Goal: Information Seeking & Learning: Learn about a topic

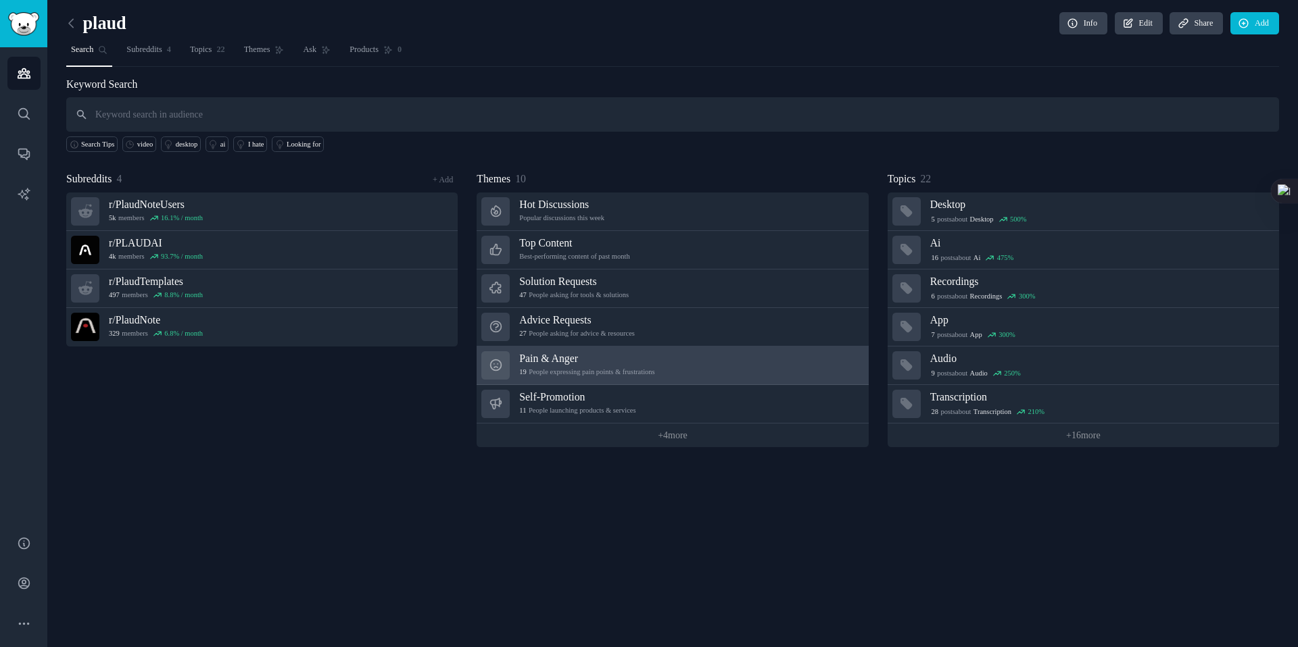
click at [617, 364] on h3 "Pain & Anger" at bounding box center [586, 358] width 135 height 14
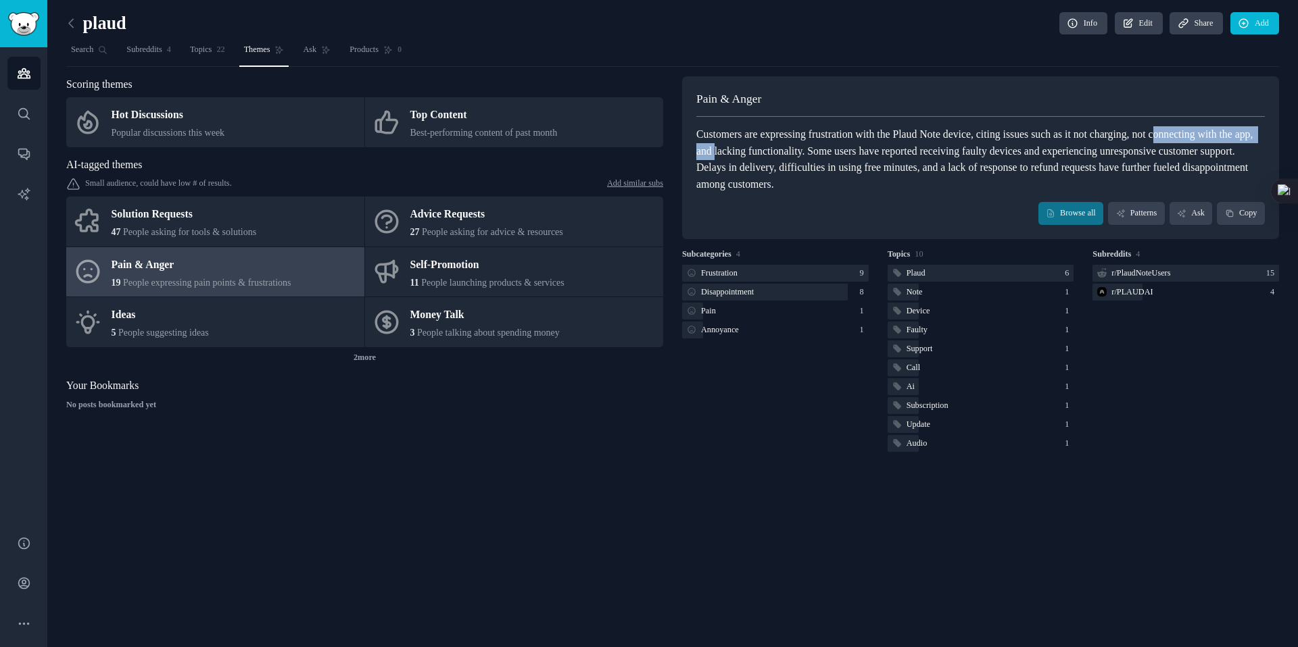
drag, startPoint x: 704, startPoint y: 147, endPoint x: 843, endPoint y: 155, distance: 139.5
click at [843, 155] on div "Customers are expressing frustration with the Plaud Note device, citing issues …" at bounding box center [980, 159] width 568 height 66
drag, startPoint x: 692, startPoint y: 155, endPoint x: 874, endPoint y: 155, distance: 181.8
click at [874, 155] on div "Pain & Anger Customers are expressing frustration with the Plaud Note device, c…" at bounding box center [980, 157] width 597 height 163
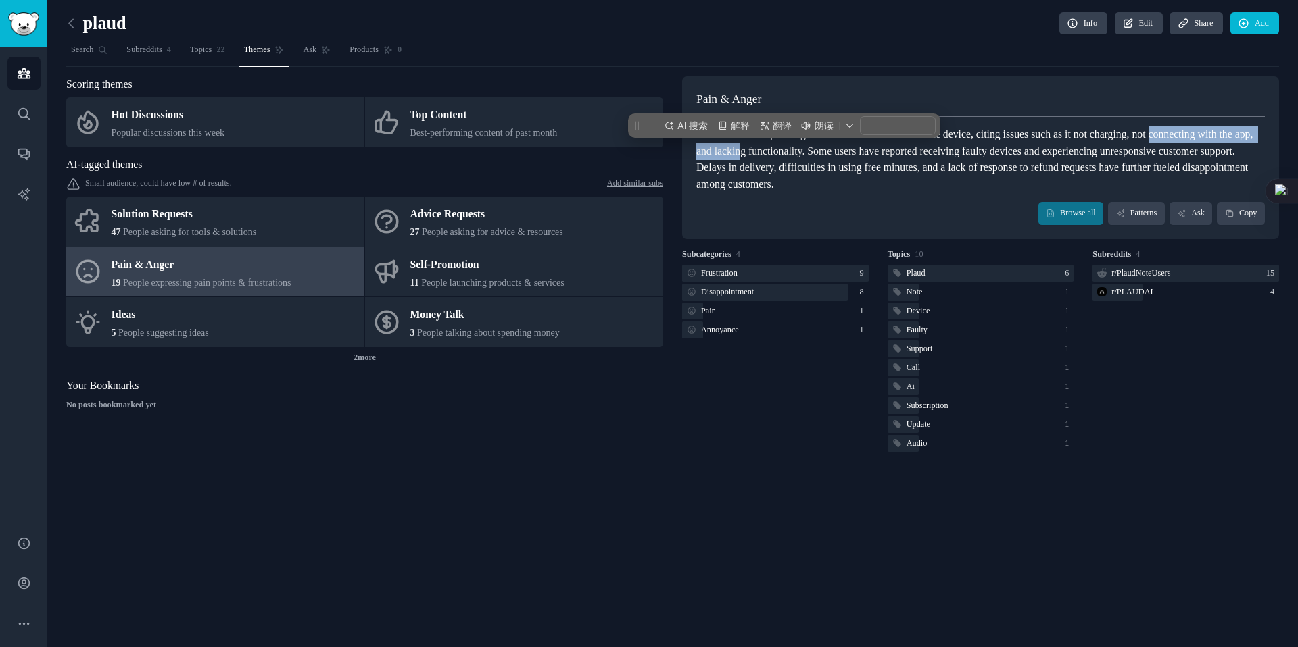
click at [874, 155] on div "Customers are expressing frustration with the Plaud Note device, citing issues …" at bounding box center [980, 159] width 568 height 66
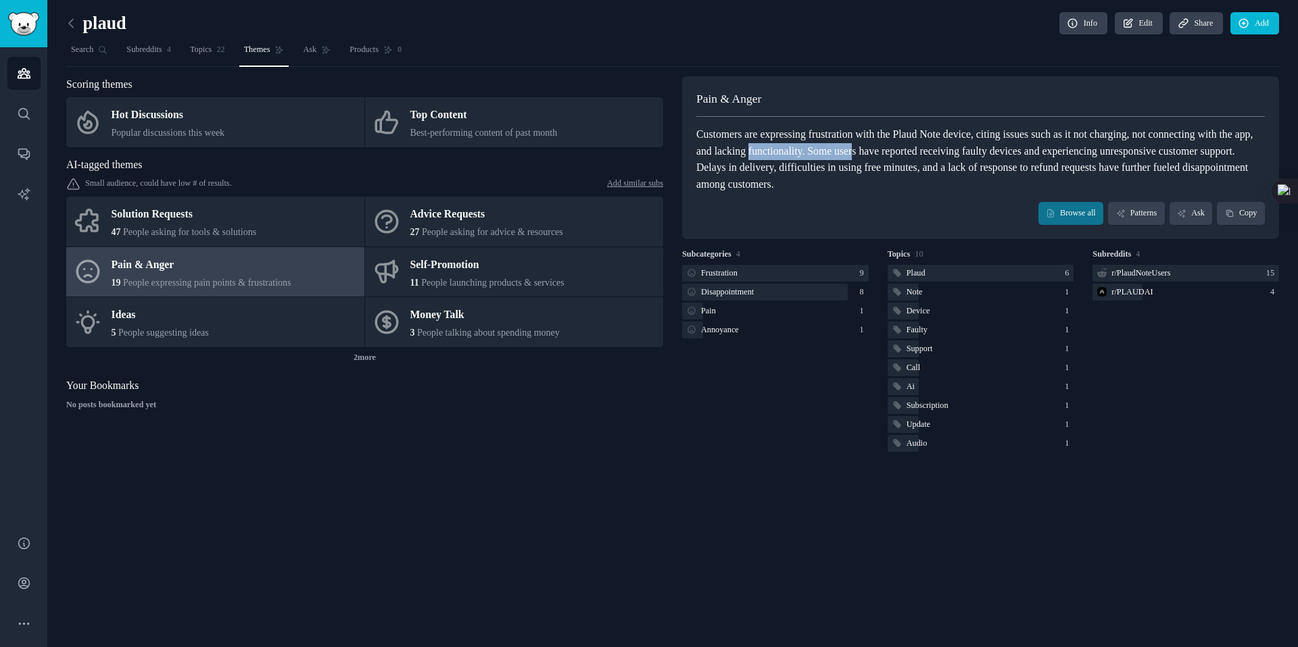
drag, startPoint x: 886, startPoint y: 153, endPoint x: 1002, endPoint y: 147, distance: 116.4
click at [1002, 147] on div "Customers are expressing frustration with the Plaud Note device, citing issues …" at bounding box center [980, 159] width 568 height 66
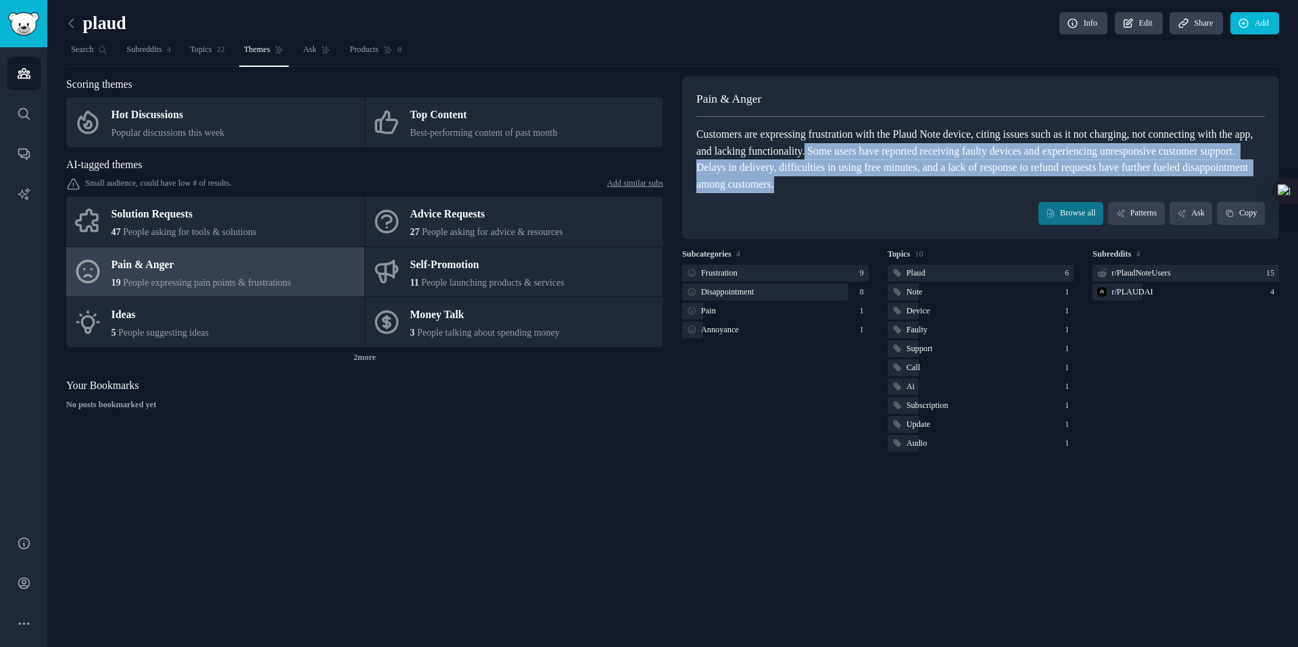
drag, startPoint x: 945, startPoint y: 153, endPoint x: 1134, endPoint y: 180, distance: 191.2
click at [1134, 180] on div "Customers are expressing frustration with the Plaud Note device, citing issues …" at bounding box center [980, 159] width 568 height 66
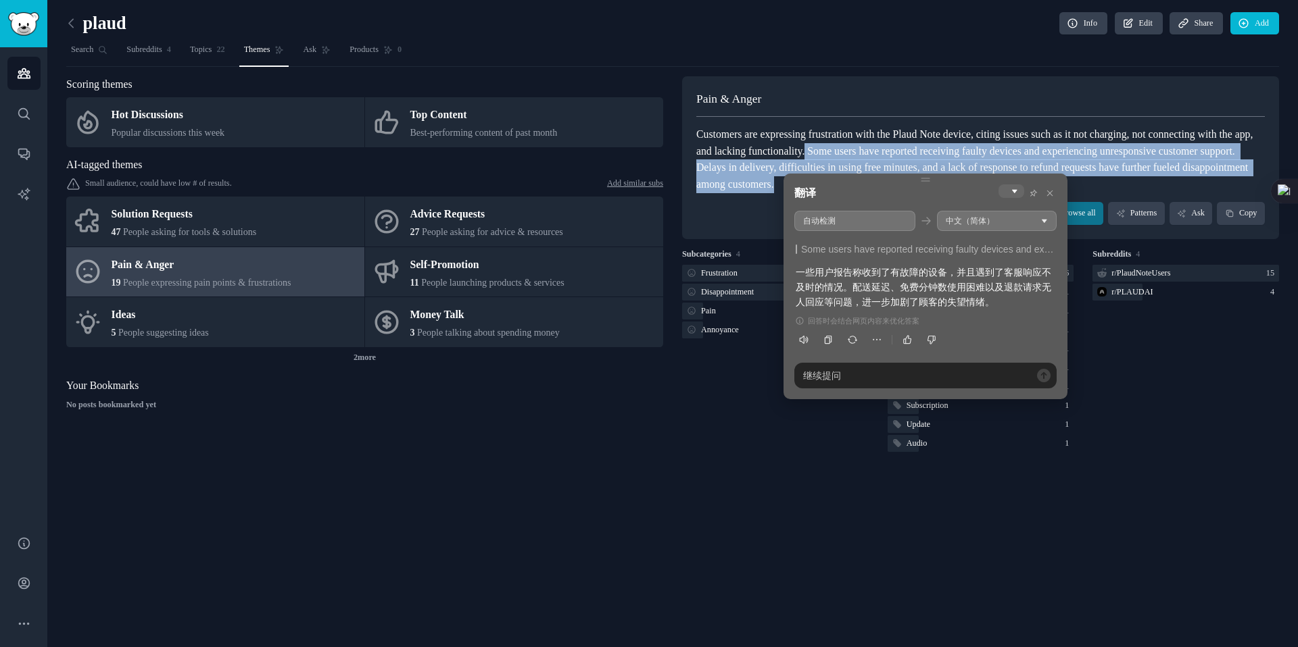
click at [793, 267] on div "翻译 自动检测 中文（简体） Some users have reported receiving faulty devices and experienci…" at bounding box center [925, 287] width 284 height 226
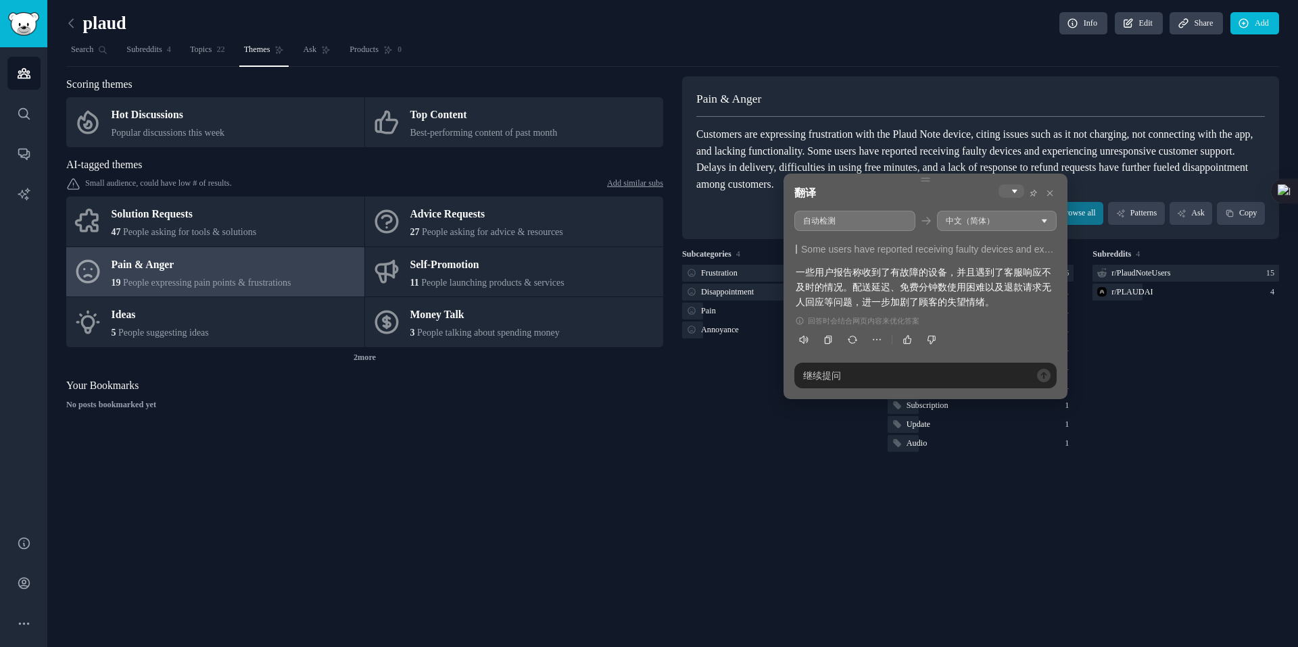
drag, startPoint x: 797, startPoint y: 267, endPoint x: 903, endPoint y: 265, distance: 106.1
click at [903, 265] on div "一些用户报告称收到了有故障的设备，并且遇到了客服响应不及时的情况。配送延迟、免费分钟数使用困难以及退款请求无人回应等问题，进一步加剧了顾客的失望情绪。" at bounding box center [925, 287] width 260 height 45
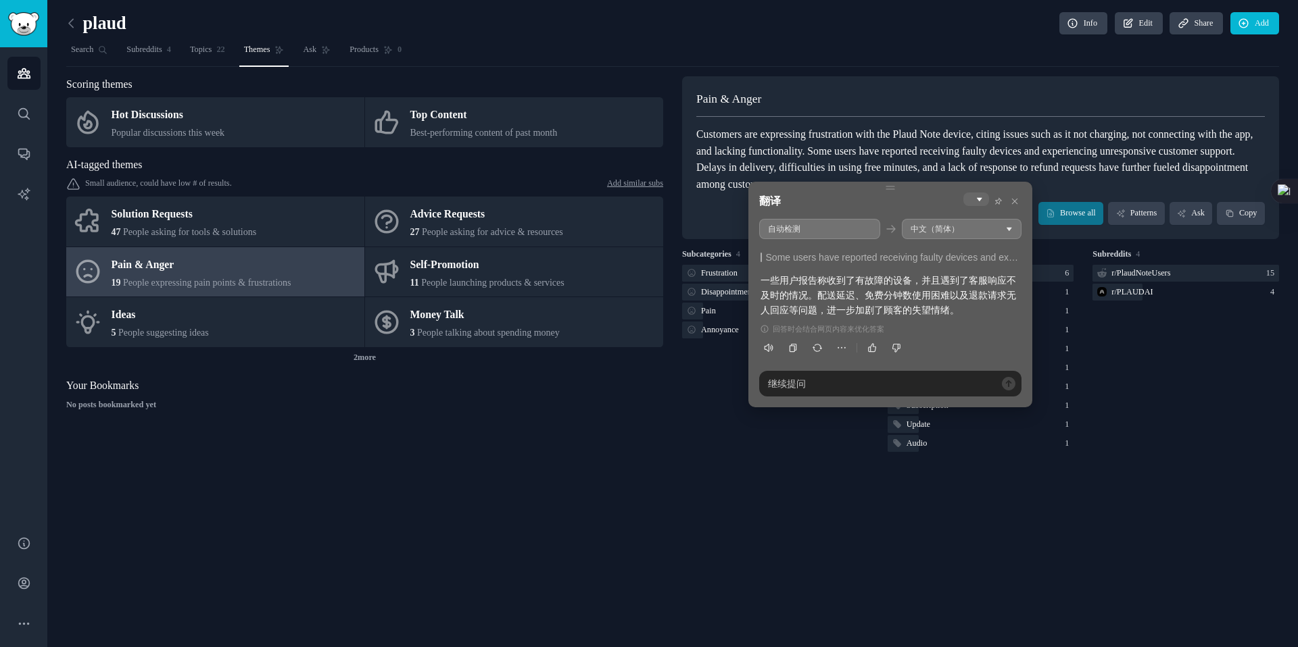
click at [885, 187] on icon at bounding box center [889, 187] width 9 height 11
drag, startPoint x: 802, startPoint y: 285, endPoint x: 870, endPoint y: 279, distance: 69.1
click at [870, 279] on div "一些用户报告称收到了有故障的设备，并且遇到了客服响应不及时的情况。配送延迟、免费分钟数使用困难以及退款请求无人回应等问题，进一步加剧了顾客的失望情绪。" at bounding box center [890, 295] width 260 height 45
drag, startPoint x: 843, startPoint y: 282, endPoint x: 912, endPoint y: 289, distance: 69.2
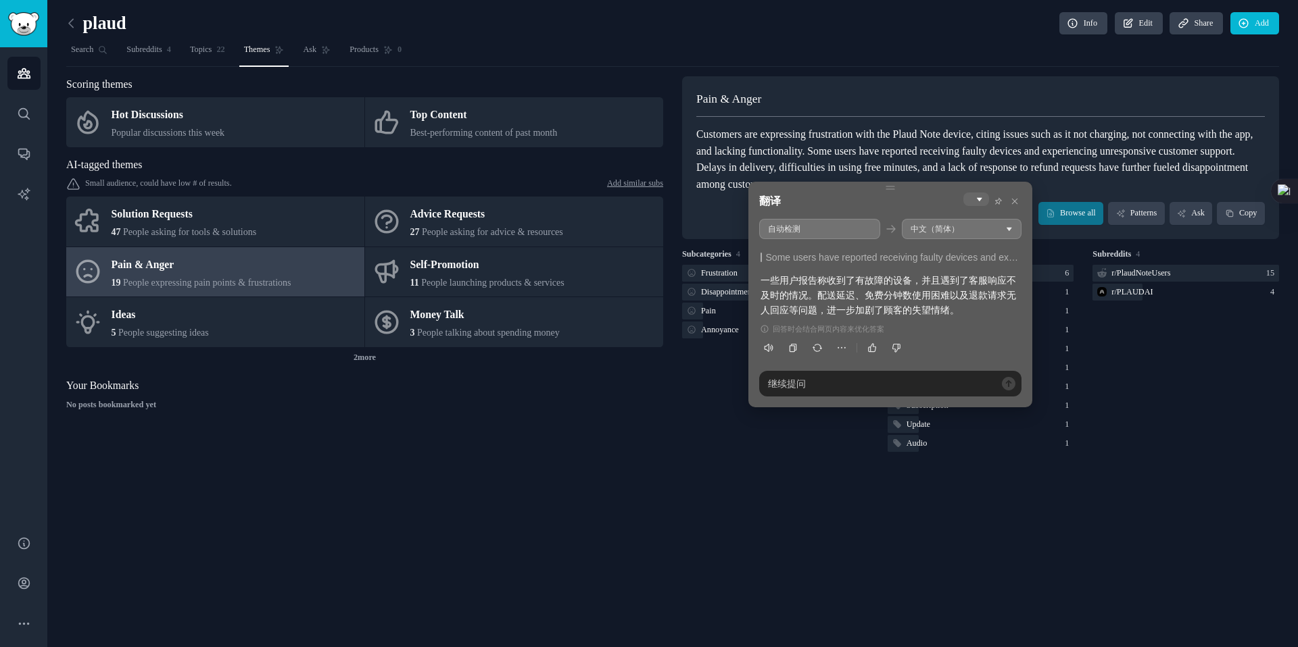
click at [912, 289] on div "一些用户报告称收到了有故障的设备，并且遇到了客服响应不及时的情况。配送延迟、免费分钟数使用困难以及退款请求无人回应等问题，进一步加剧了顾客的失望情绪。" at bounding box center [890, 295] width 260 height 45
click at [941, 123] on div "Pain & Anger Customers are expressing frustration with the Plaud Note device, c…" at bounding box center [980, 157] width 597 height 163
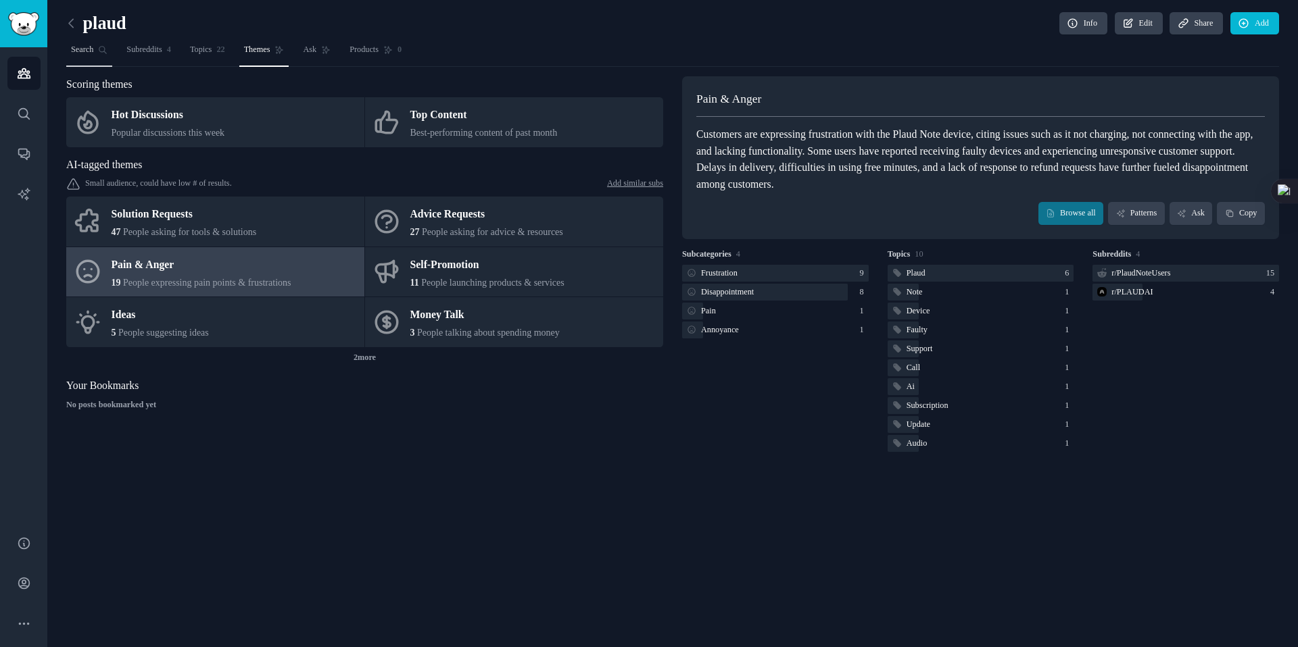
click at [112, 45] on link "Search" at bounding box center [89, 53] width 46 height 28
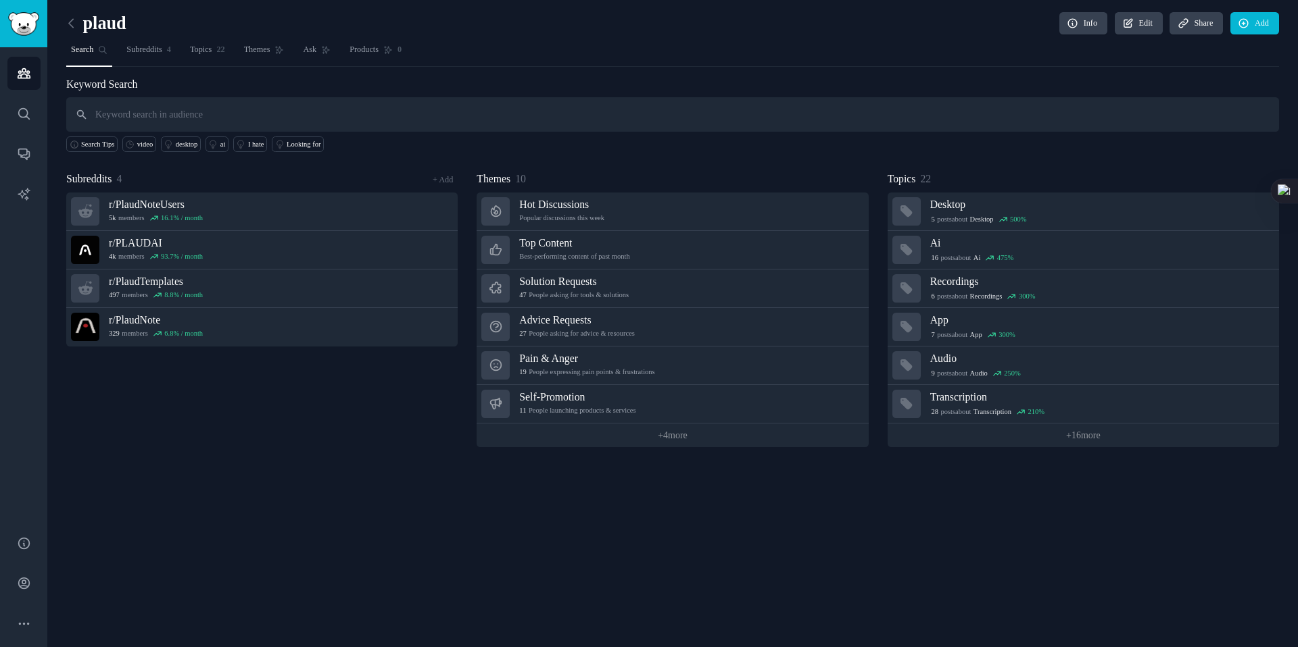
click at [566, 137] on div "Search Tips video desktop ai I hate Looking for" at bounding box center [672, 142] width 1212 height 20
click at [580, 116] on input "text" at bounding box center [672, 114] width 1212 height 34
type input "webcam"
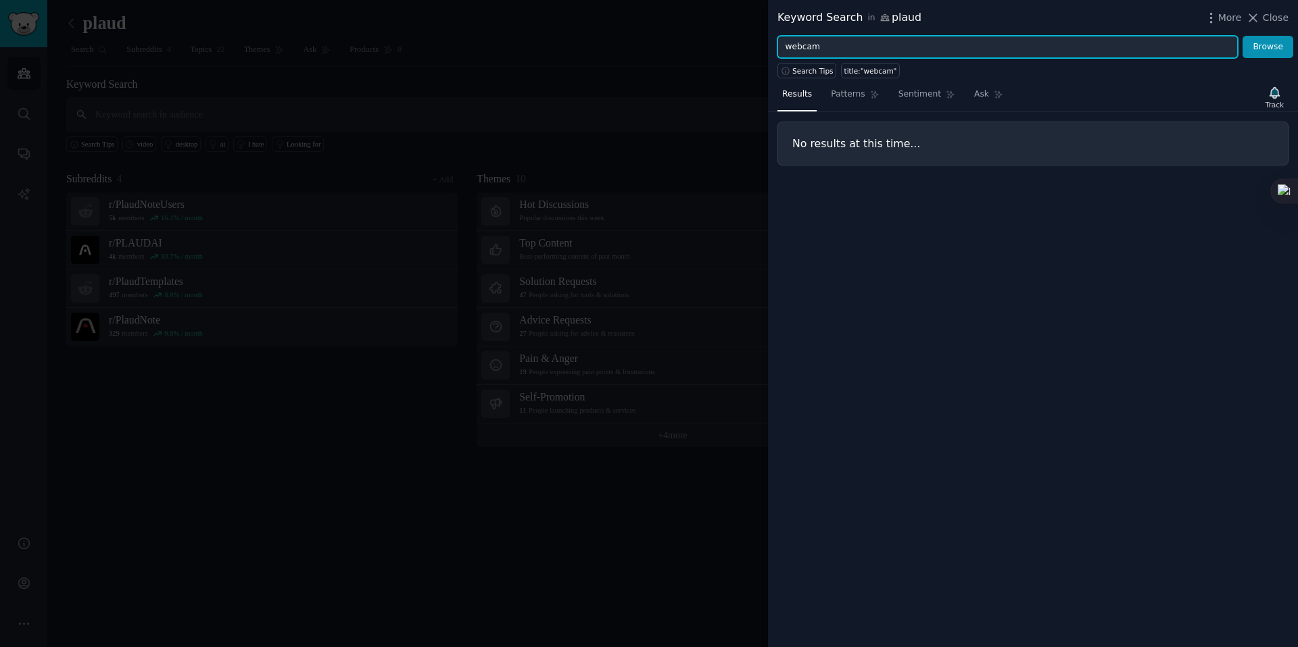
drag, startPoint x: 850, startPoint y: 44, endPoint x: 733, endPoint y: 35, distance: 117.2
click at [733, 35] on div "Keyword Search in plaud More Close webcam Browse Search Tips title:"webcam" Res…" at bounding box center [649, 323] width 1298 height 647
type input "image"
click at [1242, 36] on button "Browse" at bounding box center [1267, 47] width 51 height 23
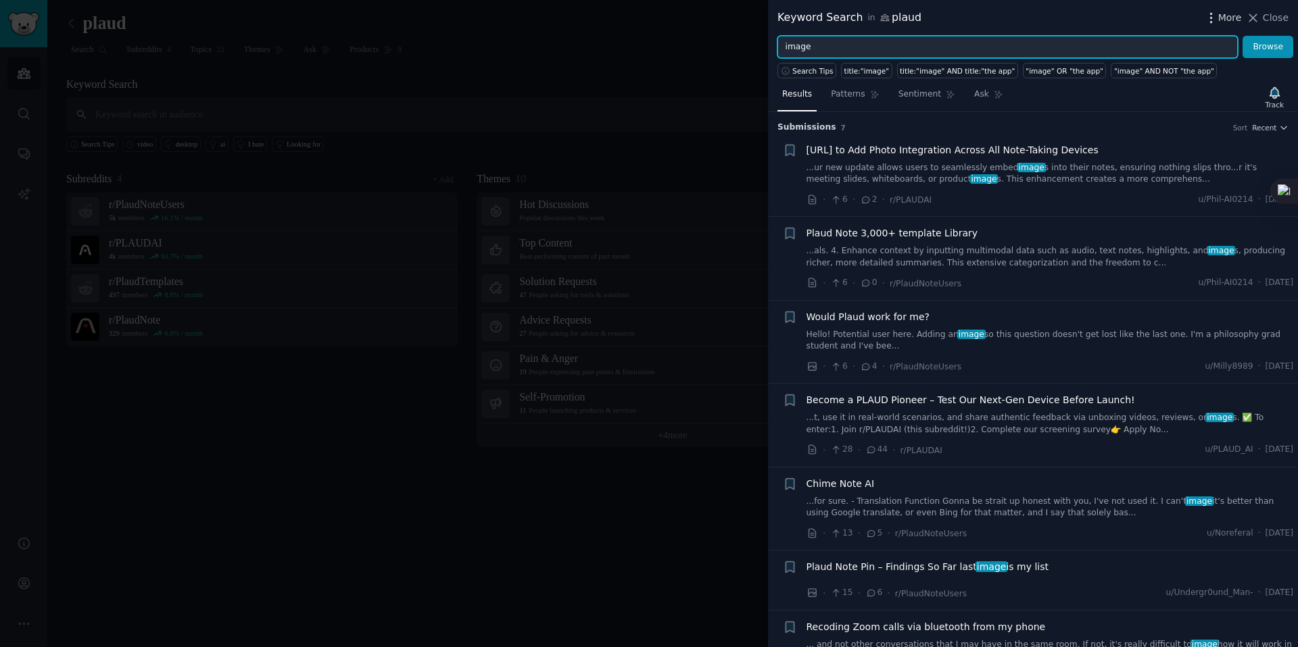
click at [1217, 14] on icon "button" at bounding box center [1211, 18] width 14 height 14
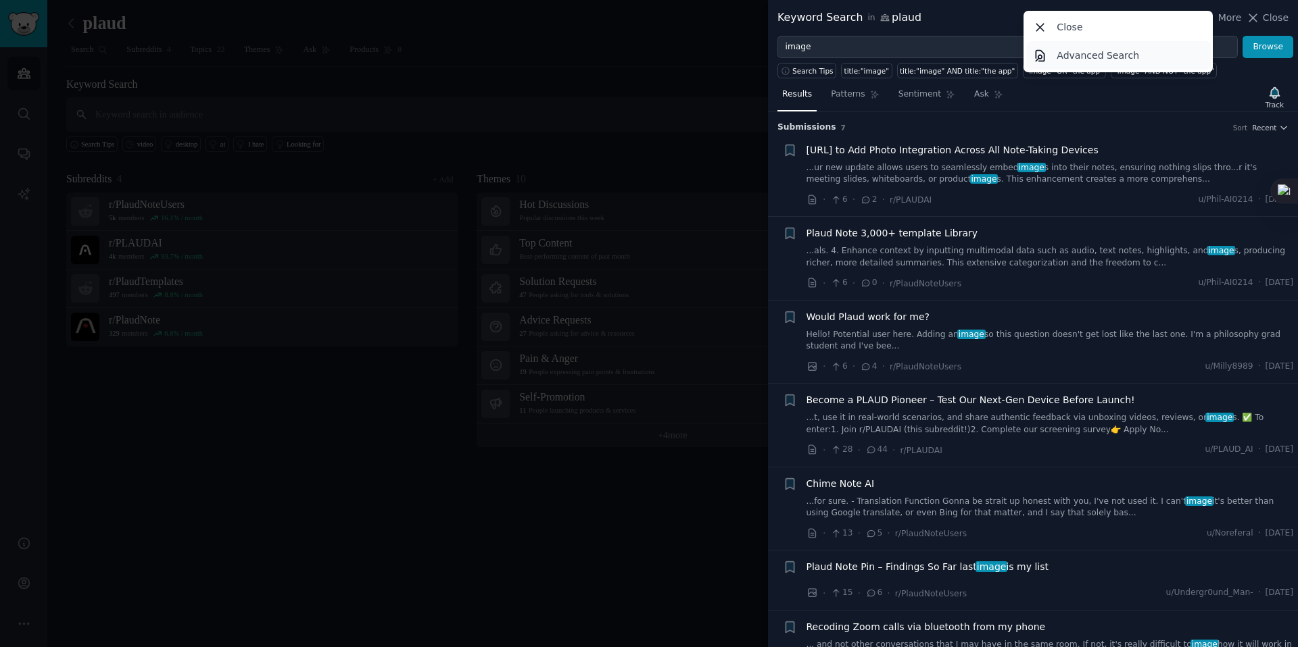
click at [1130, 51] on p "Advanced Search" at bounding box center [1097, 56] width 82 height 14
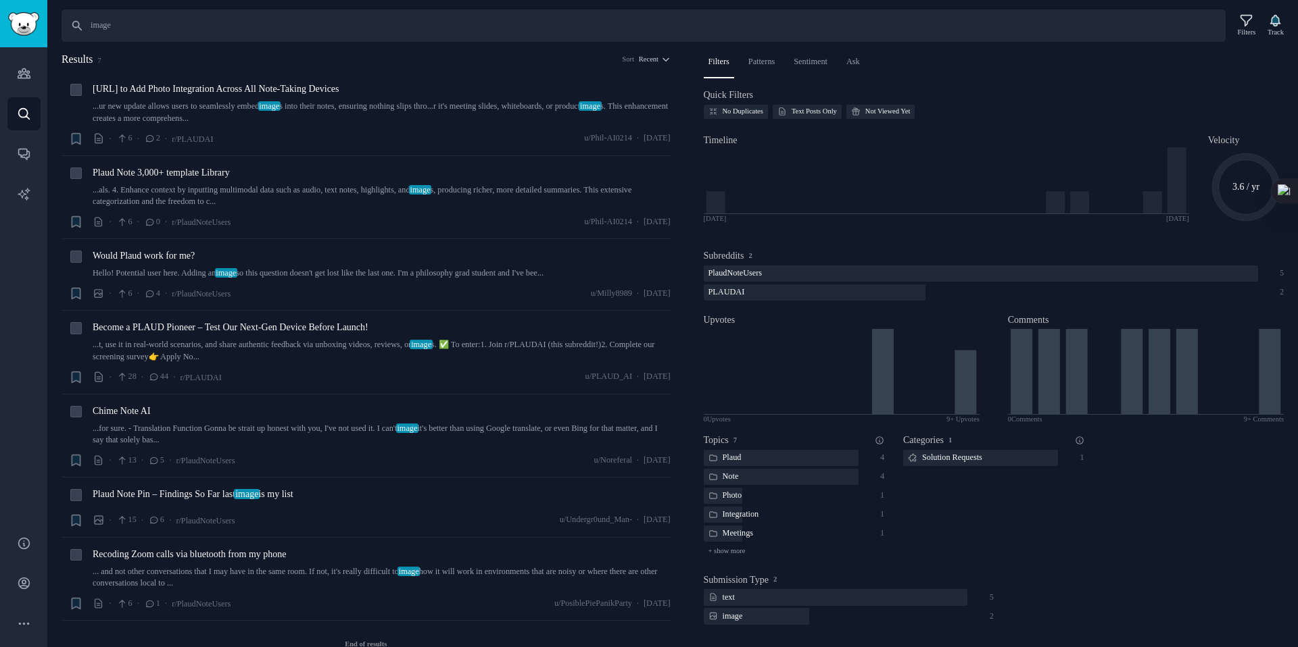
click at [633, 43] on div "Search image Filters Track Results 7 Sort Recent + Plaud.ai to Add Photo Integr…" at bounding box center [672, 323] width 1250 height 647
click at [641, 59] on span "Recent" at bounding box center [649, 59] width 20 height 9
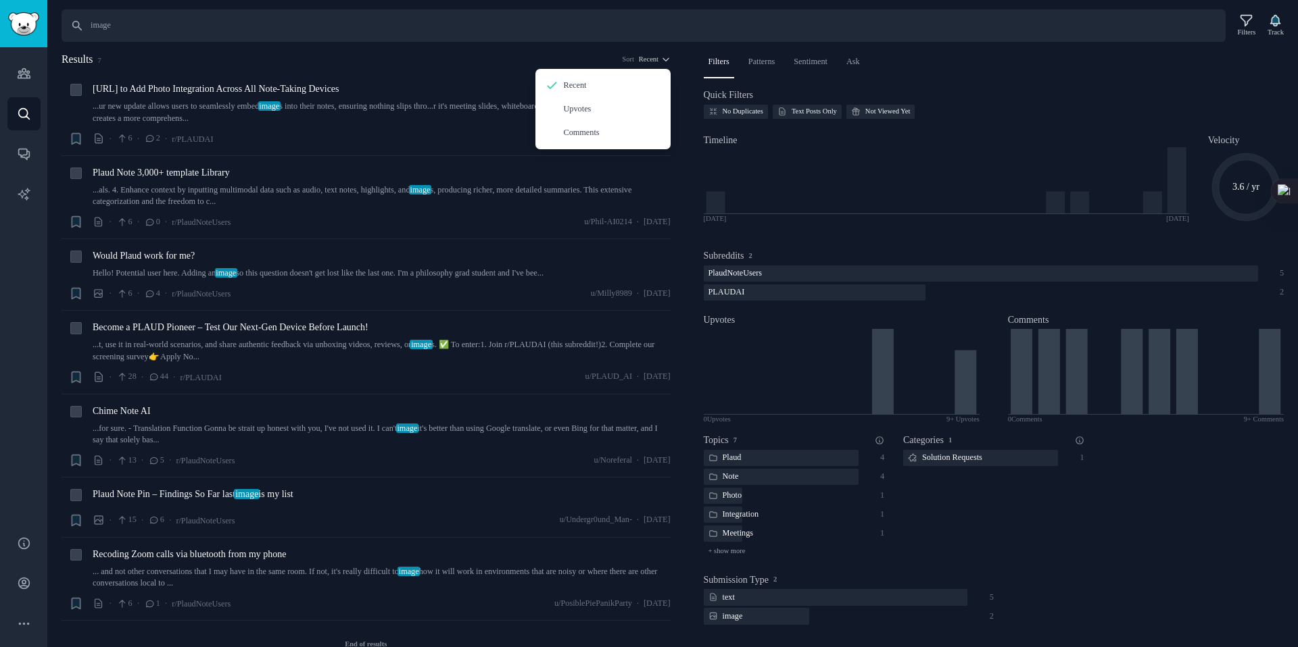
click at [520, 45] on div "Search image Filters Track Results 7 Sort Recent Recent Upvotes Comments + Plau…" at bounding box center [672, 323] width 1250 height 647
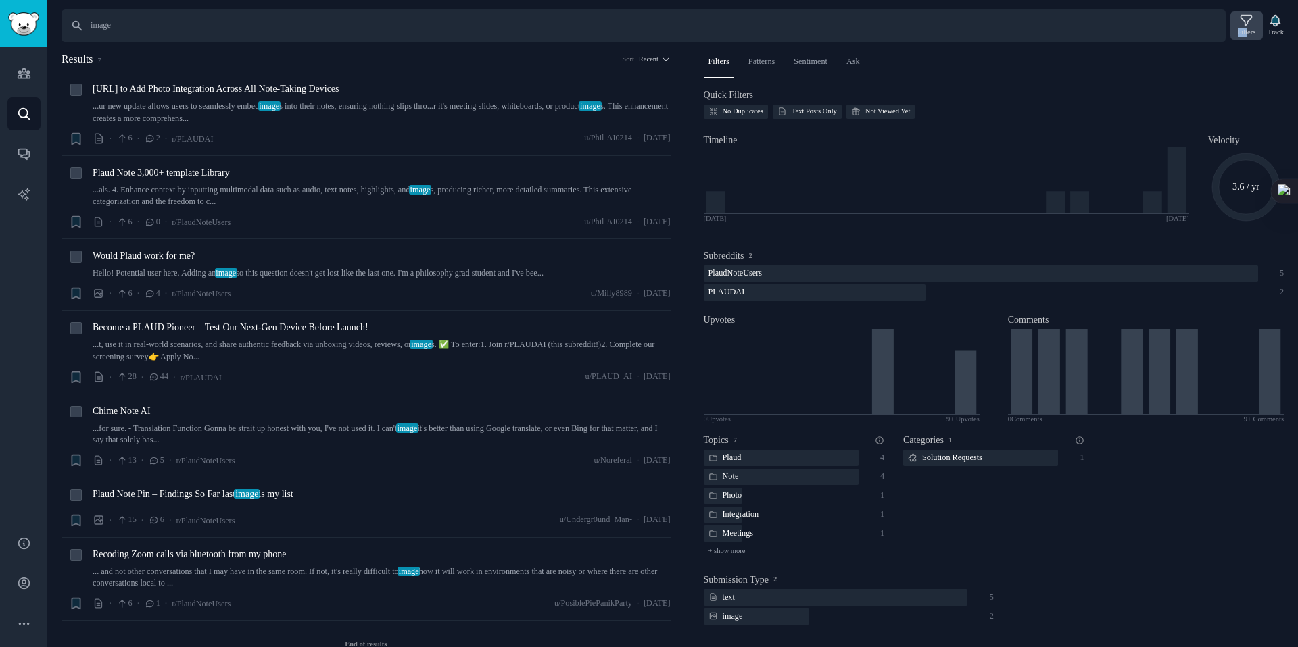
click at [1242, 27] on div "Filters" at bounding box center [1246, 25] width 32 height 28
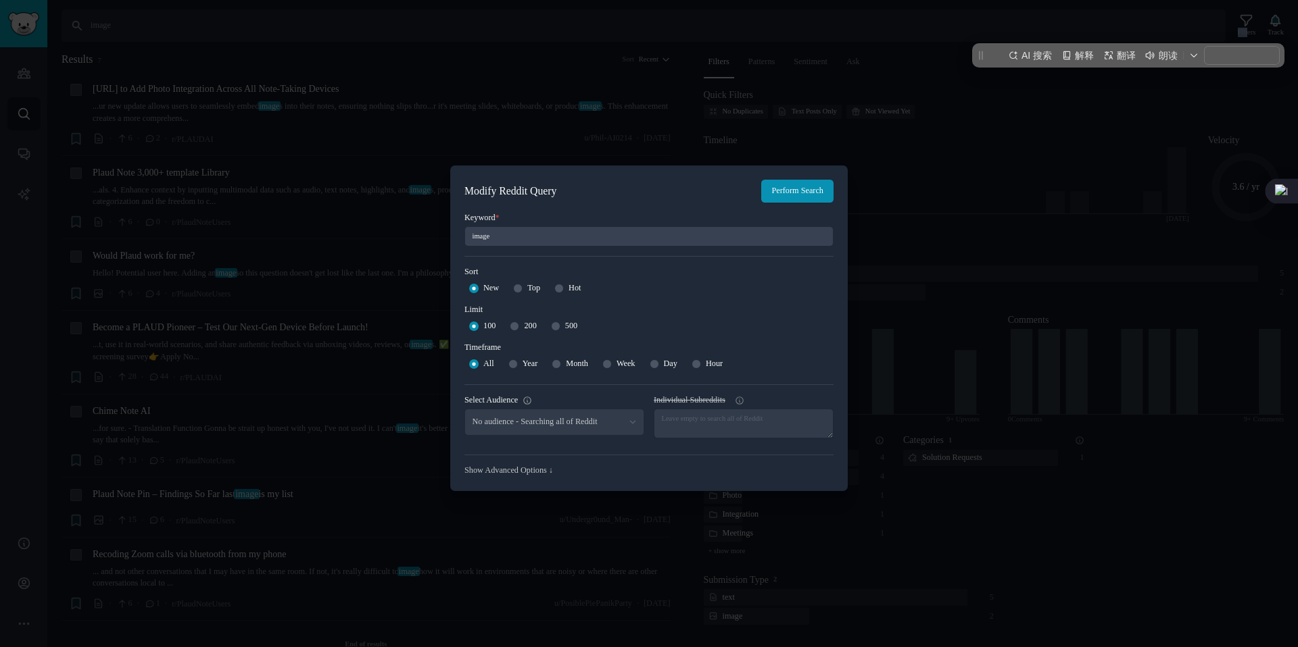
select select "2032c36f03"
click at [568, 322] on span "500" at bounding box center [571, 326] width 12 height 12
click at [560, 322] on input "500" at bounding box center [555, 326] width 9 height 9
radio input "true"
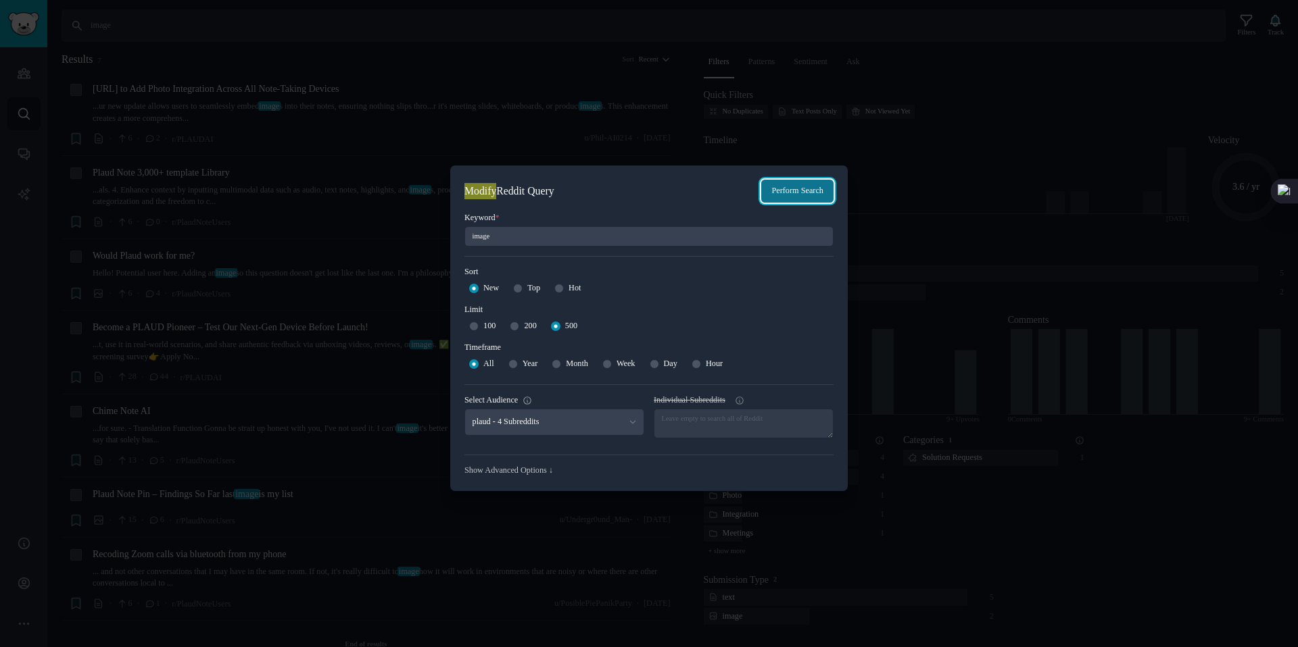
click at [772, 189] on button "Perform Search" at bounding box center [797, 191] width 72 height 23
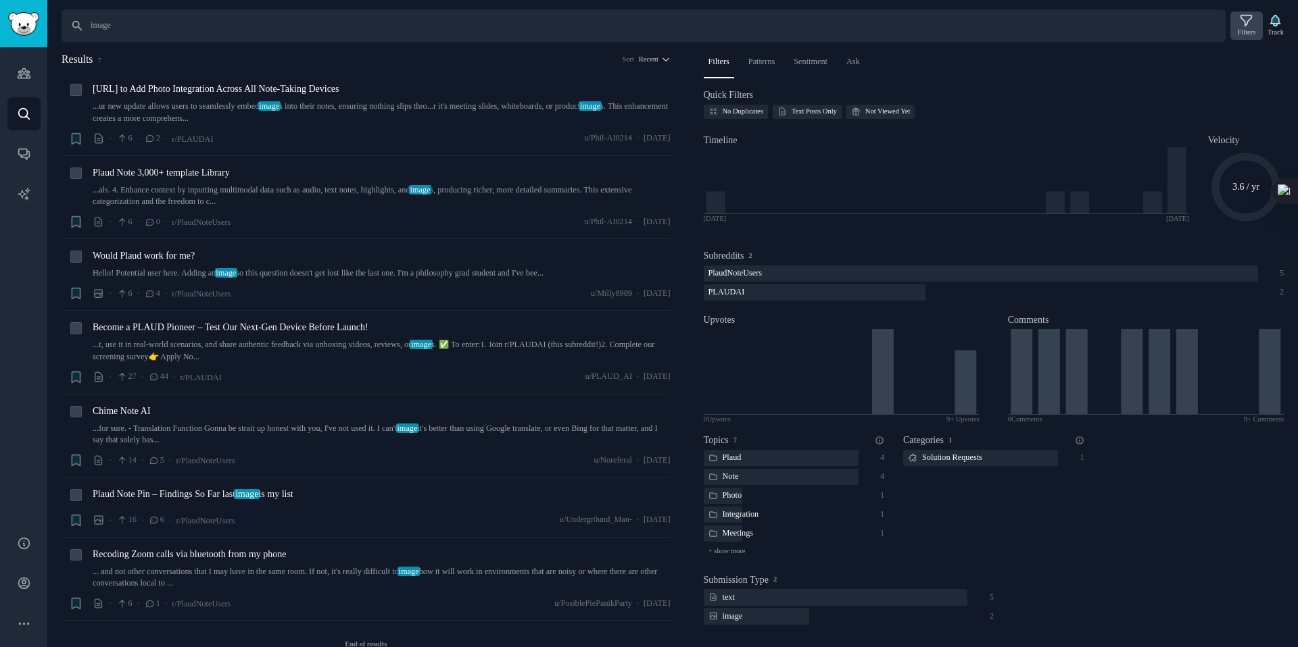
click at [1241, 21] on icon at bounding box center [1246, 21] width 11 height 11
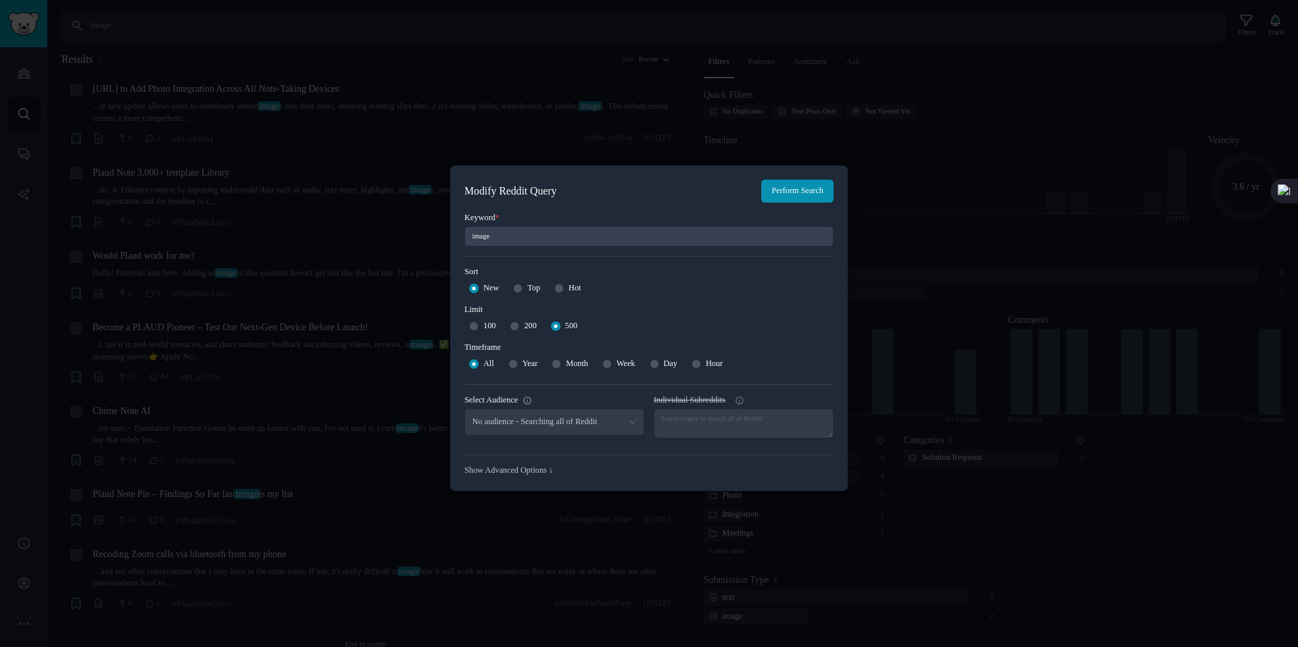
select select "2032c36f03"
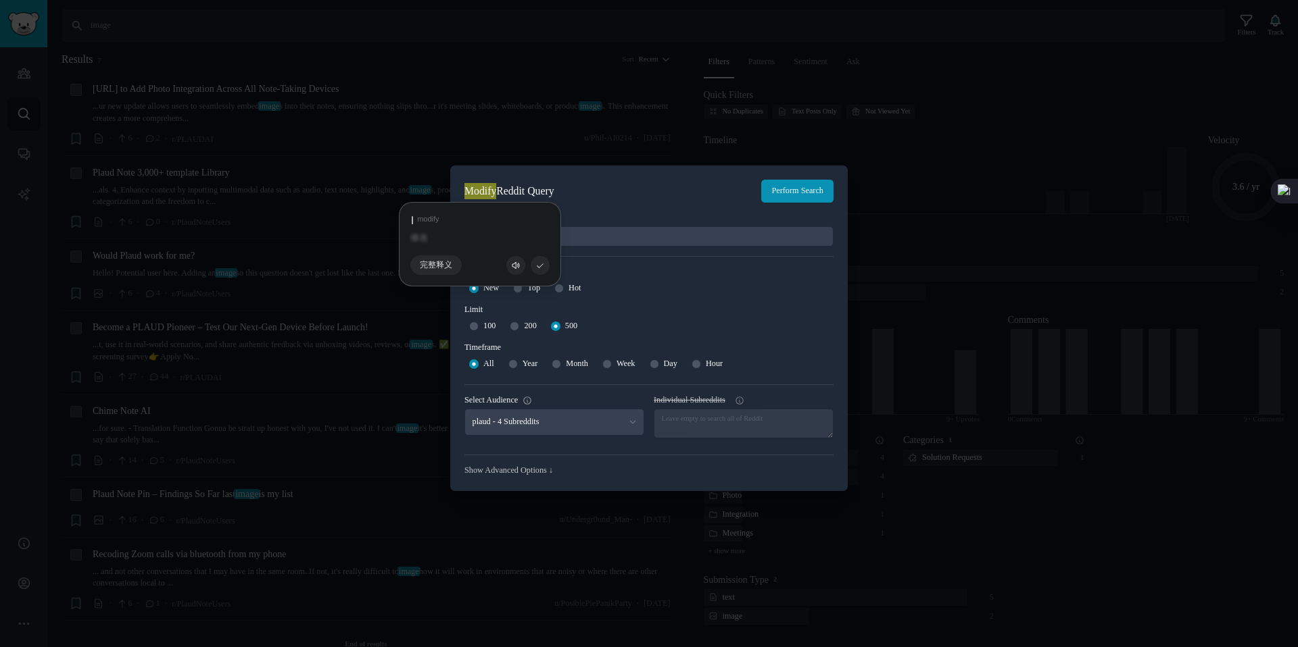
click at [473, 184] on doubao-vocabulary-highlight "Modify" at bounding box center [480, 191] width 32 height 17
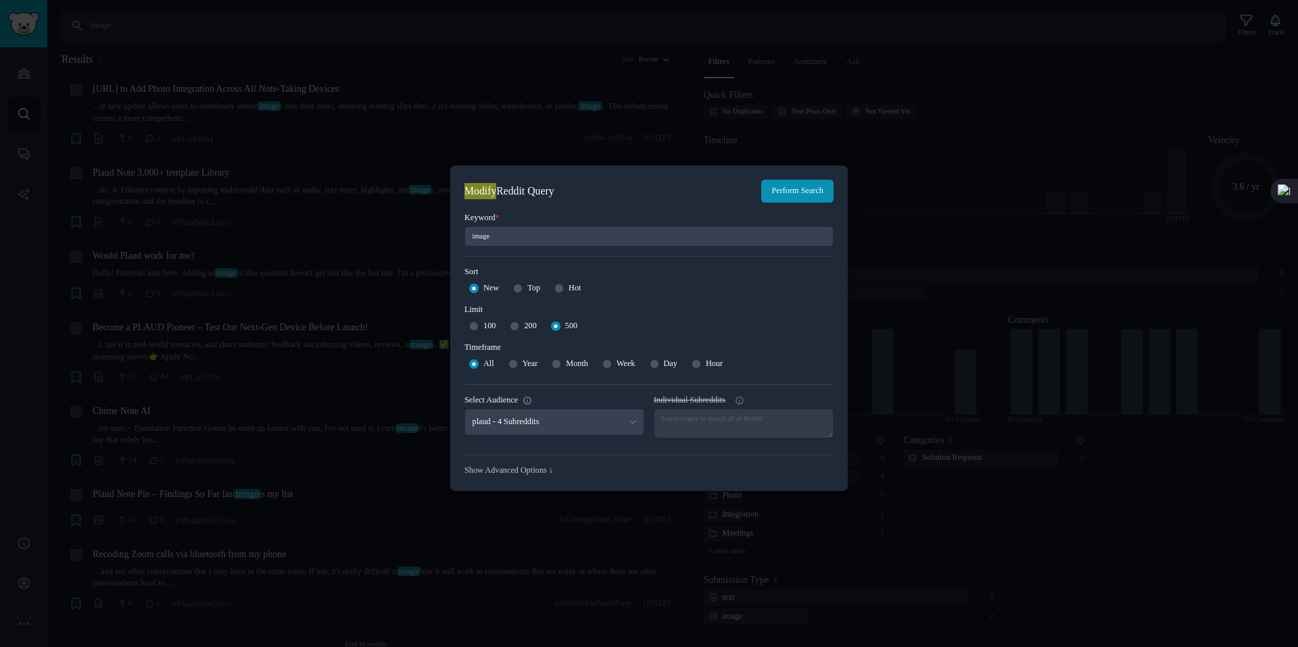
click at [582, 115] on div at bounding box center [649, 323] width 1298 height 647
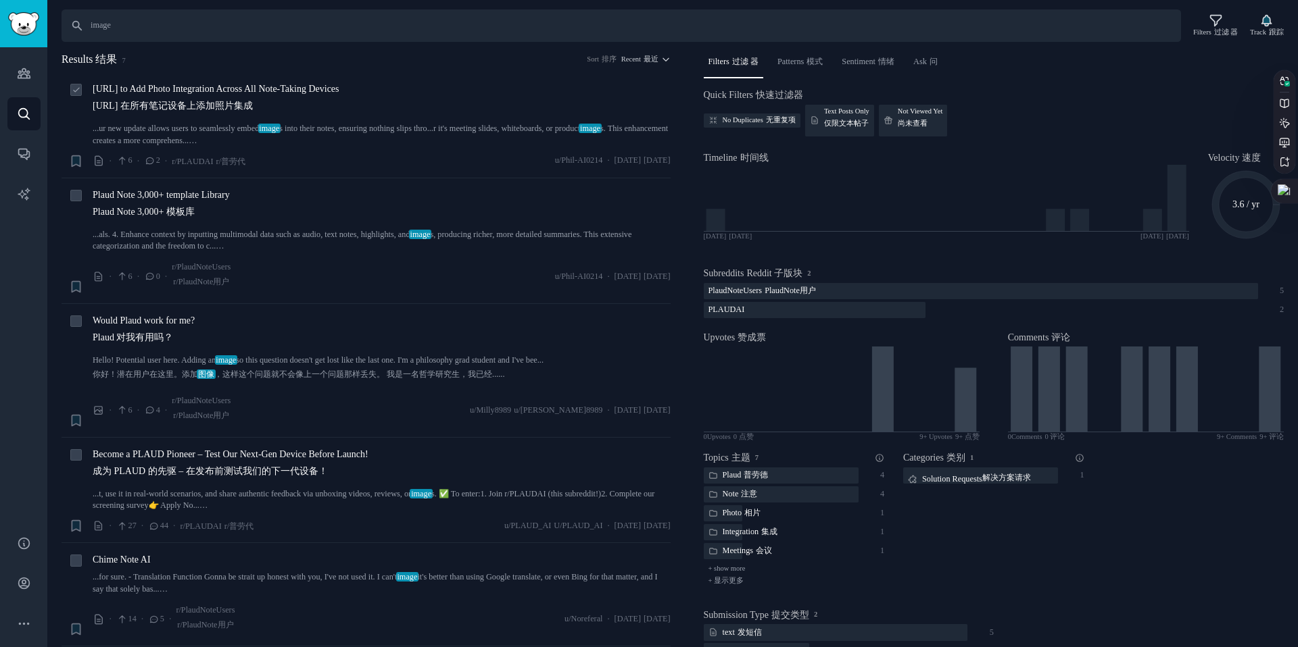
click at [214, 128] on link "...ur new update allows users to seamlessly embed image s into their notes, ens…" at bounding box center [382, 135] width 578 height 24
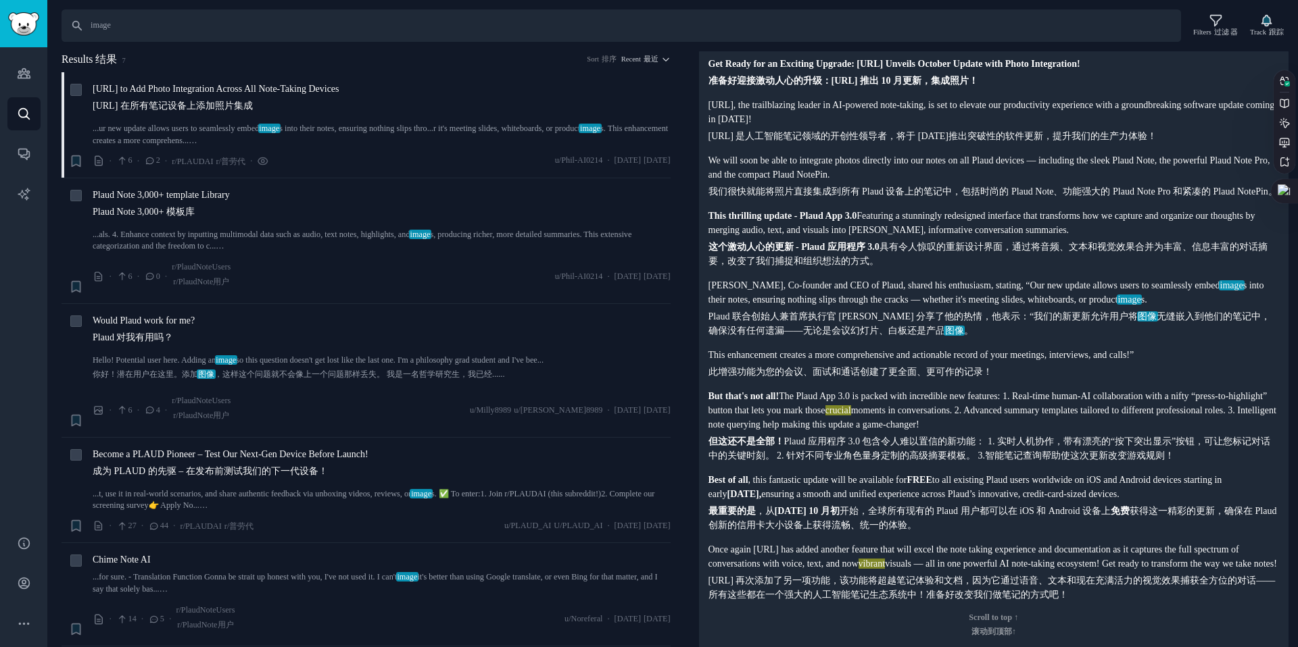
scroll to position [181, 0]
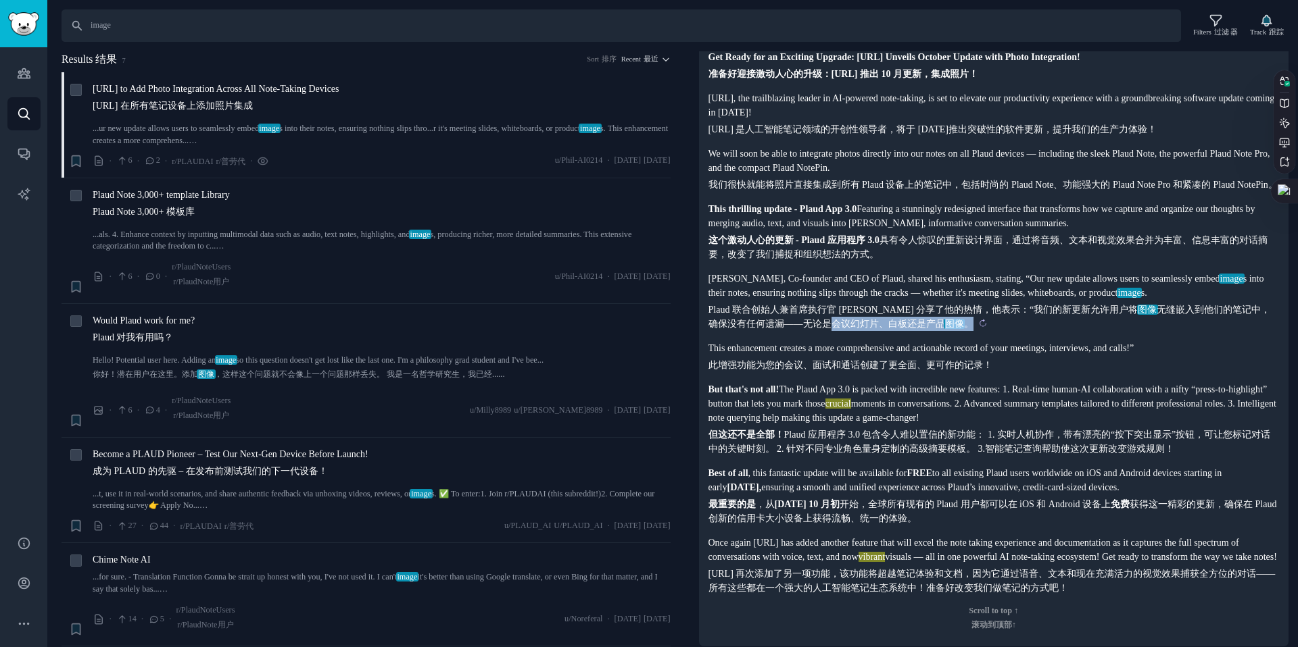
drag, startPoint x: 807, startPoint y: 351, endPoint x: 970, endPoint y: 358, distance: 163.0
click at [970, 331] on sider-trans-block "Plaud 联合创始人兼首席执行官 Nathan Xu 分享了他的热情，他表示：“我们的新更新允许用户将 图像 无缝嵌入到他们的笔记中，确保没有任何遗漏——无…" at bounding box center [993, 317] width 571 height 28
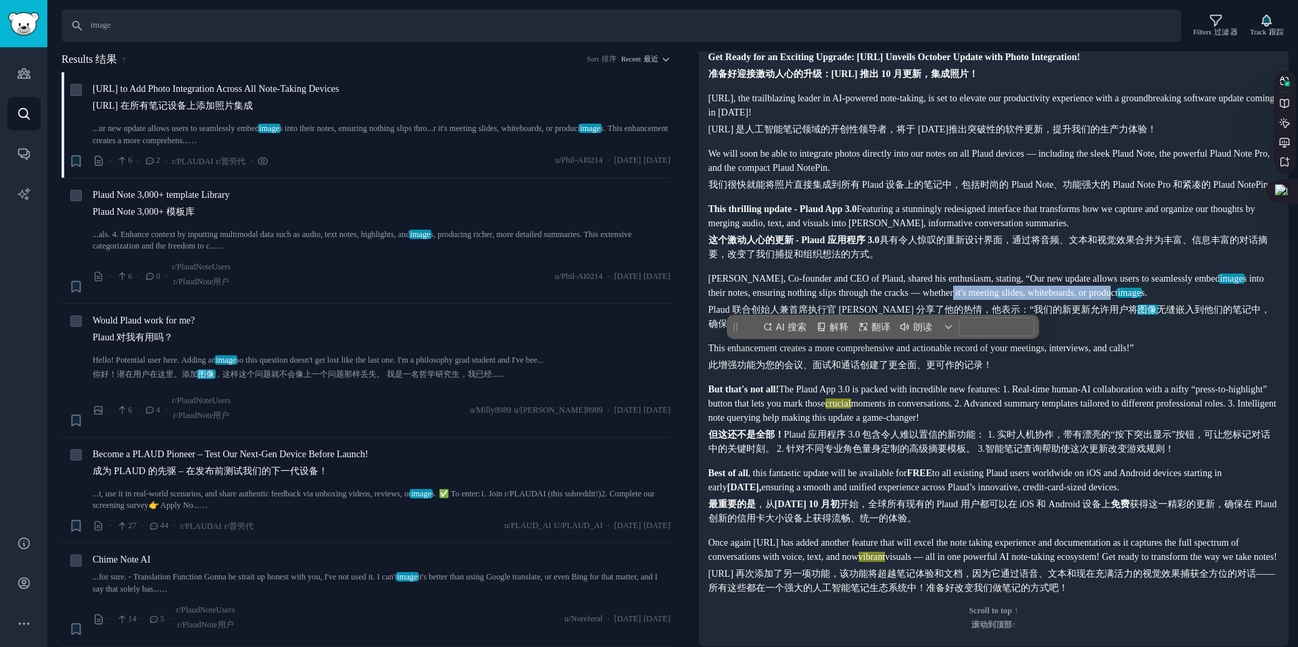
drag, startPoint x: 1049, startPoint y: 305, endPoint x: 1231, endPoint y: 310, distance: 181.9
click at [1231, 310] on p "Nathan Xu, Co-founder and CEO of Plaud, shared his enthusiasm, stating, “Our ne…" at bounding box center [993, 301] width 571 height 59
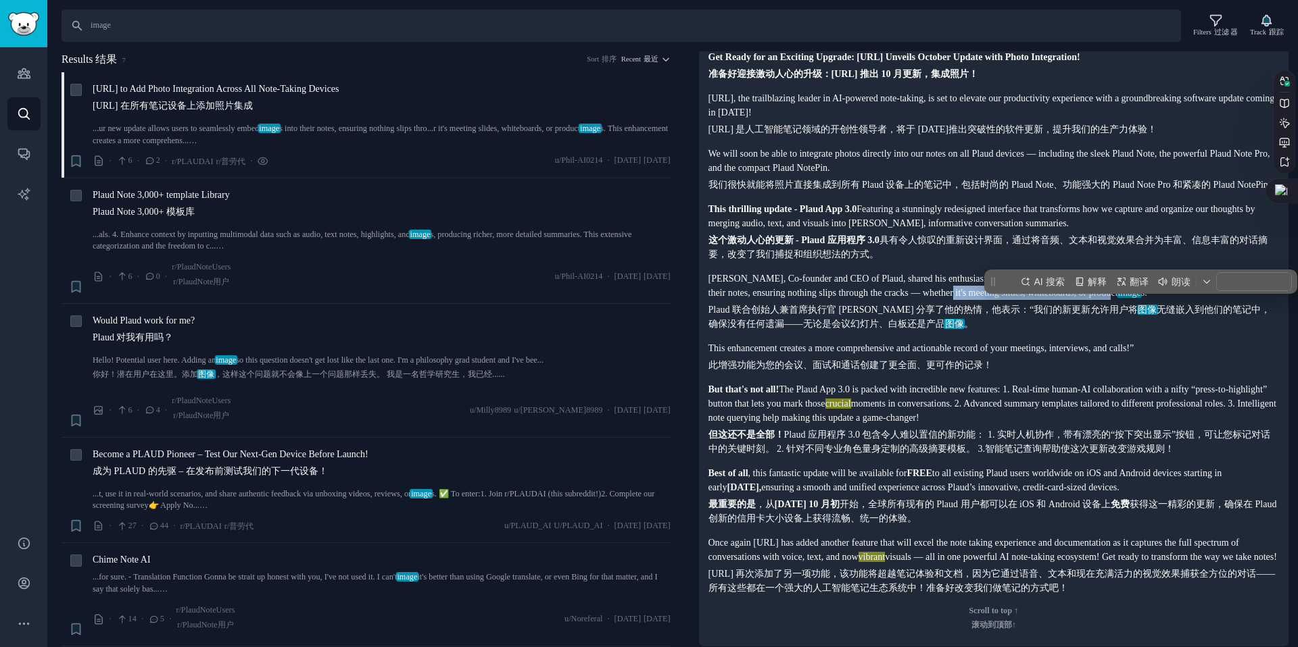
click at [1231, 310] on p "Nathan Xu, Co-founder and CEO of Plaud, shared his enthusiasm, stating, “Our ne…" at bounding box center [993, 301] width 571 height 59
drag, startPoint x: 1065, startPoint y: 310, endPoint x: 1136, endPoint y: 309, distance: 71.0
click at [1136, 309] on p "Nathan Xu, Co-founder and CEO of Plaud, shared his enthusiasm, stating, “Our ne…" at bounding box center [993, 301] width 571 height 59
click at [1136, 310] on p "Nathan Xu, Co-founder and CEO of Plaud, shared his enthusiasm, stating, “Our ne…" at bounding box center [993, 301] width 571 height 59
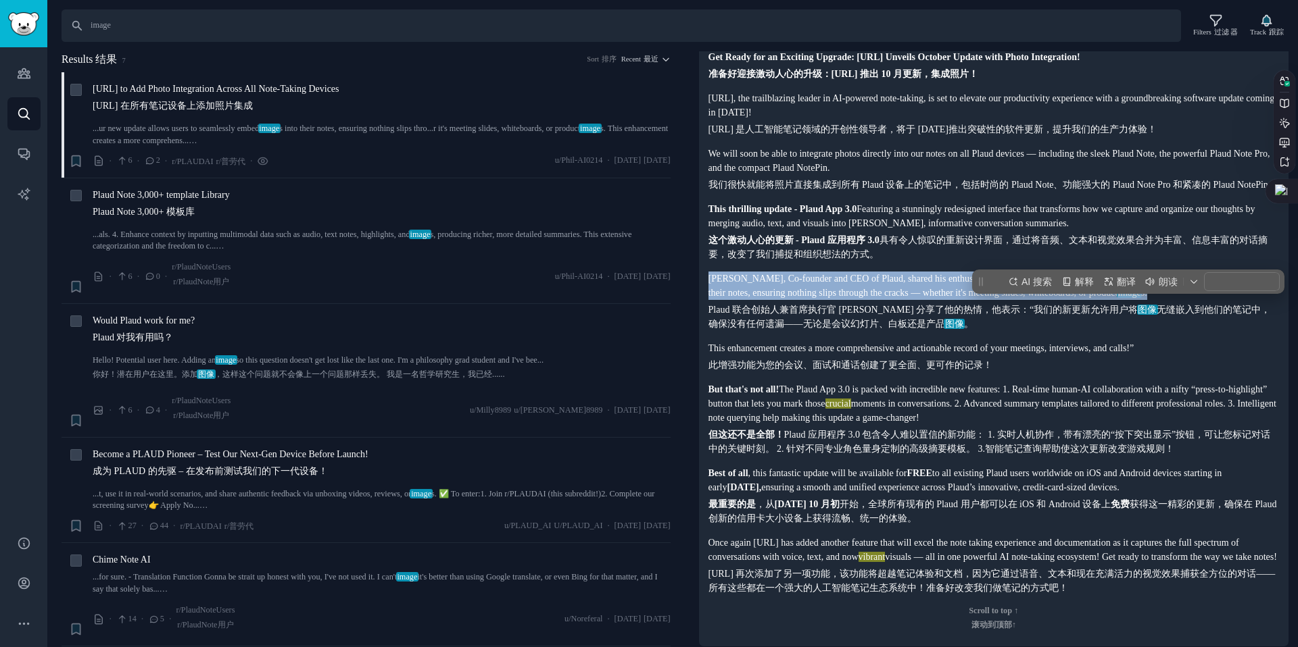
click at [1136, 310] on p "Nathan Xu, Co-founder and CEO of Plaud, shared his enthusiasm, stating, “Our ne…" at bounding box center [993, 301] width 571 height 59
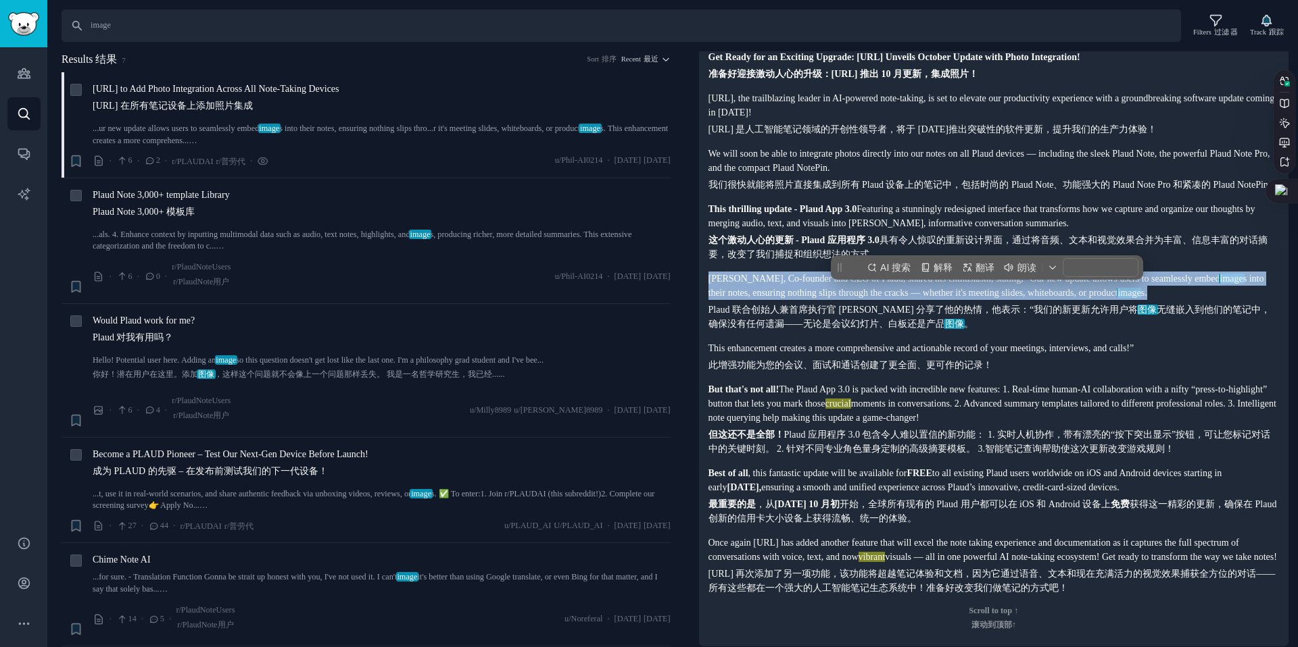
click at [1136, 310] on p "Nathan Xu, Co-founder and CEO of Plaud, shared his enthusiasm, stating, “Our ne…" at bounding box center [993, 301] width 571 height 59
click at [1134, 311] on p "Nathan Xu, Co-founder and CEO of Plaud, shared his enthusiasm, stating, “Our ne…" at bounding box center [993, 301] width 571 height 59
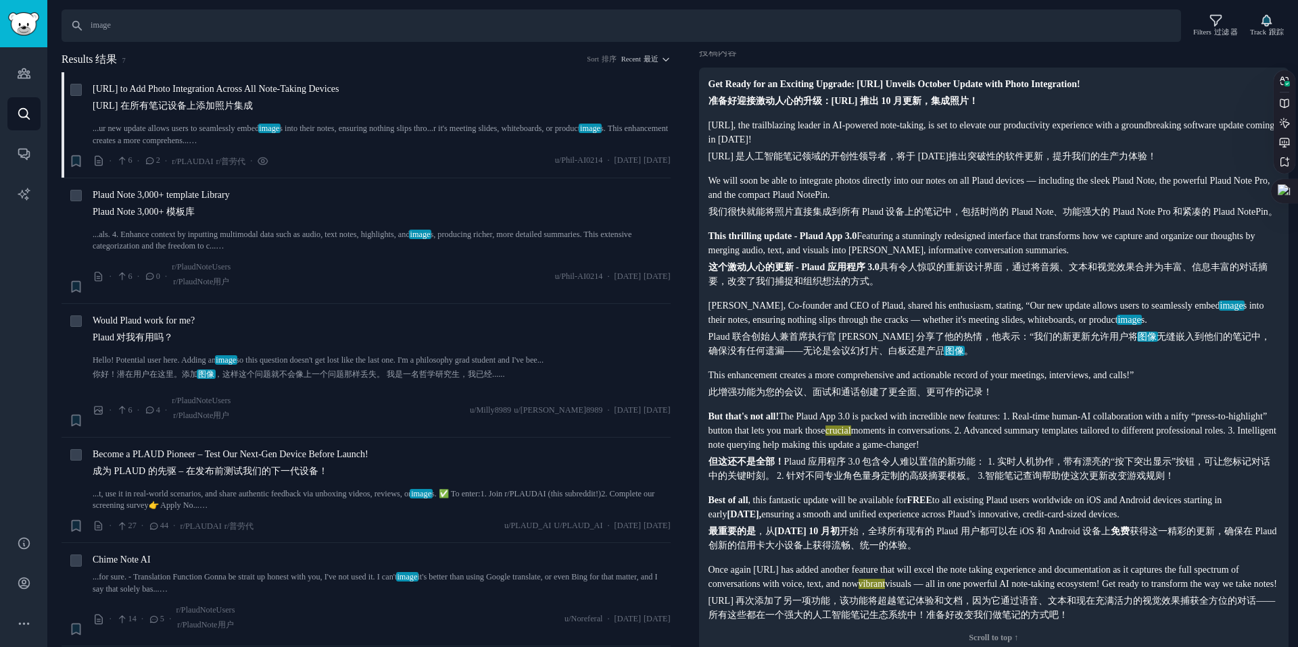
scroll to position [177, 0]
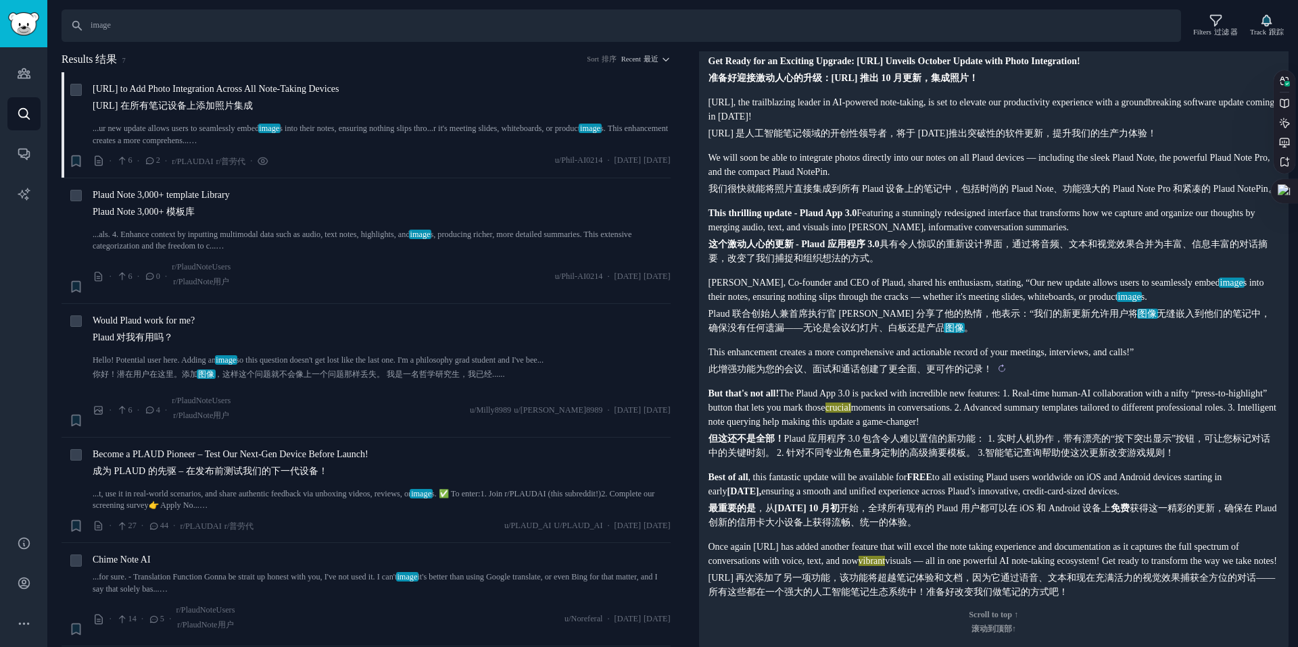
click at [814, 374] on sider-trans-text "此增强功能为您的会议、面试和通话创建了更全面、更可作的记录！" at bounding box center [850, 369] width 284 height 10
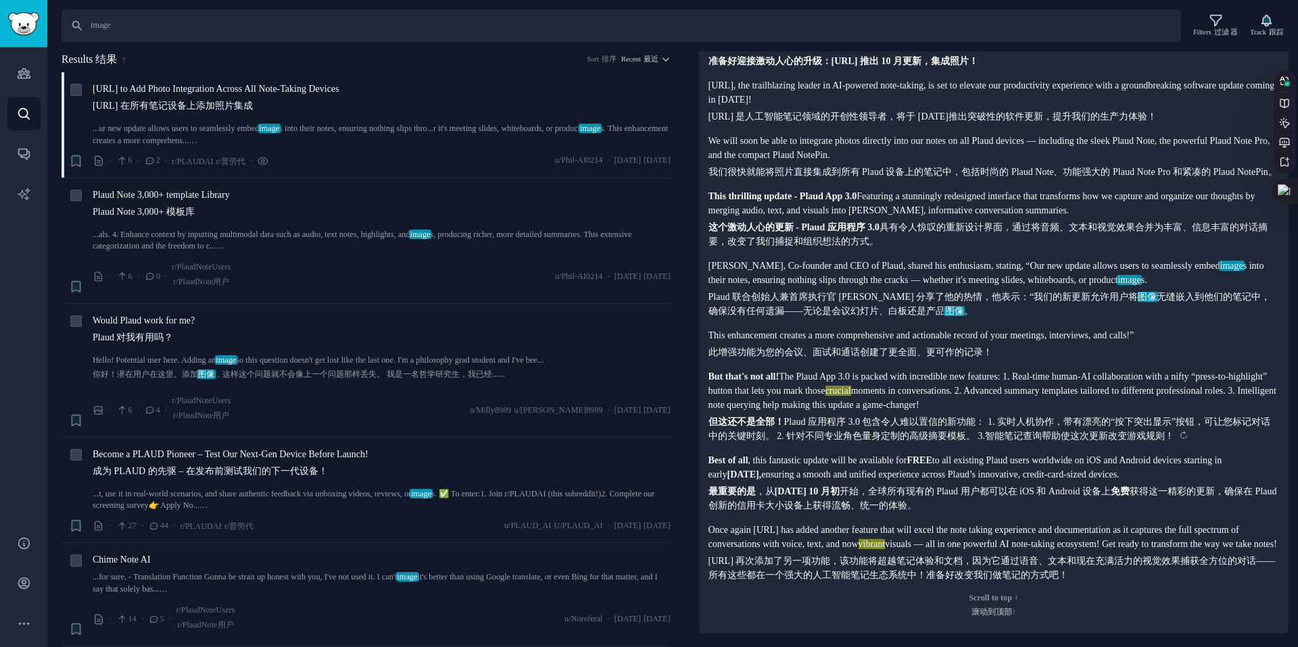
click at [770, 417] on sider-trans-text "但这还不是全部！ Plaud 应用程序 3.0 包含令人难以置信的新功能： 1. 实时人机协作，带有漂亮的“按下突出显示”按钮，可让您标记对话中的关键时刻。 …" at bounding box center [989, 429] width 562 height 24
drag, startPoint x: 787, startPoint y: 404, endPoint x: 1044, endPoint y: 412, distance: 257.6
click at [1044, 417] on sider-trans-text "但这还不是全部！ Plaud 应用程序 3.0 包含令人难以置信的新功能： 1. 实时人机协作，带有漂亮的“按下突出显示”按钮，可让您标记对话中的关键时刻。 …" at bounding box center [989, 429] width 562 height 24
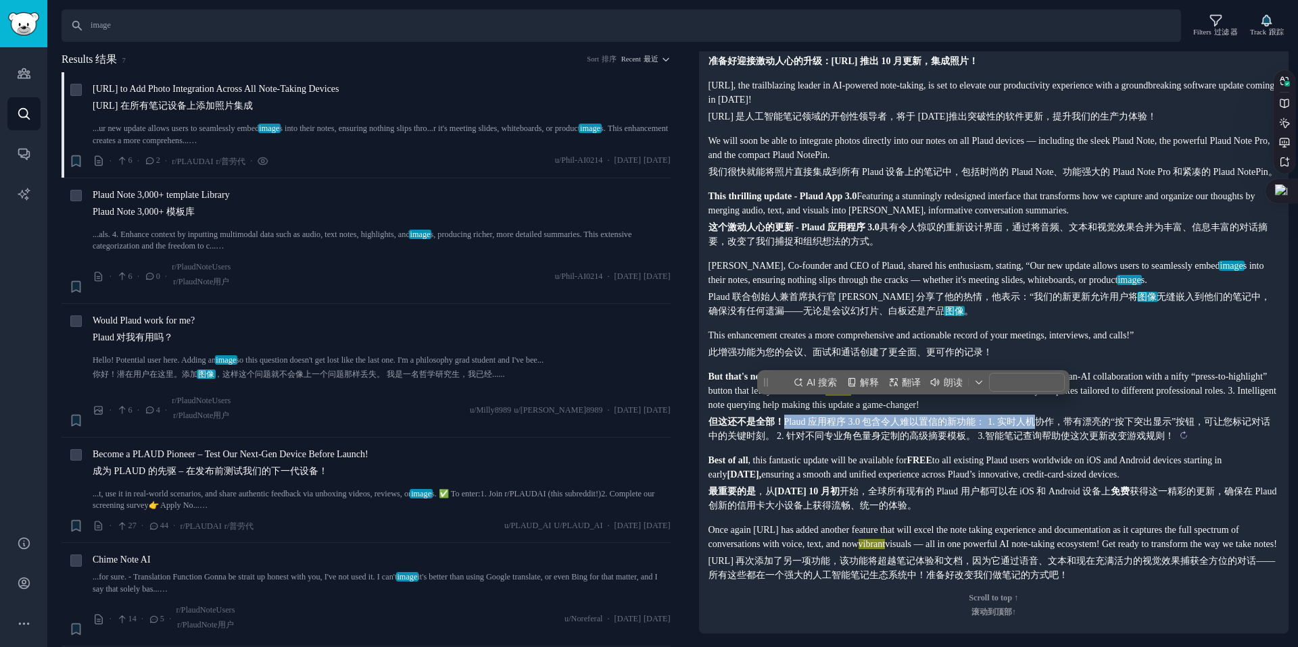
click at [1044, 417] on sider-trans-text "但这还不是全部！ Plaud 应用程序 3.0 包含令人难以置信的新功能： 1. 实时人机协作，带有漂亮的“按下突出显示”按钮，可让您标记对话中的关键时刻。 …" at bounding box center [989, 429] width 562 height 24
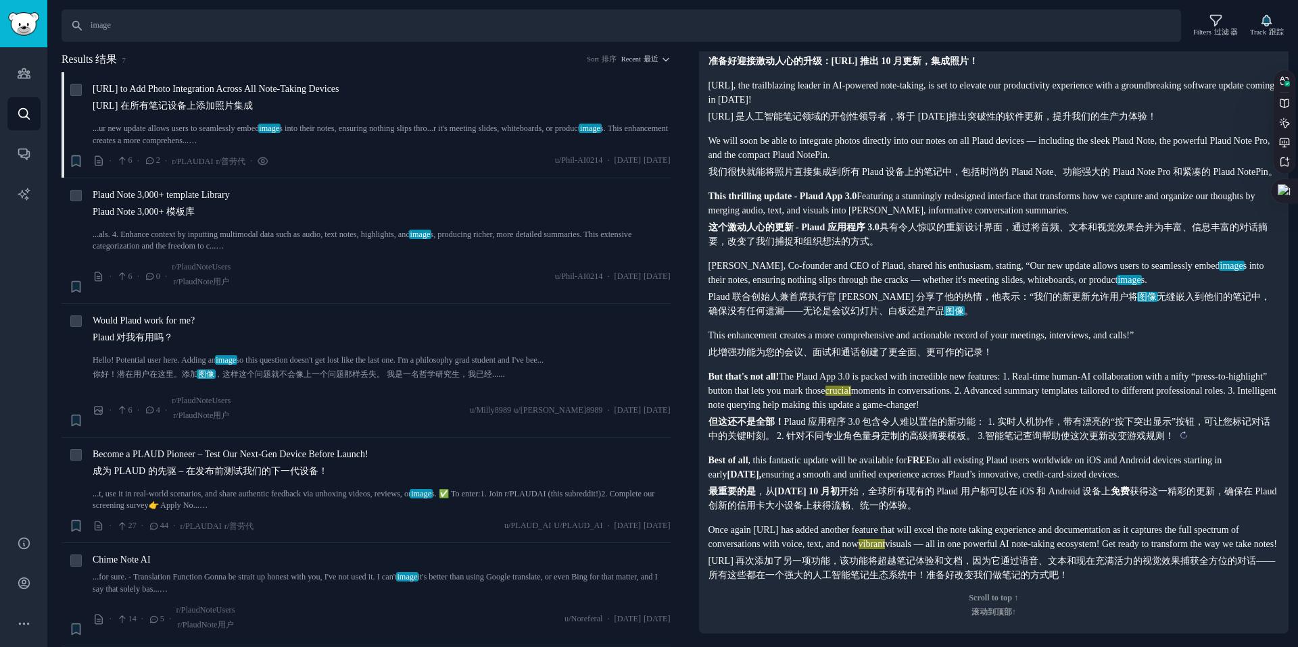
click at [1044, 417] on sider-trans-text "但这还不是全部！ Plaud 应用程序 3.0 包含令人难以置信的新功能： 1. 实时人机协作，带有漂亮的“按下突出显示”按钮，可让您标记对话中的关键时刻。 …" at bounding box center [989, 429] width 562 height 24
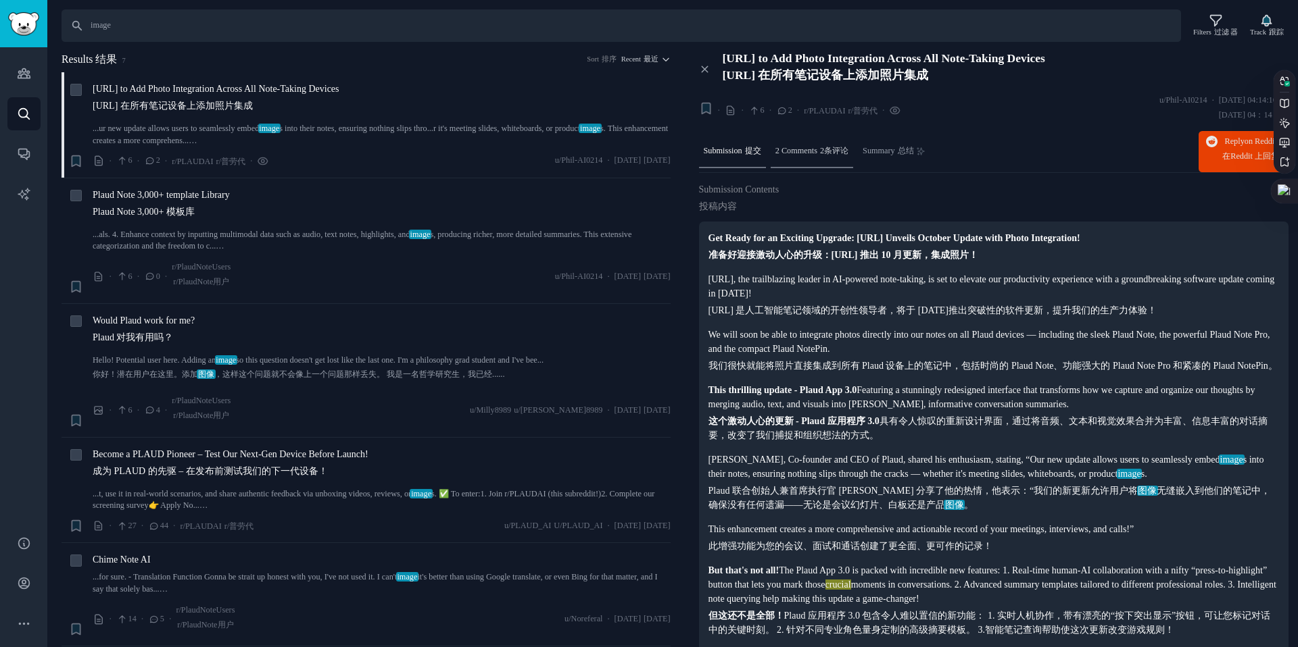
click at [839, 157] on div "2 Comments 2条评论" at bounding box center [811, 152] width 82 height 32
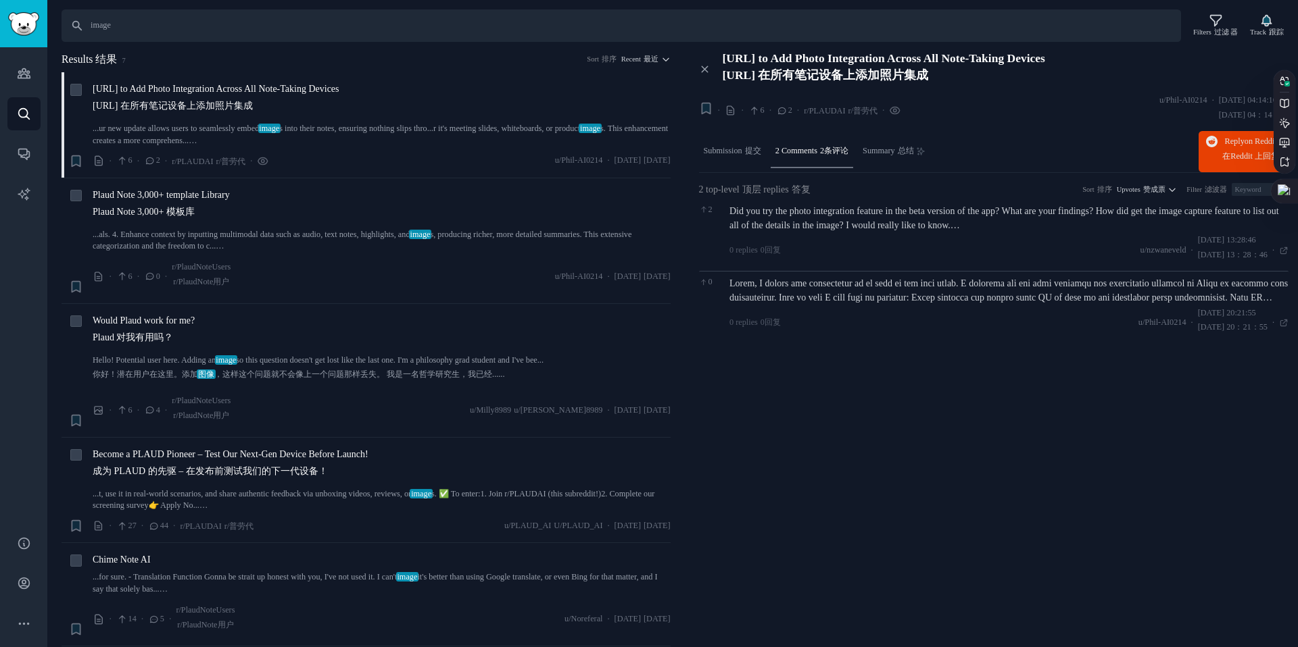
click at [805, 222] on div "Did you try the photo integration feature in the beta version of the app? What …" at bounding box center [1008, 218] width 559 height 28
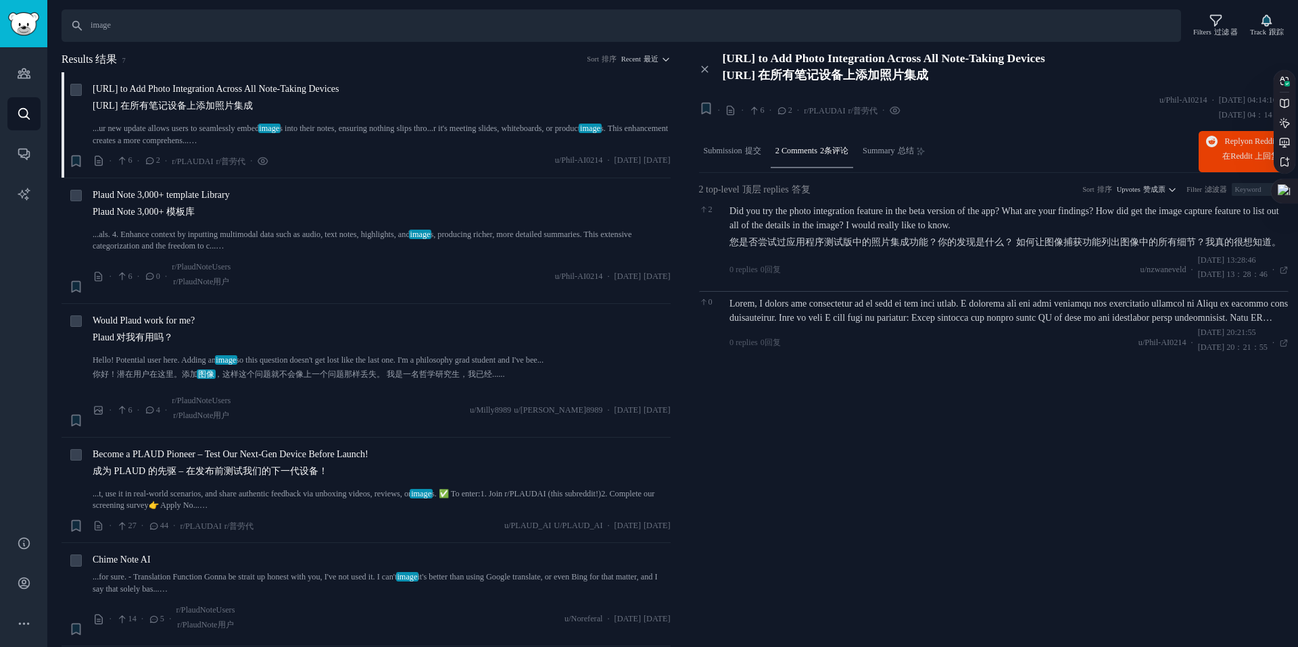
click at [820, 307] on div at bounding box center [1008, 311] width 559 height 28
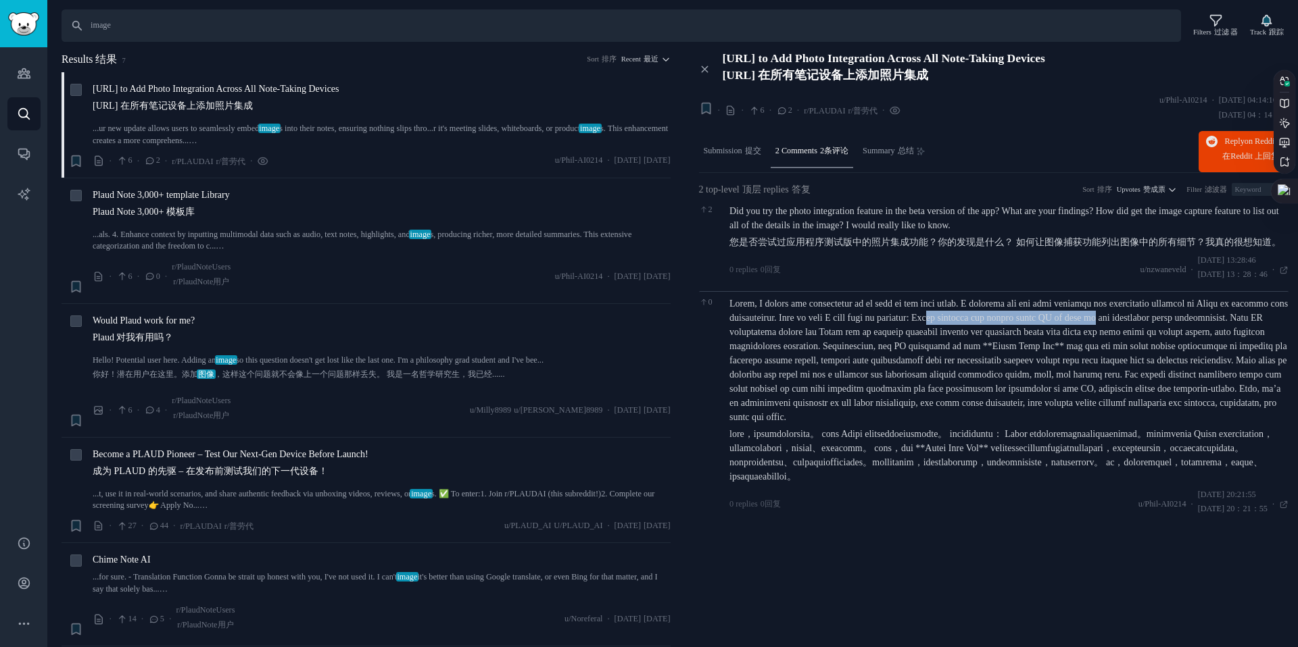
drag, startPoint x: 1068, startPoint y: 321, endPoint x: 1253, endPoint y: 312, distance: 184.7
click at [1253, 312] on div at bounding box center [1008, 390] width 559 height 187
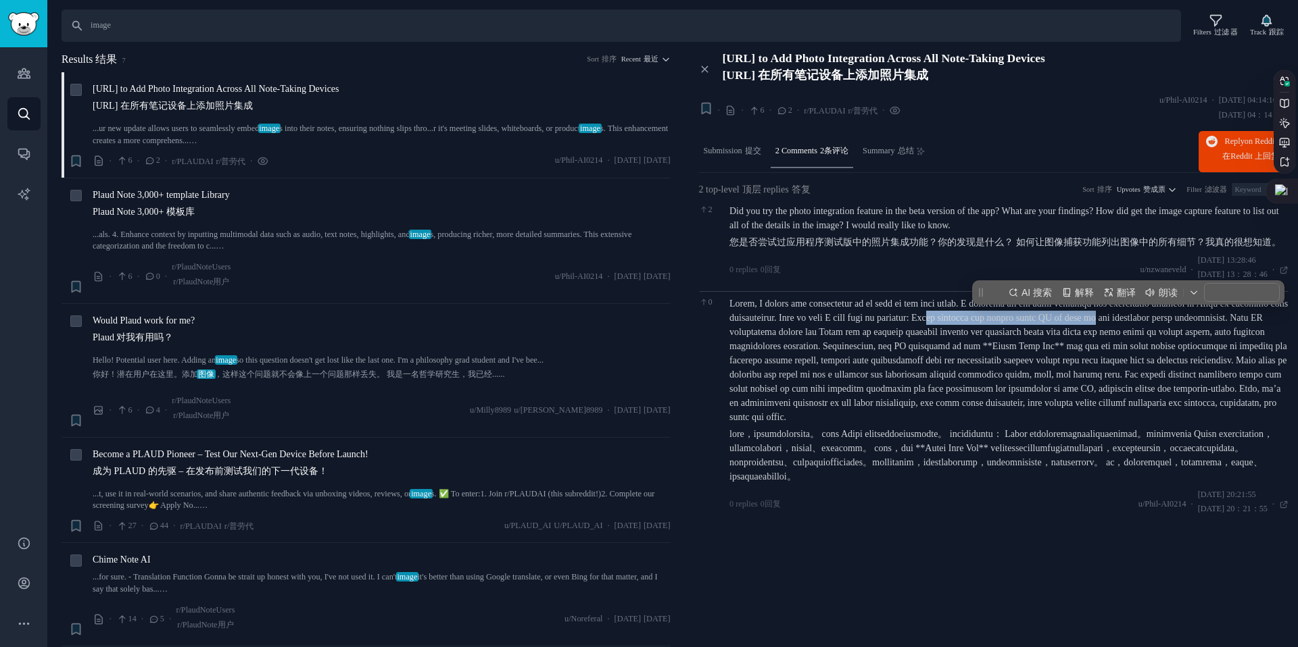
click at [1253, 312] on div at bounding box center [1008, 390] width 559 height 187
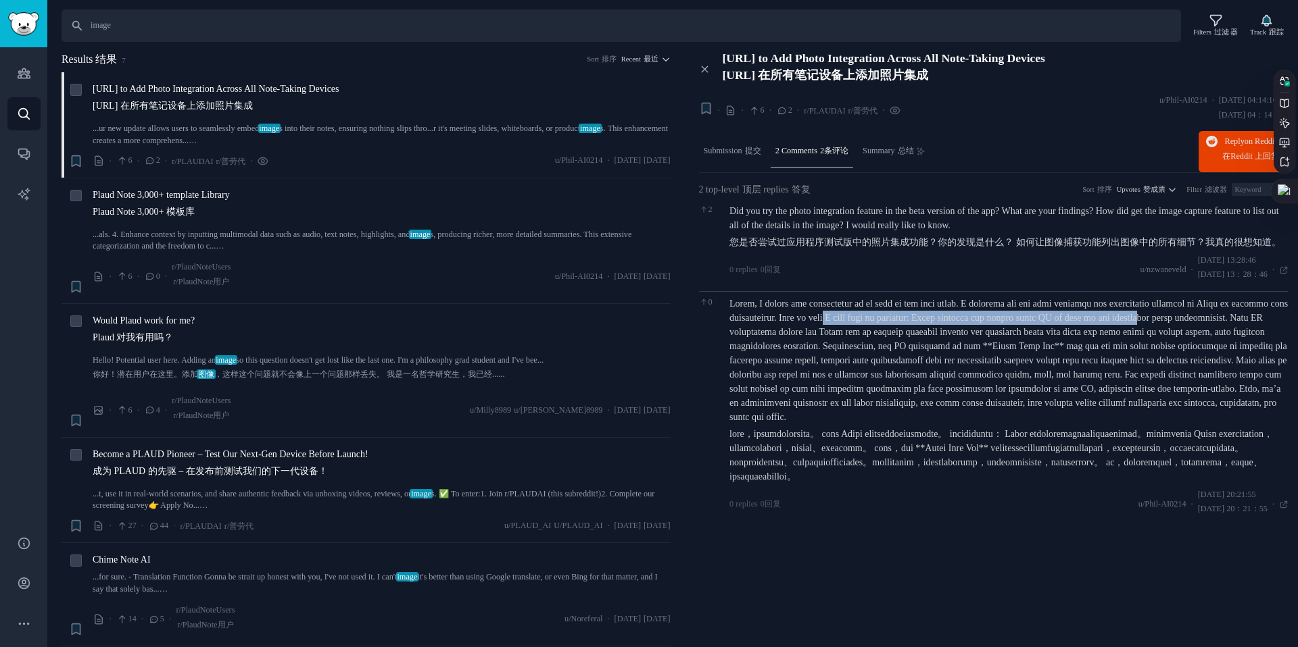
drag, startPoint x: 763, startPoint y: 332, endPoint x: 935, endPoint y: 321, distance: 172.0
click at [935, 321] on div at bounding box center [1008, 390] width 559 height 187
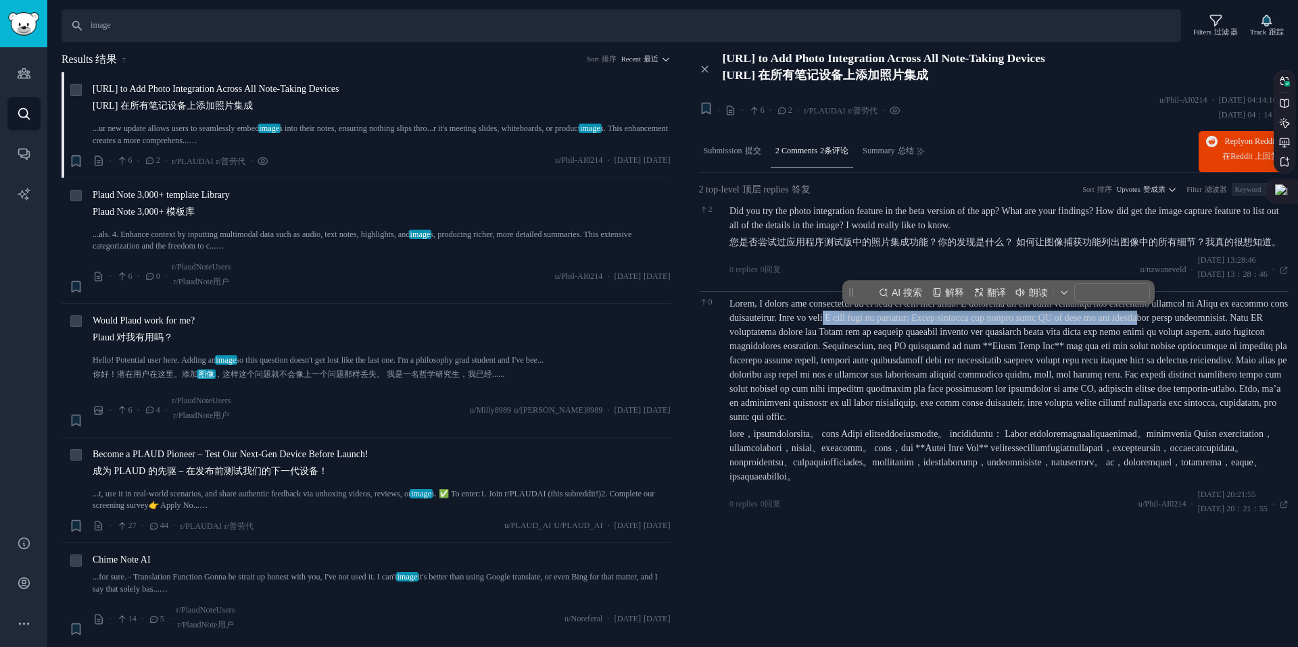
click at [935, 321] on div at bounding box center [1008, 390] width 559 height 187
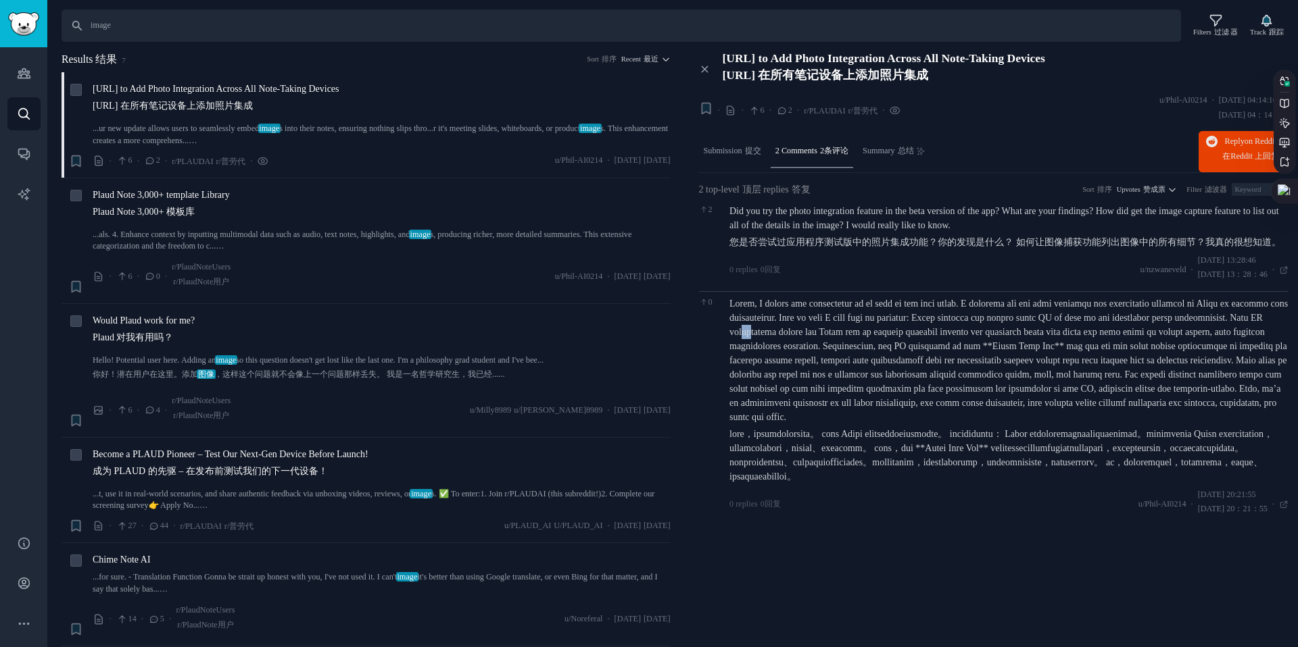
drag, startPoint x: 908, startPoint y: 336, endPoint x: 899, endPoint y: 336, distance: 9.5
click at [905, 336] on div at bounding box center [1008, 390] width 559 height 187
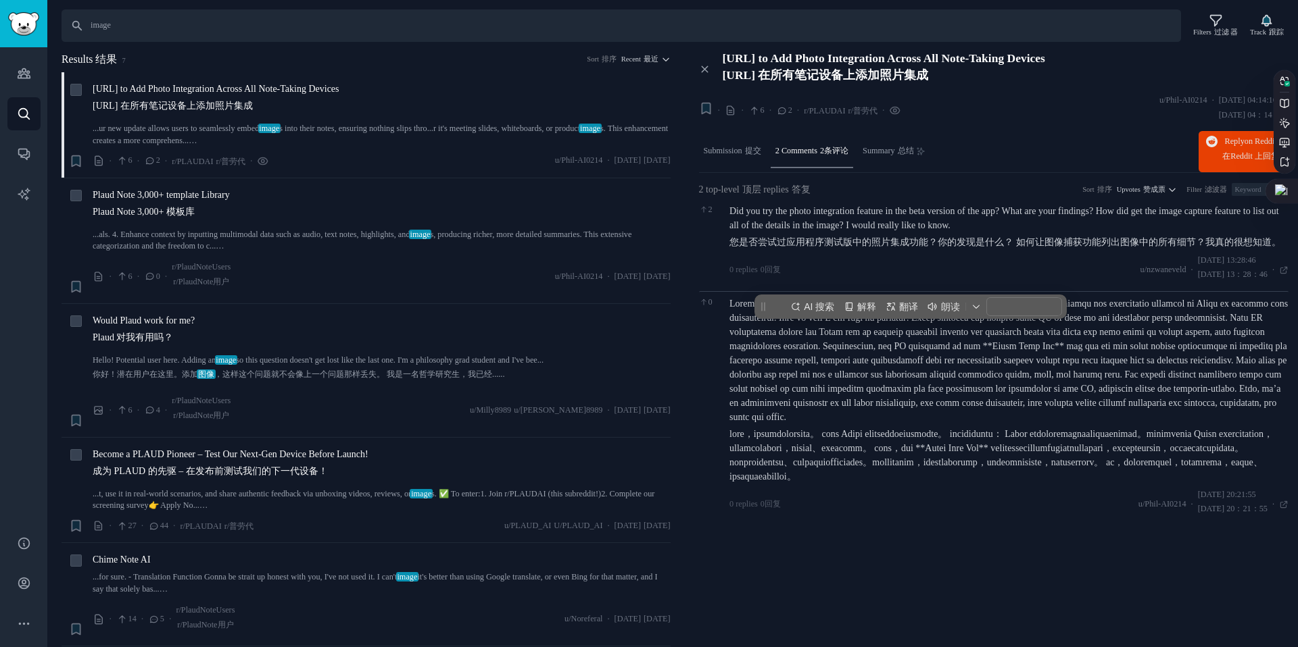
click at [873, 331] on div at bounding box center [1008, 390] width 559 height 187
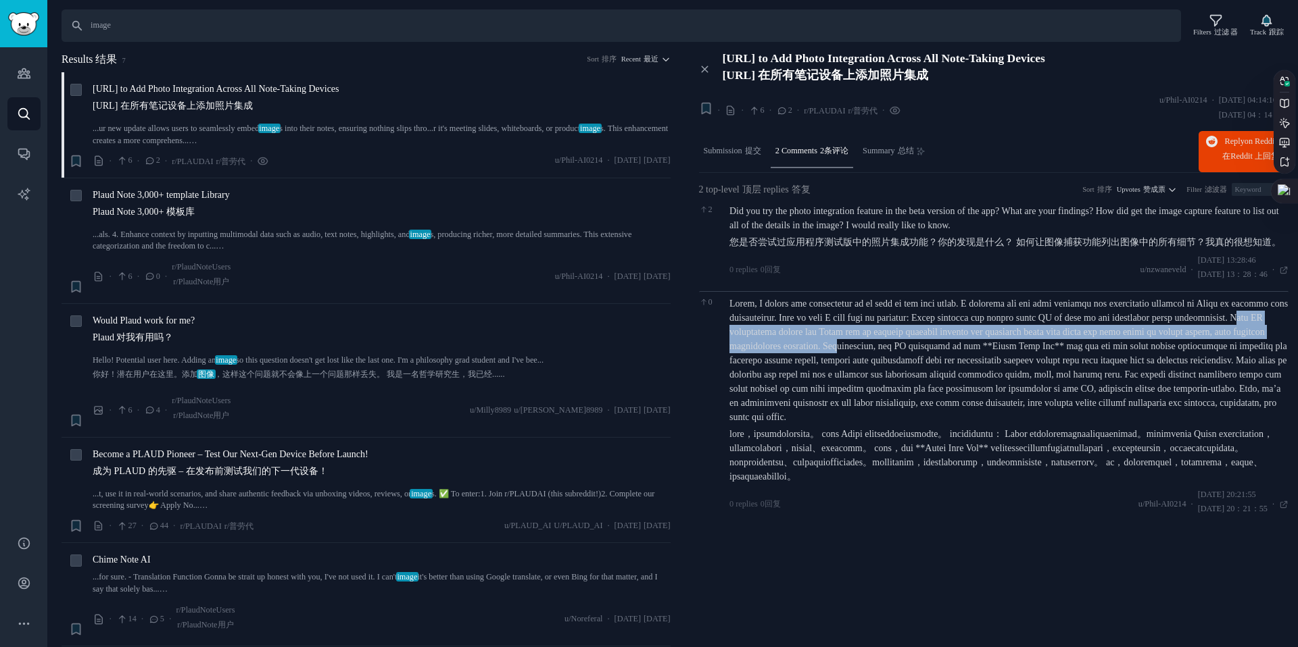
drag, startPoint x: 864, startPoint y: 336, endPoint x: 1093, endPoint y: 345, distance: 228.6
click at [1093, 345] on div at bounding box center [1008, 390] width 559 height 187
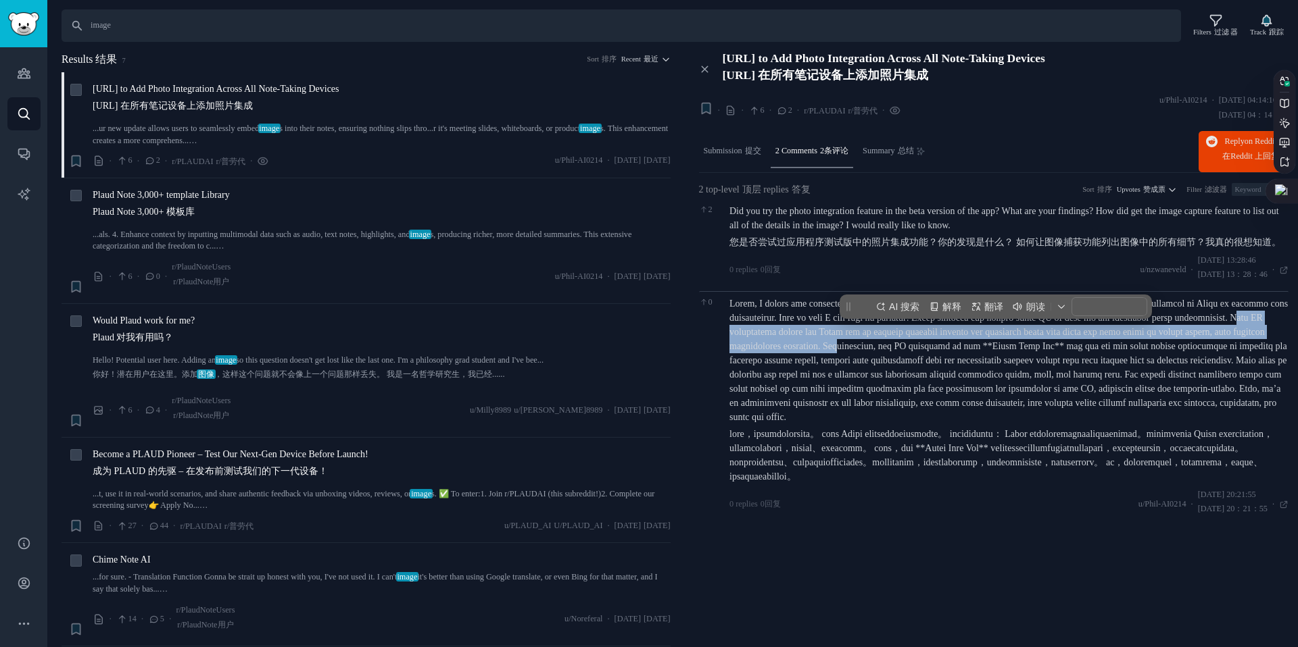
click at [1093, 345] on div at bounding box center [1008, 390] width 559 height 187
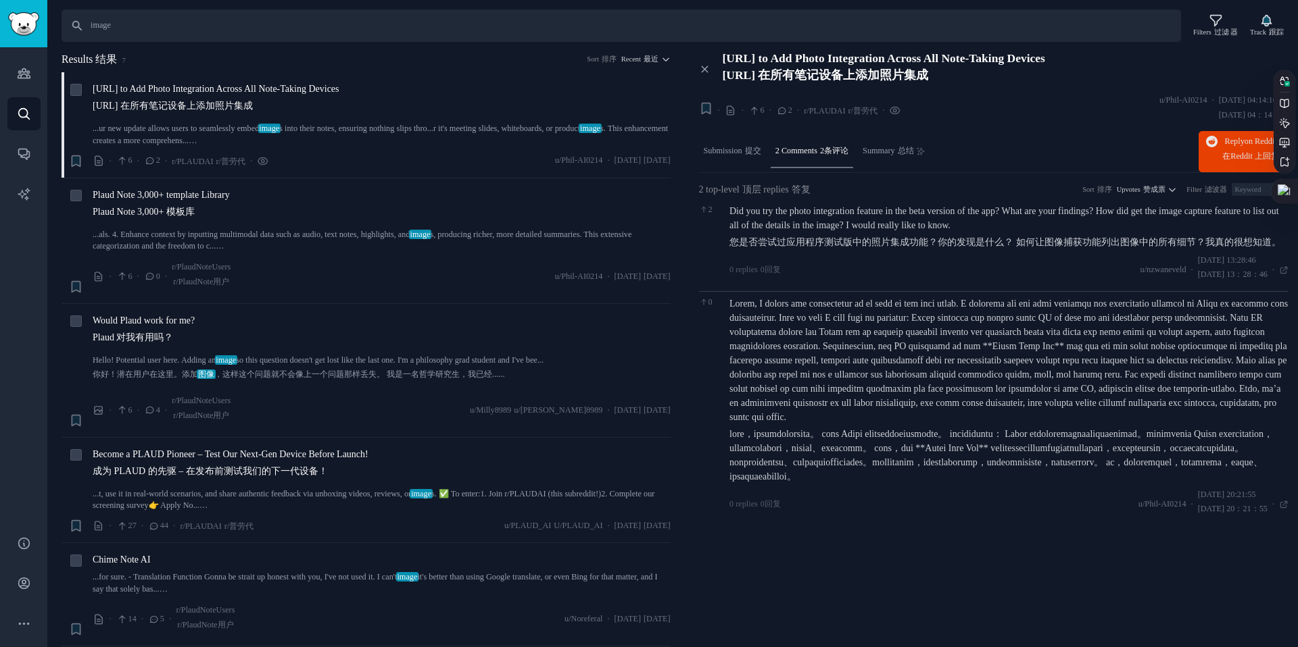
click at [1208, 335] on div at bounding box center [1008, 390] width 559 height 187
drag, startPoint x: 908, startPoint y: 481, endPoint x: 1073, endPoint y: 485, distance: 165.0
click at [1073, 482] on sider-trans-text at bounding box center [1000, 455] width 543 height 53
drag, startPoint x: 1073, startPoint y: 485, endPoint x: 1189, endPoint y: 490, distance: 115.7
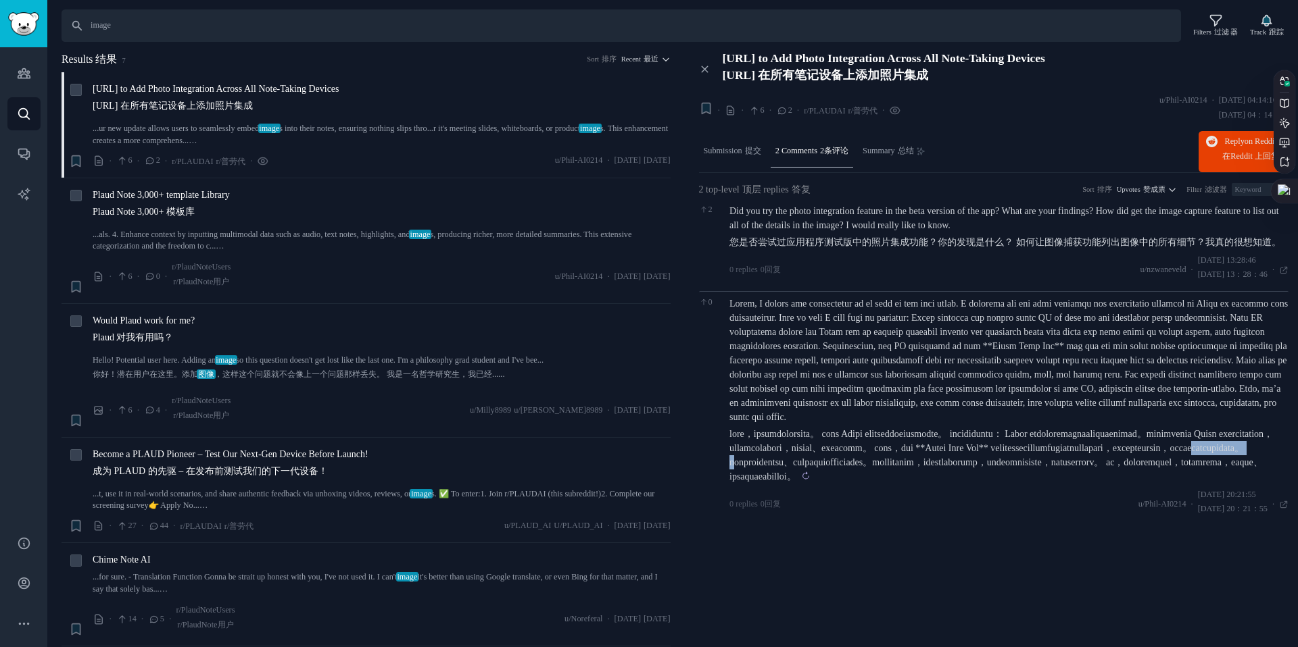
click at [1189, 482] on sider-trans-text at bounding box center [1000, 455] width 543 height 53
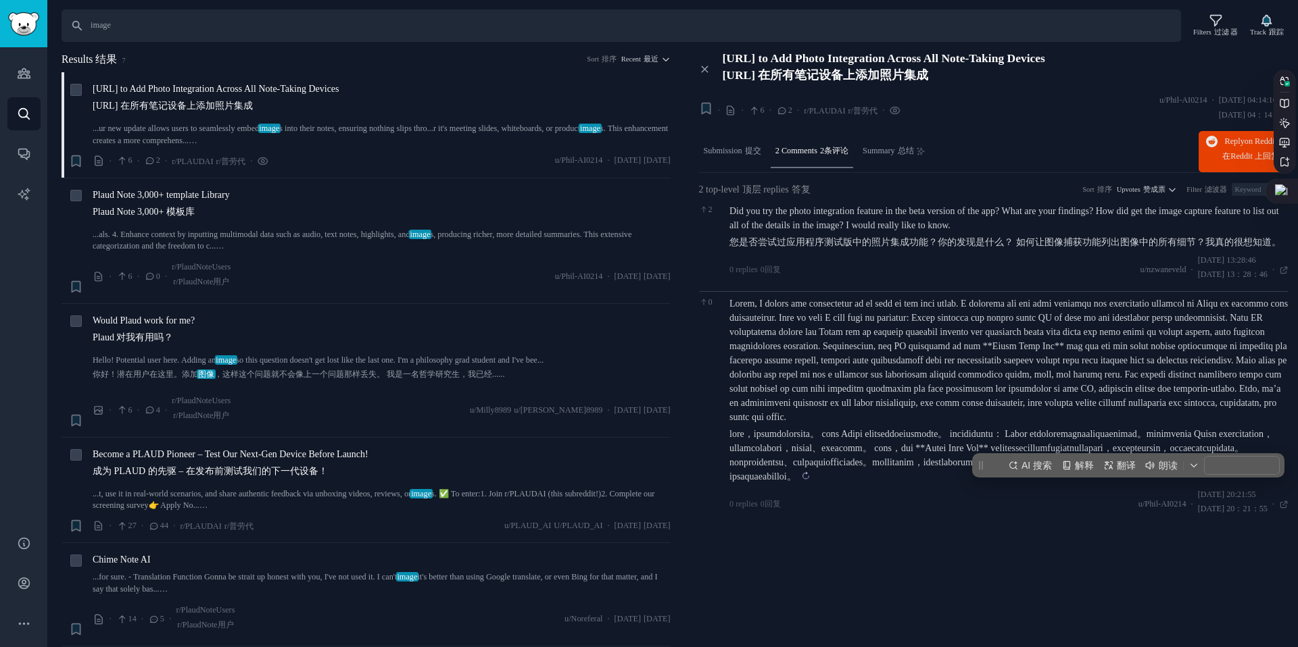
click at [925, 482] on sider-trans-text at bounding box center [1000, 455] width 543 height 53
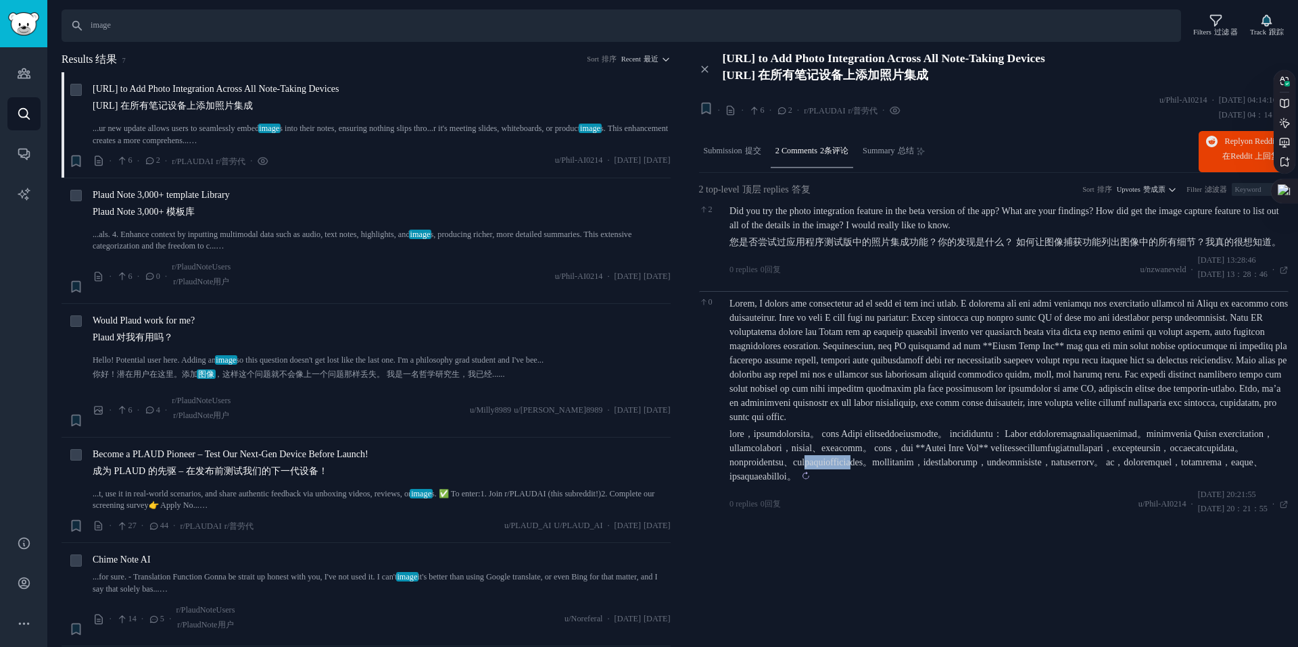
drag, startPoint x: 799, startPoint y: 503, endPoint x: 912, endPoint y: 502, distance: 113.5
click at [912, 482] on sider-trans-text at bounding box center [1000, 455] width 543 height 53
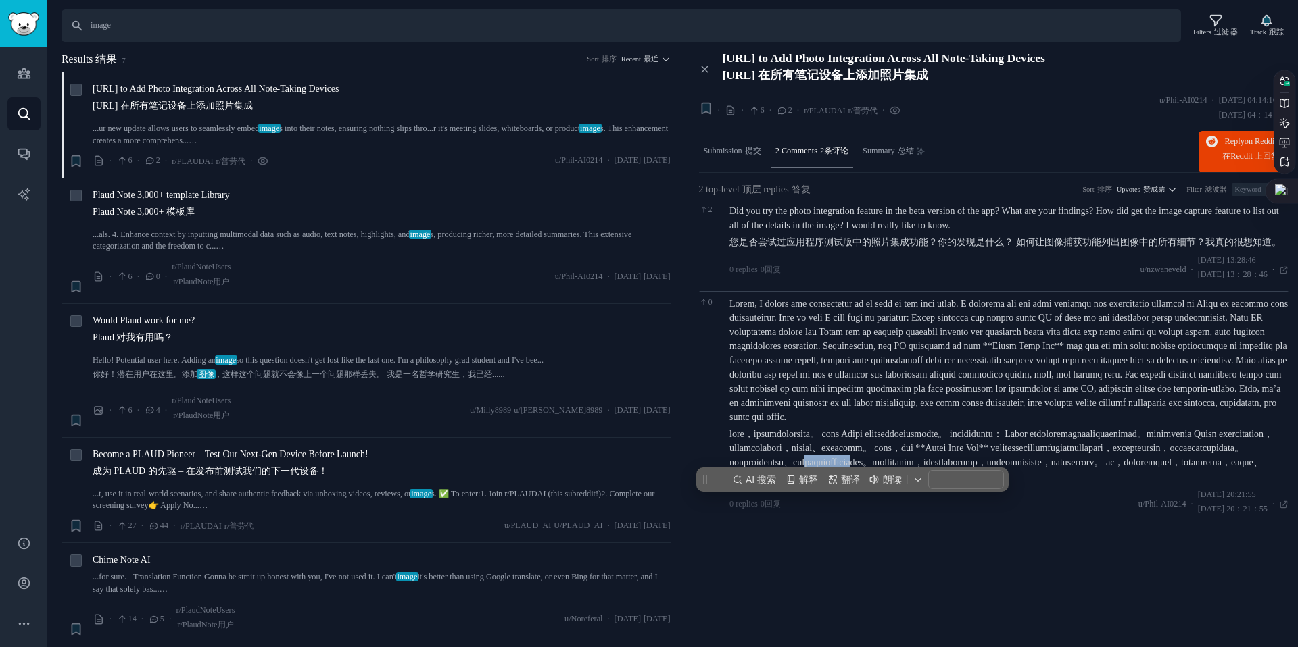
click at [912, 482] on sider-trans-text at bounding box center [1000, 455] width 543 height 53
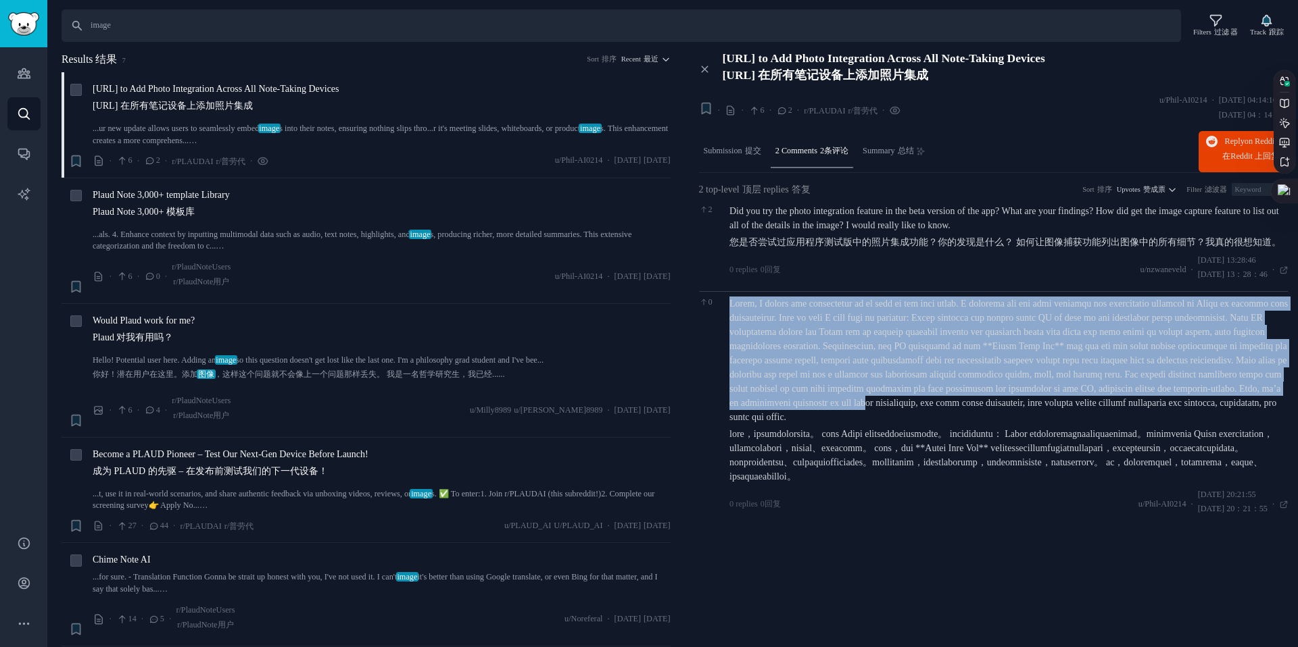
drag, startPoint x: 716, startPoint y: 408, endPoint x: 866, endPoint y: 417, distance: 150.3
click at [866, 417] on div "0 0 replies 0回复 u/Phil-AI0214 · Sun 2025/8/31 20:21:55 星期日 2025/8/31 20：21：55 S…" at bounding box center [994, 408] width 590 height 235
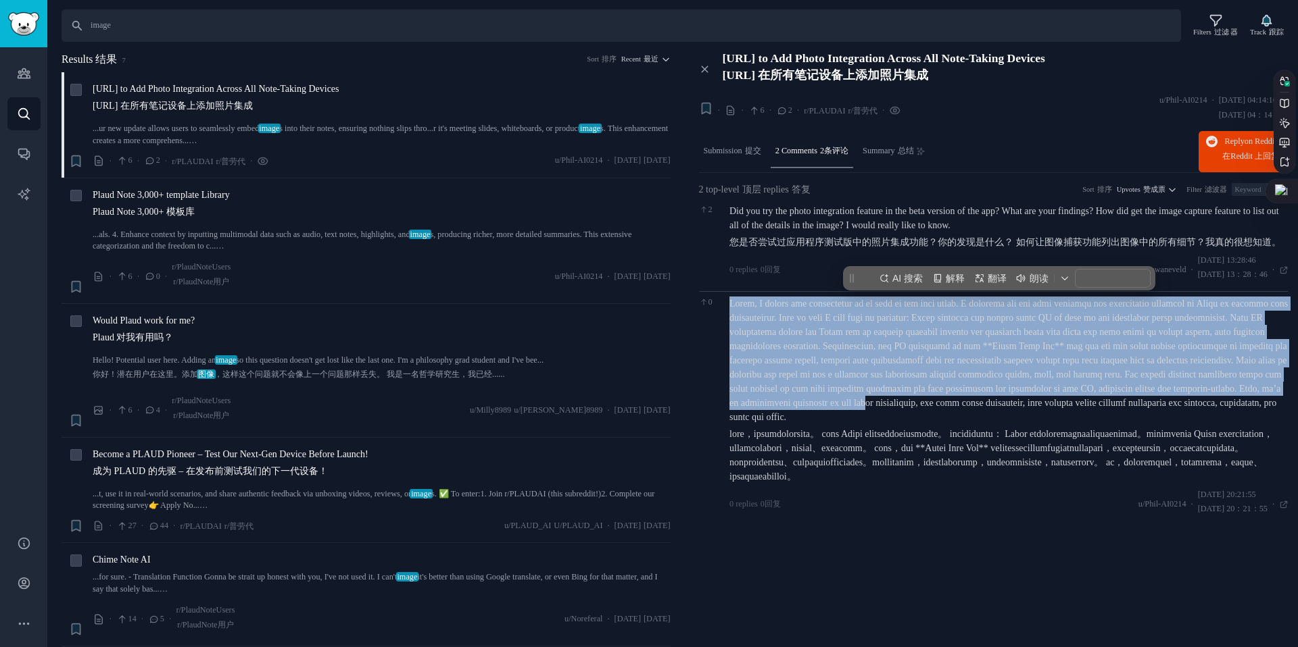
click at [866, 417] on div at bounding box center [1008, 390] width 559 height 187
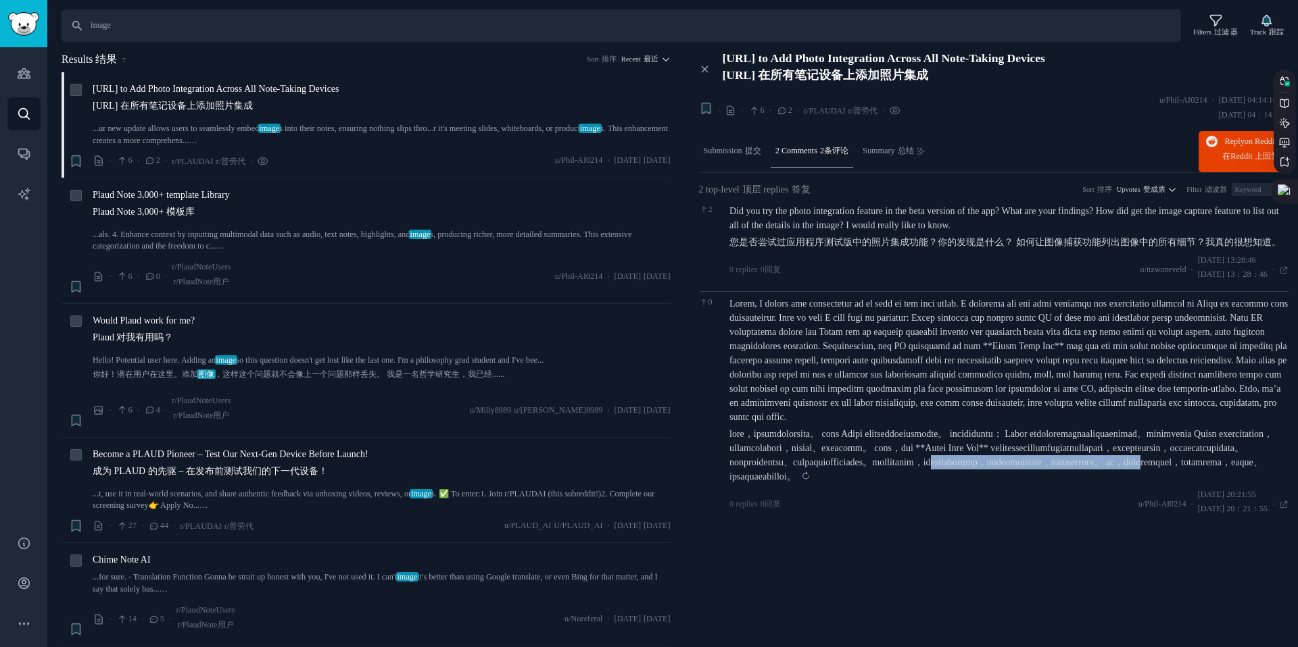
drag, startPoint x: 943, startPoint y: 514, endPoint x: 1066, endPoint y: 510, distance: 123.7
click at [1066, 482] on sider-trans-text at bounding box center [1000, 455] width 543 height 53
click at [347, 200] on div "Plaud Note 3,000+ template Library Plaud Note 3,000+ 模板库" at bounding box center [382, 206] width 578 height 36
click at [308, 238] on link "...als. 4. Enhance context by inputting multimodal data such as audio, text not…" at bounding box center [382, 241] width 578 height 24
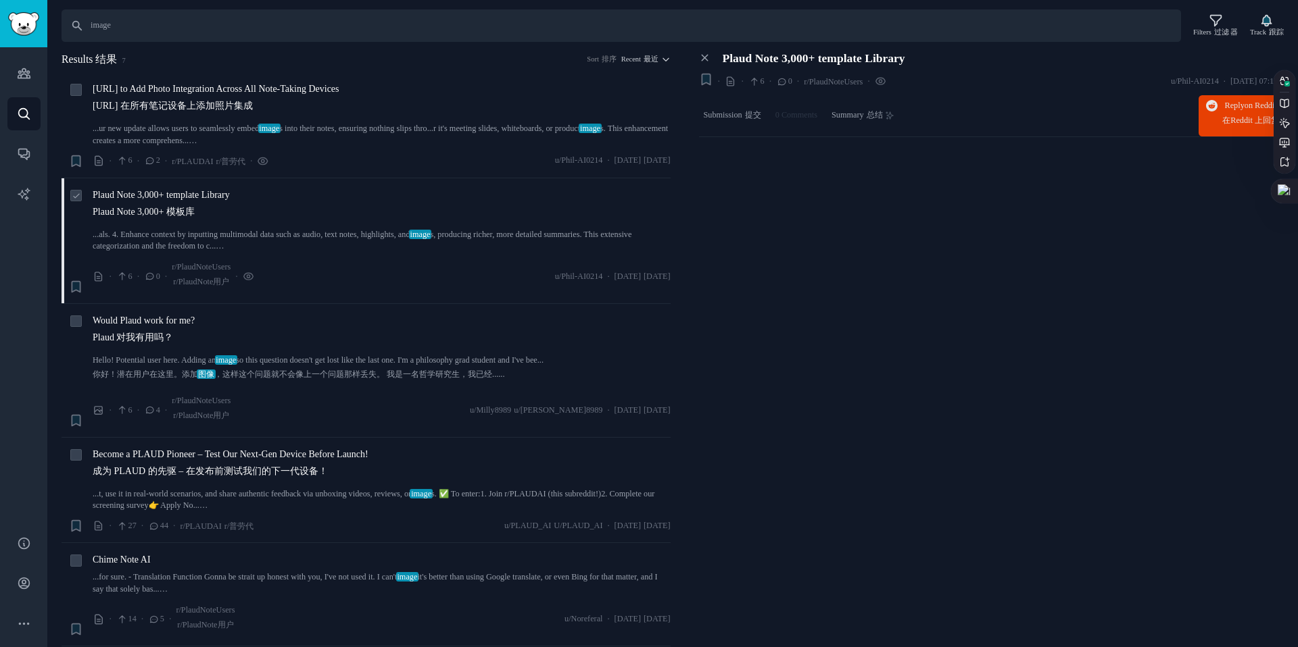
click at [308, 238] on link "...als. 4. Enhance context by inputting multimodal data such as audio, text not…" at bounding box center [382, 241] width 578 height 24
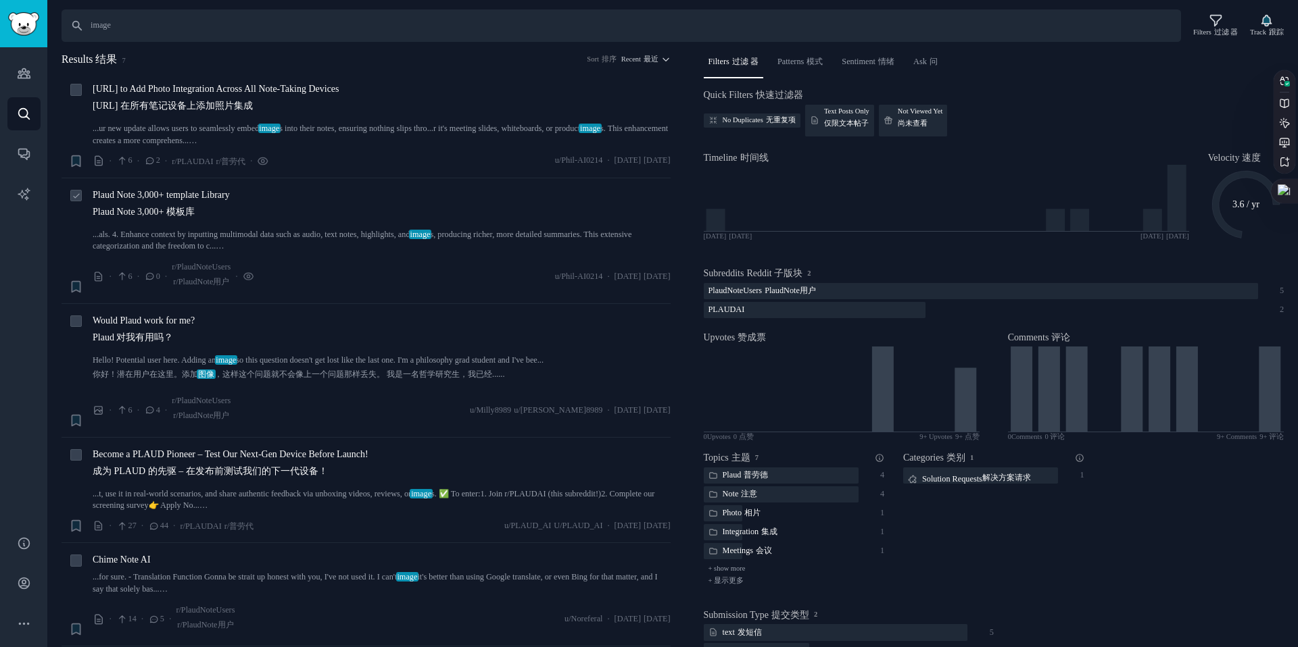
click at [299, 220] on div "Plaud Note 3,000+ template Library Plaud Note 3,000+ 模板库" at bounding box center [382, 206] width 578 height 36
click at [290, 248] on link "...als. 4. Enhance context by inputting multimodal data such as audio, text not…" at bounding box center [382, 241] width 578 height 24
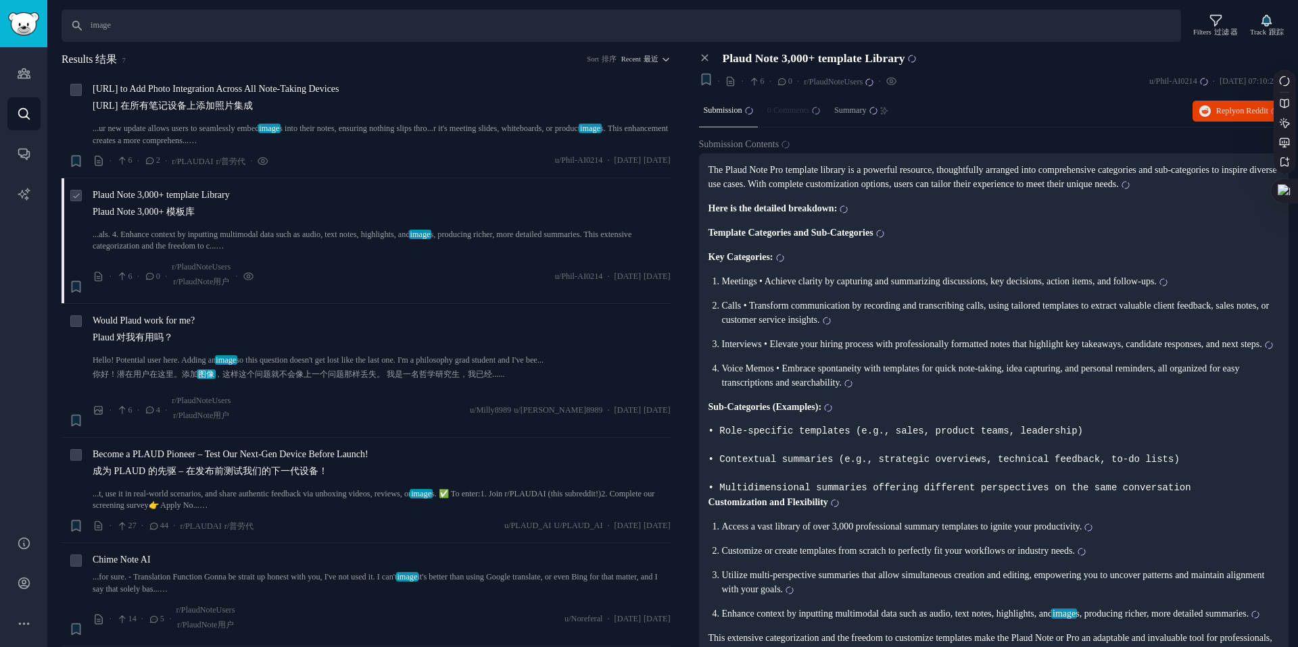
click at [323, 246] on link "...als. 4. Enhance context by inputting multimodal data such as audio, text not…" at bounding box center [382, 241] width 578 height 24
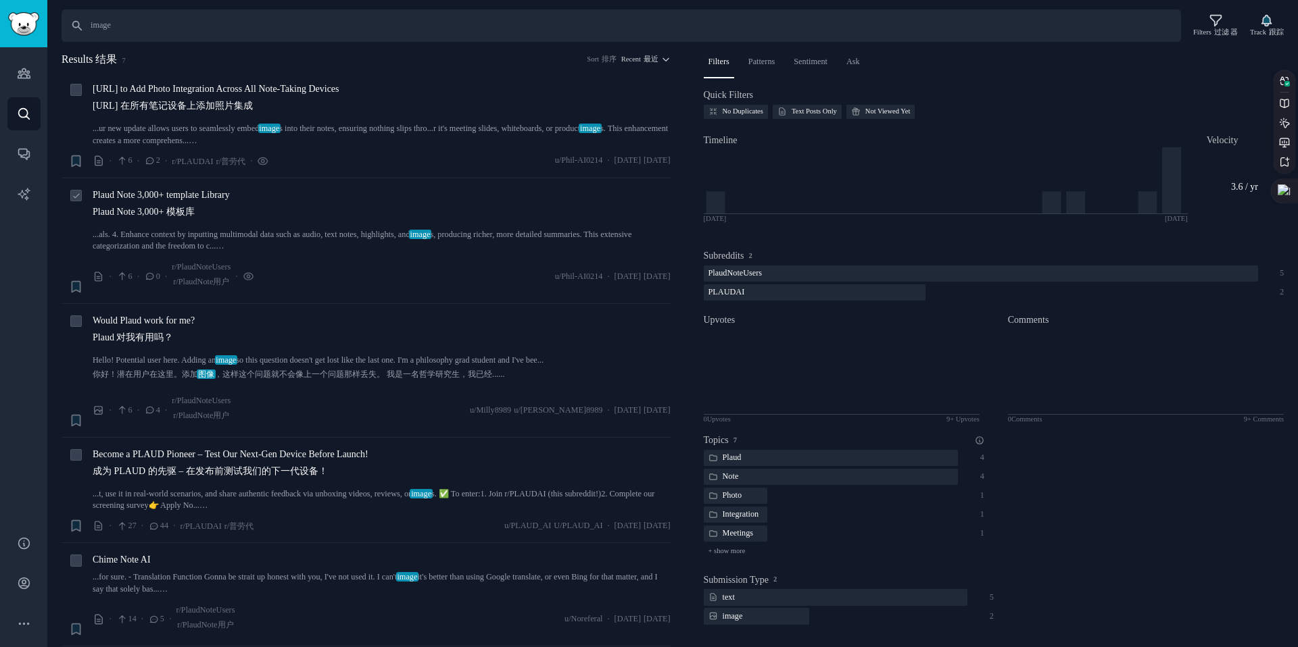
click at [323, 246] on link "...als. 4. Enhance context by inputting multimodal data such as audio, text not…" at bounding box center [382, 241] width 578 height 24
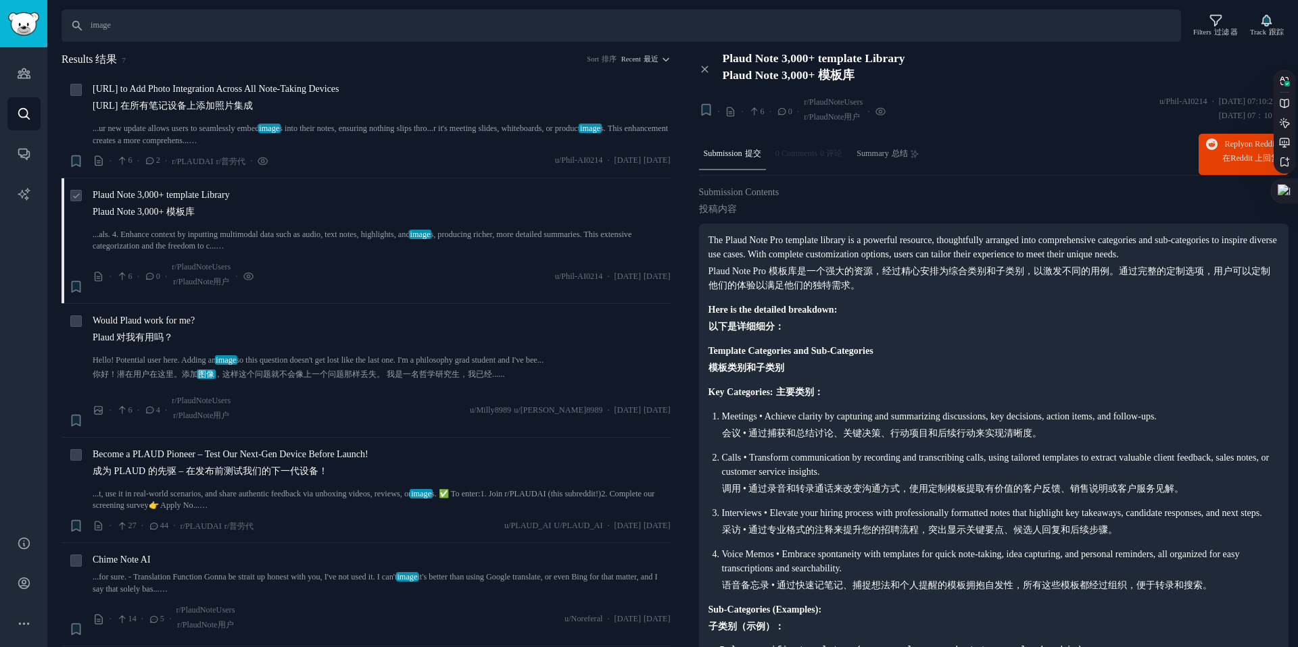
click at [323, 246] on link "...als. 4. Enhance context by inputting multimodal data such as audio, text not…" at bounding box center [382, 241] width 578 height 24
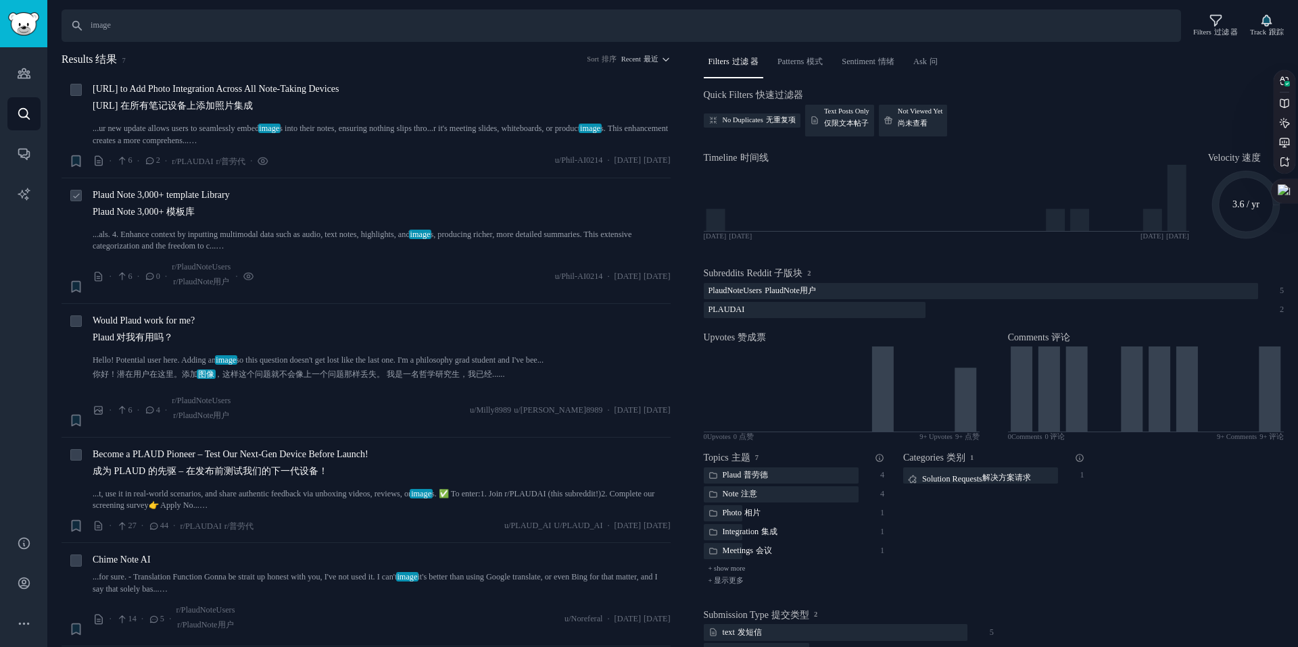
click at [323, 246] on link "...als. 4. Enhance context by inputting multimodal data such as audio, text not…" at bounding box center [382, 241] width 578 height 24
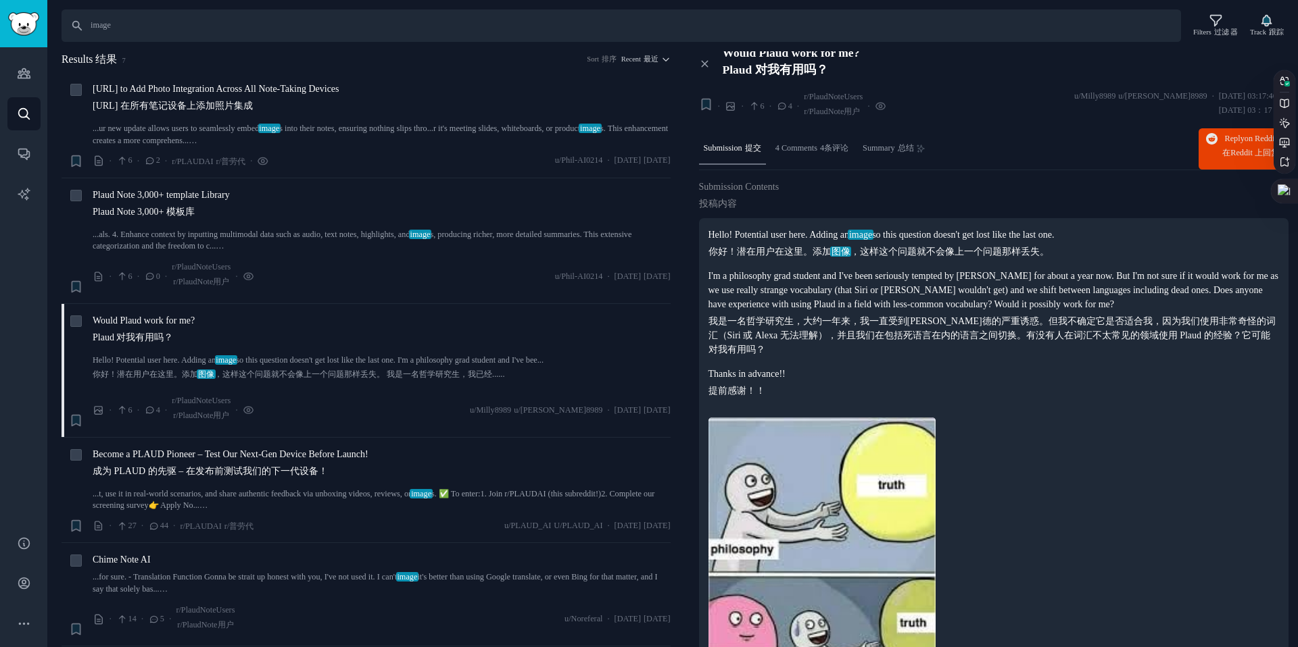
scroll to position [3, 0]
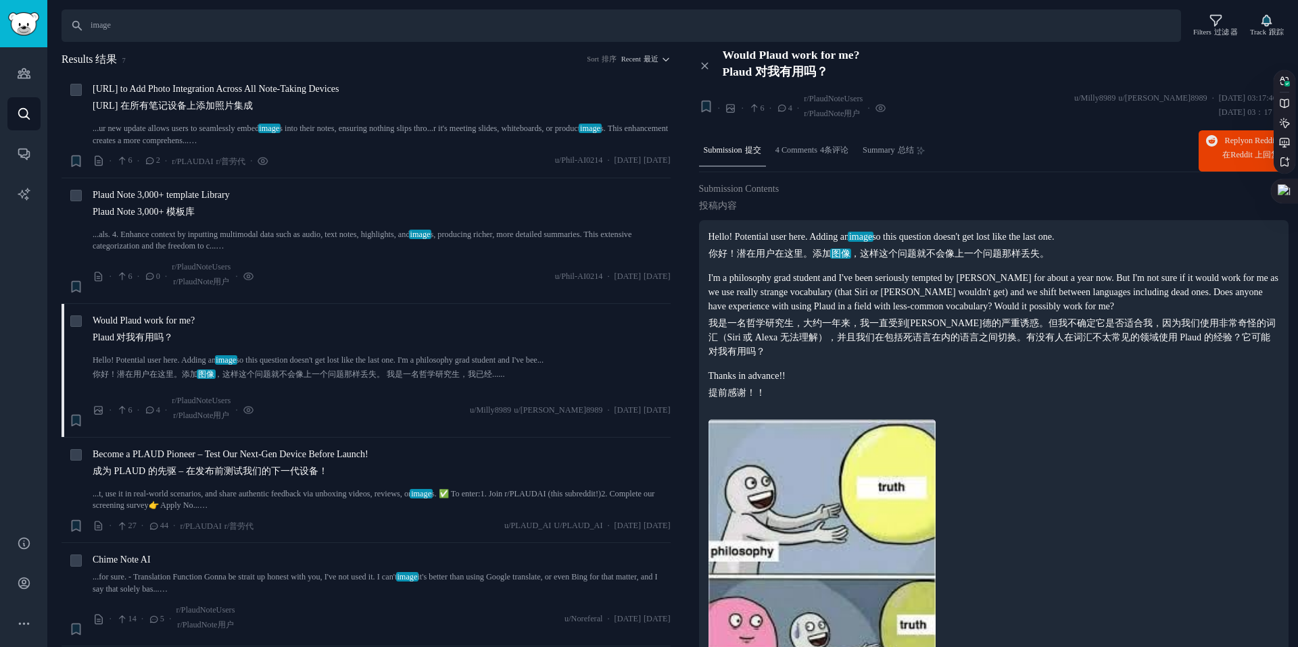
click at [842, 267] on div "Hello! Potential user here. Adding an image so this question doesn't get lost l…" at bounding box center [993, 315] width 571 height 170
click at [245, 89] on span "Plaud.ai to Add Photo Integration Across All Note-Taking Devices Plaud.ai 在所有笔记…" at bounding box center [216, 100] width 247 height 36
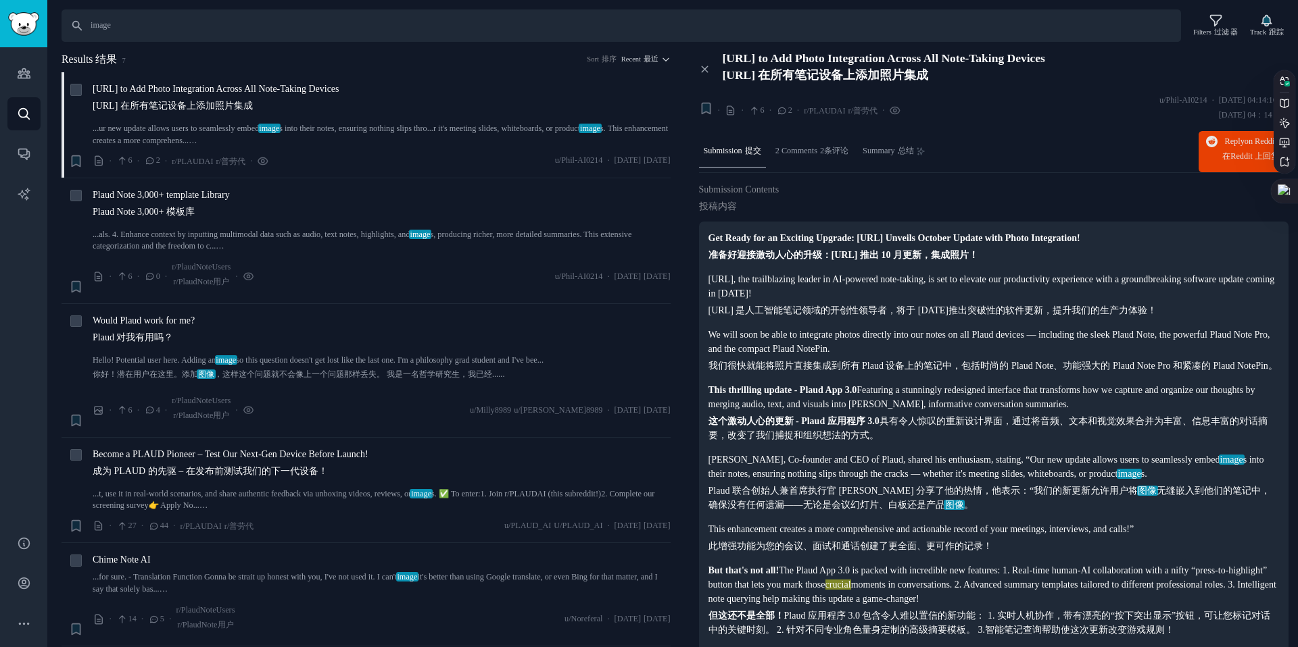
drag, startPoint x: 720, startPoint y: 54, endPoint x: 1091, endPoint y: 57, distance: 370.4
click at [1091, 57] on div "Plaud.ai to Add Photo Integration Across All Note-Taking Devices Plaud.ai 在所有笔记…" at bounding box center [1001, 69] width 576 height 36
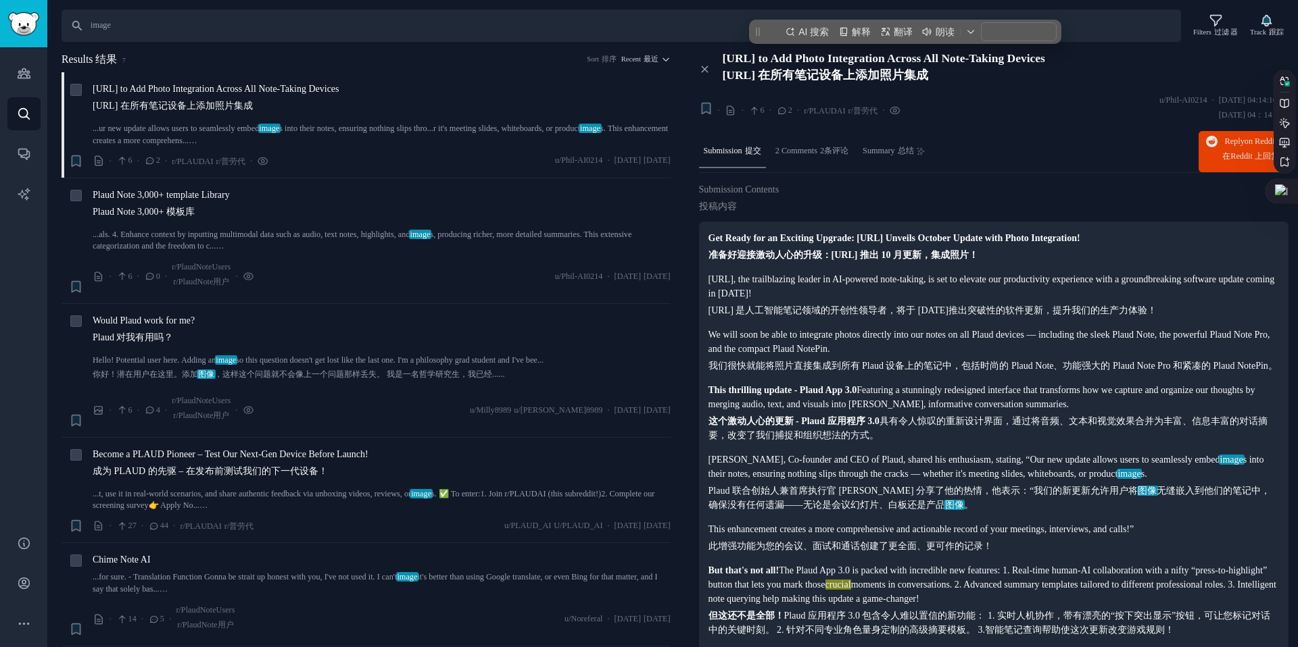
click at [902, 485] on p "[PERSON_NAME], Co-founder and CEO of Plaud, shared his enthusiasm, stating, “Ou…" at bounding box center [993, 482] width 571 height 59
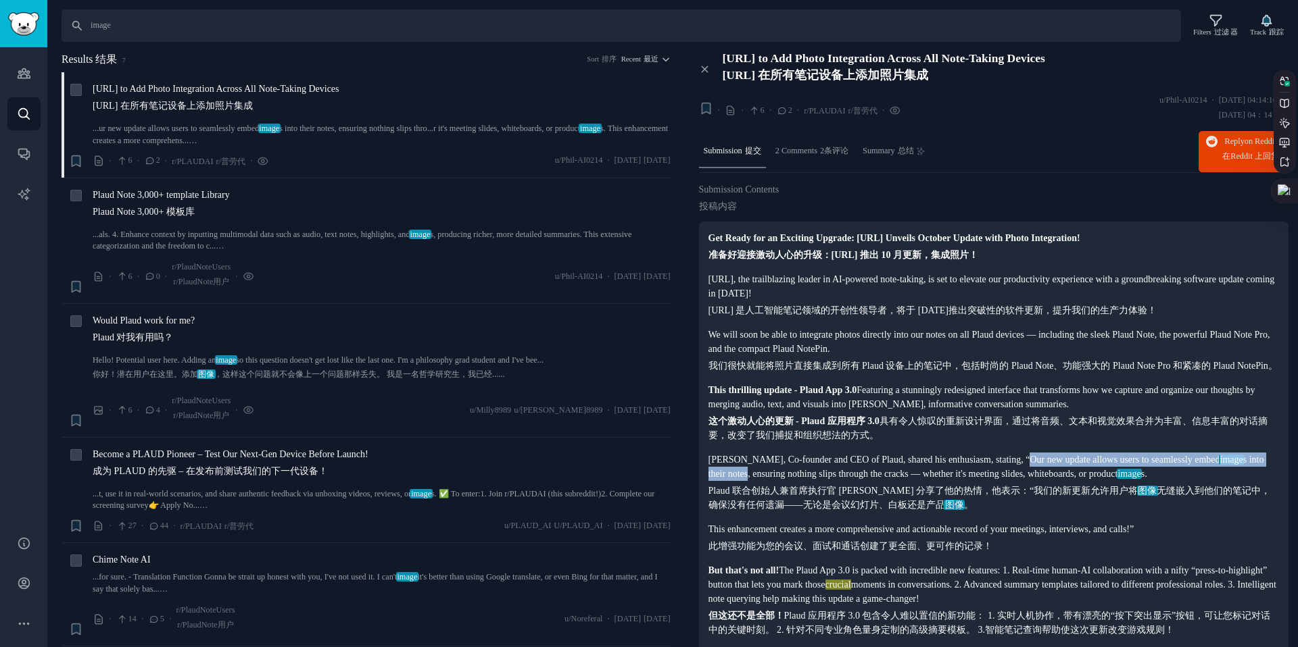
drag, startPoint x: 1062, startPoint y: 476, endPoint x: 810, endPoint y: 488, distance: 253.1
click at [810, 488] on p "[PERSON_NAME], Co-founder and CEO of Plaud, shared his enthusiasm, stating, “Ou…" at bounding box center [993, 482] width 571 height 59
copy p "new update allows users to seamlessly embed image s into their notes"
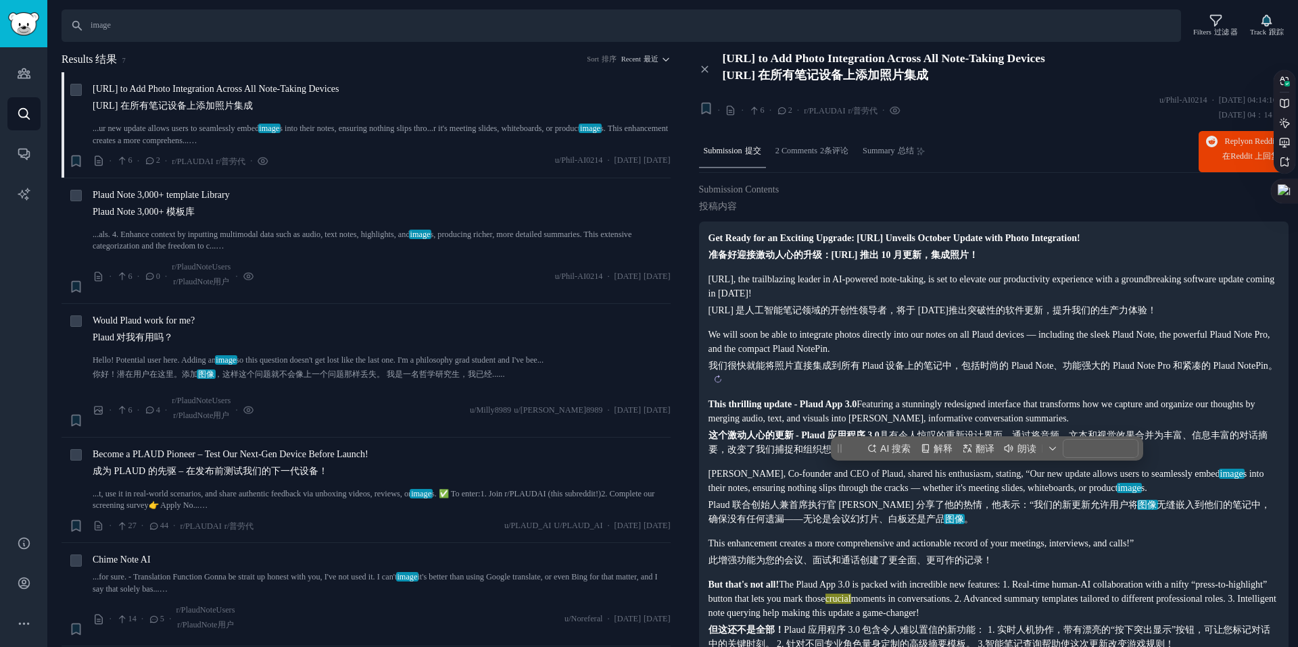
click at [937, 364] on sider-trans-text "我们很快就能将照片直接集成到所有 Plaud 设备上的笔记中，包括时尚的 Plaud Note、功能强大的 Plaud Note Pro 和紧凑的 Plaud…" at bounding box center [992, 366] width 569 height 10
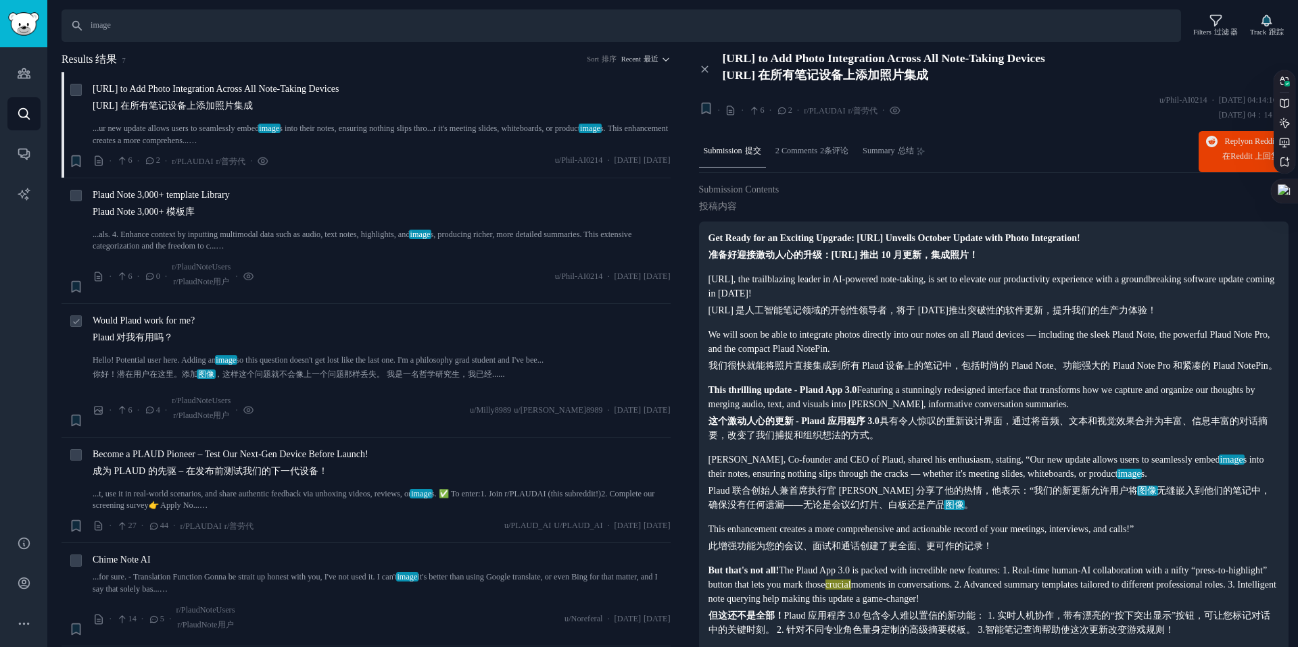
click at [237, 355] on span "image" at bounding box center [226, 359] width 22 height 9
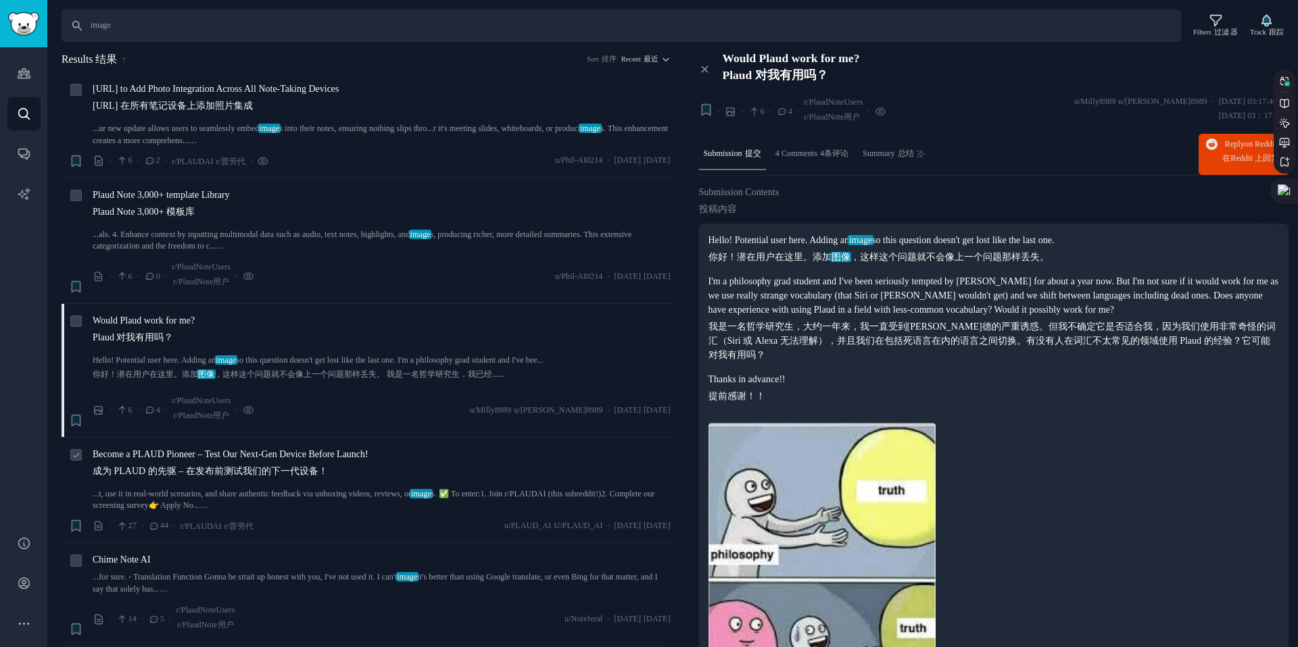
click at [357, 501] on link "...t, use it in real-world scenarios, and share authentic feedback via unboxing…" at bounding box center [382, 501] width 578 height 24
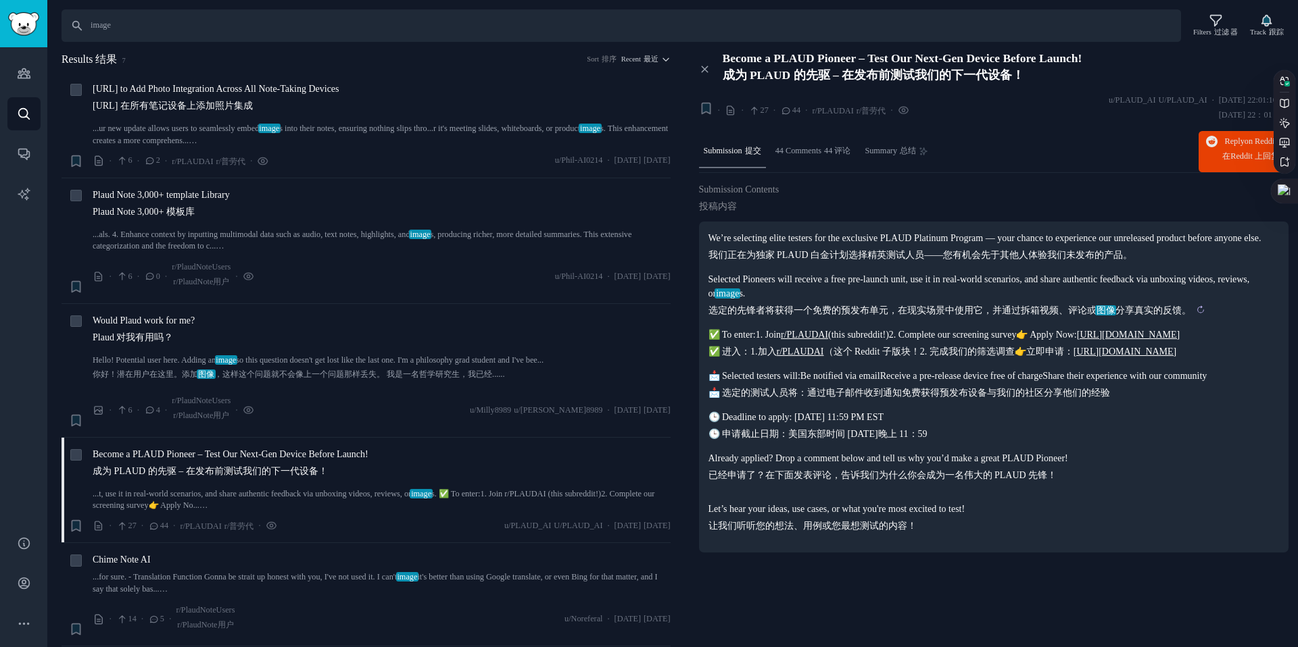
click at [955, 316] on sider-trans-text "选定的先锋者将获得一个免费的预发布单元，在现实场景中使用它，并通过拆箱视频、评论或 图像 分享真实的反馈。" at bounding box center [949, 310] width 483 height 10
drag, startPoint x: 731, startPoint y: 323, endPoint x: 1018, endPoint y: 328, distance: 287.9
click at [1018, 316] on sider-trans-text "选定的先锋者将获得一个免费的预发布单元，在现实场景中使用它，并通过拆箱视频、评论或 图像 分享真实的反馈。" at bounding box center [949, 310] width 483 height 10
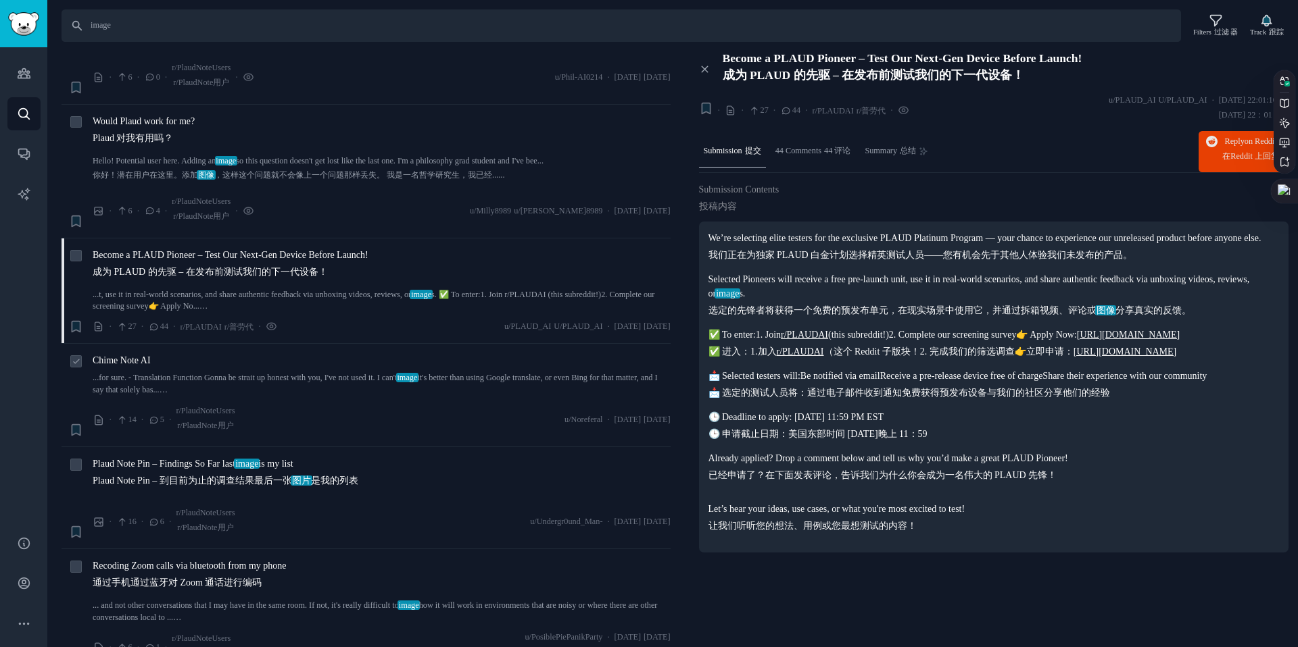
scroll to position [207, 0]
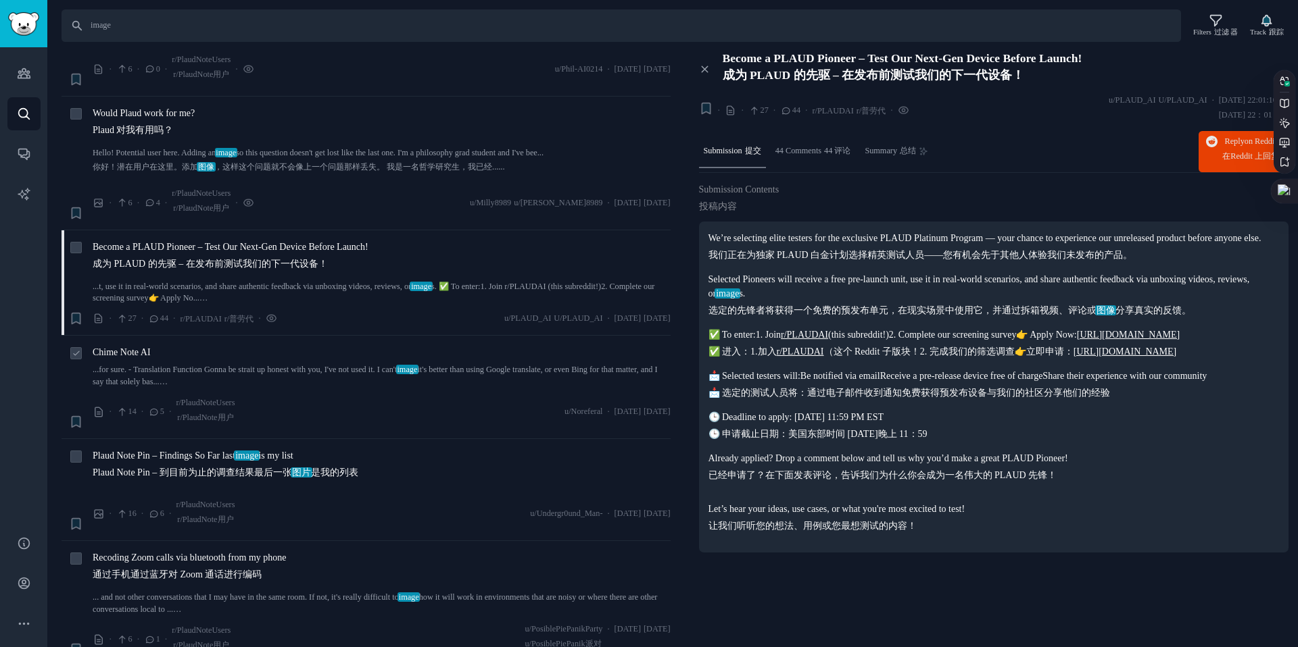
click at [260, 380] on link "...for sure. - Translation Function Gonna be strait up honest with you, I've no…" at bounding box center [382, 376] width 578 height 24
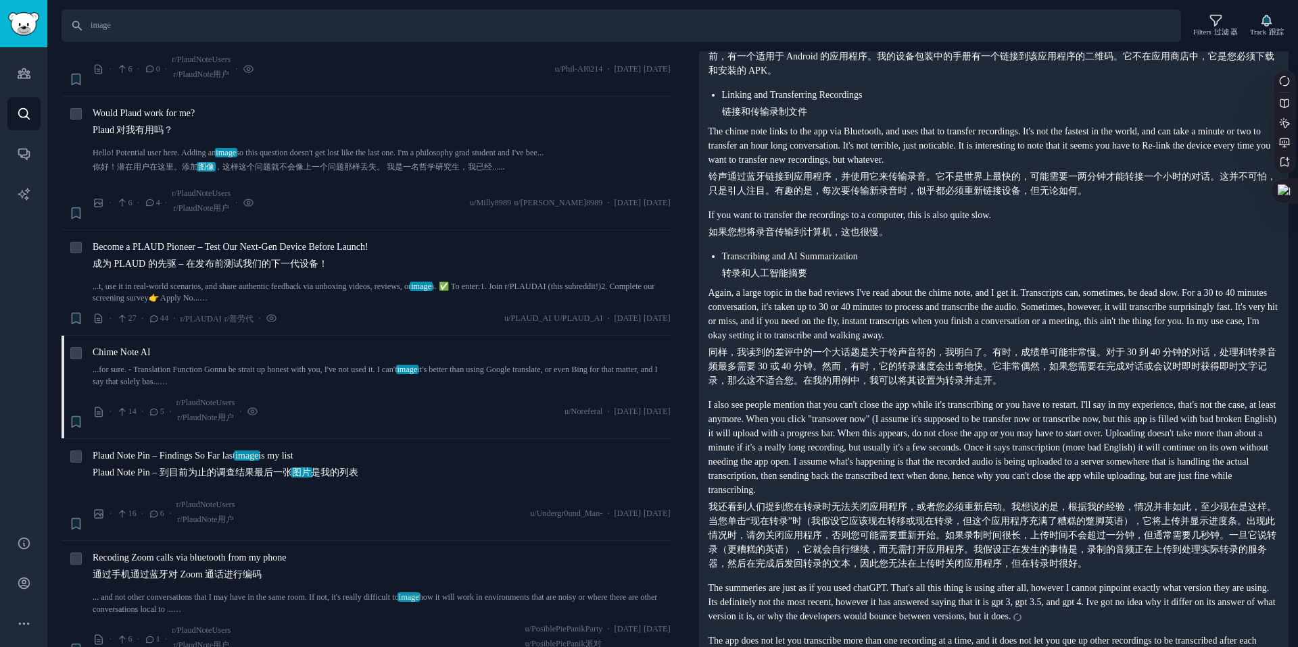
scroll to position [1506, 0]
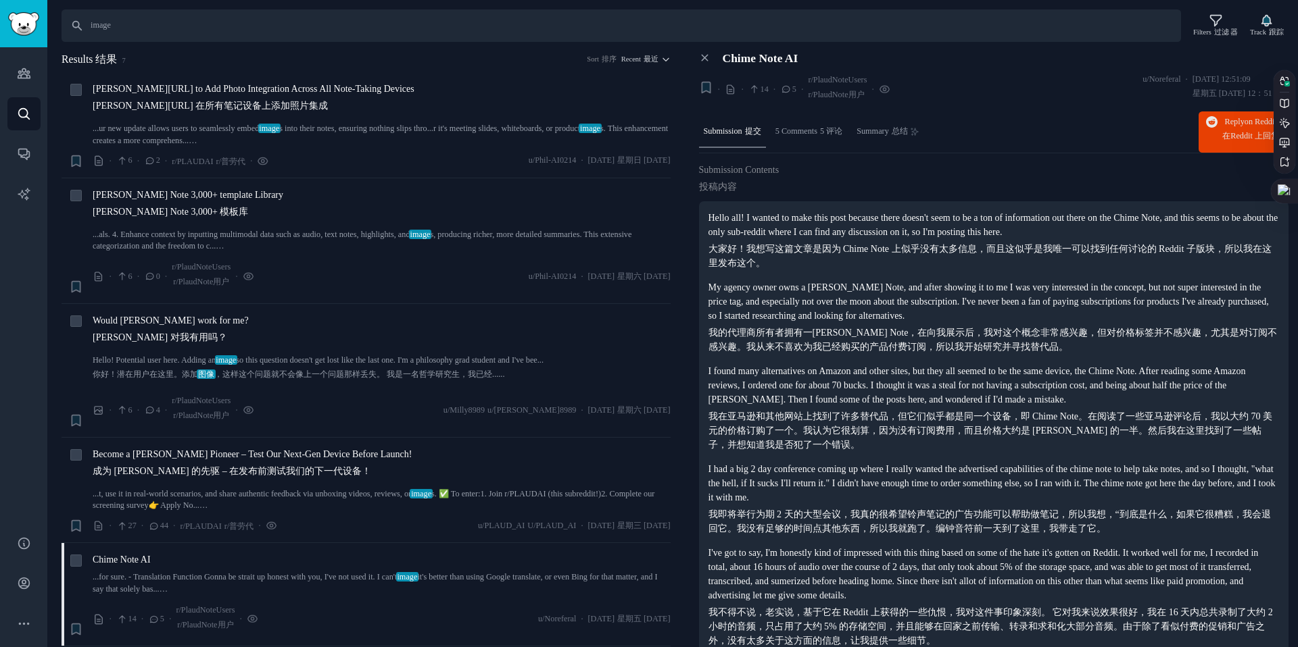
scroll to position [1506, 0]
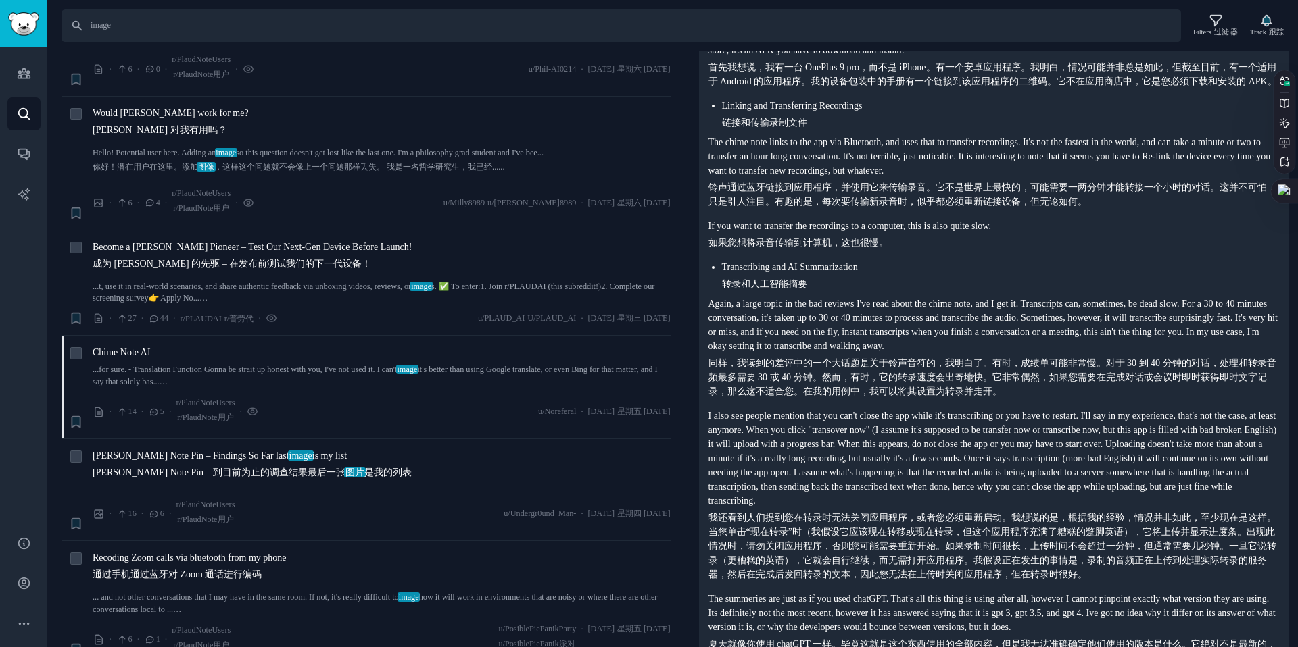
click at [943, 328] on div "Hello all! I wanted to make this post because there doesn't seem to be a ton of…" at bounding box center [993, 18] width 571 height 2629
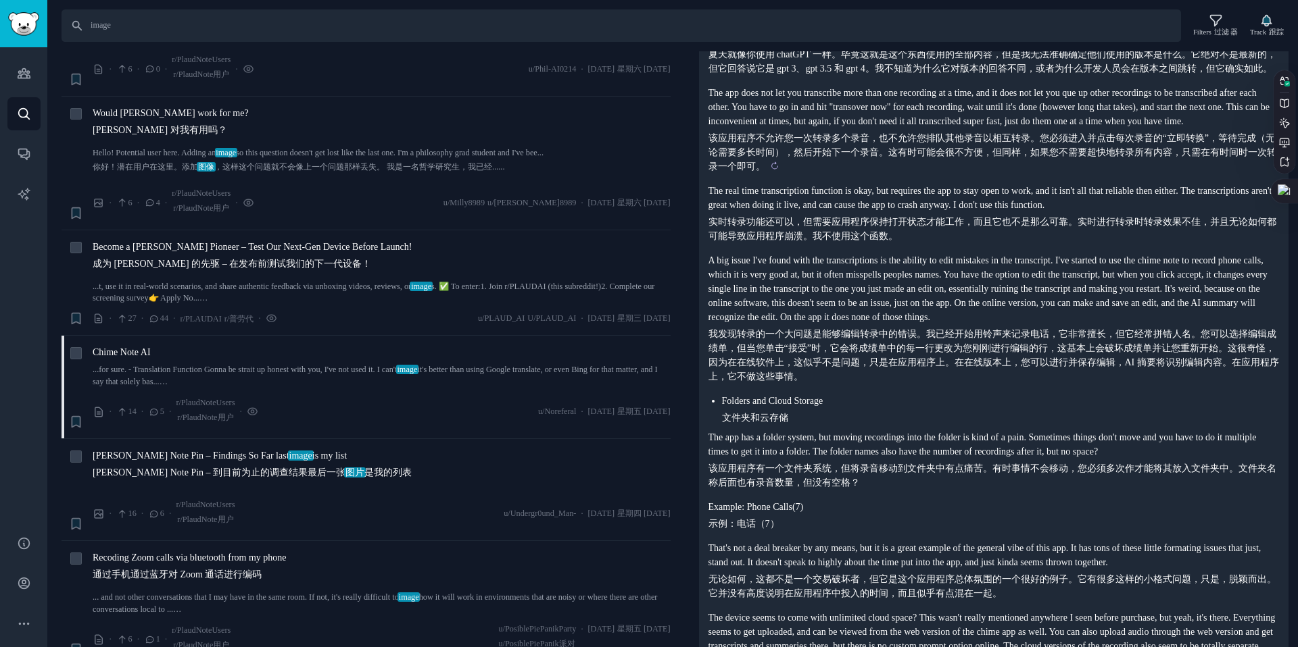
scroll to position [2103, 0]
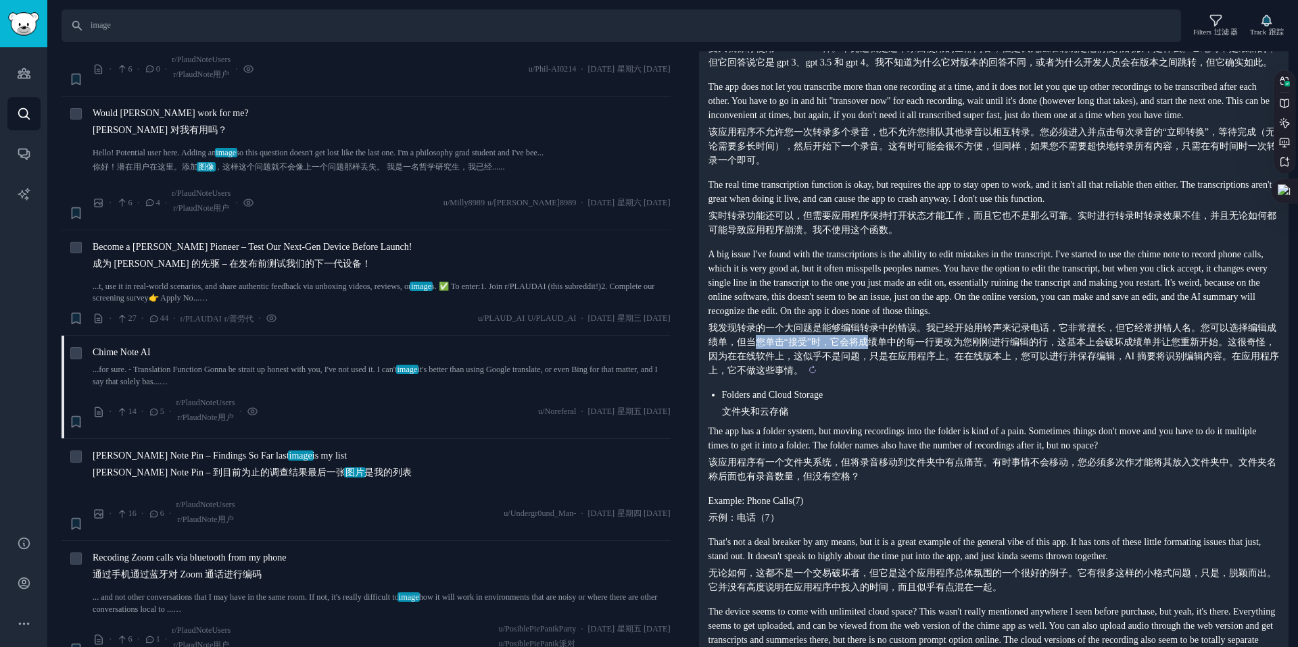
drag, startPoint x: 762, startPoint y: 463, endPoint x: 880, endPoint y: 465, distance: 117.6
click at [880, 378] on sider-trans-block "我发现转录的一个大问题是能够编辑转录中的错误。我已经开始用铃声来记录电话，它非常擅长，但它经常拼错人名。您可以选择编辑成绩单，但当您单击“接受”时，它会将成绩…" at bounding box center [993, 349] width 571 height 57
click at [880, 376] on sider-trans-text "我发现转录的一个大问题是能够编辑转录中的错误。我已经开始用铃声来记录电话，它非常擅长，但它经常拼错人名。您可以选择编辑成绩单，但当您单击“接受”时，它会将成绩…" at bounding box center [993, 349] width 570 height 53
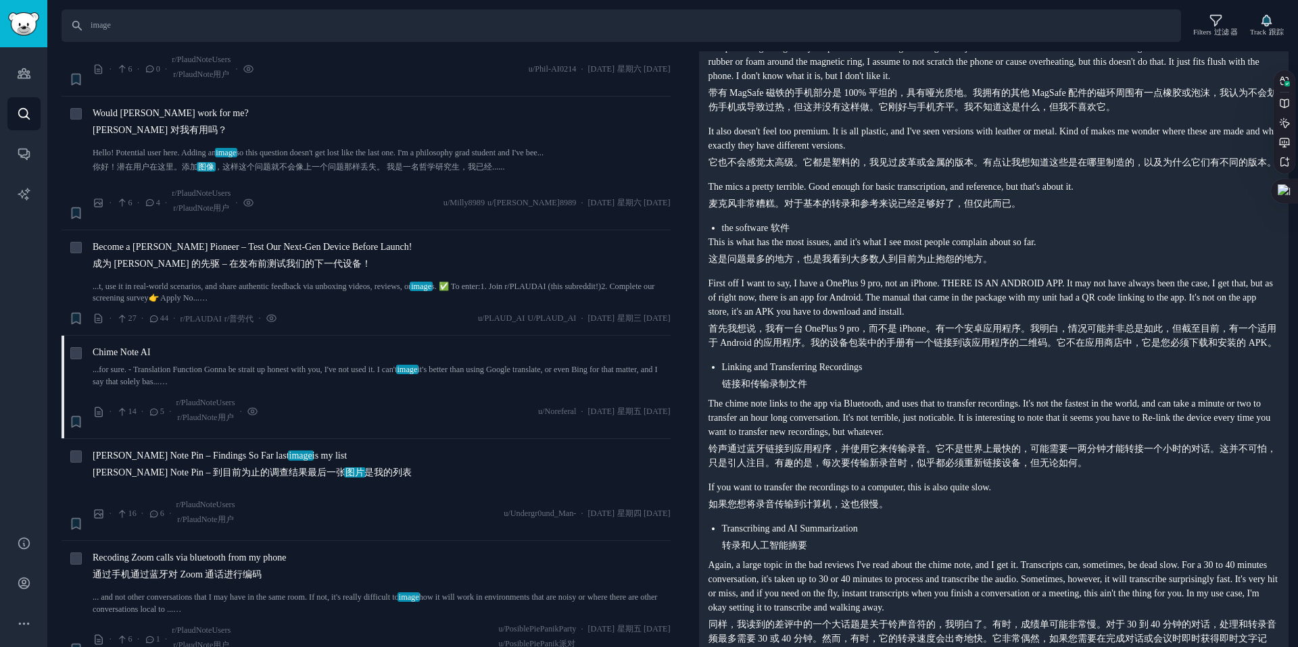
scroll to position [1255, 0]
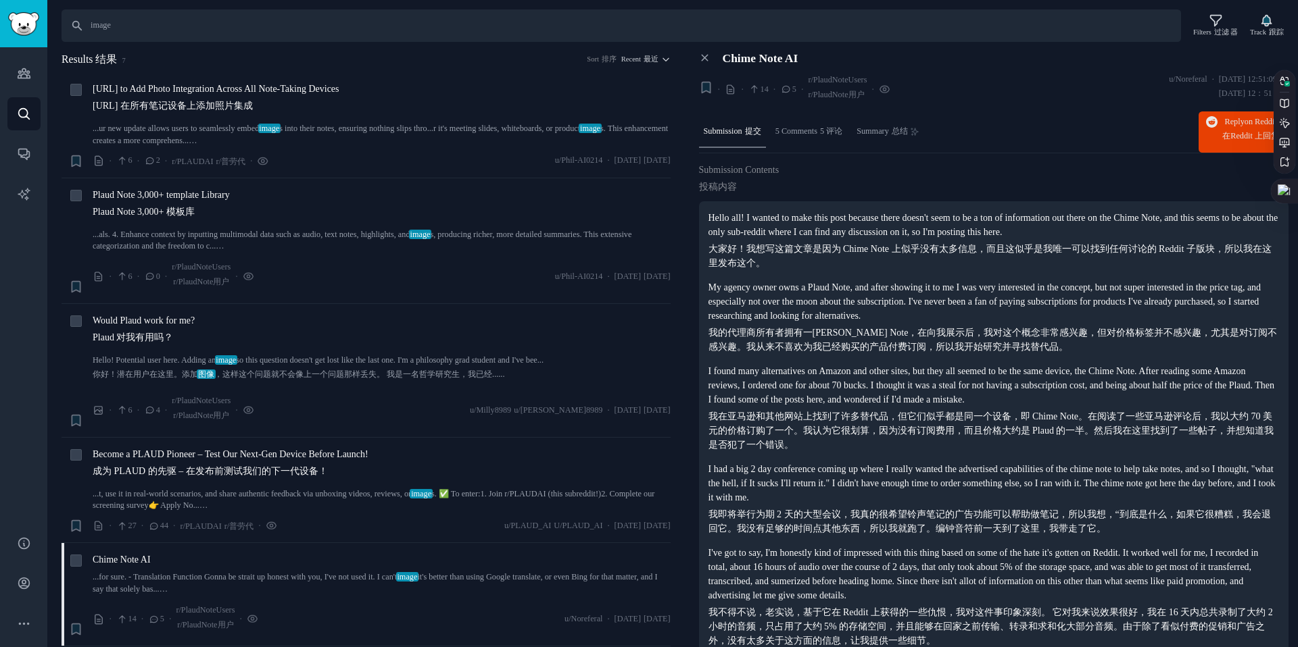
scroll to position [2116, 0]
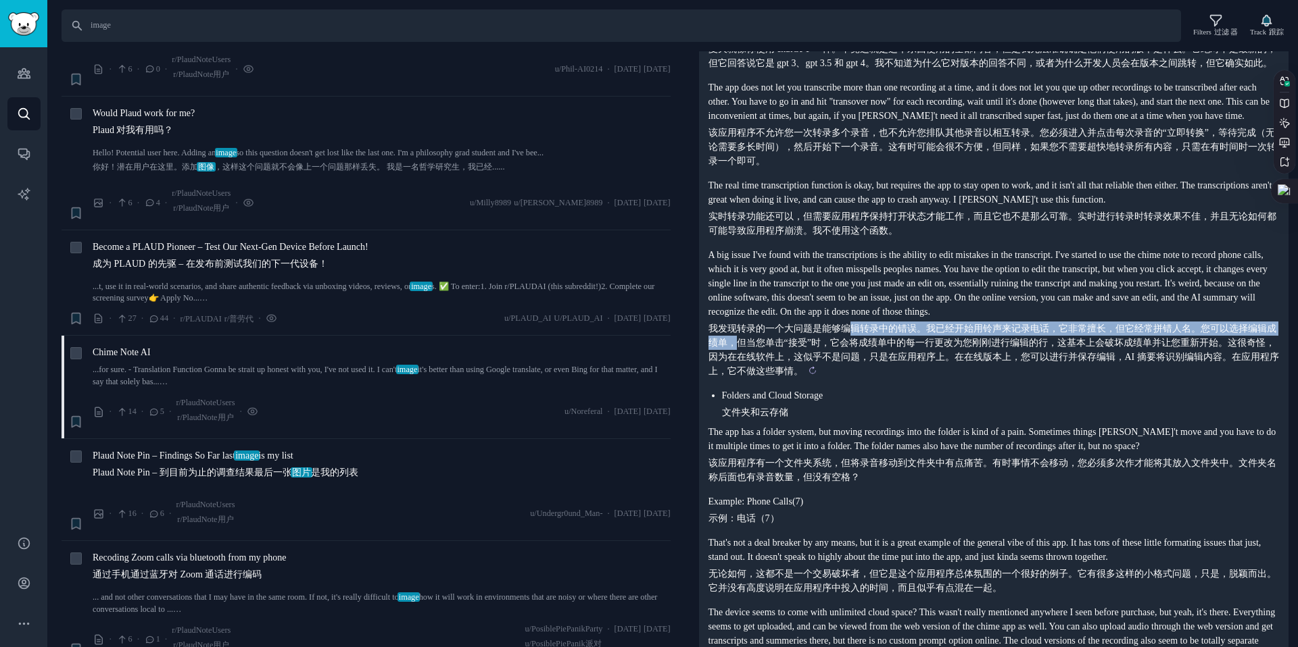
drag, startPoint x: 743, startPoint y: 450, endPoint x: 846, endPoint y: 446, distance: 102.8
click at [846, 376] on sider-trans-text "我发现转录的一个大问题是能够编辑转录中的错误。我已经开始用铃声来记录电话，它非常擅长，但它经常拼错人名。您可以选择编辑成绩单，但当您单击“接受”时，它会将成绩…" at bounding box center [993, 350] width 570 height 53
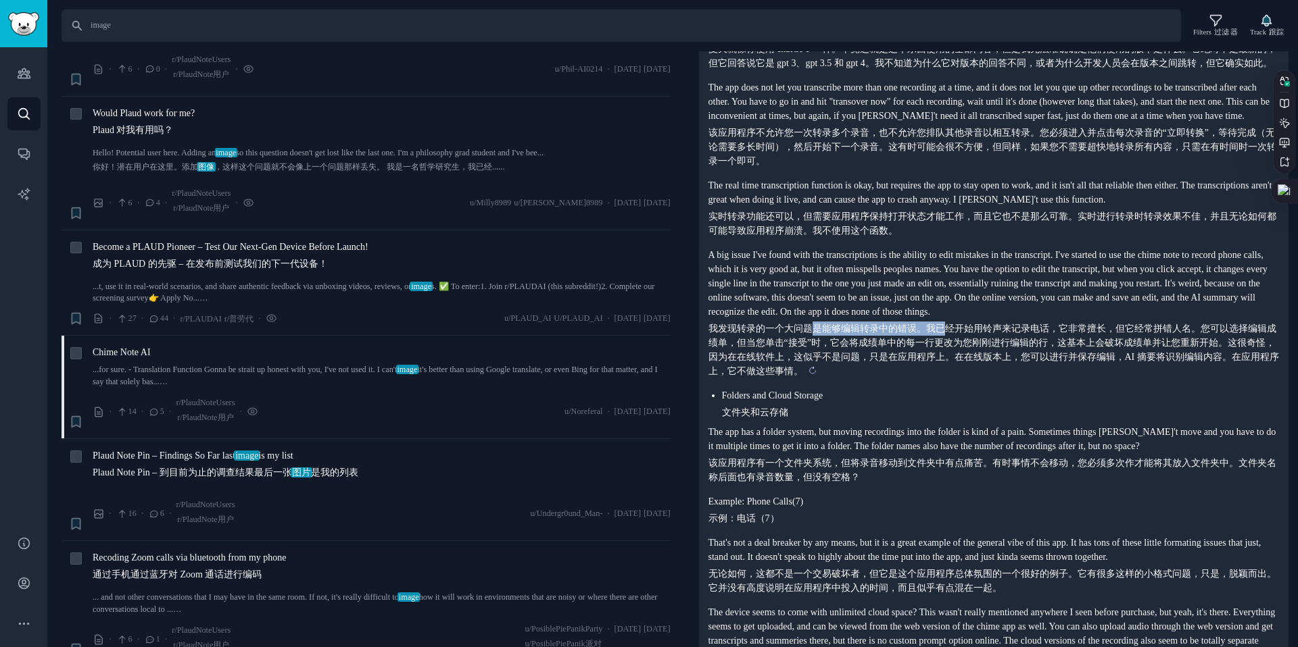
drag, startPoint x: 814, startPoint y: 445, endPoint x: 946, endPoint y: 447, distance: 131.8
click at [946, 376] on sider-trans-text "我发现转录的一个大问题是能够编辑转录中的错误。我已经开始用铃声来记录电话，它非常擅长，但它经常拼错人名。您可以选择编辑成绩单，但当您单击“接受”时，它会将成绩…" at bounding box center [993, 350] width 570 height 53
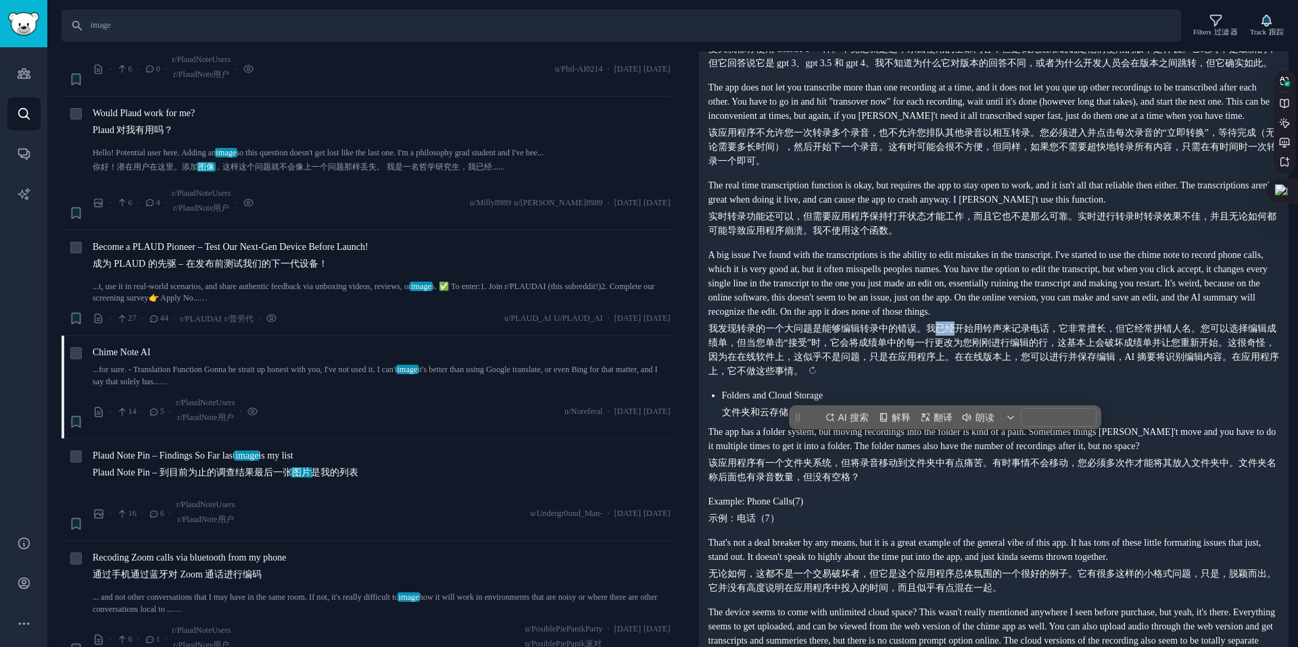
click at [946, 376] on sider-trans-text "我发现转录的一个大问题是能够编辑转录中的错误。我已经开始用铃声来记录电话，它非常擅长，但它经常拼错人名。您可以选择编辑成绩单，但当您单击“接受”时，它会将成绩…" at bounding box center [993, 350] width 570 height 53
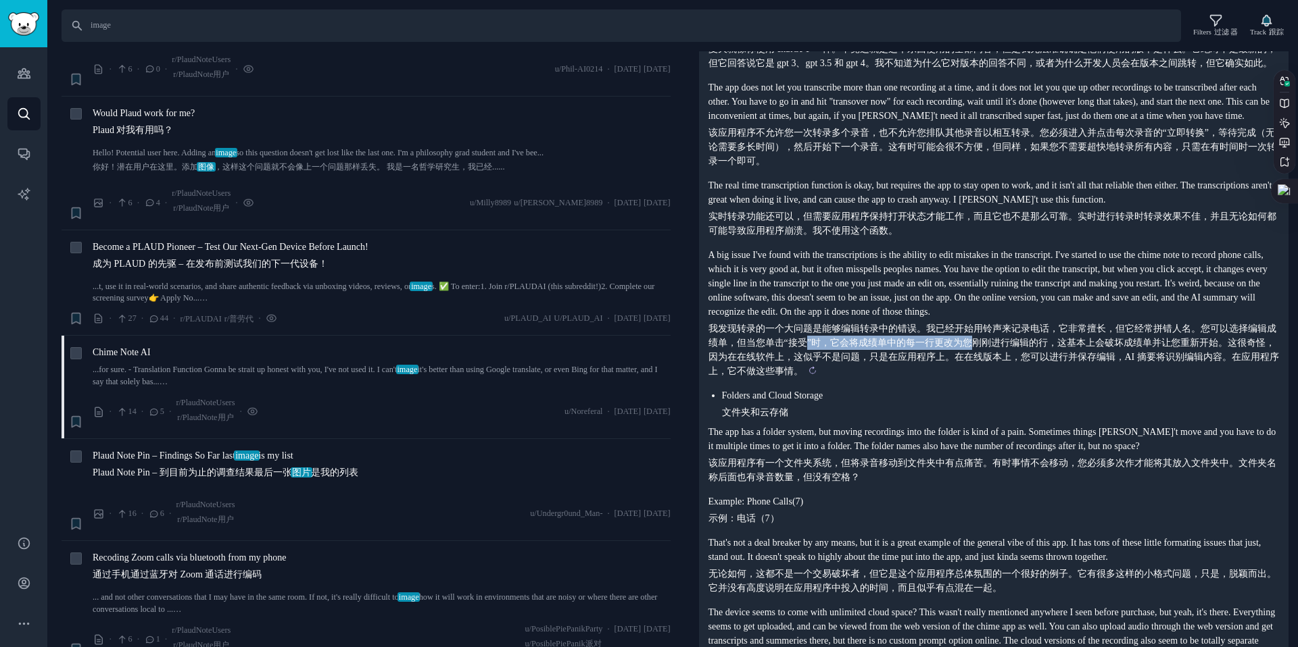
drag, startPoint x: 937, startPoint y: 455, endPoint x: 988, endPoint y: 460, distance: 51.0
click at [988, 376] on sider-trans-text "我发现转录的一个大问题是能够编辑转录中的错误。我已经开始用铃声来记录电话，它非常擅长，但它经常拼错人名。您可以选择编辑成绩单，但当您单击“接受”时，它会将成绩…" at bounding box center [993, 350] width 570 height 53
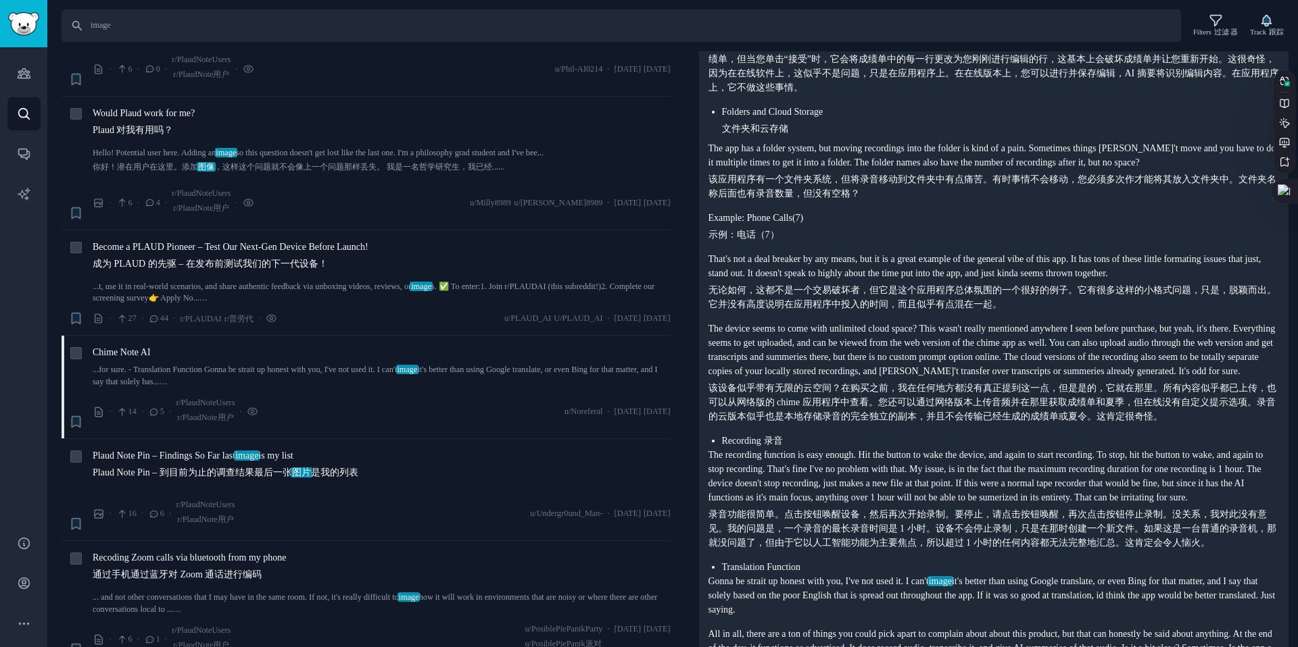
scroll to position [2435, 0]
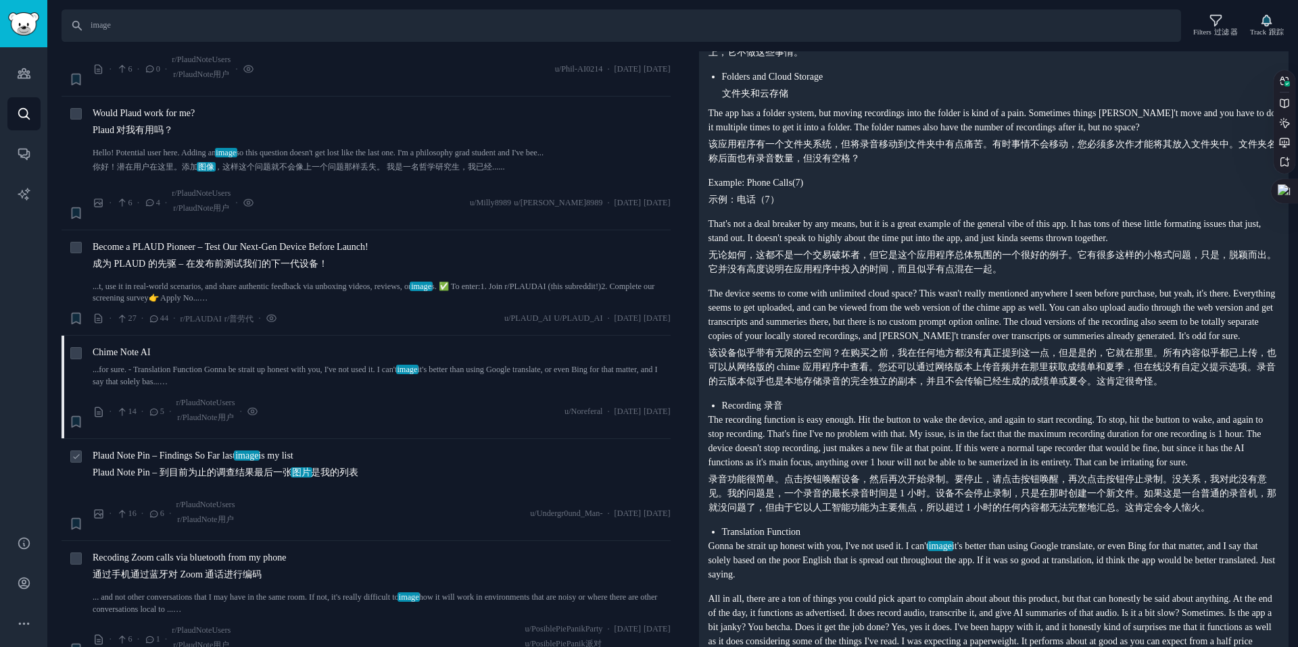
click at [439, 481] on div "Plaud Note Pin – Findings So Far last image is my list Plaud Note Pin – 到目前为止的调…" at bounding box center [382, 467] width 578 height 36
click at [349, 473] on sider-trans-text "Plaud Note Pin – 到目前为止的调查结果最后一张 图片 是我的列表" at bounding box center [226, 473] width 266 height 10
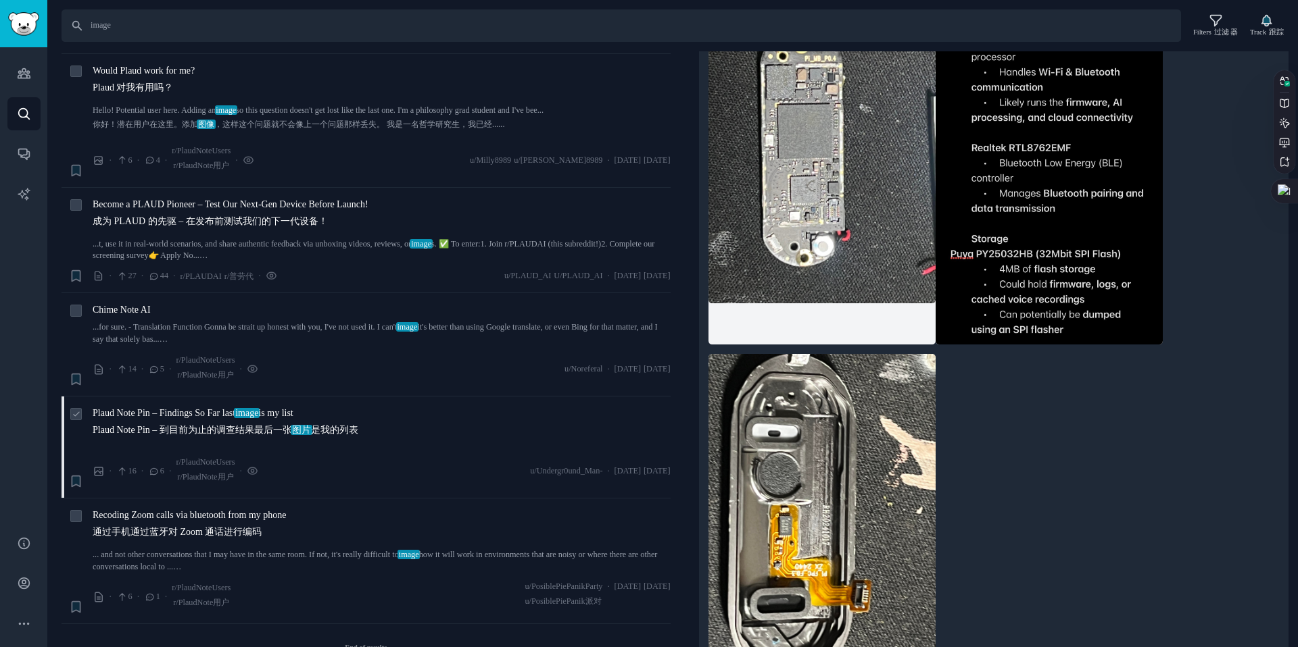
scroll to position [292, 0]
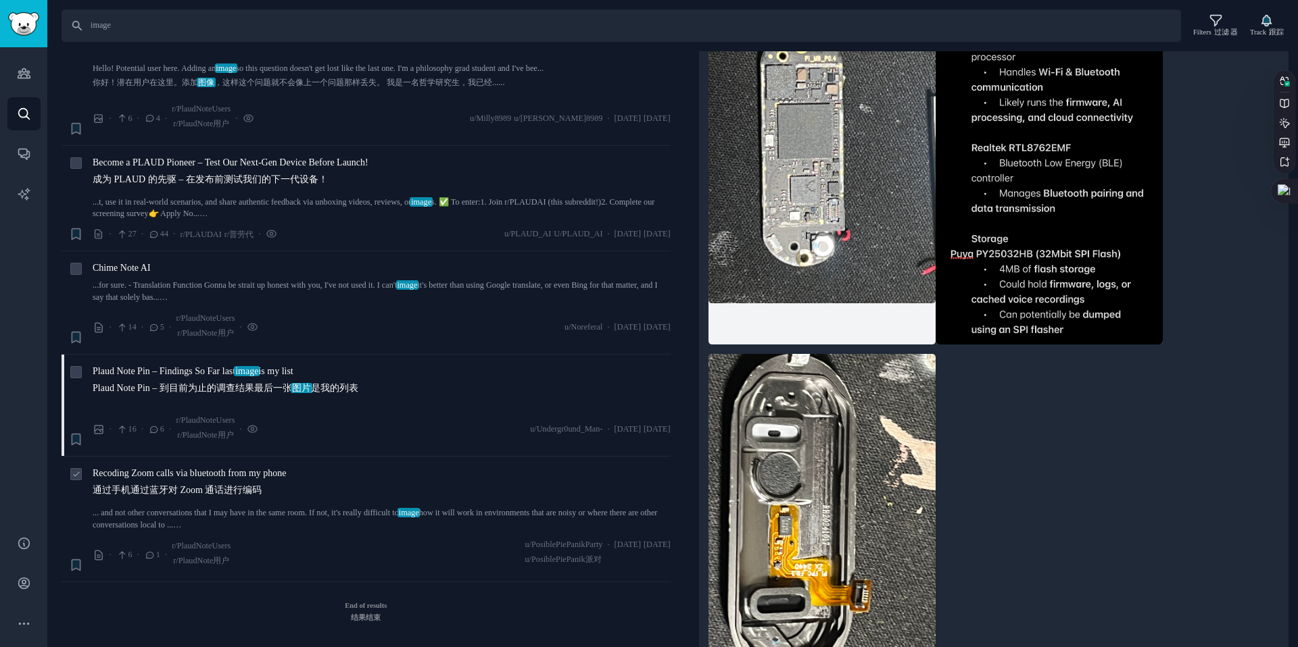
click at [169, 509] on link "... and not other conversations that I may have in the same room. If not, it's …" at bounding box center [382, 520] width 578 height 24
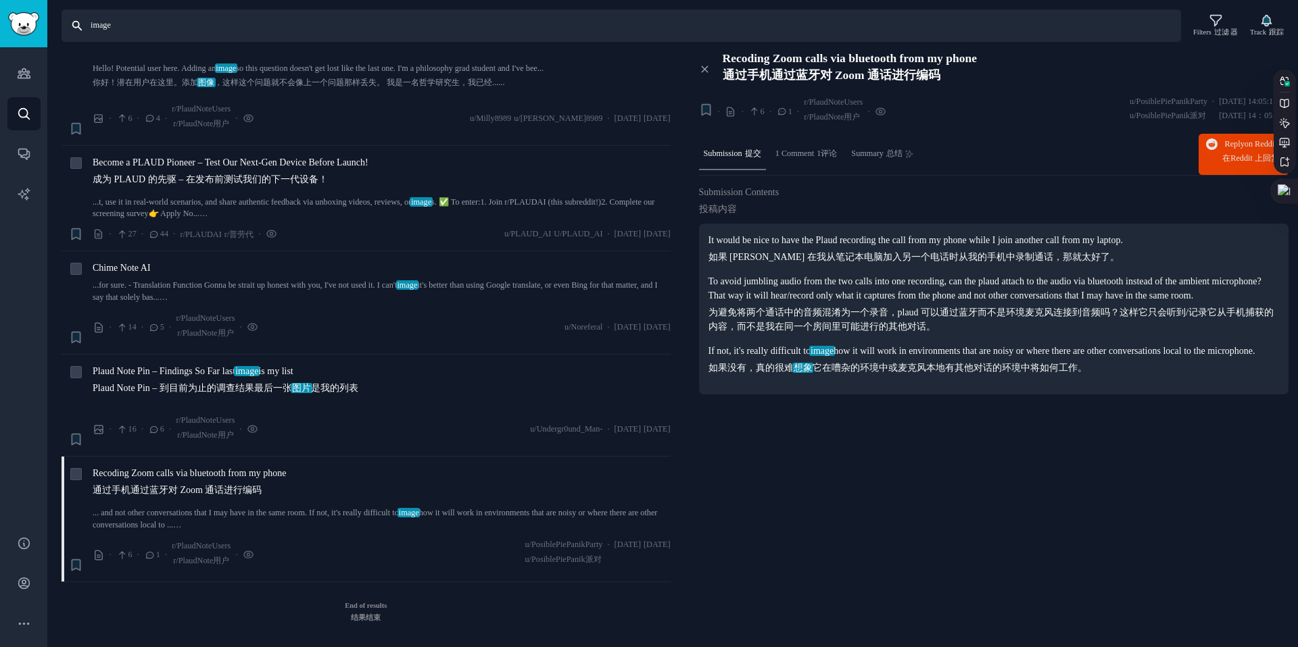
drag, startPoint x: 199, startPoint y: 25, endPoint x: 91, endPoint y: 31, distance: 109.0
click at [91, 31] on input "image" at bounding box center [621, 25] width 1119 height 32
type input "i"
type input "visual"
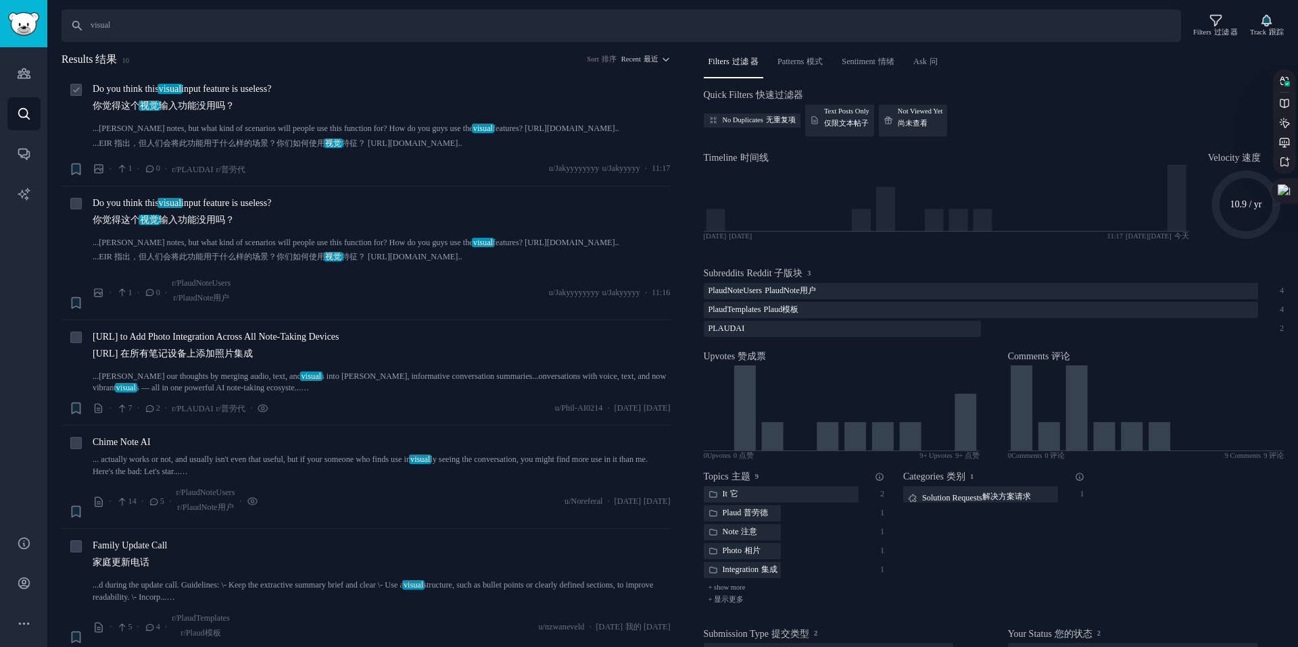
click at [271, 90] on span "Do you think this visual input feature is useless? 你觉得这个 视觉 输入功能没用吗？" at bounding box center [182, 100] width 178 height 36
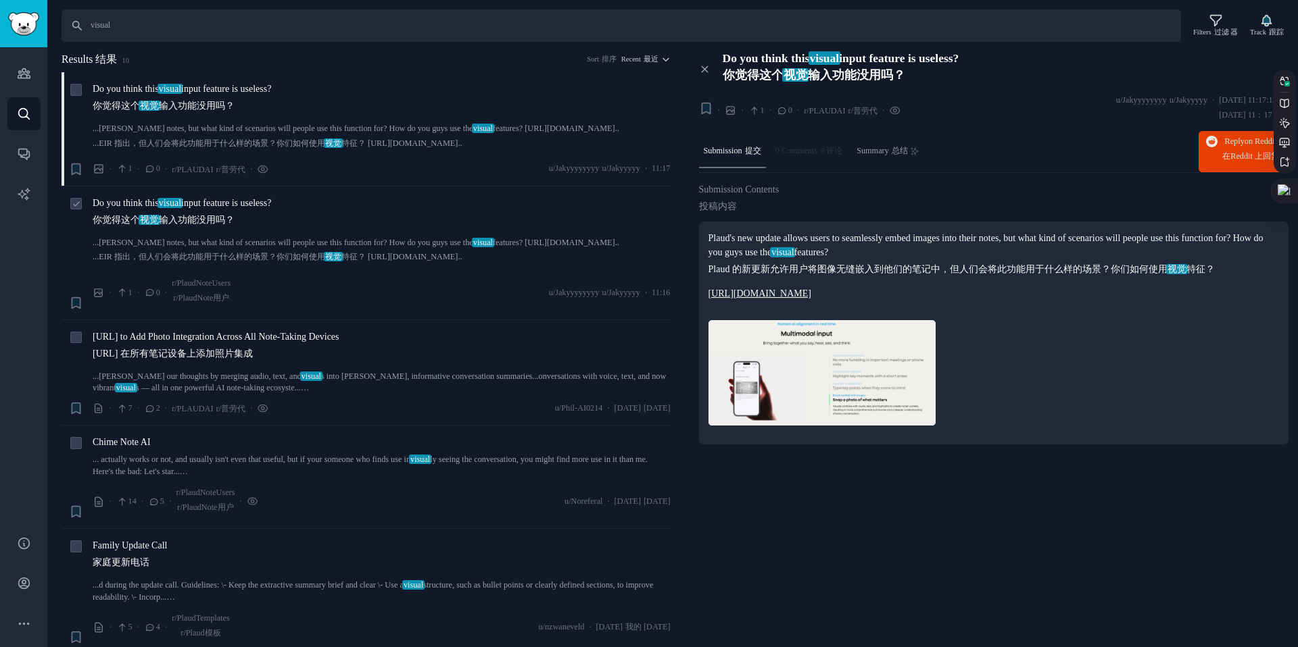
click at [271, 223] on span "Do you think this visual input feature is useless? 你觉得这个 视觉 输入功能没用吗？" at bounding box center [182, 214] width 178 height 36
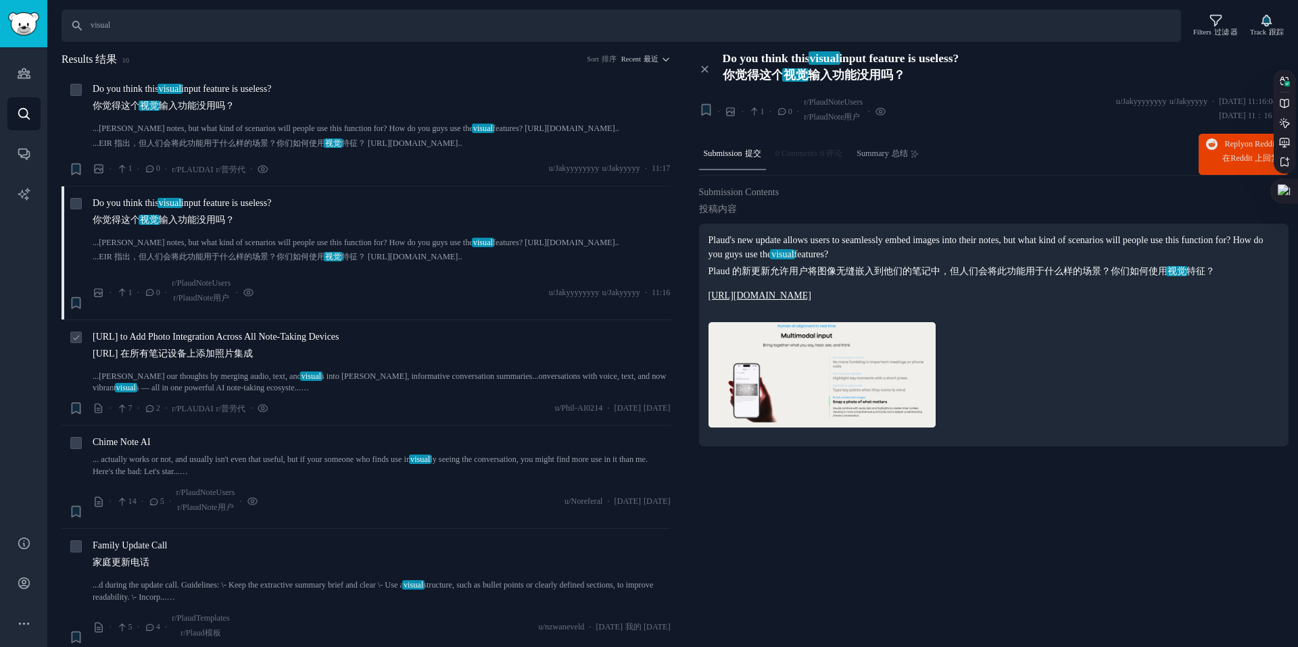
click at [308, 330] on span "Plaud.ai to Add Photo Integration Across All Note-Taking Devices Plaud.ai 在所有笔记…" at bounding box center [216, 348] width 247 height 36
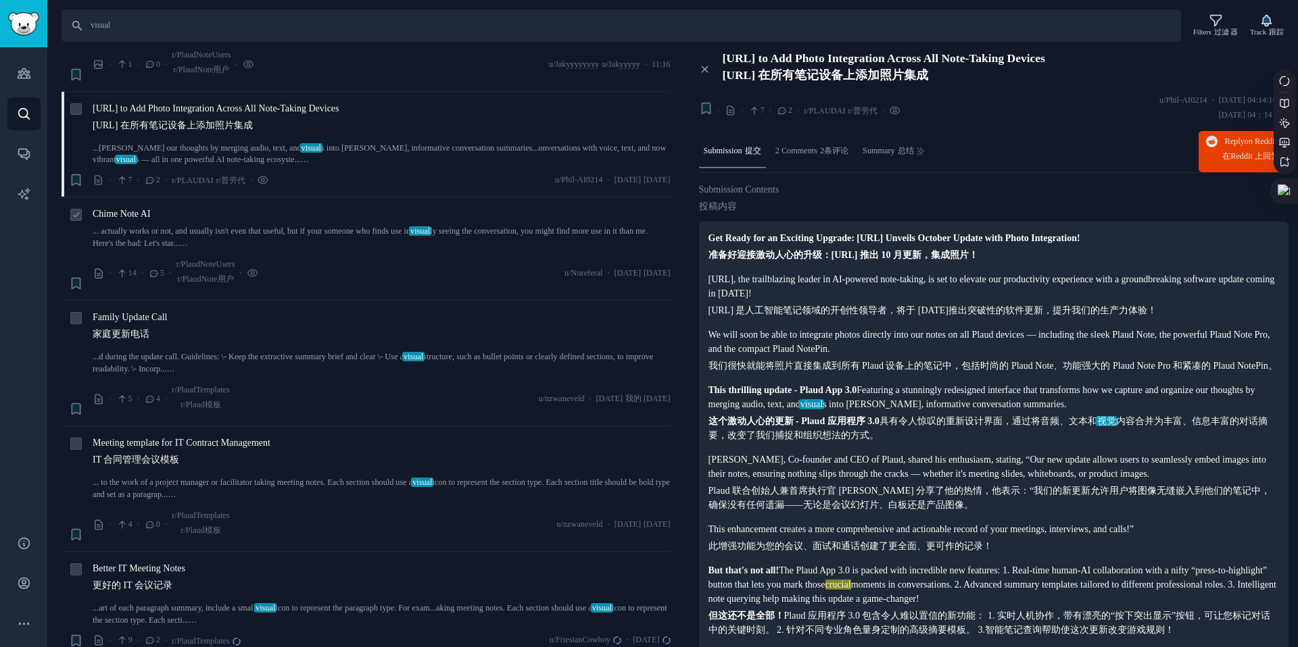
scroll to position [230, 0]
click at [250, 226] on link "... actually works or not, and usually isn't even that useful, but if your some…" at bounding box center [382, 236] width 578 height 24
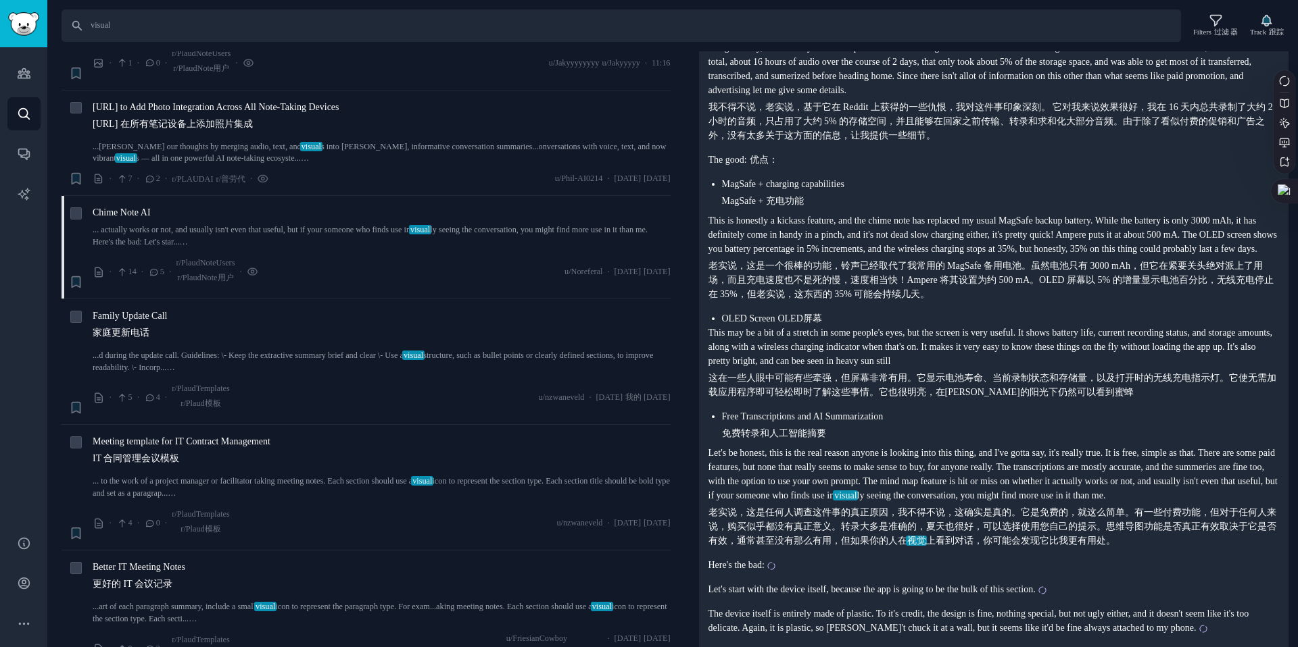
scroll to position [512, 0]
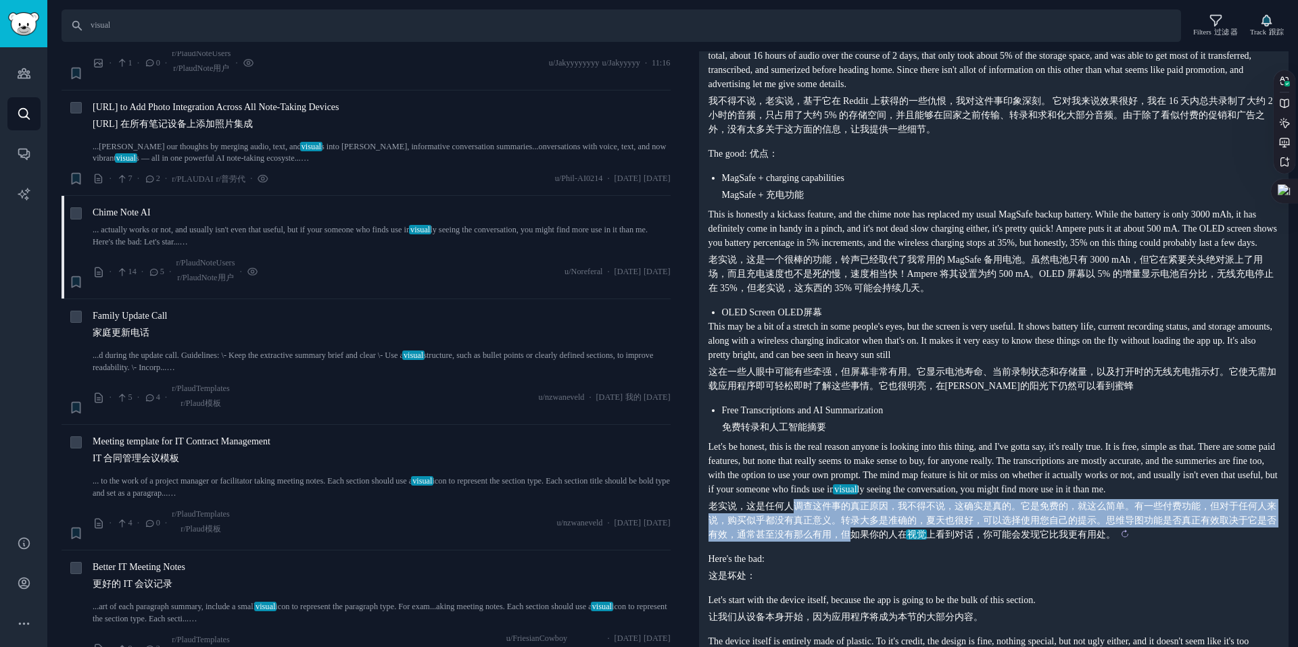
drag, startPoint x: 789, startPoint y: 538, endPoint x: 866, endPoint y: 562, distance: 80.6
click at [866, 540] on sider-trans-text "老实说，这是任何人调查这件事的真正原因，我不得不说，这确实是真的。它是免费的，就这么简单。有一些付费功能，但对于任何人来说，购买似乎都没有真正意义。转录大多是…" at bounding box center [992, 520] width 568 height 39
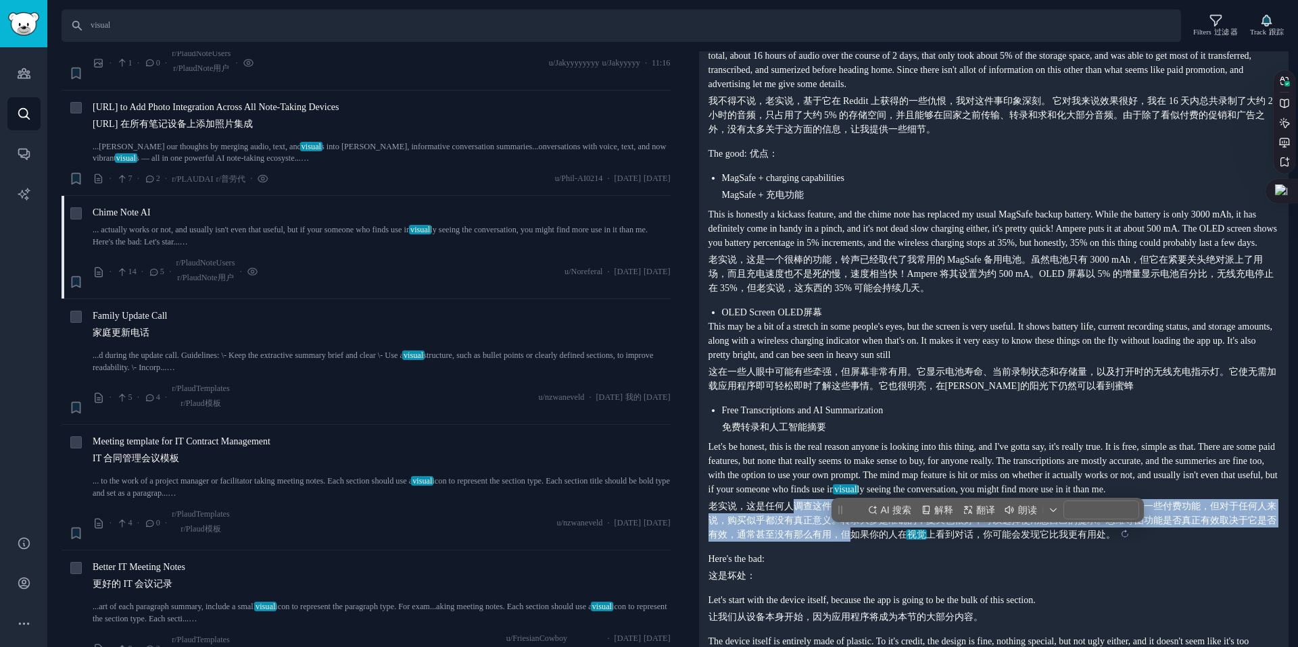
click at [866, 540] on sider-trans-text "老实说，这是任何人调查这件事的真正原因，我不得不说，这确实是真的。它是免费的，就这么简单。有一些付费功能，但对于任何人来说，购买似乎都没有真正意义。转录大多是…" at bounding box center [992, 520] width 568 height 39
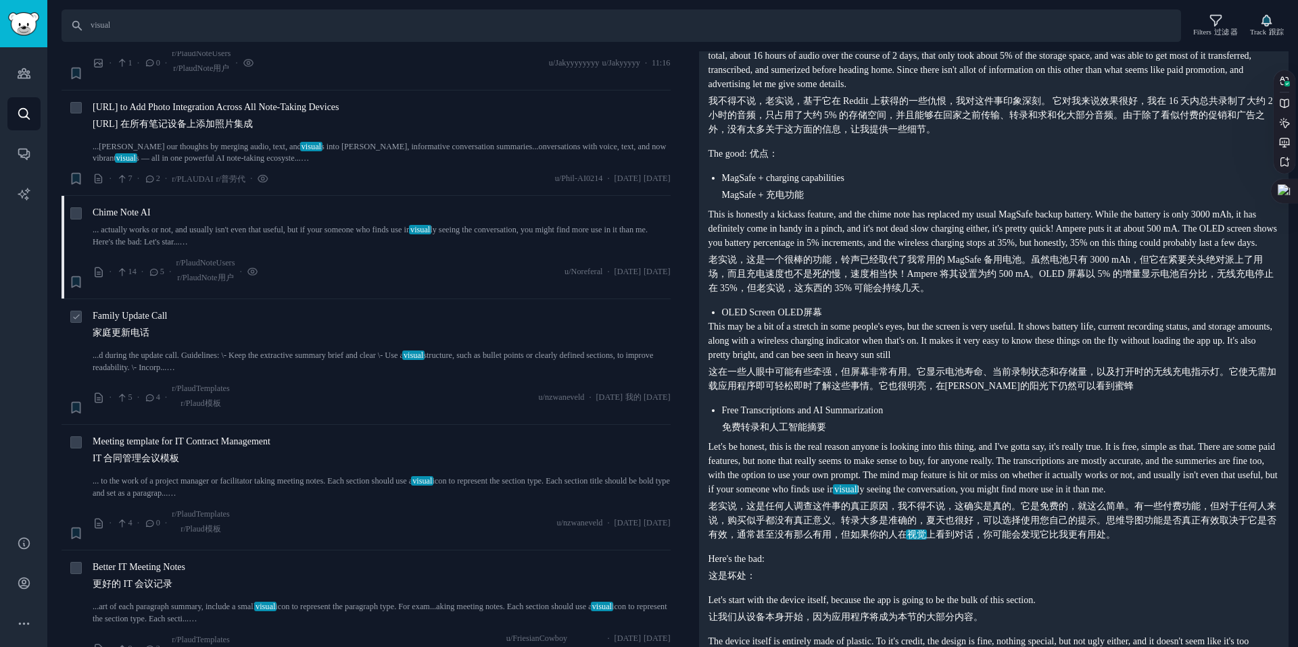
click at [161, 350] on link "...d during the update call. Guidelines: \- Keep the extractive summary brief a…" at bounding box center [382, 362] width 578 height 24
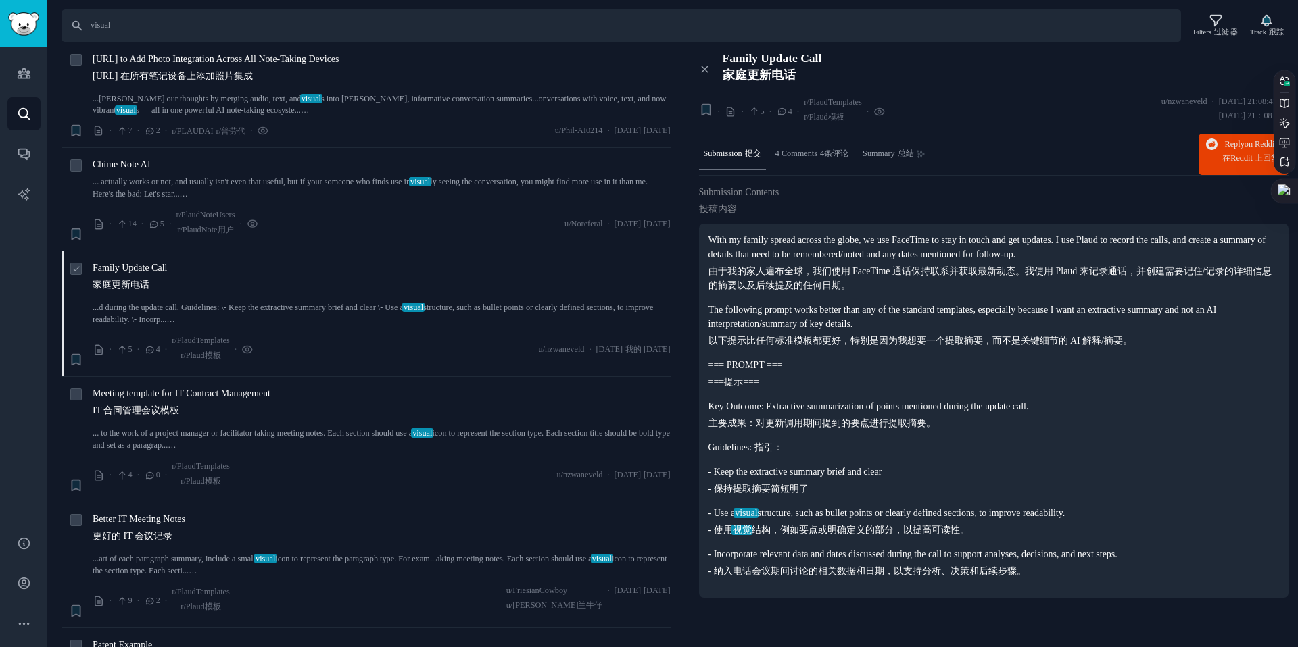
scroll to position [287, 0]
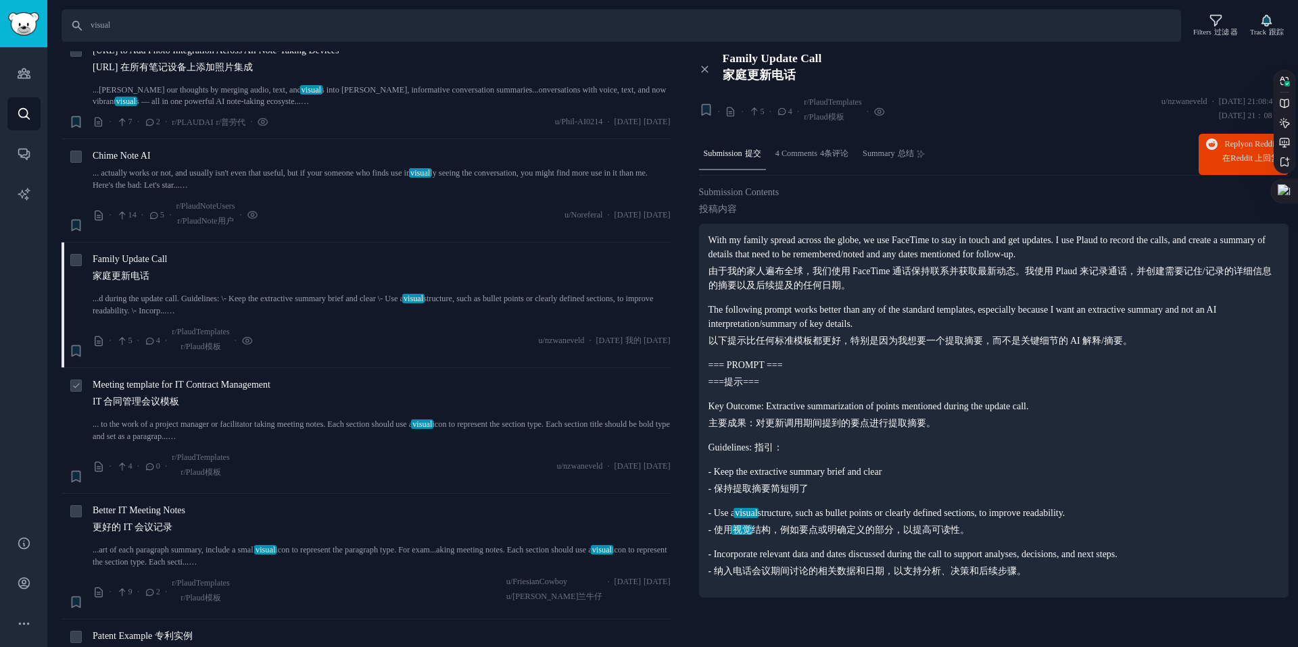
click at [145, 393] on span "Meeting template for IT Contract Management IT 合同管理会议模板" at bounding box center [182, 396] width 178 height 36
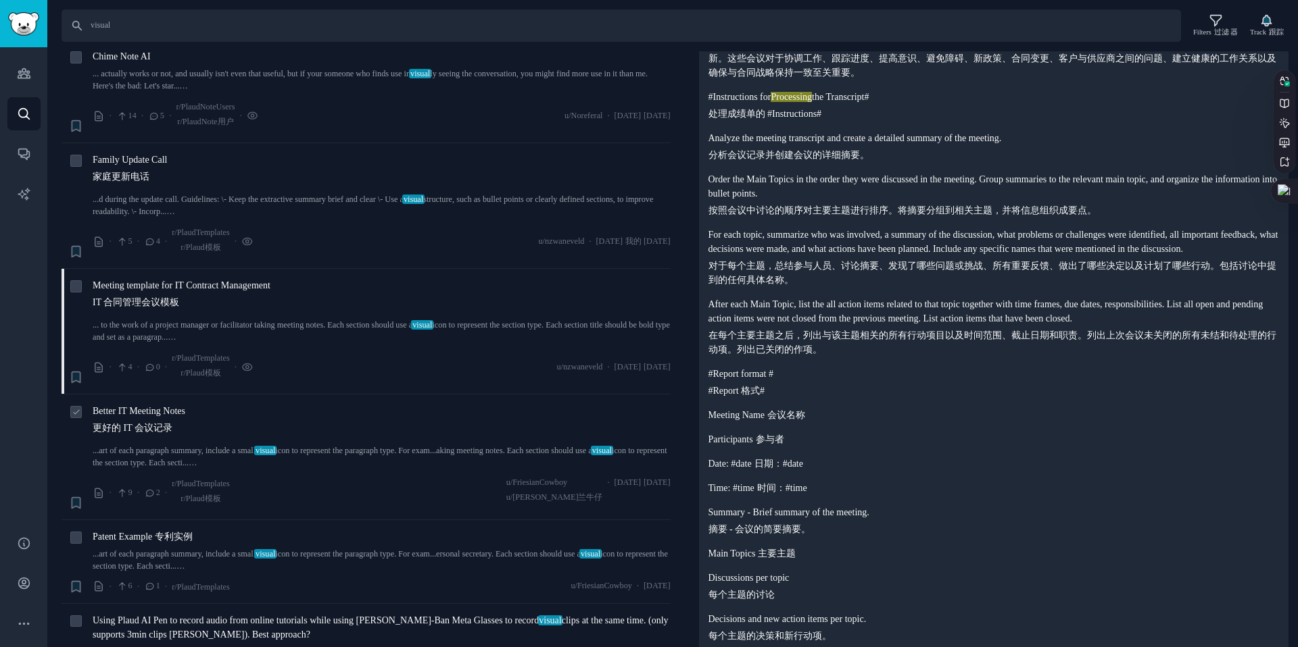
scroll to position [411, 0]
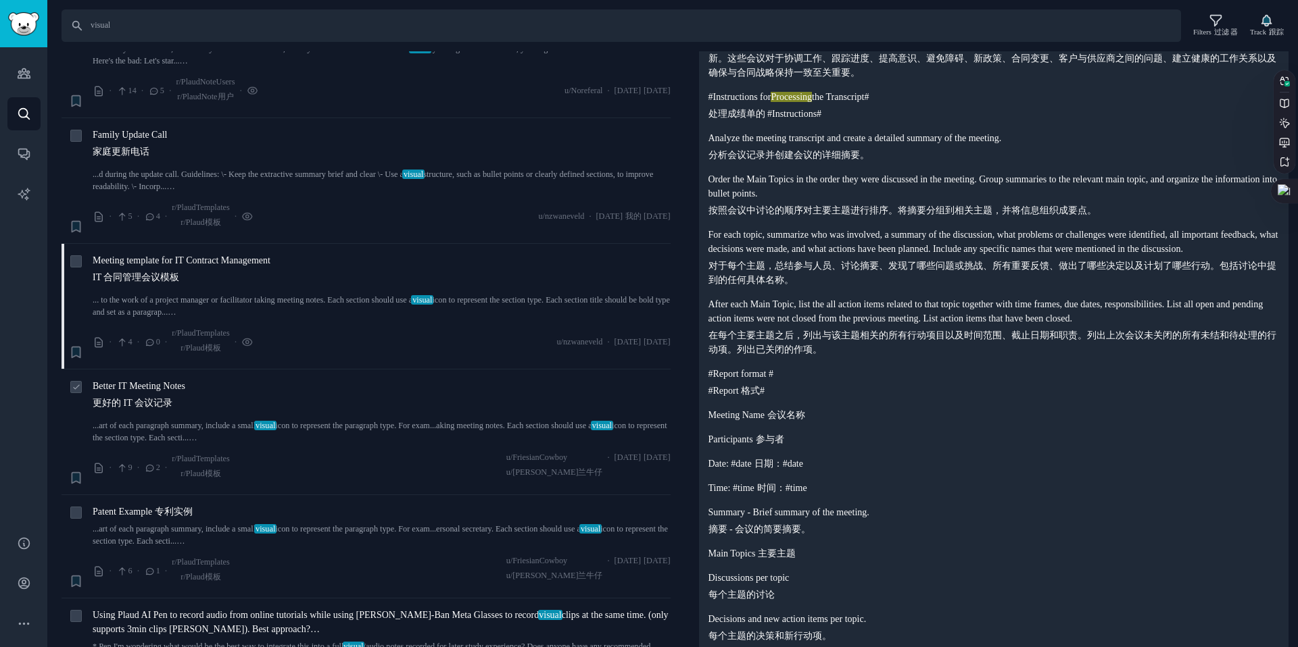
click at [162, 420] on link "...art of each paragraph summary, include a small visual icon to represent the …" at bounding box center [382, 432] width 578 height 24
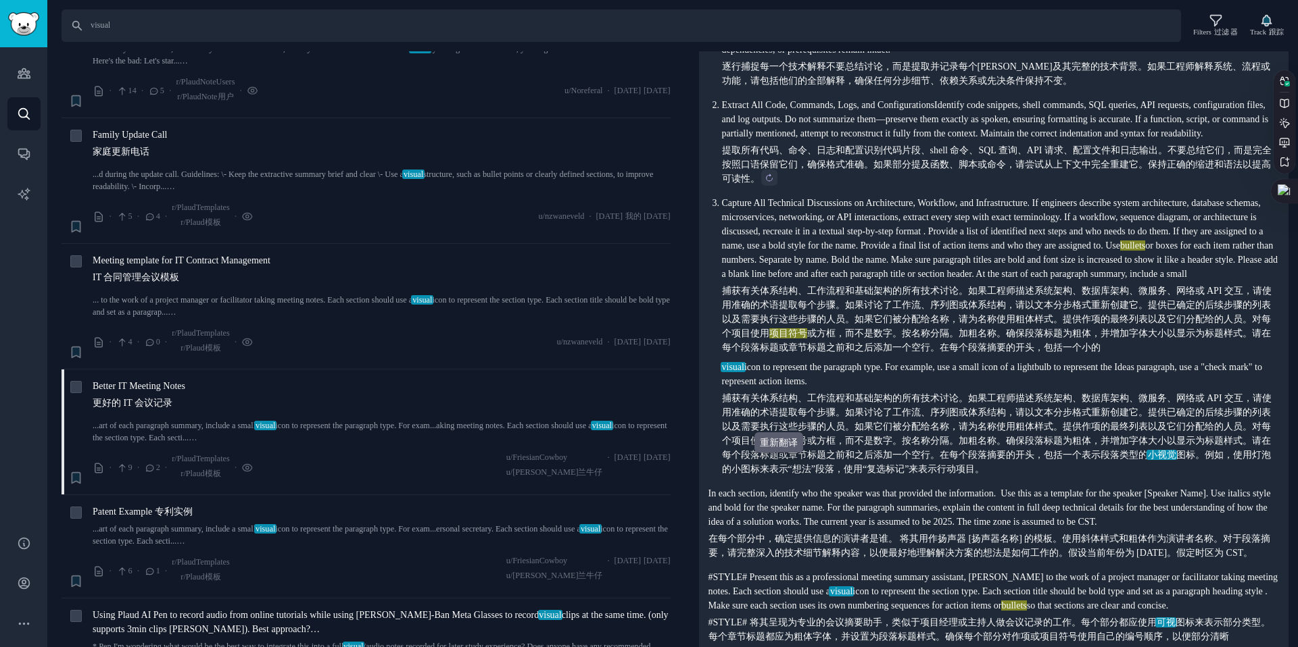
scroll to position [785, 0]
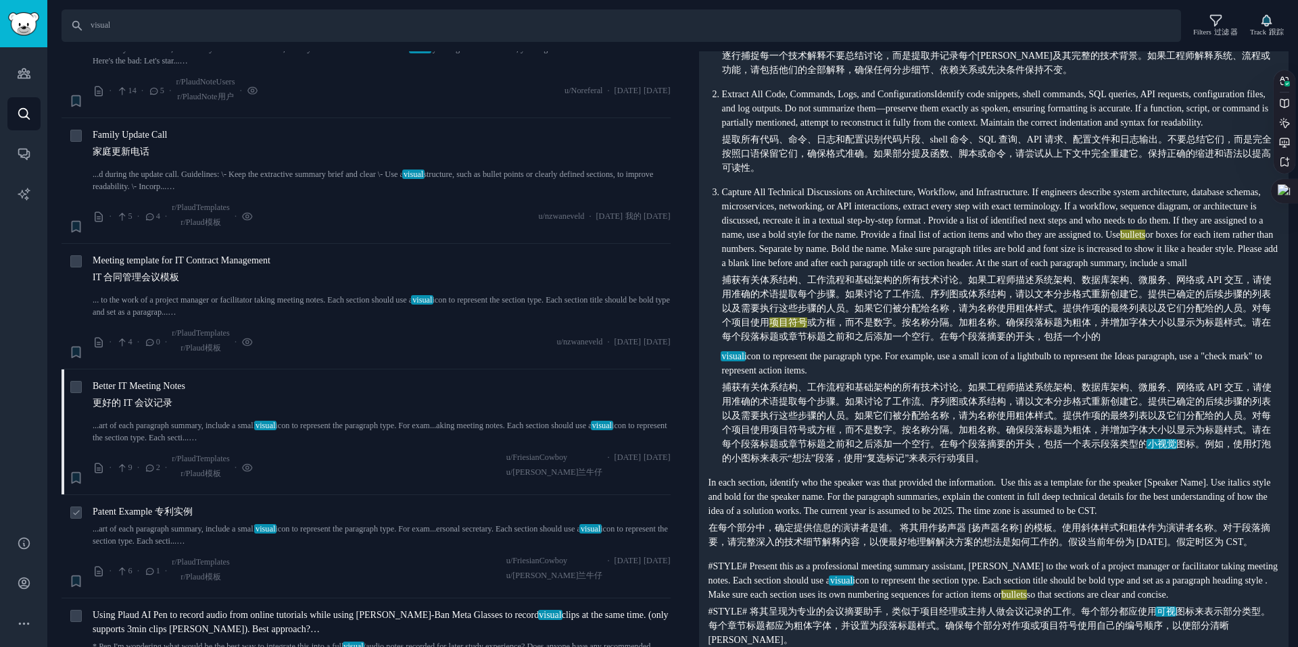
click at [311, 530] on link "...art of each paragraph summary, include a small visual icon to represent the …" at bounding box center [382, 536] width 578 height 24
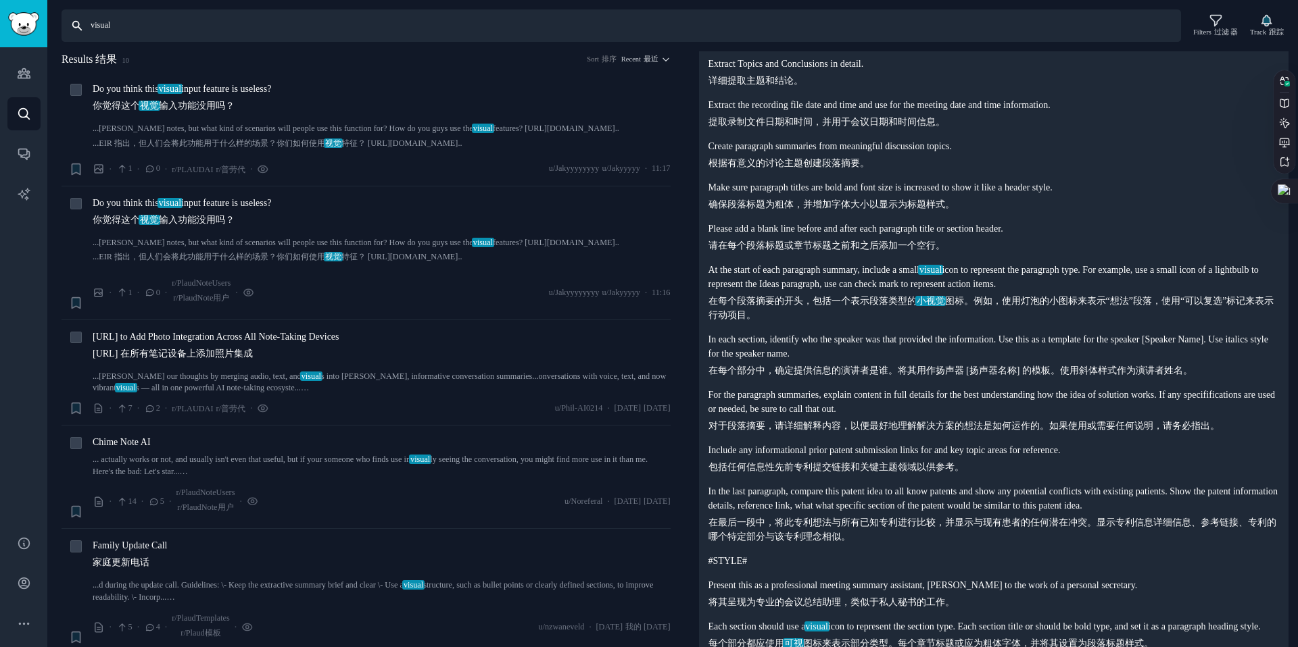
drag, startPoint x: 166, startPoint y: 23, endPoint x: 0, endPoint y: 14, distance: 165.8
click at [0, 14] on div "Audiences 观众 Search 搜索 Conversations 对话 AI Reports 人工智能报告 Help 帮助 Account 帐户 Mo…" at bounding box center [649, 323] width 1298 height 647
type input "photo"
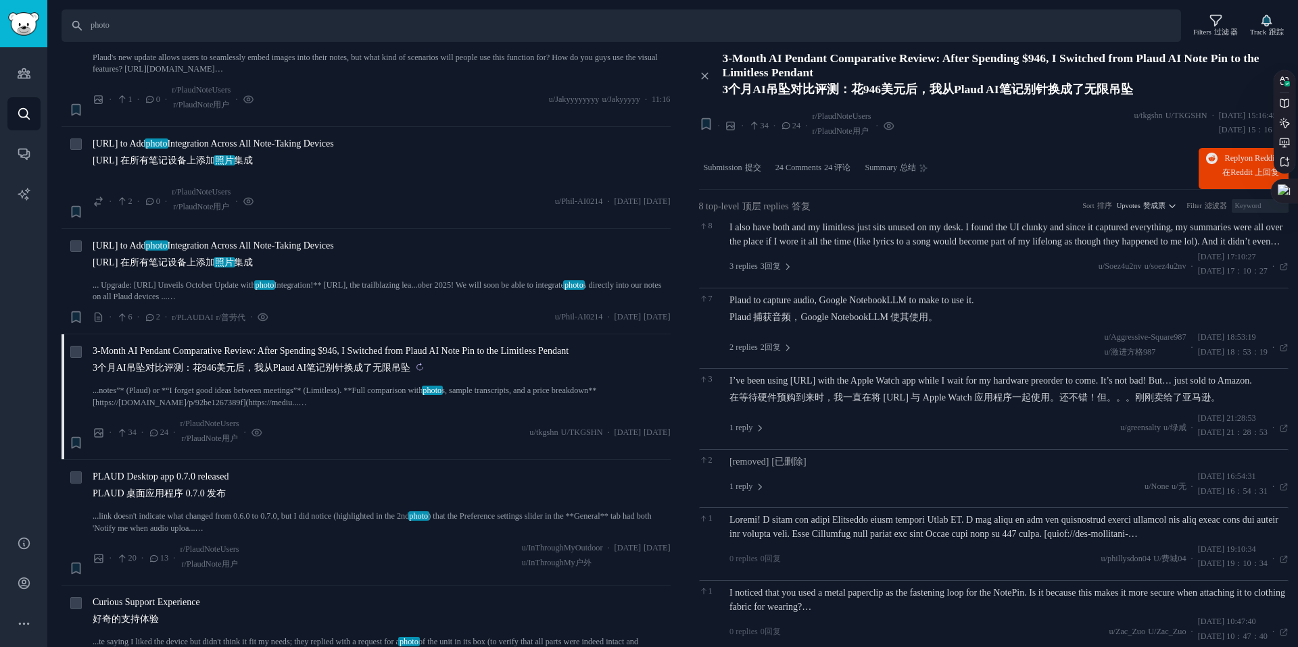
scroll to position [184, 0]
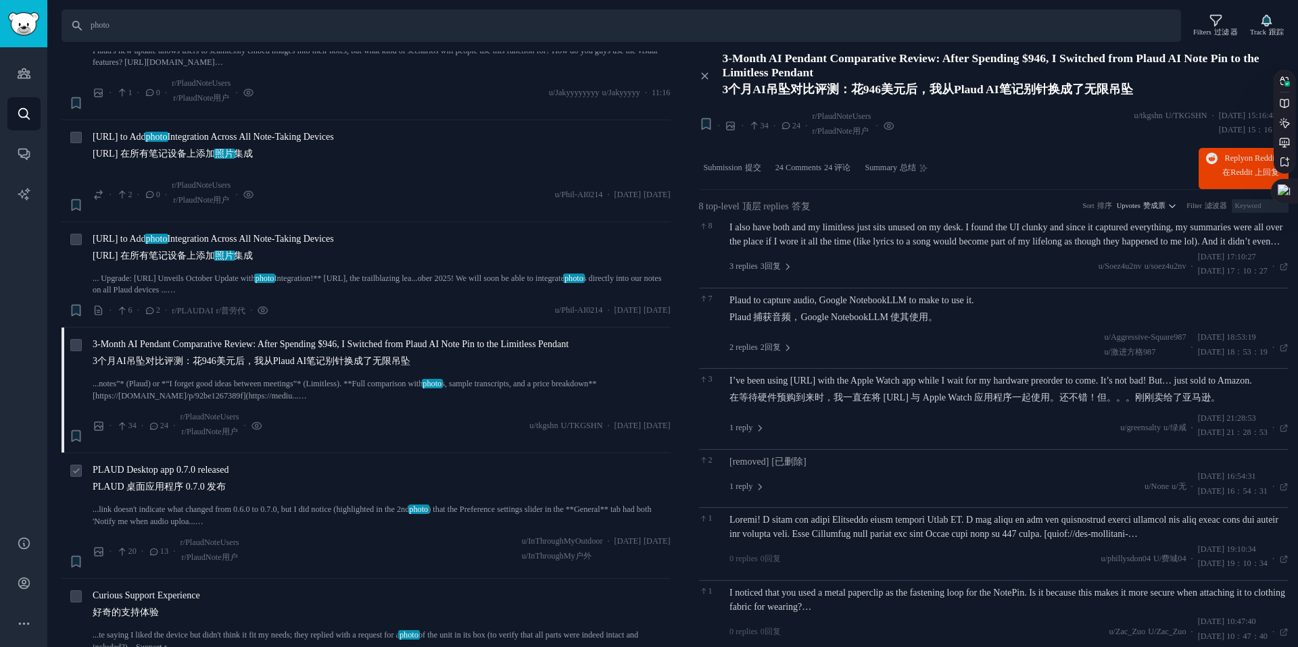
click at [220, 478] on span "PLAUD Desktop app 0.7.0 released PLAUD 桌面应用程序 0.7.0 发布" at bounding box center [161, 481] width 136 height 36
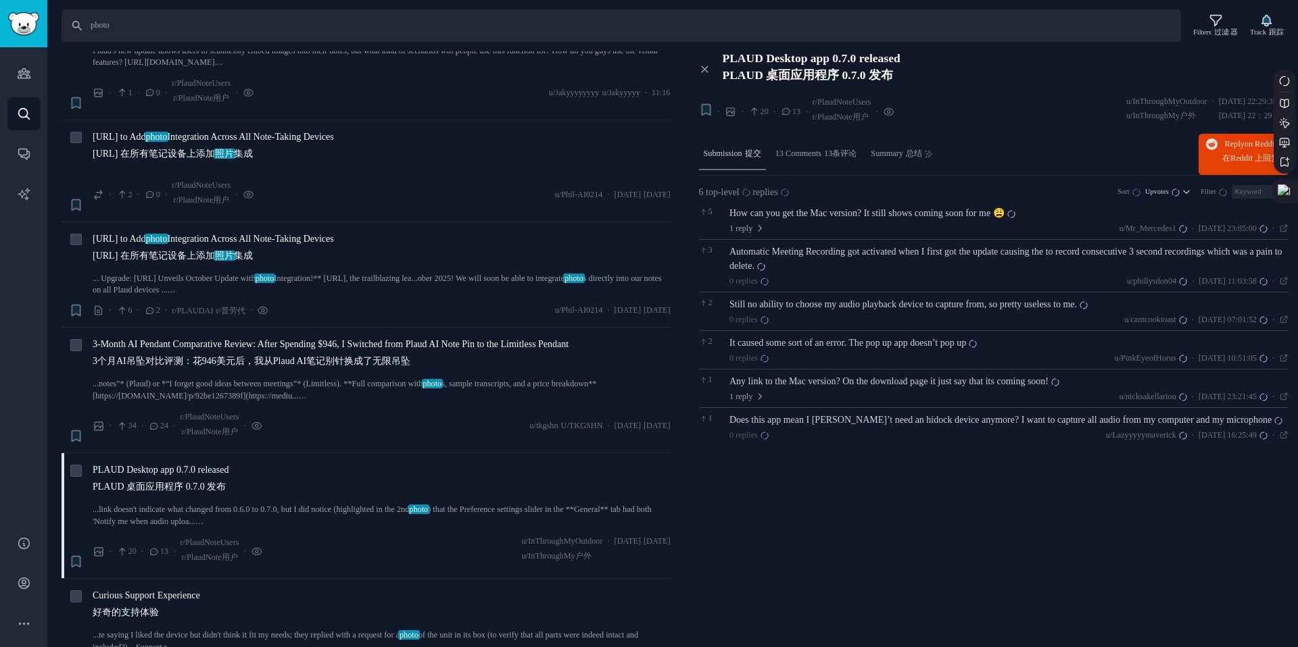
click at [756, 160] on div "Submission 提交" at bounding box center [732, 155] width 67 height 32
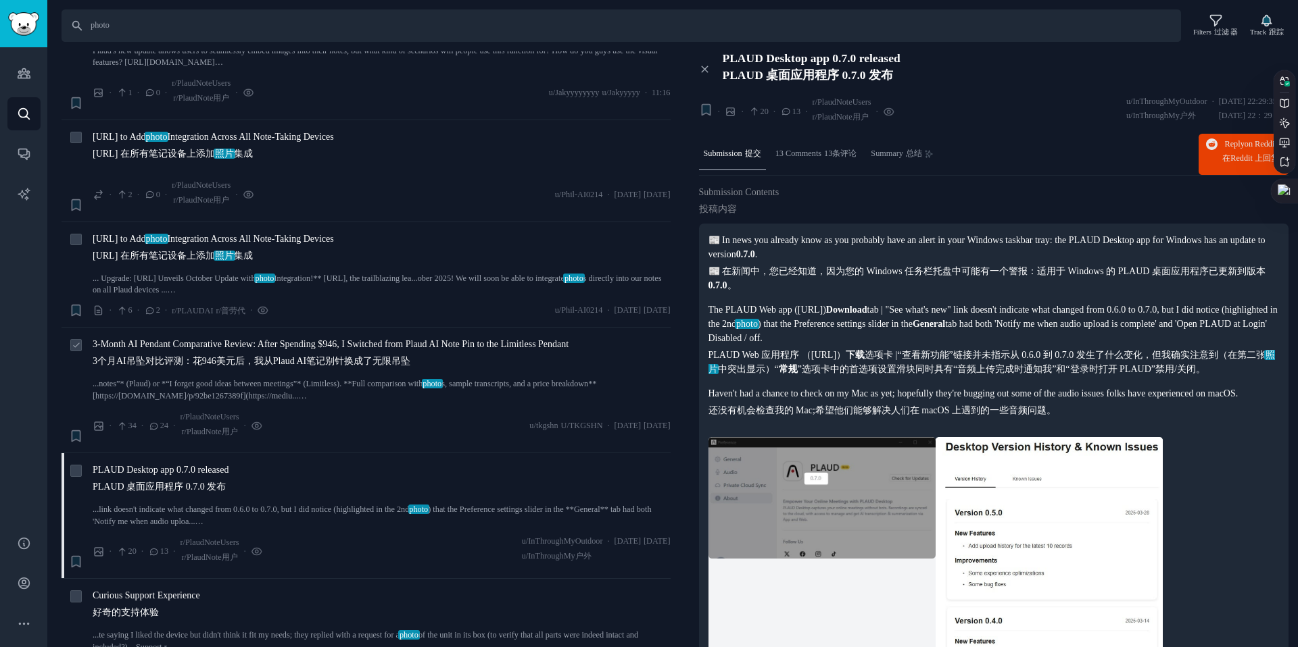
click at [154, 351] on span "3-Month AI Pendant Comparative Review: After Spending $946, I Switched from Pla…" at bounding box center [331, 355] width 476 height 36
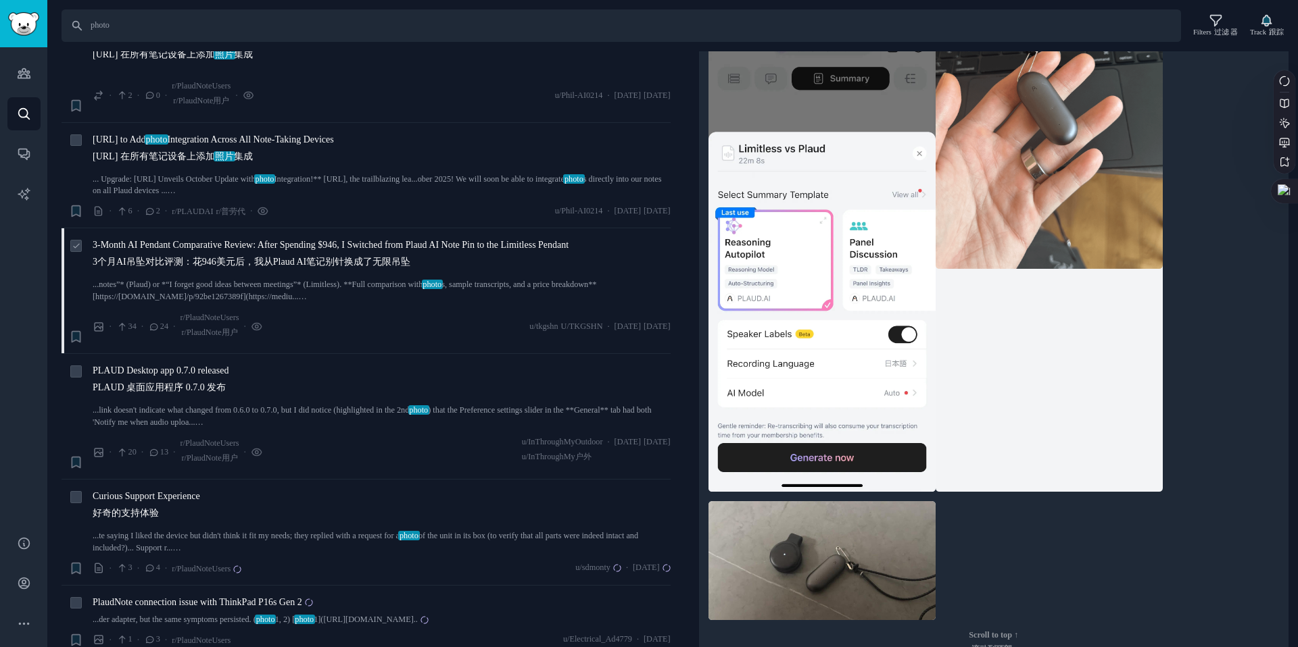
scroll to position [308, 0]
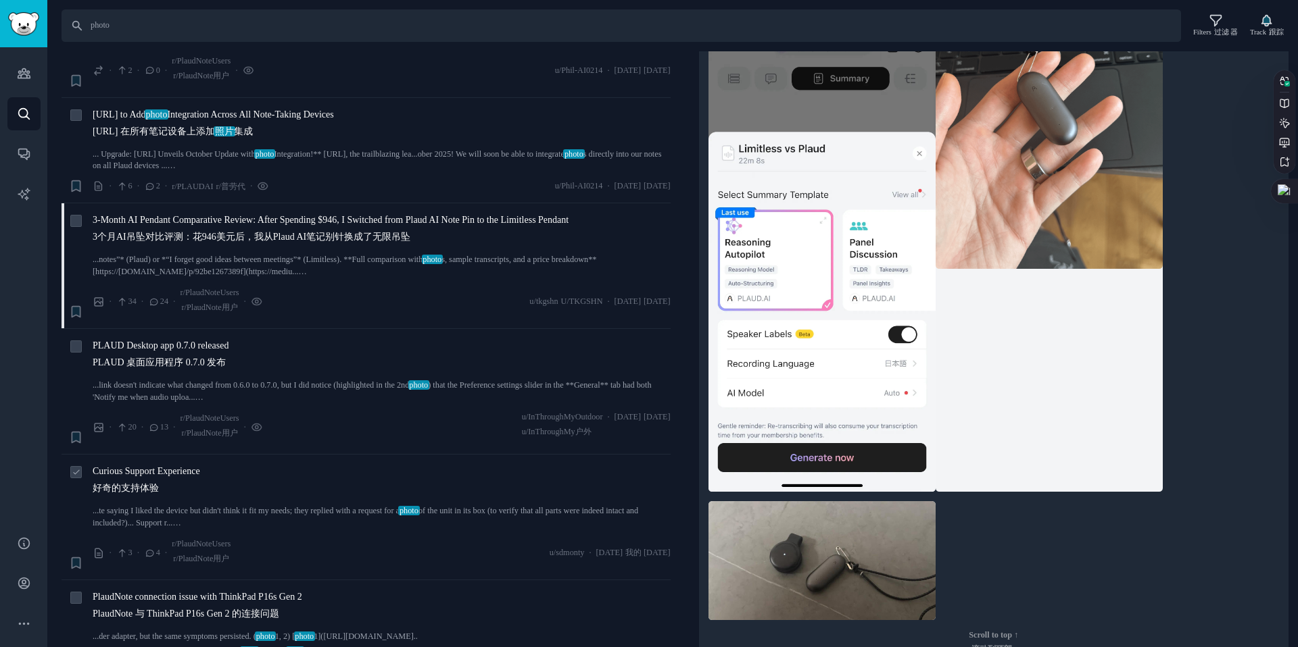
click at [175, 472] on span "Curious Support Experience 好奇的支持体验" at bounding box center [146, 482] width 107 height 36
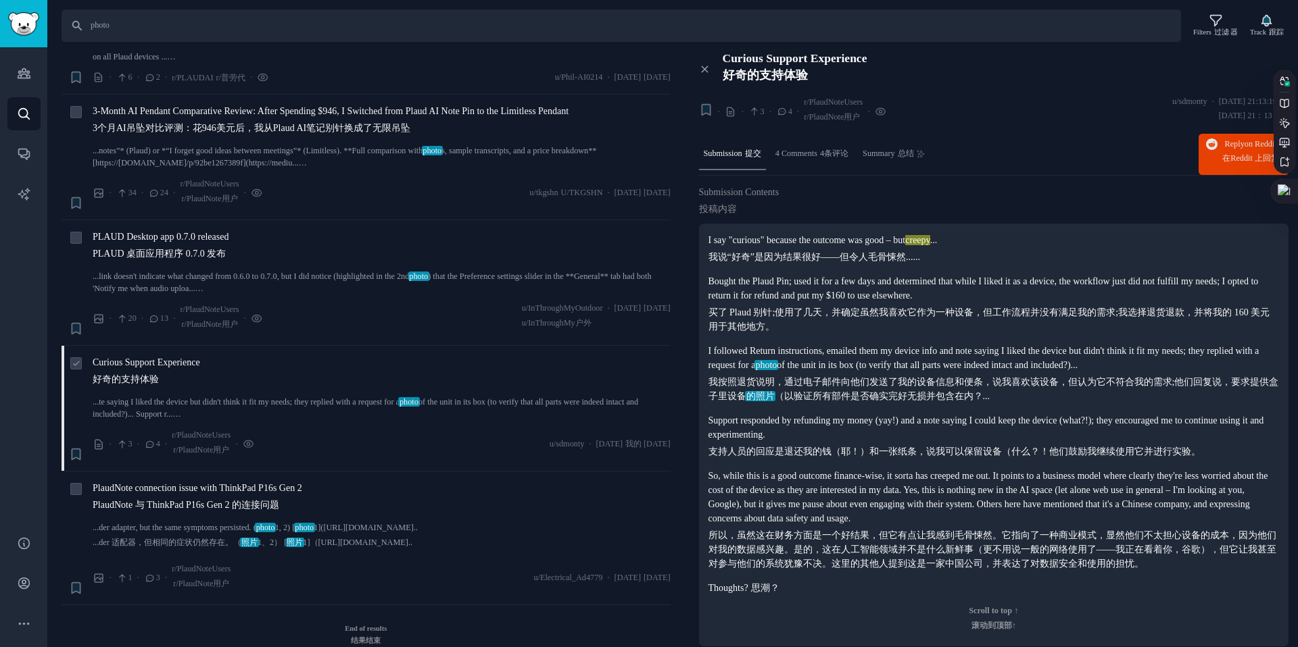
scroll to position [431, 0]
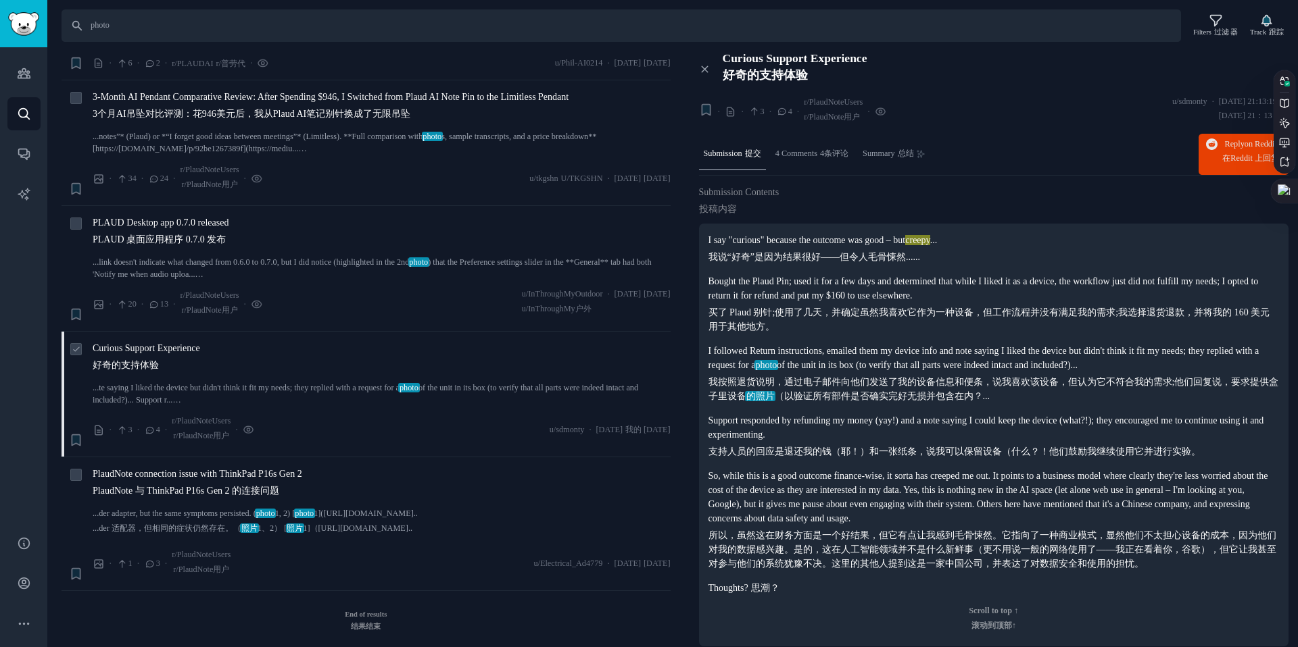
click at [175, 472] on span "PlaudNote connection issue with ThinkPad P16s Gen 2 PlaudNote 与 ThinkPad P16s G…" at bounding box center [198, 485] width 210 height 36
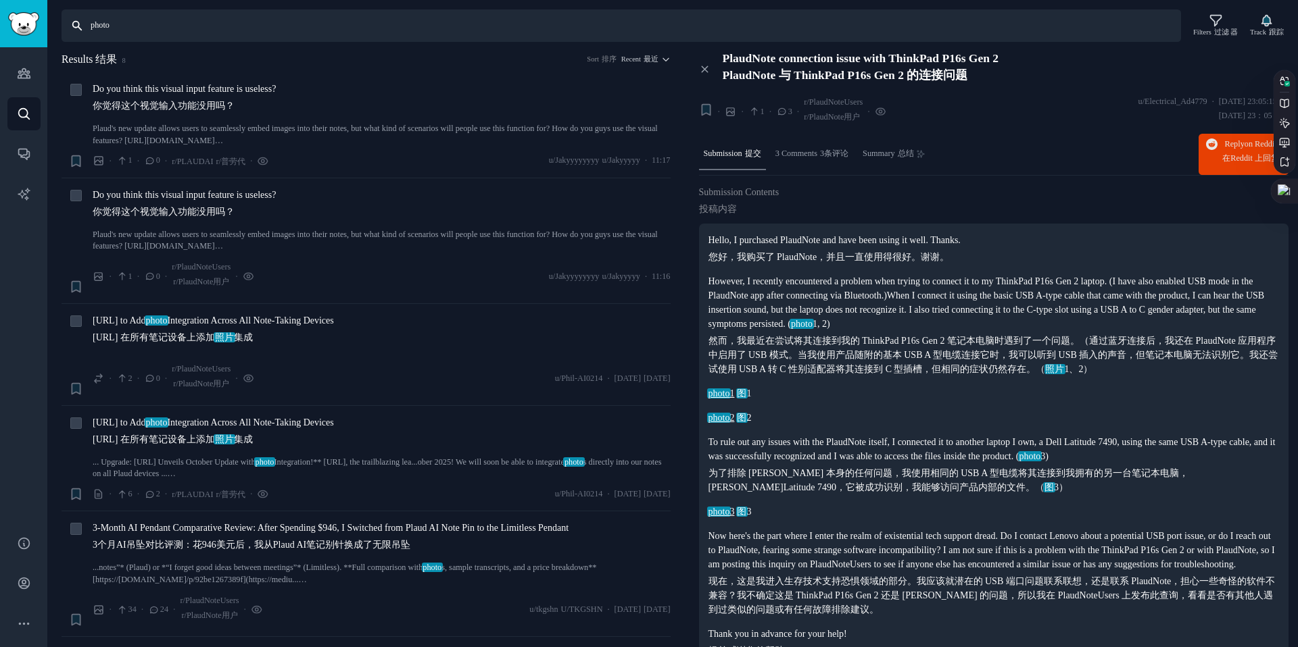
drag, startPoint x: 174, startPoint y: 31, endPoint x: 0, endPoint y: 29, distance: 174.4
click at [0, 29] on div "Advanced Search Audiences 观众 Search 搜索 Conversations 对话 AI Reports 人工智能报告 Help …" at bounding box center [649, 323] width 1298 height 647
type input "snap"
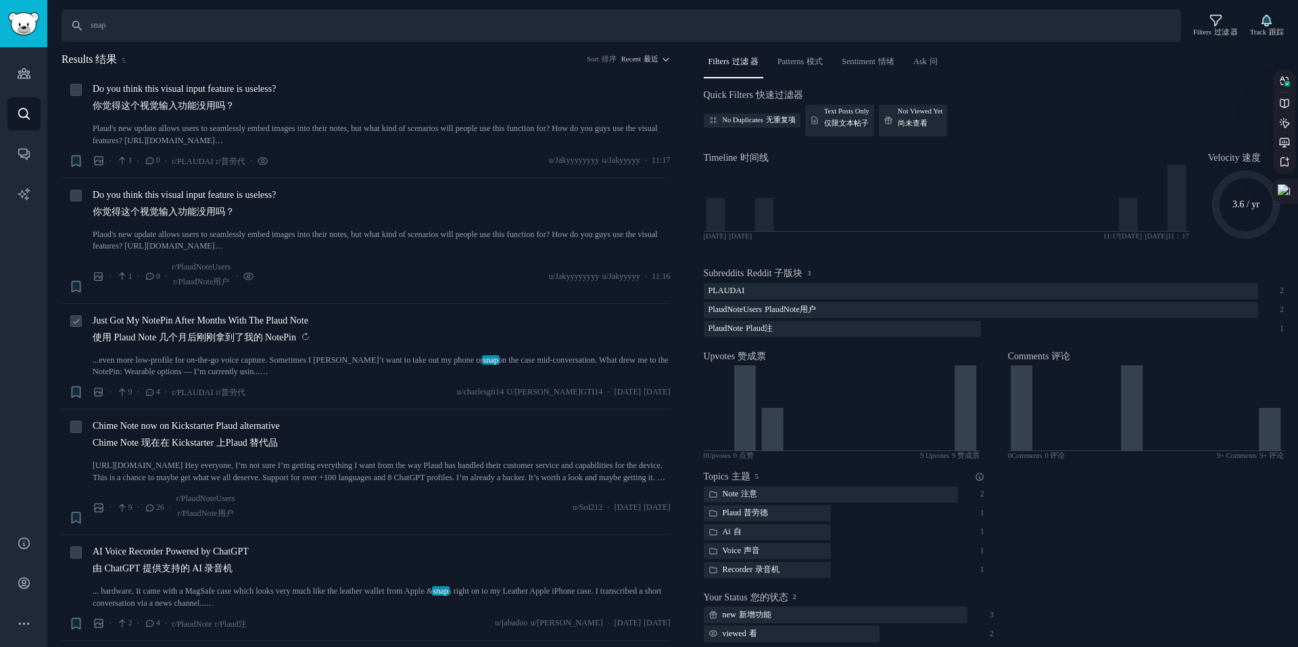
click at [240, 337] on sider-trans-text "使用 Plaud Note 几个月后刚刚拿到了我的 NotePin" at bounding box center [194, 338] width 203 height 10
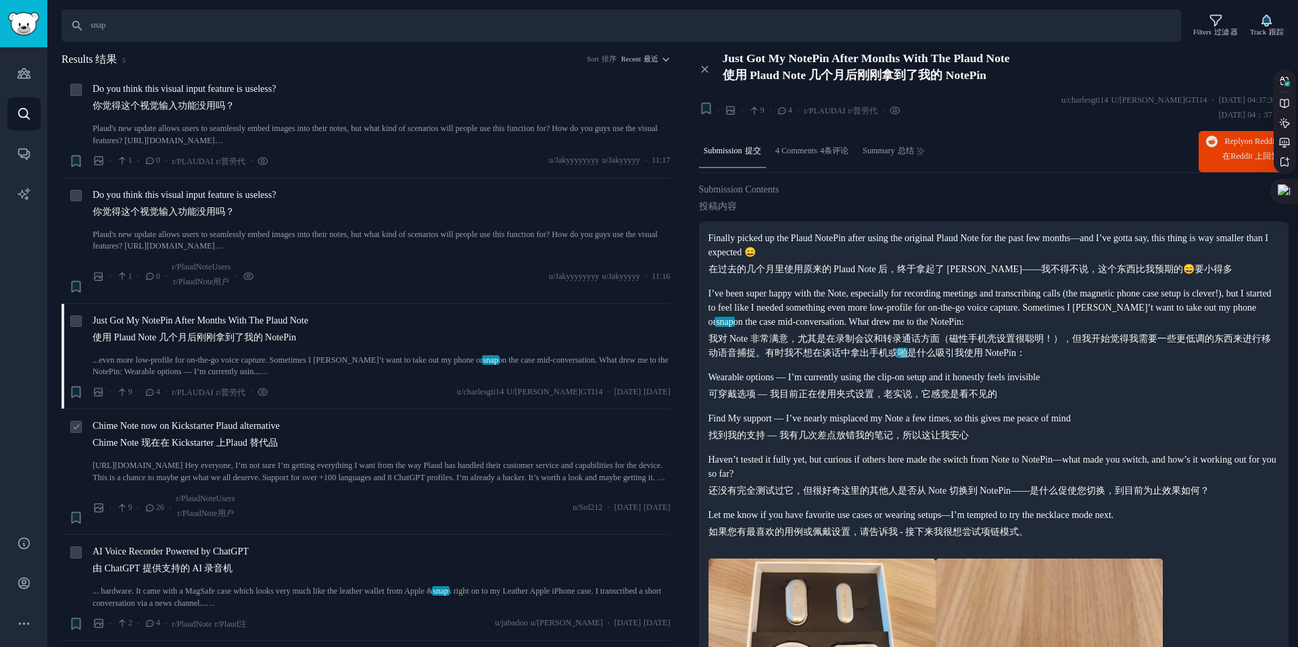
click at [280, 432] on span "Chime Note now on Kickstarter Plaud alternative Chime Note 现在在 Kickstarter 上Pla…" at bounding box center [186, 437] width 187 height 36
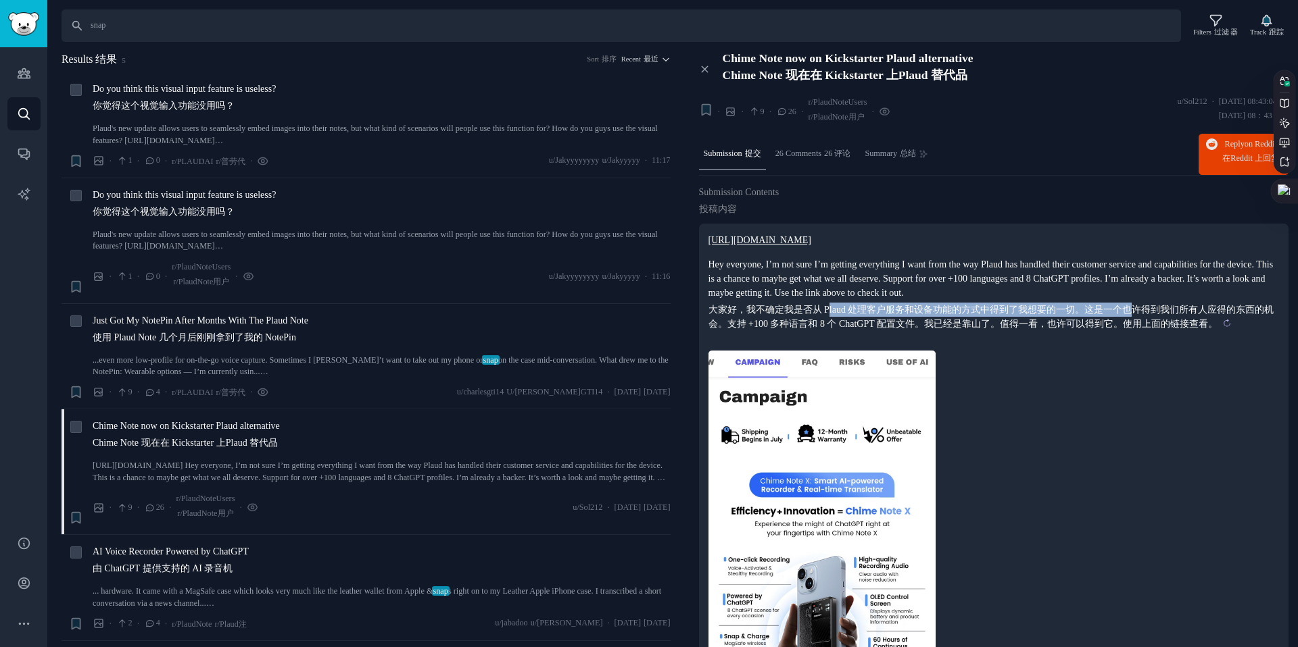
drag, startPoint x: 831, startPoint y: 306, endPoint x: 1192, endPoint y: 312, distance: 360.9
click at [1164, 314] on sider-trans-text "大家好，我不确定我是否从 Plaud 处理客户服务和设备功能的方式中得到了我想要的一切。这是一个也许得到我们所有人应得的东西的机会。支持 +100 多种语言和…" at bounding box center [991, 317] width 566 height 24
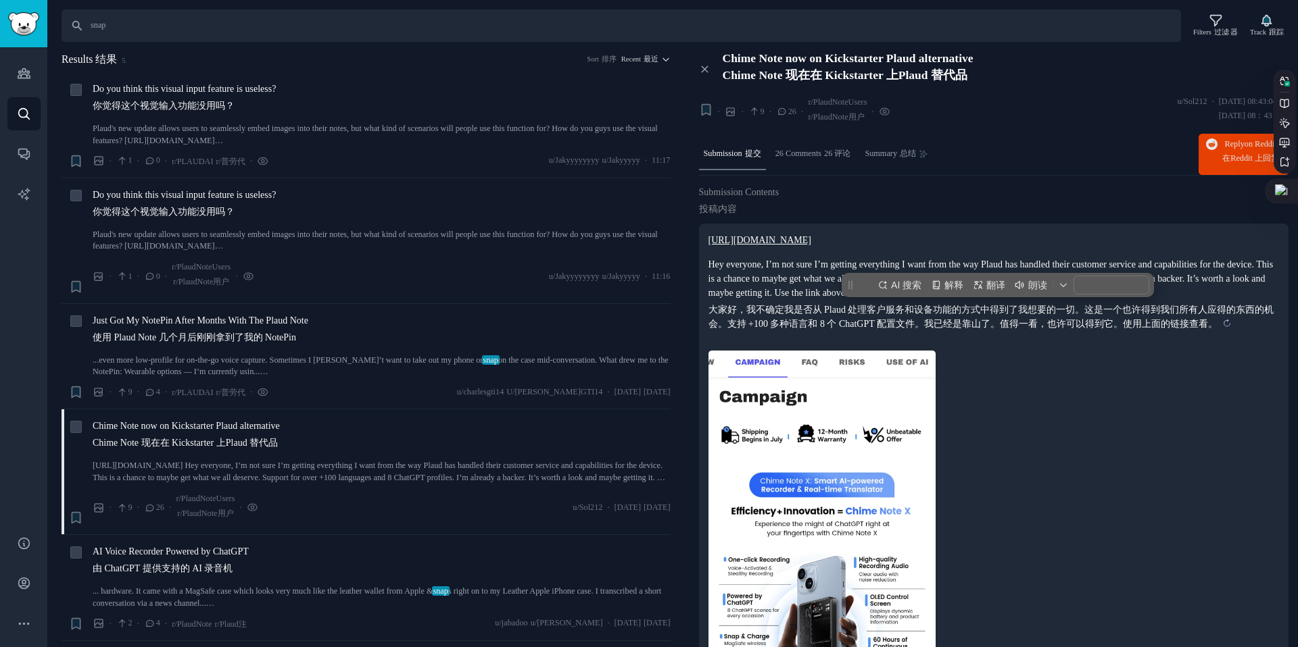
click at [1192, 312] on sider-trans-text "大家好，我不确定我是否从 Plaud 处理客户服务和设备功能的方式中得到了我想要的一切。这是一个也许得到我们所有人应得的东西的机会。支持 +100 多种语言和…" at bounding box center [991, 317] width 566 height 24
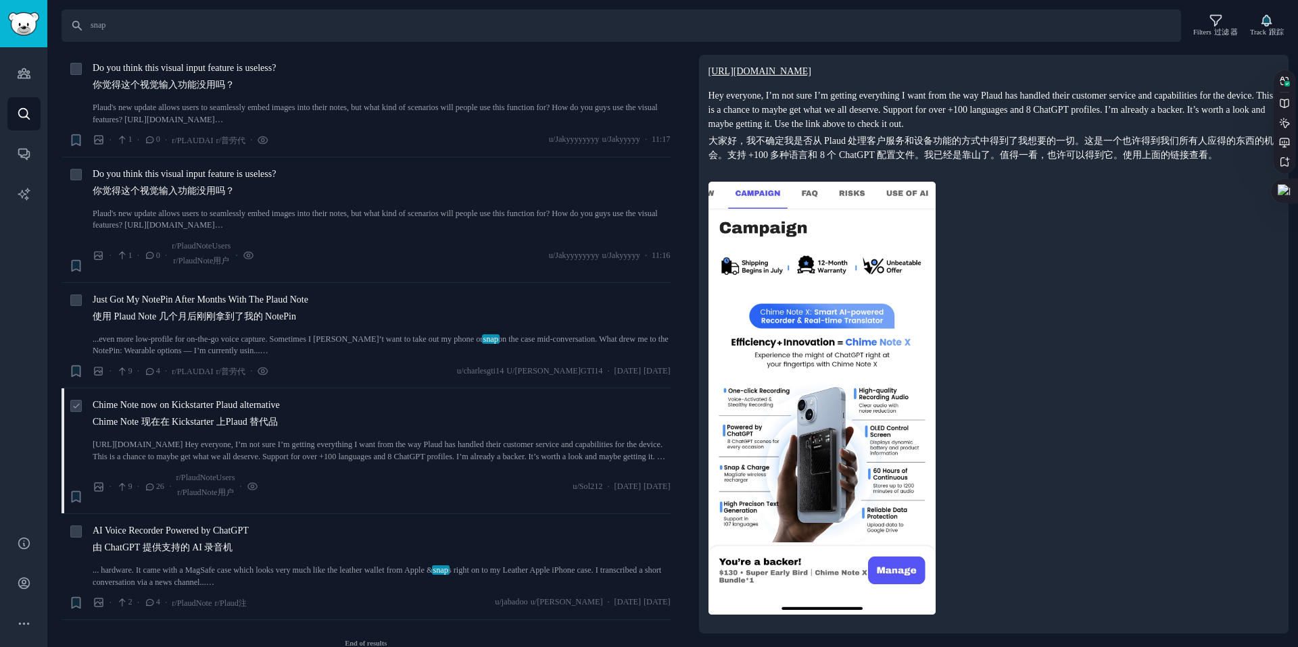
scroll to position [18, 0]
click at [179, 550] on sider-trans-text "由 ChatGPT 提供支持的 AI 录音机" at bounding box center [163, 551] width 140 height 10
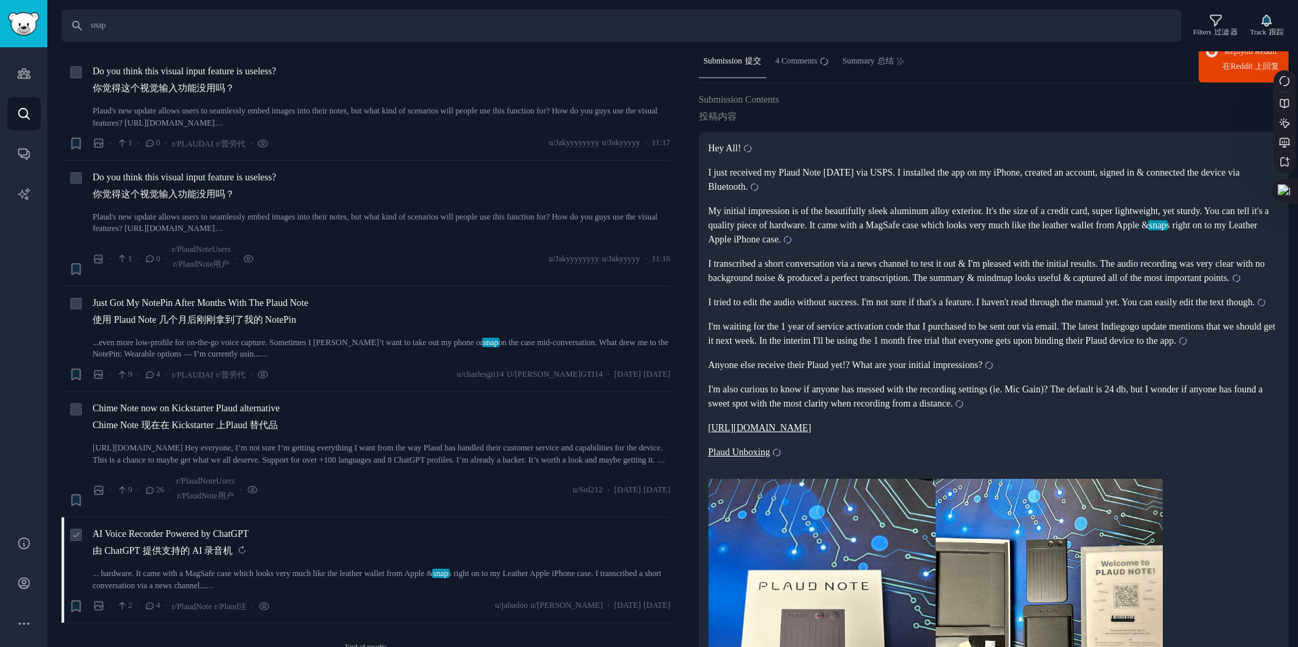
scroll to position [130, 0]
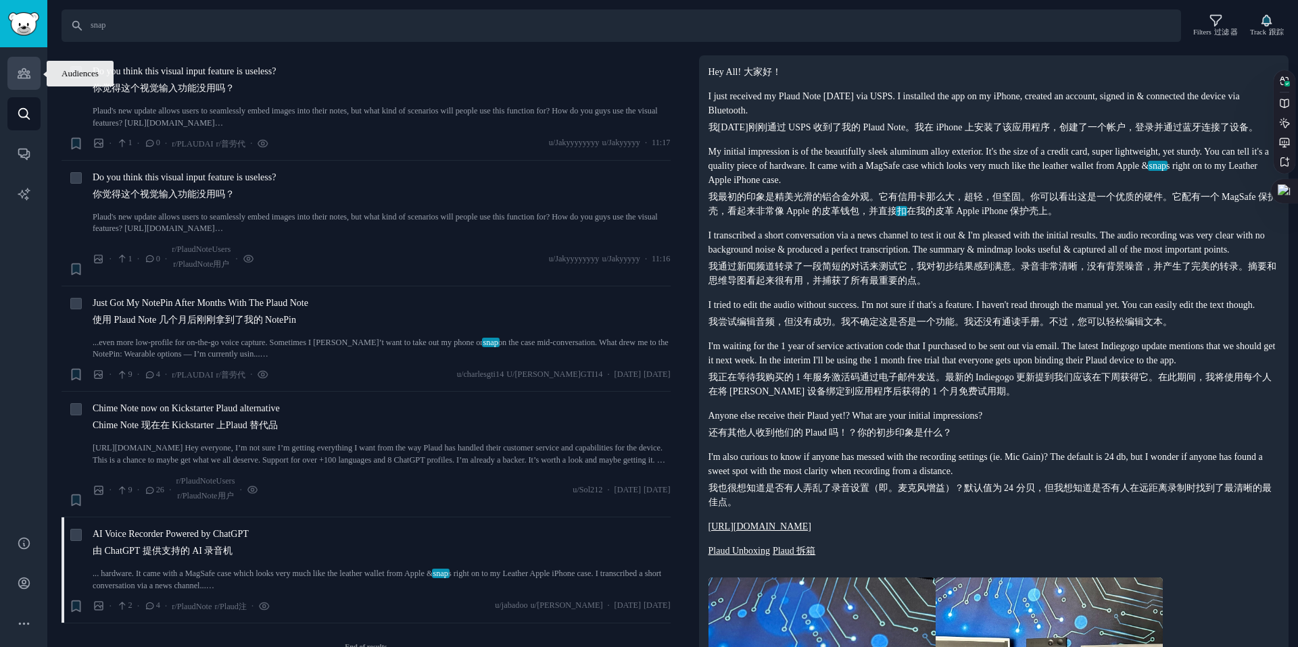
click at [30, 78] on icon "Sidebar" at bounding box center [24, 73] width 14 height 14
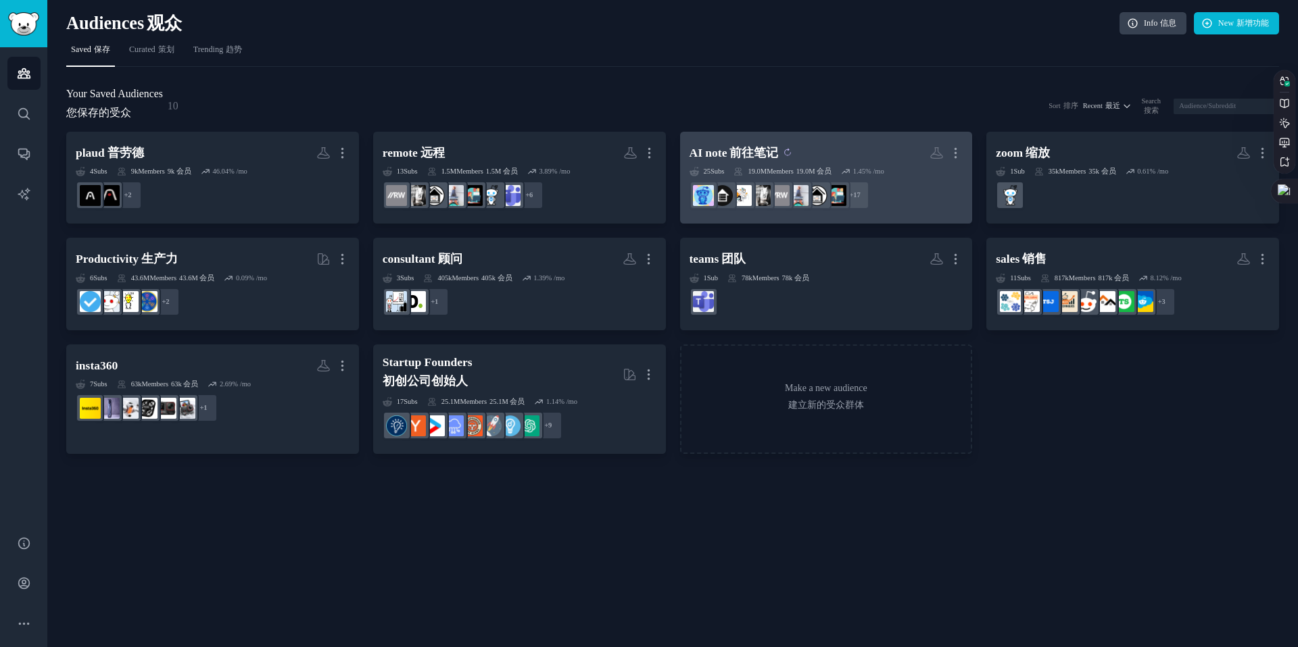
click at [753, 150] on sider-trans-text "前往笔记" at bounding box center [753, 153] width 49 height 14
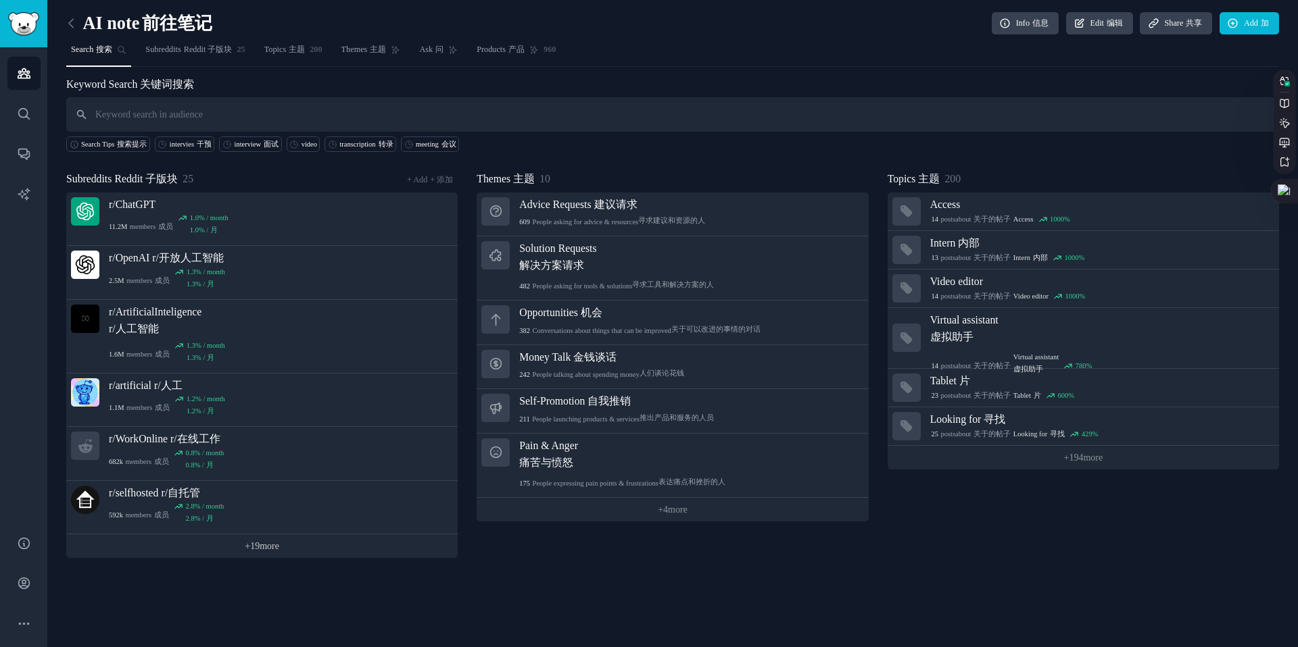
click at [260, 540] on link "+ 19 more" at bounding box center [261, 547] width 391 height 24
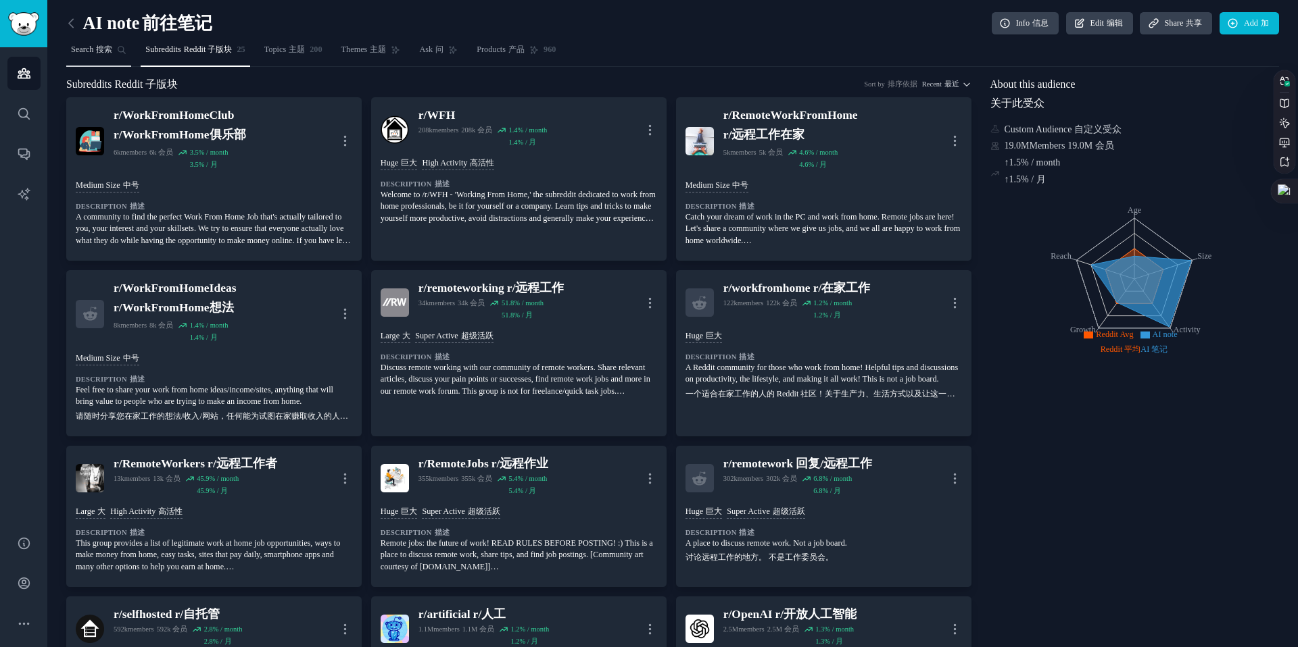
click at [83, 39] on link "Search 搜索" at bounding box center [98, 53] width 65 height 28
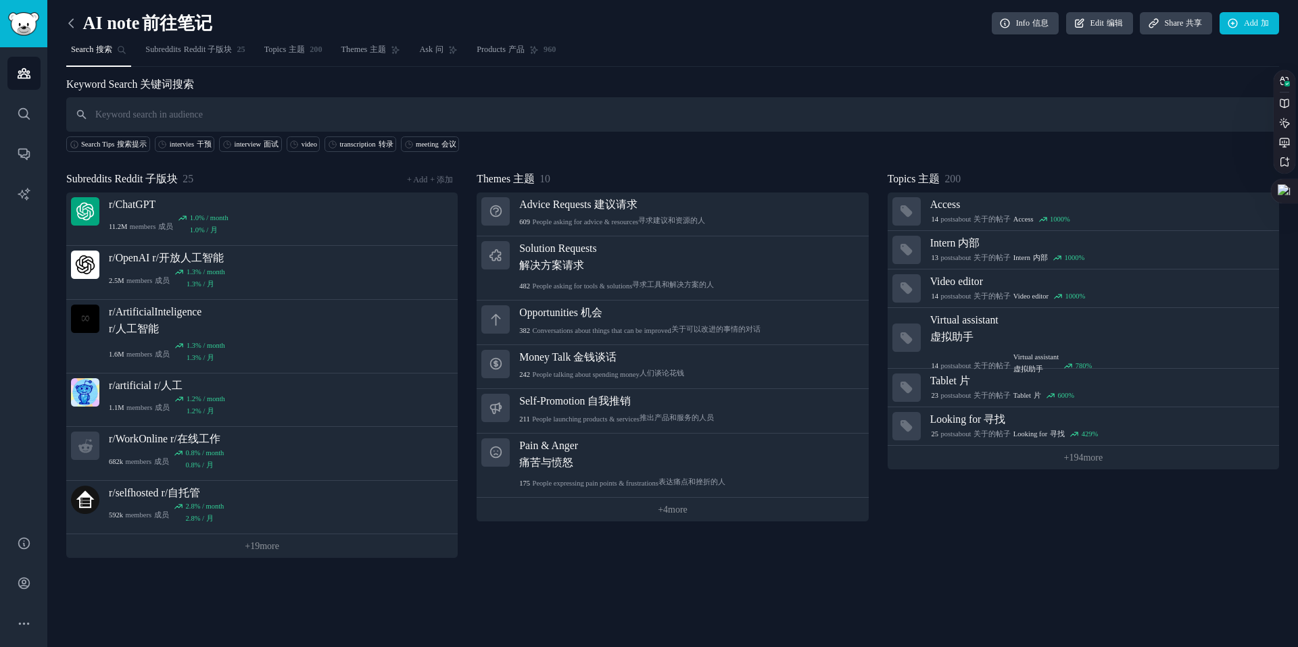
click at [74, 25] on icon at bounding box center [71, 23] width 14 height 14
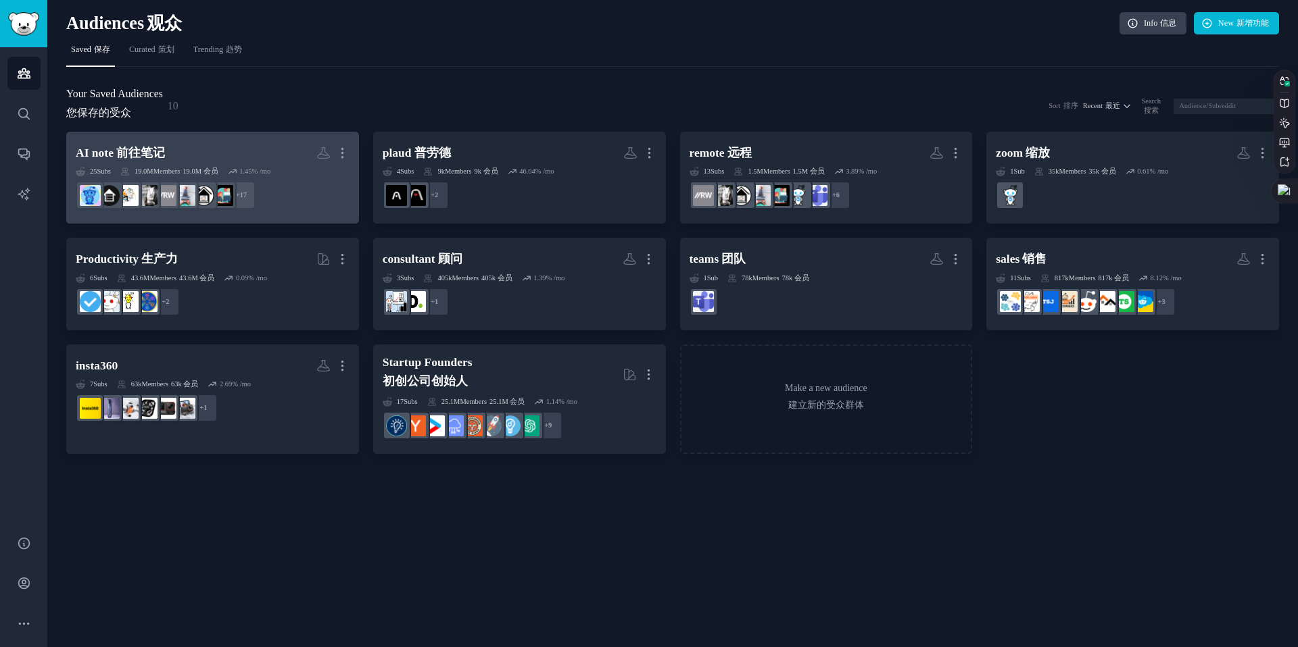
click at [266, 150] on h2 "AI note 前往笔记 More 更多" at bounding box center [213, 153] width 274 height 24
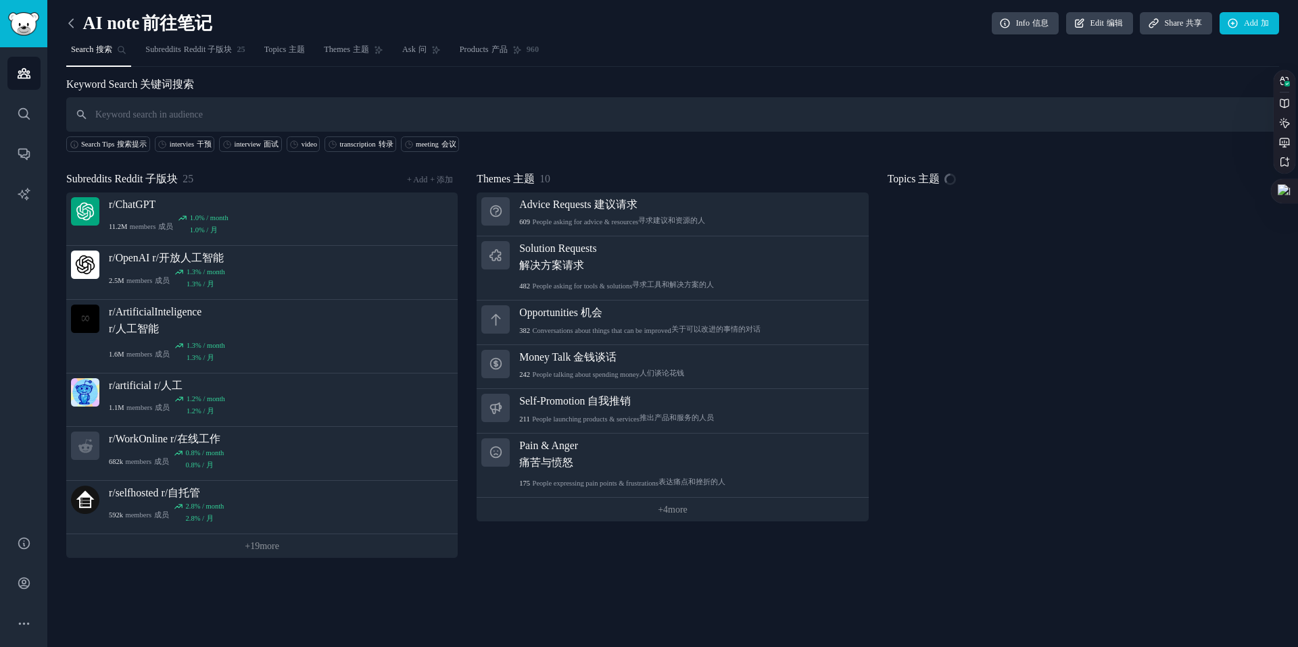
click at [77, 25] on icon at bounding box center [71, 23] width 14 height 14
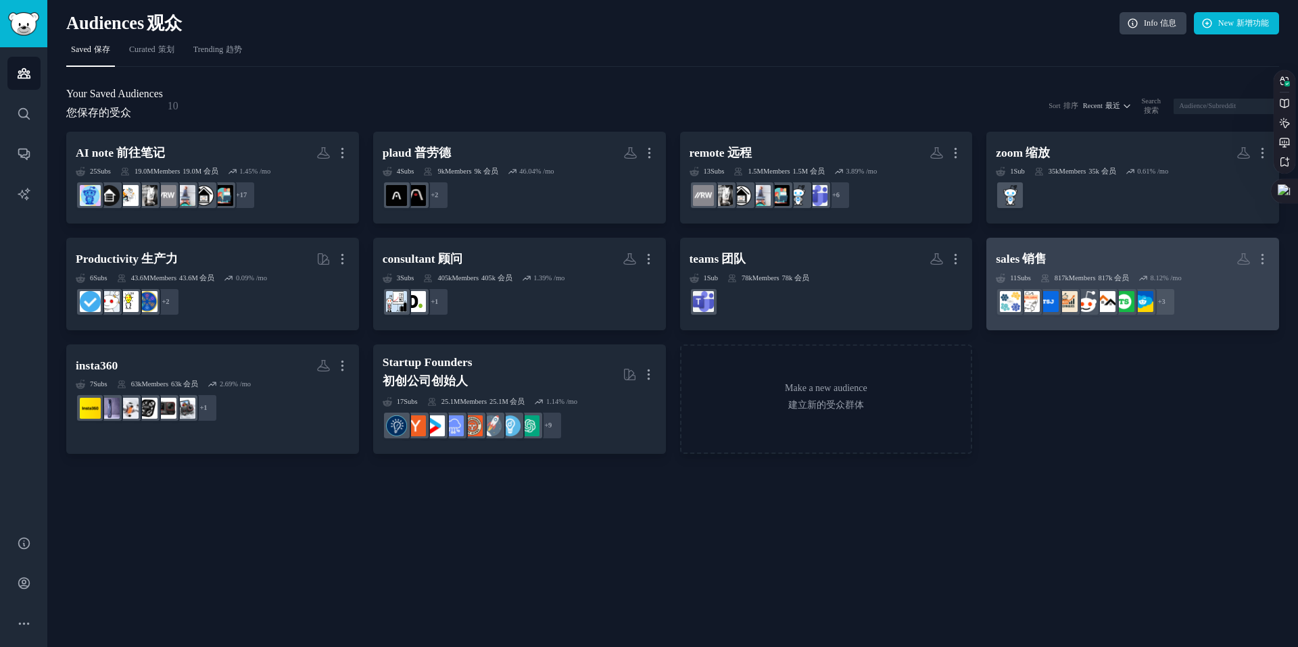
click at [1071, 270] on h2 "sales 销售 More 更多" at bounding box center [1133, 259] width 274 height 24
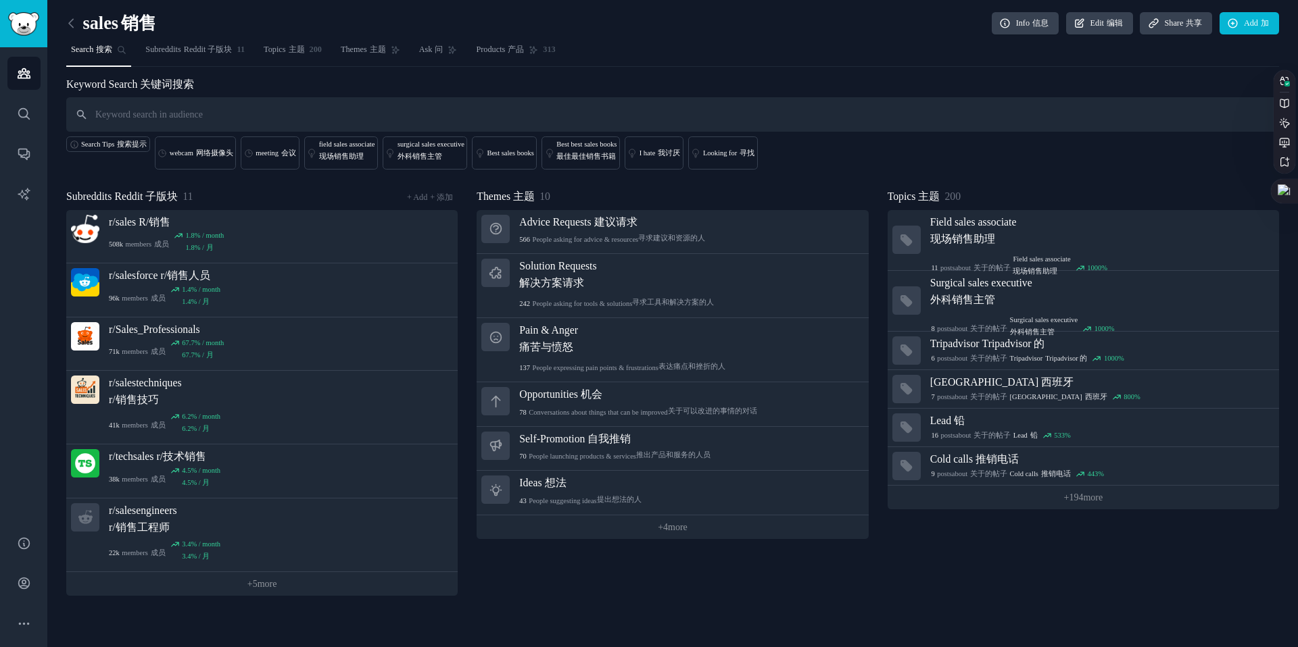
click at [385, 108] on input "text" at bounding box center [672, 114] width 1212 height 34
type input "n"
type input "take note"
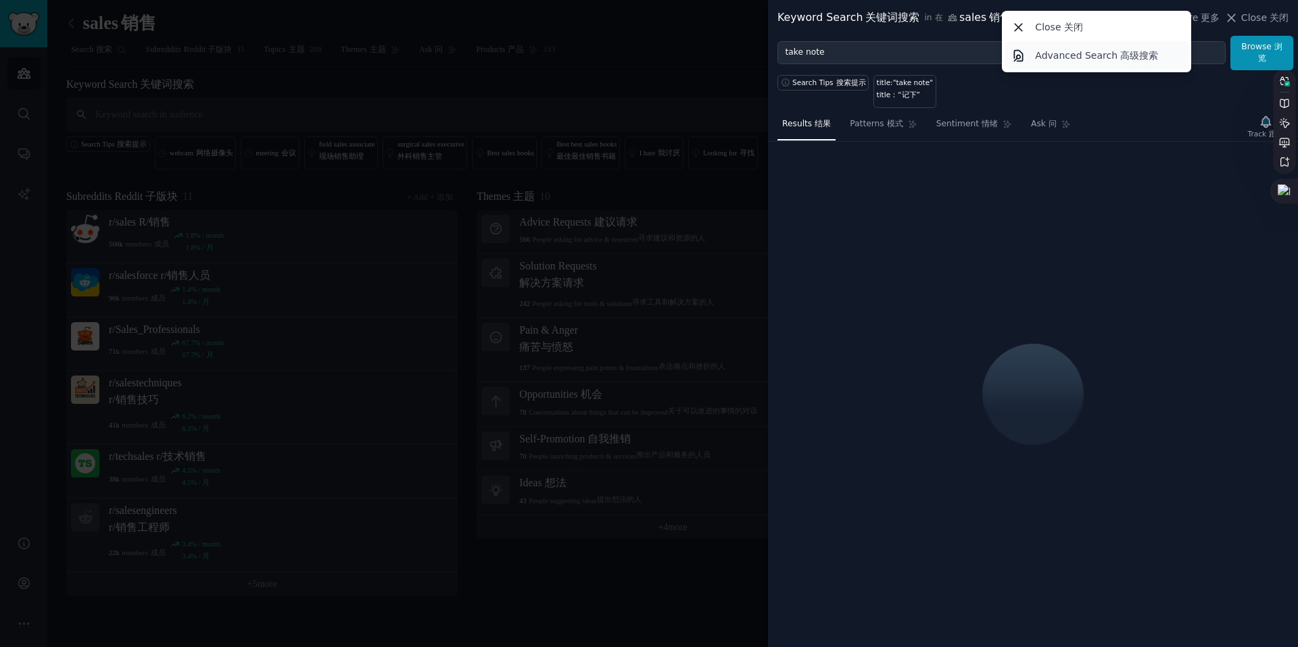
click at [1041, 63] on link "Advanced Search 高级搜索" at bounding box center [1096, 55] width 185 height 28
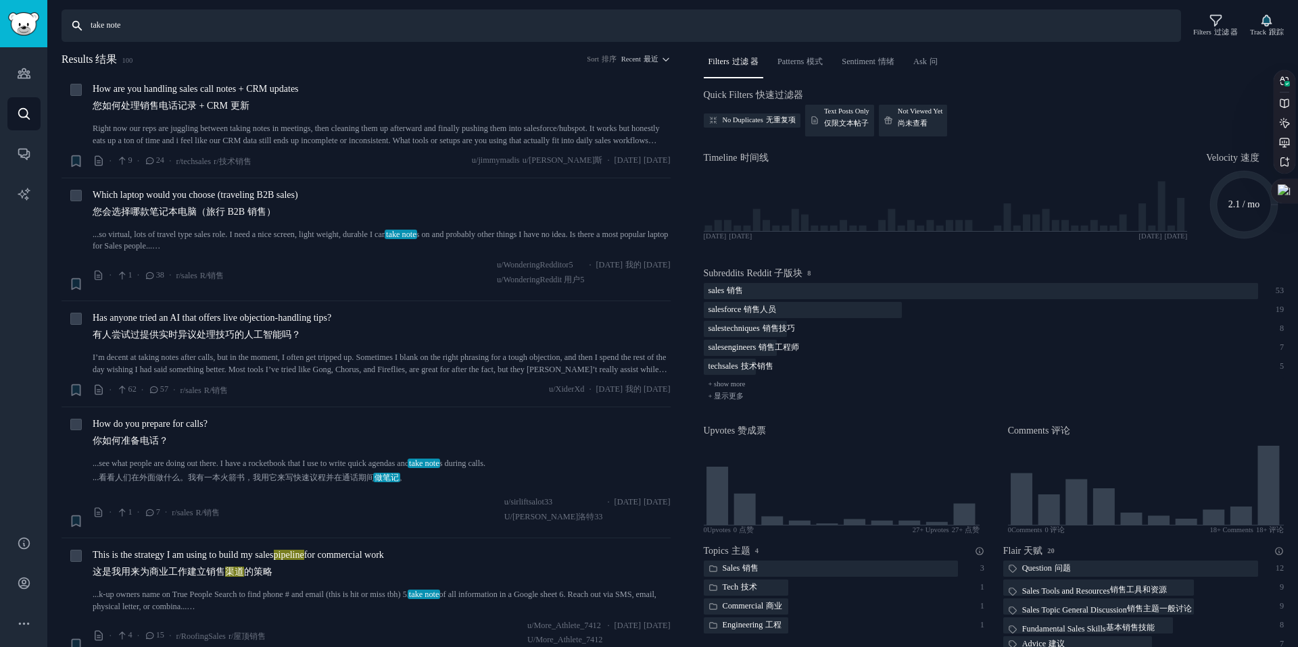
drag, startPoint x: 297, startPoint y: 29, endPoint x: 164, endPoint y: 21, distance: 132.7
click at [164, 21] on input "take note" at bounding box center [621, 25] width 1119 height 32
type input "t"
type input "OCR"
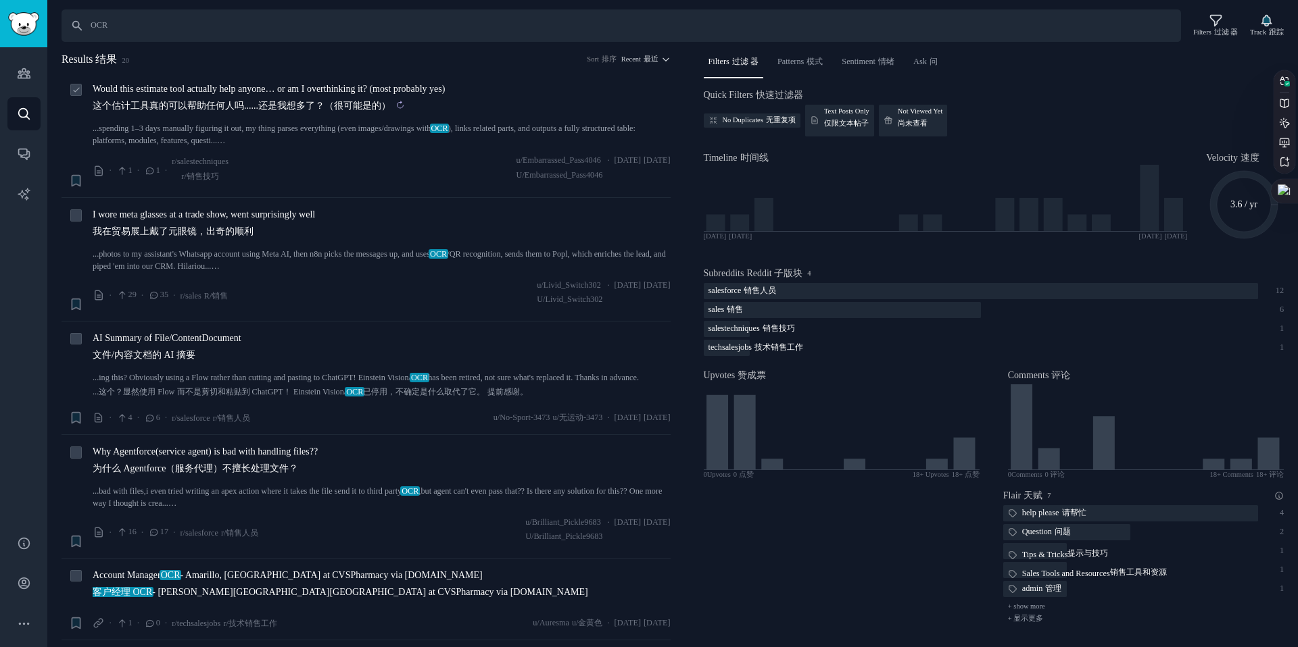
click at [260, 107] on sider-trans-text "这个估计工具真的可以帮助任何人吗......还是我想多了？（很可能是的）" at bounding box center [242, 106] width 298 height 10
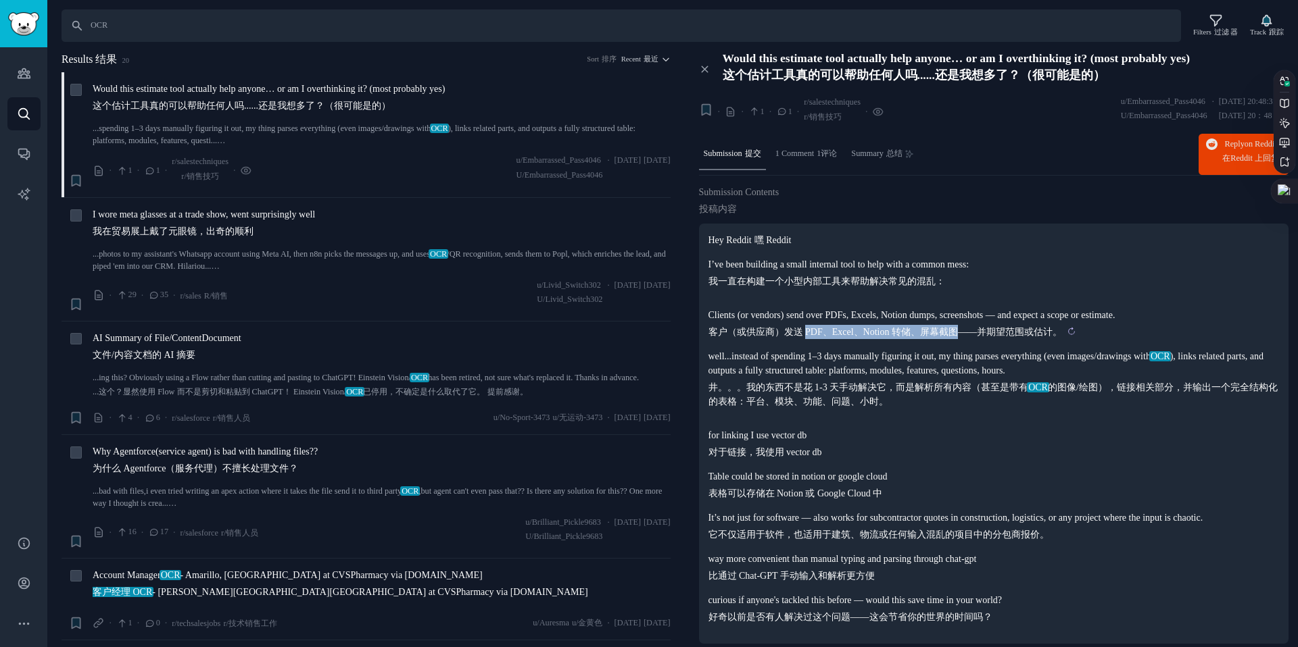
drag, startPoint x: 806, startPoint y: 333, endPoint x: 965, endPoint y: 339, distance: 159.6
click at [965, 337] on sider-trans-text "客户（或供应商）发送 PDF、Excel、Notion 转储、屏幕截图——并期望范围或估计。" at bounding box center [884, 332] width 353 height 10
click at [362, 353] on div "AI Summary of File/ContentDocument 文件/内容文档的 AI 摘要" at bounding box center [382, 349] width 578 height 36
click at [225, 333] on span "AI Summary of File/ContentDocument 文件/内容文档的 AI 摘要" at bounding box center [167, 349] width 149 height 36
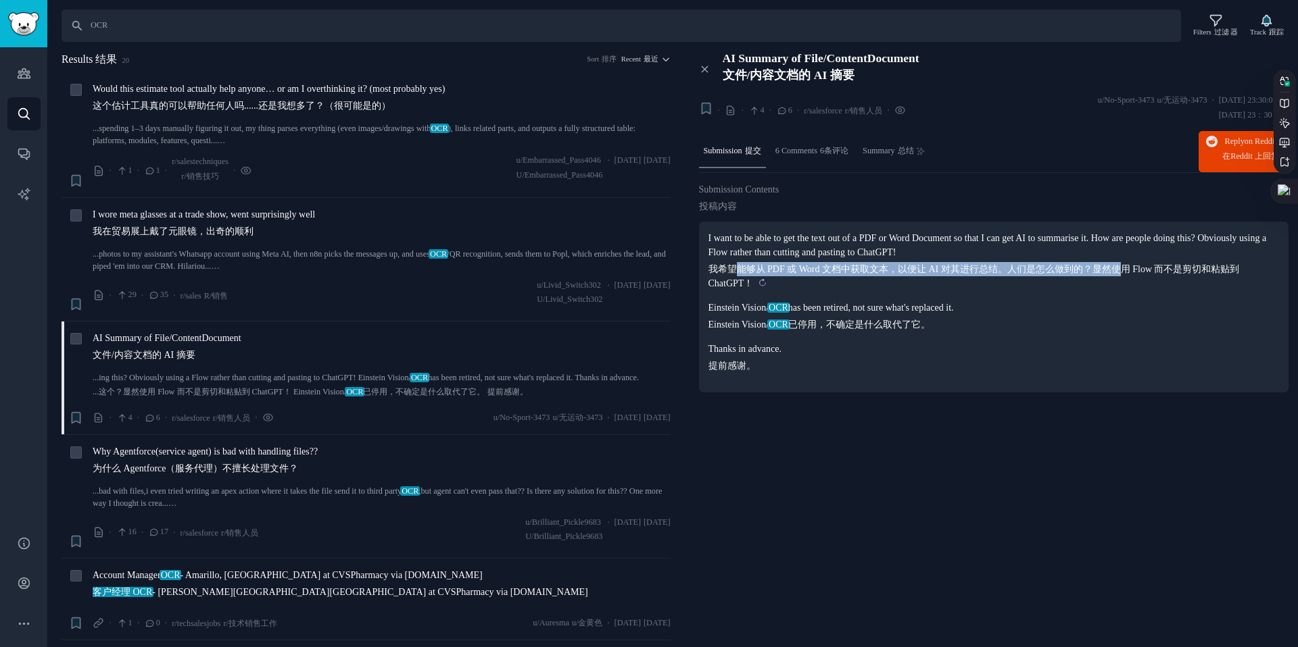
drag, startPoint x: 735, startPoint y: 264, endPoint x: 1124, endPoint y: 264, distance: 389.3
click at [1124, 264] on sider-trans-text "我希望能够从 PDF 或 Word 文档中获取文本，以便让 AI 对其进行总结。人们是怎么做到的？显然使用 Flow 而不是剪切和粘贴到 ChatGPT！" at bounding box center [973, 276] width 531 height 24
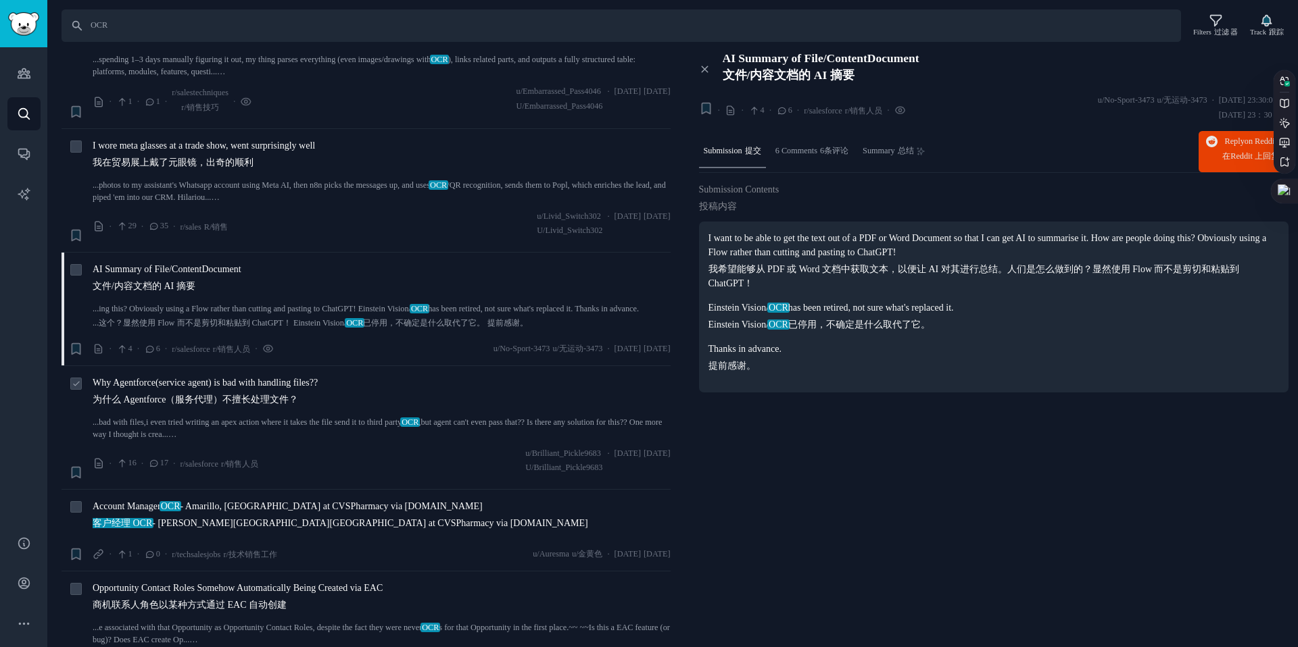
scroll to position [51, 0]
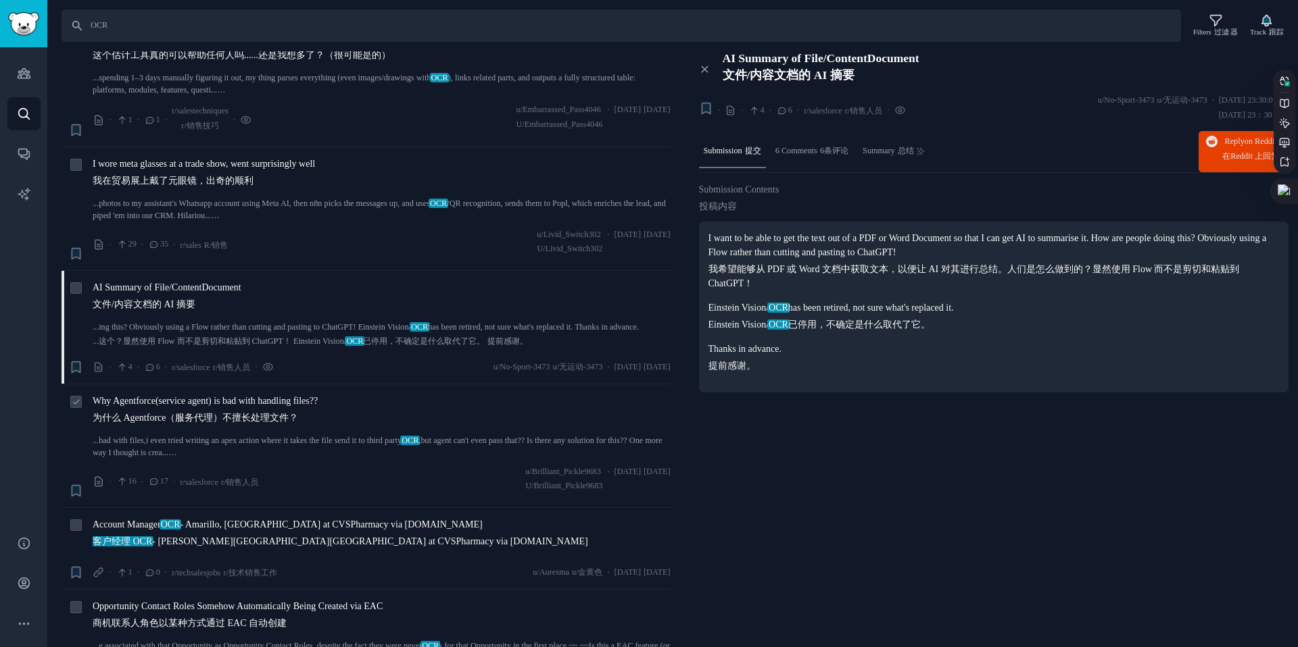
click at [302, 361] on div "· 4 · 6 · r/salesforce r/销售人员 · u/No-Sport-3473 u/无运动-3473 · Sun 2025/1/19 星期日 …" at bounding box center [382, 367] width 578 height 14
click at [249, 395] on span "Why Agentforce(service agent) is bad with handling files?? 为什么 Agentforce（服务代理）…" at bounding box center [205, 412] width 225 height 36
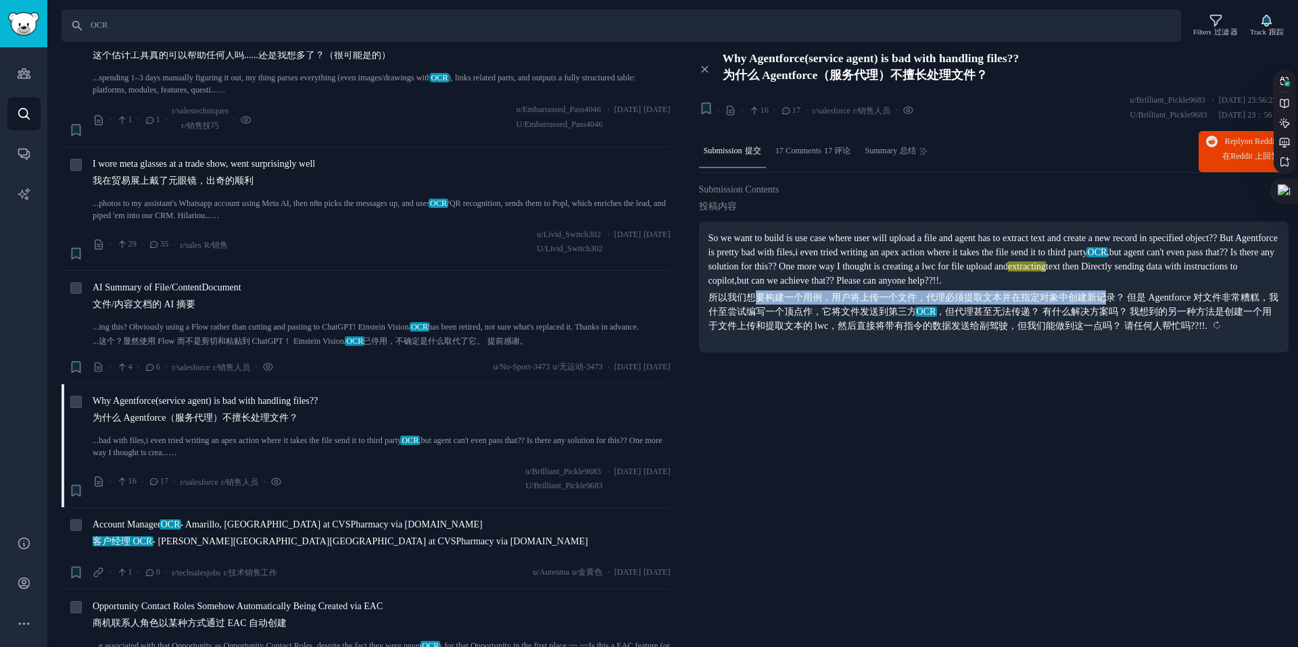
drag, startPoint x: 758, startPoint y: 292, endPoint x: 1108, endPoint y: 295, distance: 349.4
click at [1108, 295] on sider-trans-text "所以我们想要构建一个用例，用户将上传一个文件，代理必须提取文本并在指定对象中创建新记录？ 但是 Agentforce 对文件非常糟糕，我什至尝试编写一个顶点作…" at bounding box center [993, 312] width 570 height 39
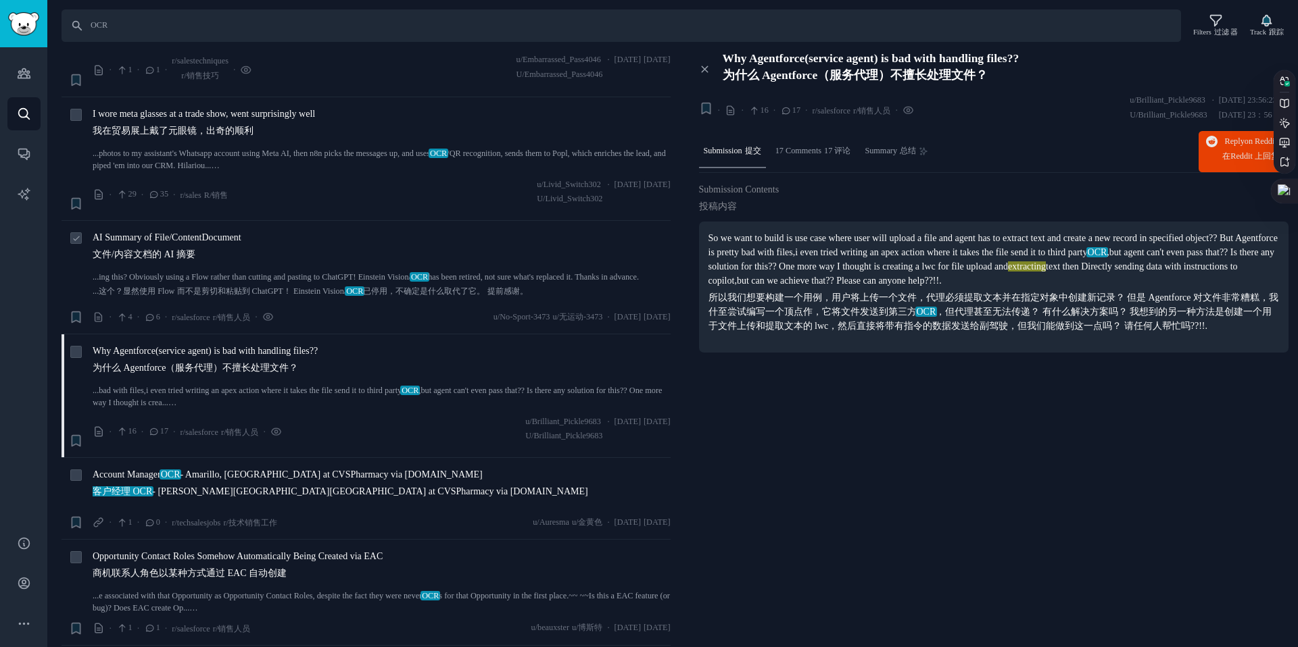
scroll to position [107, 0]
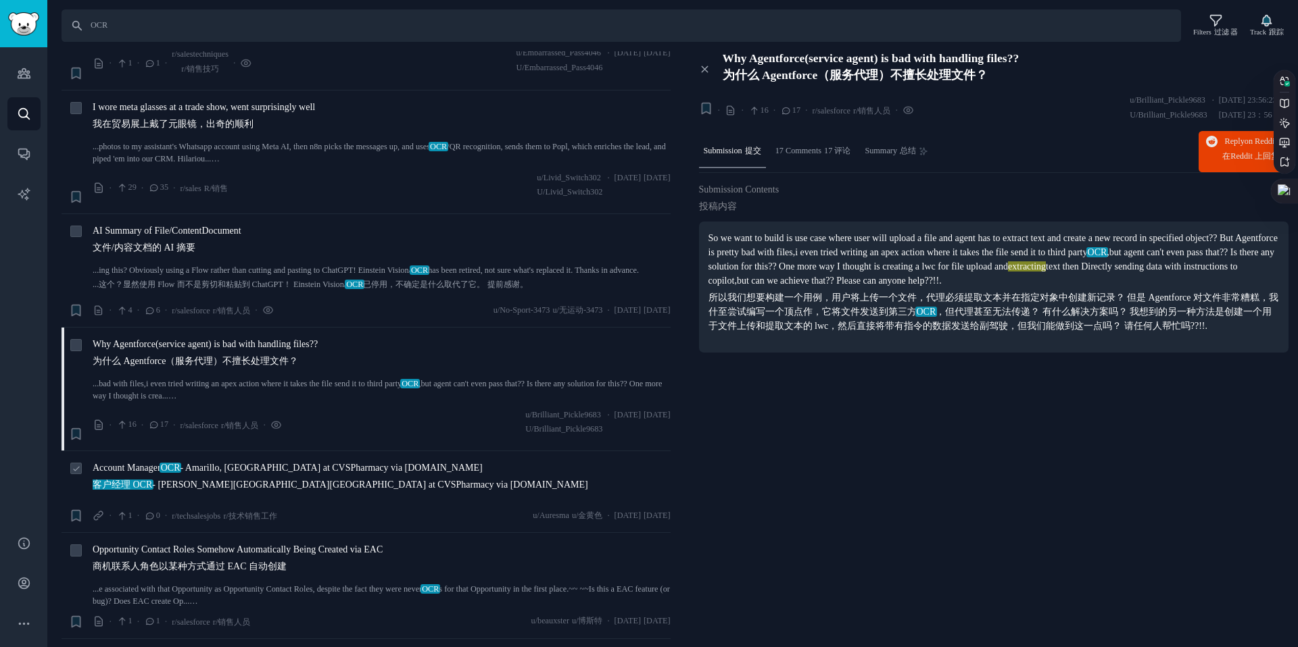
click at [355, 466] on span "Account Manager OCR - Amarillo, TX at CVSPharmacy via TechSalesJobs.org 客户经理 OC…" at bounding box center [340, 479] width 495 height 36
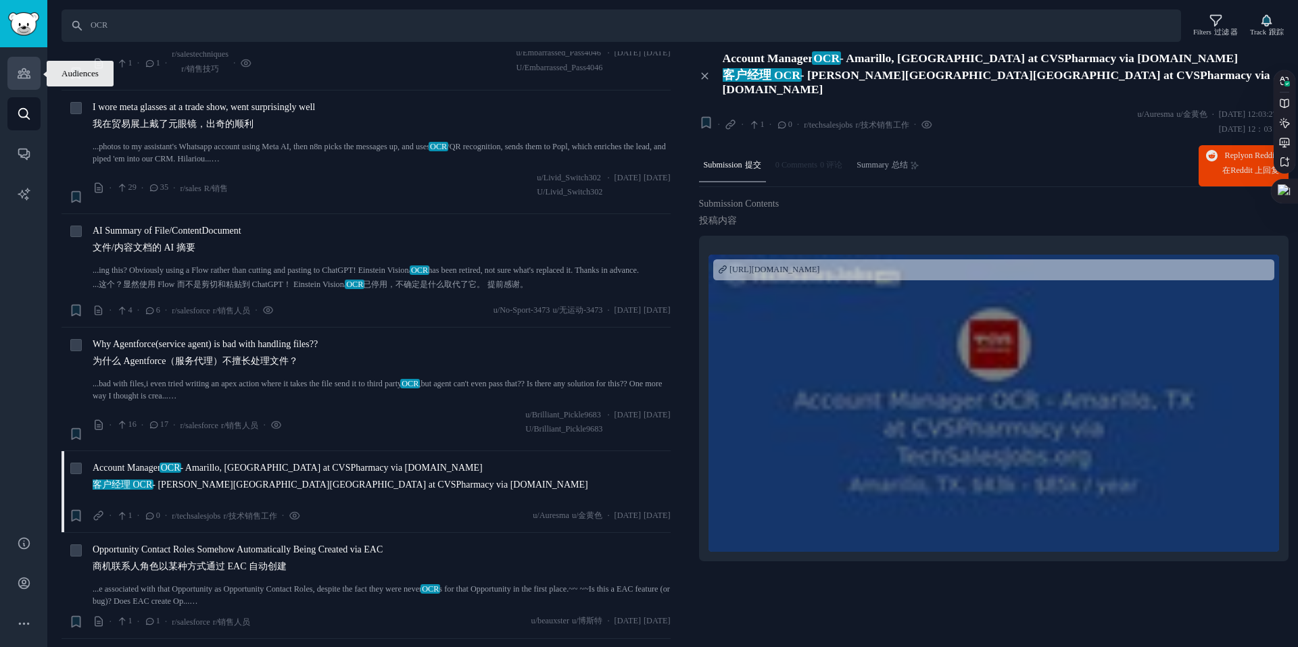
click at [15, 74] on link "Audiences 观众" at bounding box center [23, 73] width 33 height 33
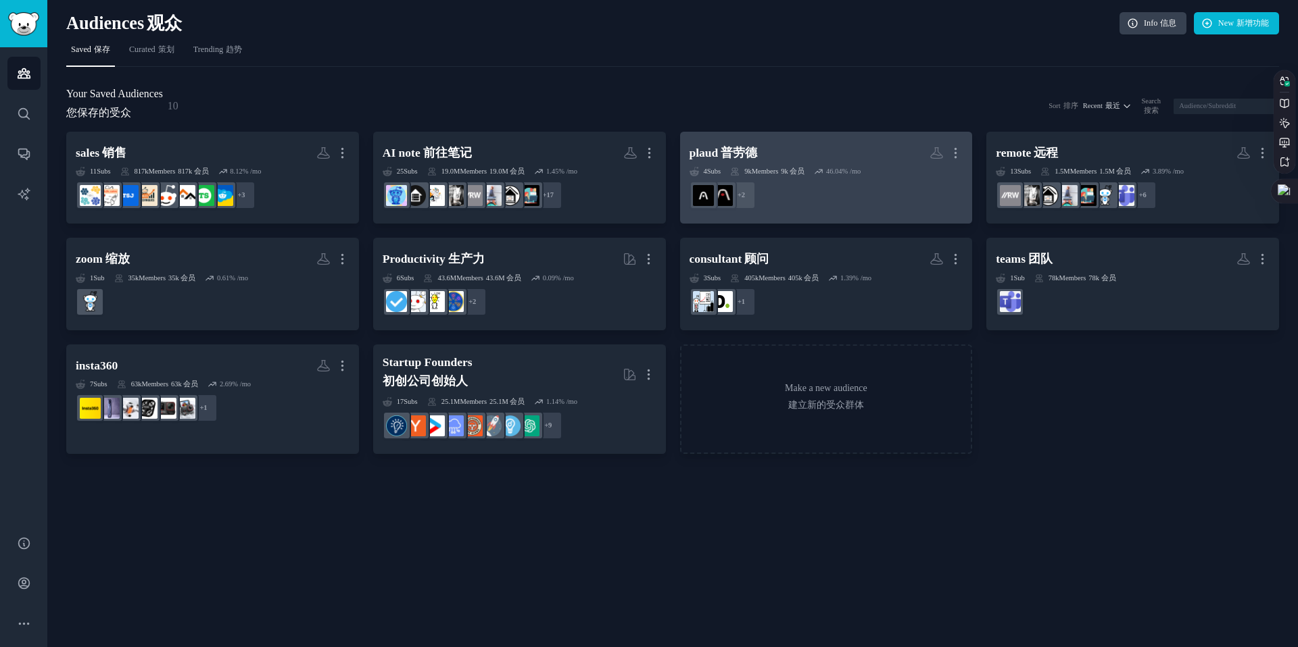
click at [816, 158] on h2 "plaud 普劳德 More 更多" at bounding box center [826, 153] width 274 height 24
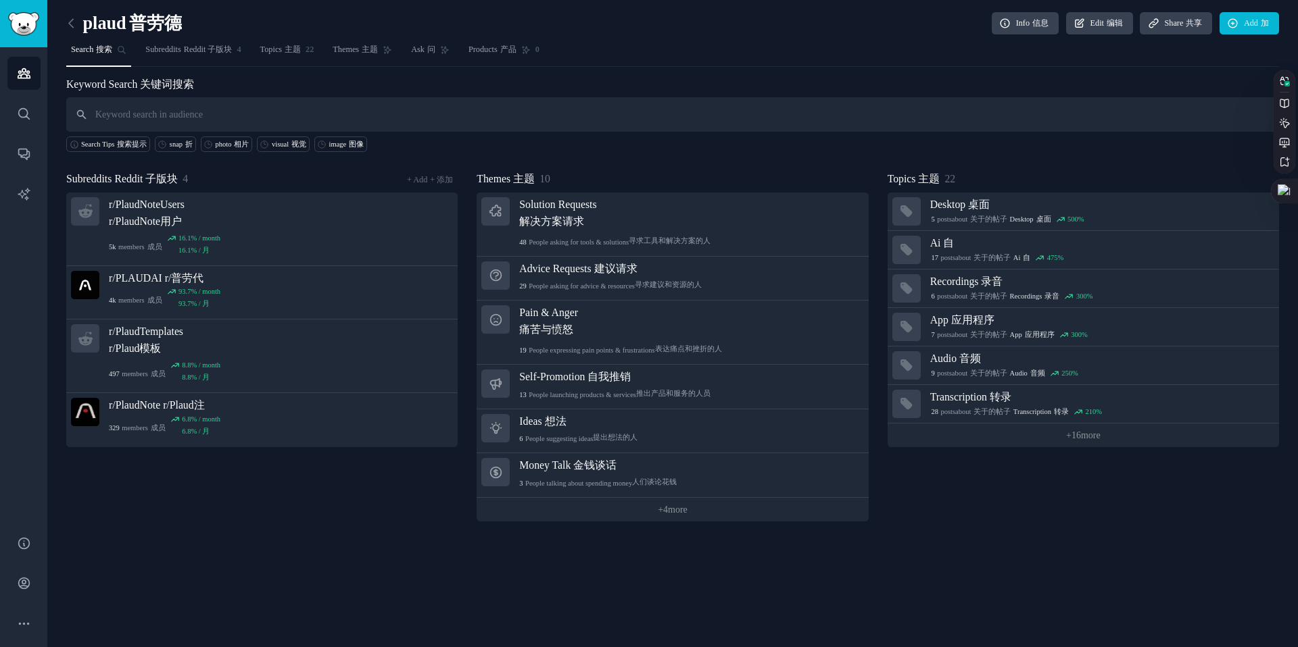
click at [292, 128] on input "text" at bounding box center [672, 114] width 1212 height 34
type input "OCR"
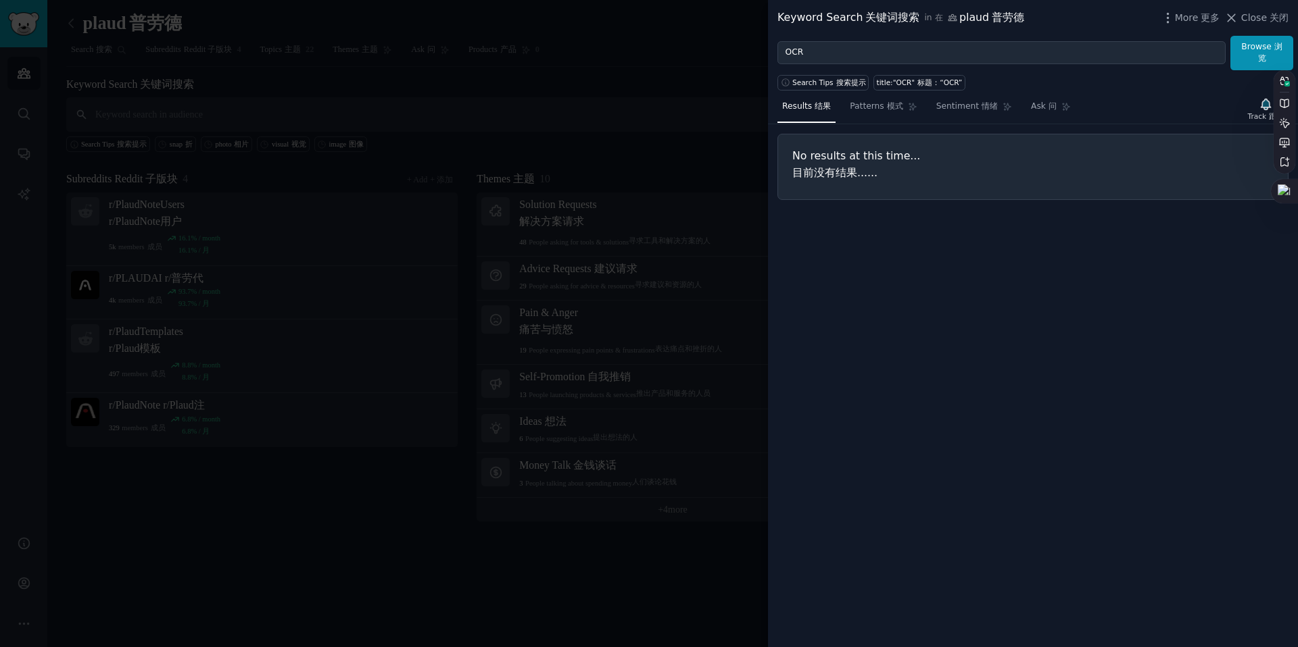
click at [29, 43] on div at bounding box center [649, 323] width 1298 height 647
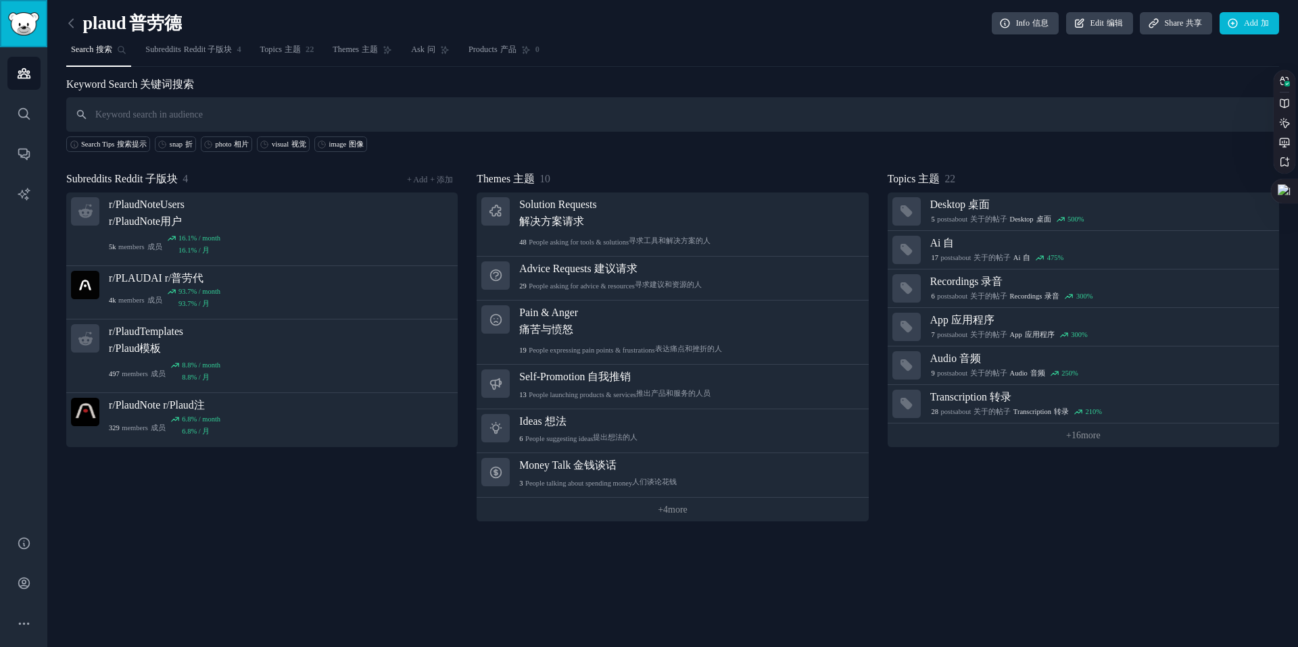
click at [30, 39] on link "Sidebar" at bounding box center [23, 23] width 47 height 47
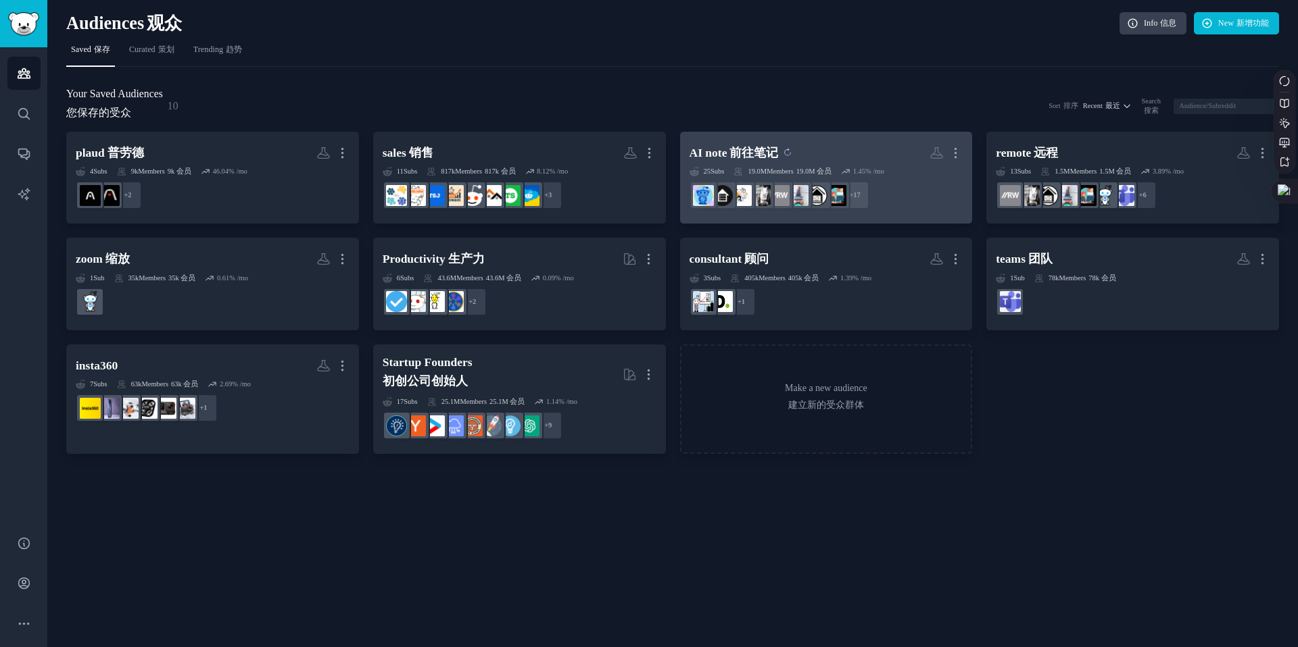
click at [775, 151] on sider-trans-text "前往笔记" at bounding box center [753, 153] width 49 height 14
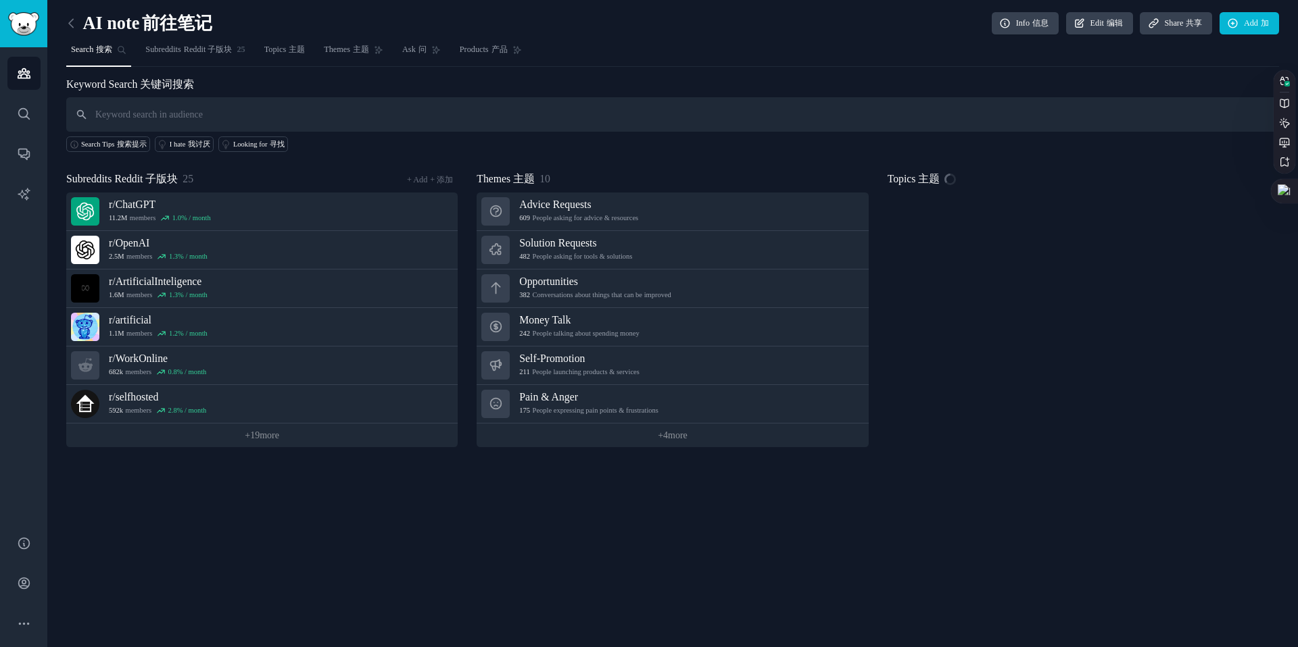
click at [292, 114] on input "text" at bounding box center [672, 114] width 1212 height 34
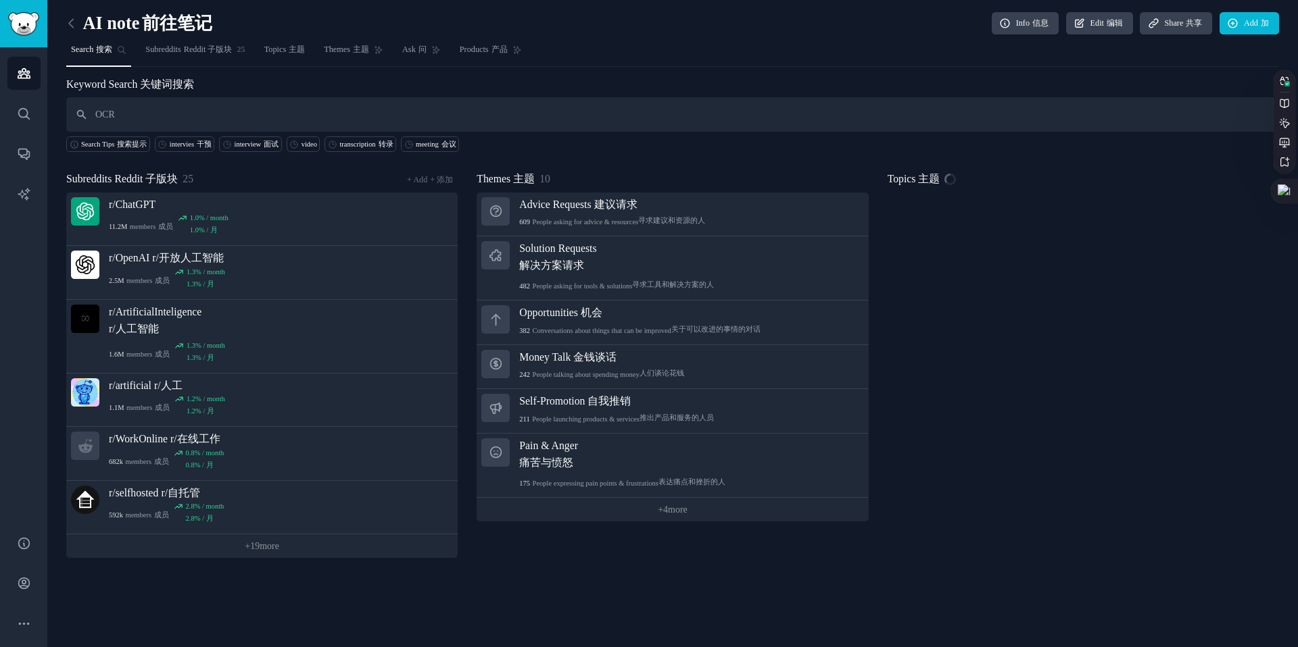
type input "OCR"
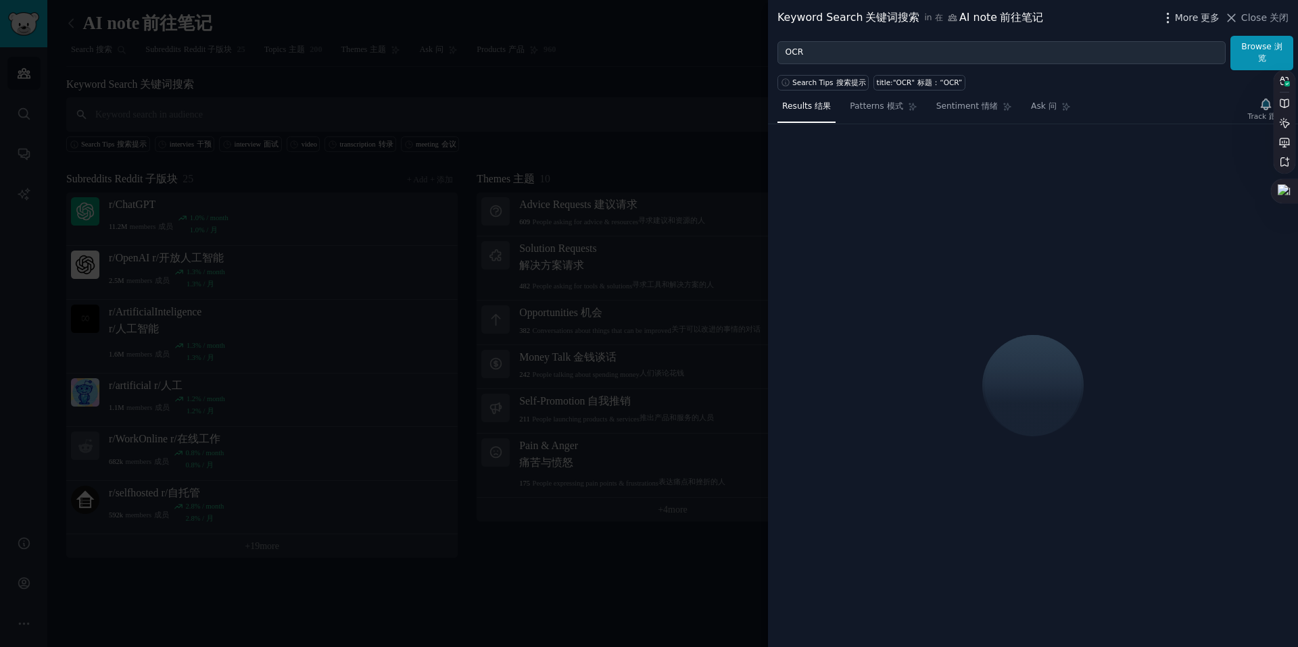
click at [1185, 14] on span "More 更多" at bounding box center [1197, 18] width 45 height 14
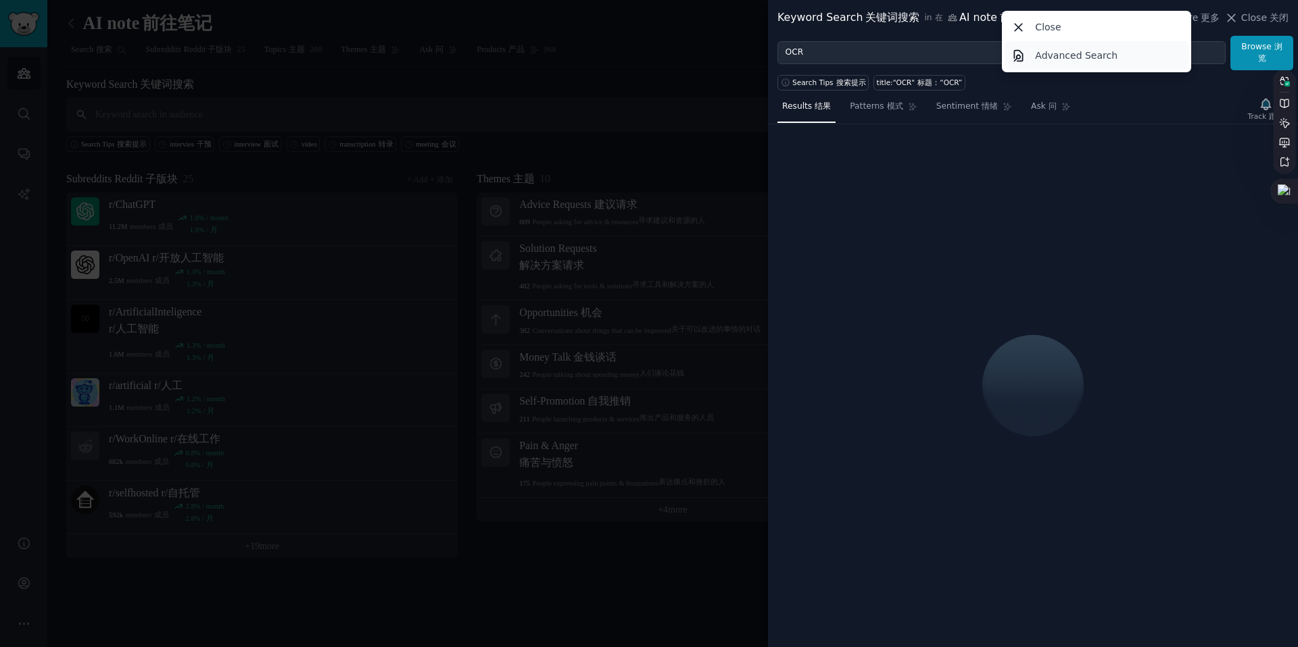
click at [1067, 59] on p "Advanced Search" at bounding box center [1076, 56] width 82 height 14
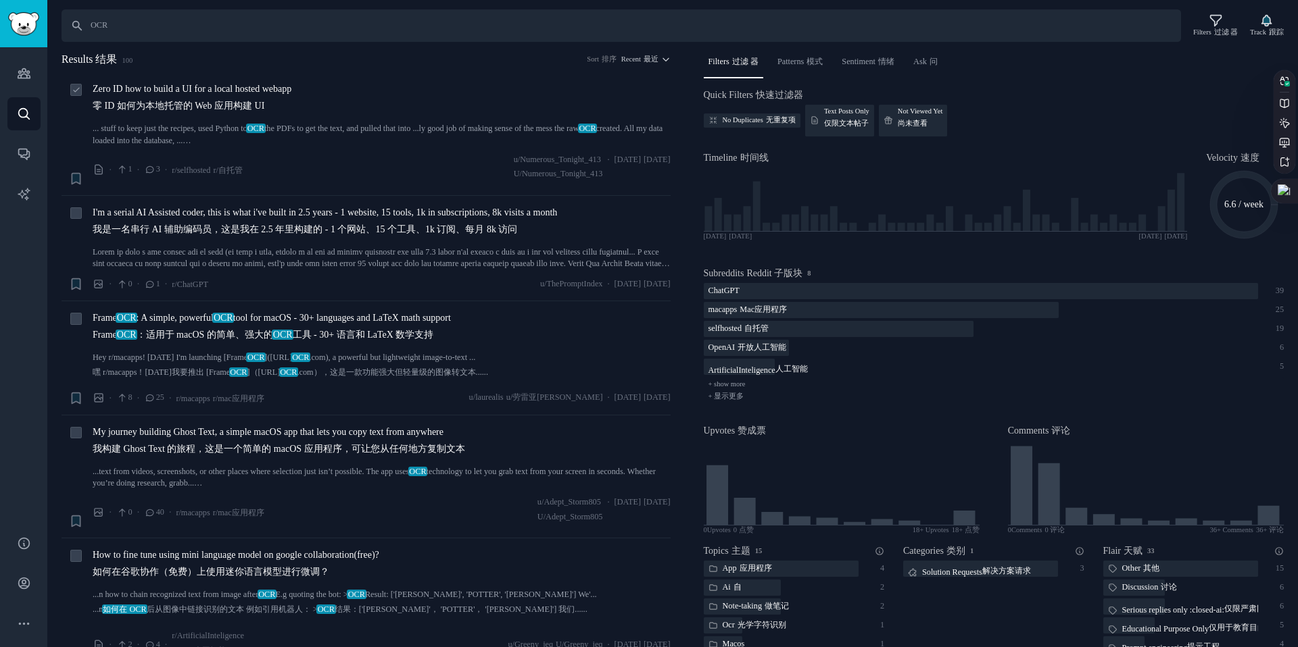
click at [386, 101] on div "Zero ID how to build a UI for a local hosted webapp 零 ID 如何为本地托管的 Web 应用构建 UI" at bounding box center [382, 100] width 578 height 36
click at [239, 94] on span "Zero ID how to build a UI for a local hosted webapp 零 ID 如何为本地托管的 Web 应用构建 UI" at bounding box center [192, 100] width 199 height 36
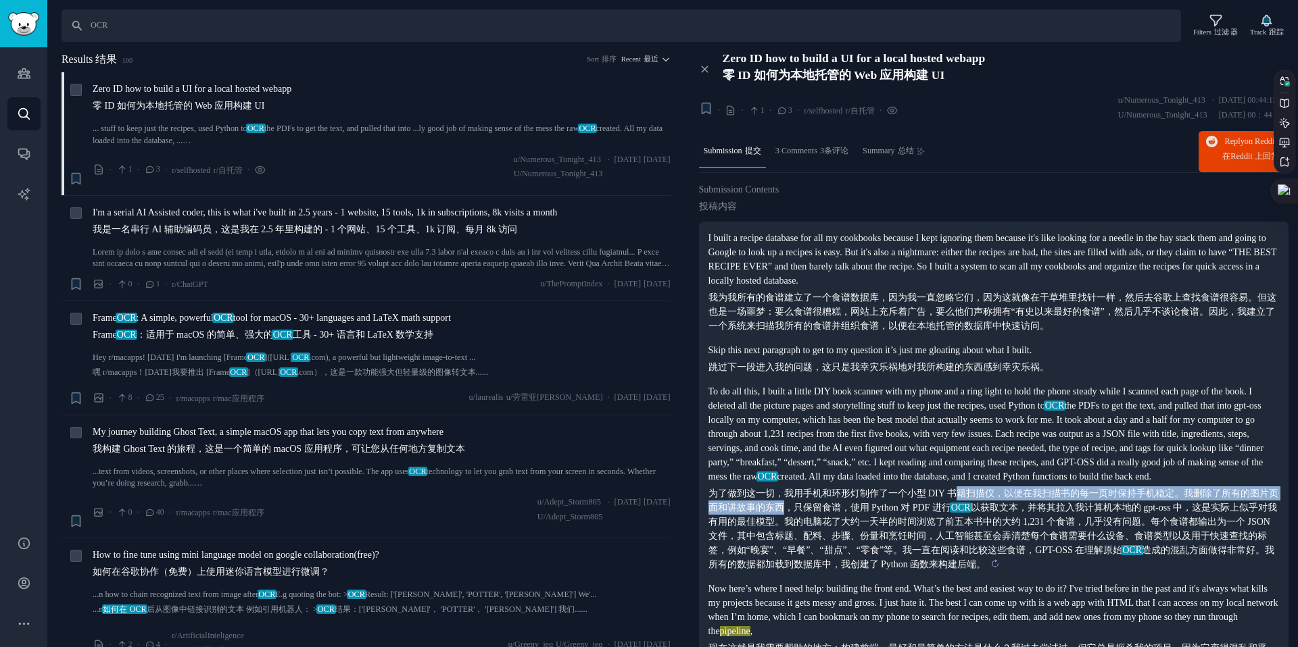
drag, startPoint x: 797, startPoint y: 515, endPoint x: 959, endPoint y: 510, distance: 162.3
click at [959, 510] on sider-trans-text "为了做到这一切，我用手机和环形灯制作了一个小型 DIY 书籍扫描仪，以便在我扫描书的每一页时保持手机稳定。我删除了所有的图片页面和讲故事的东西，只保留食谱，使…" at bounding box center [993, 529] width 570 height 81
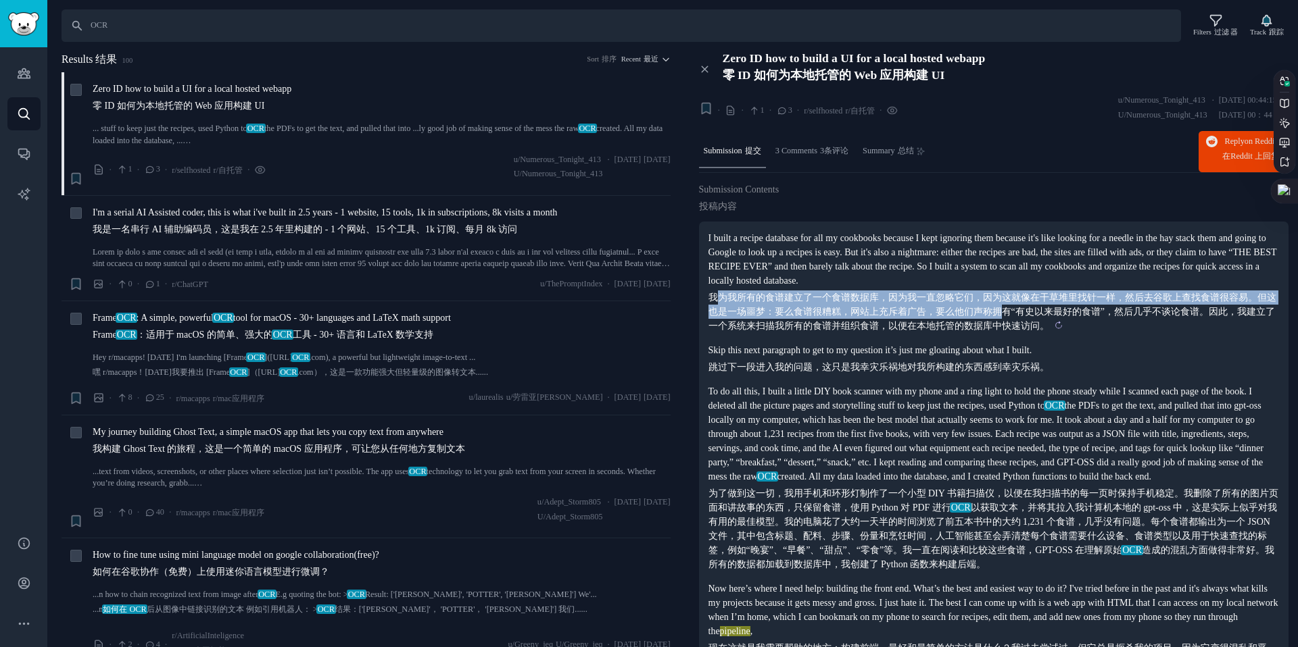
drag, startPoint x: 724, startPoint y: 302, endPoint x: 1008, endPoint y: 306, distance: 283.9
click at [1008, 306] on sider-trans-text "我为我所有的食谱建立了一个食谱数据库，因为我一直忽略它们，因为这就像在干草堆里找针一样，然后去谷歌上查找食谱很容易。但这也是一场噩梦：要么食谱很糟糕，网站上充…" at bounding box center [992, 312] width 568 height 39
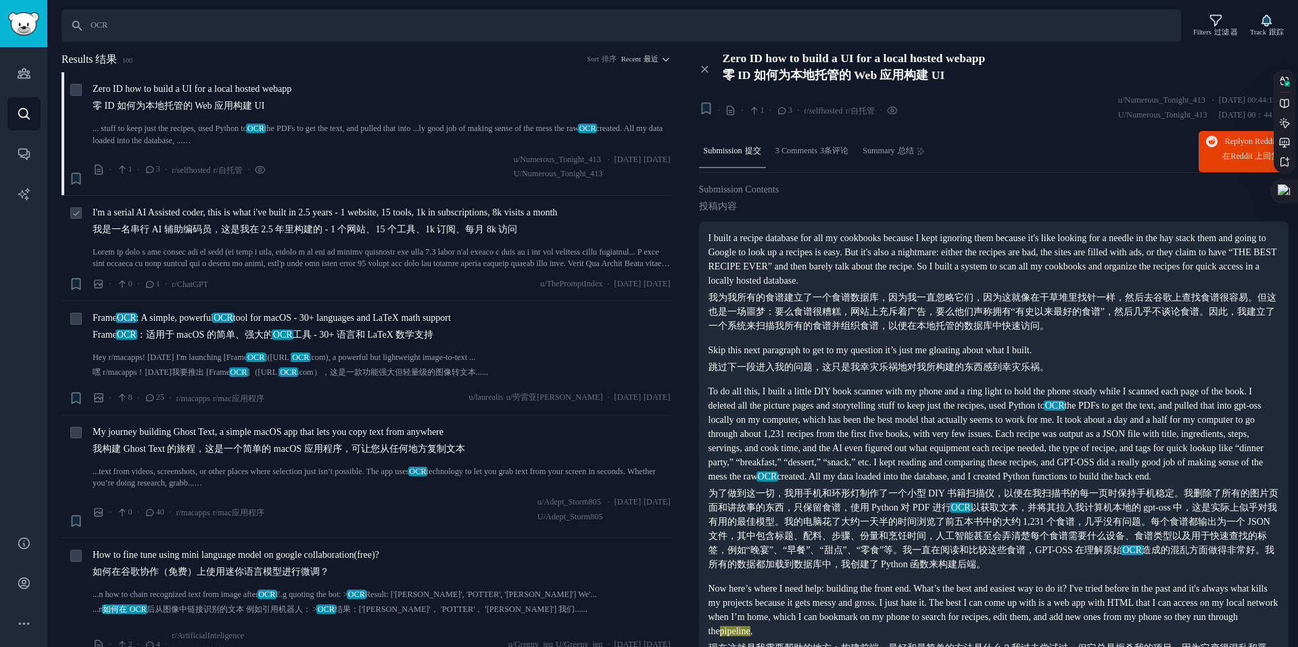
click at [251, 216] on span "I'm a serial AI Assisted coder, this is what i've built in 2.5 years - 1 websit…" at bounding box center [325, 223] width 464 height 36
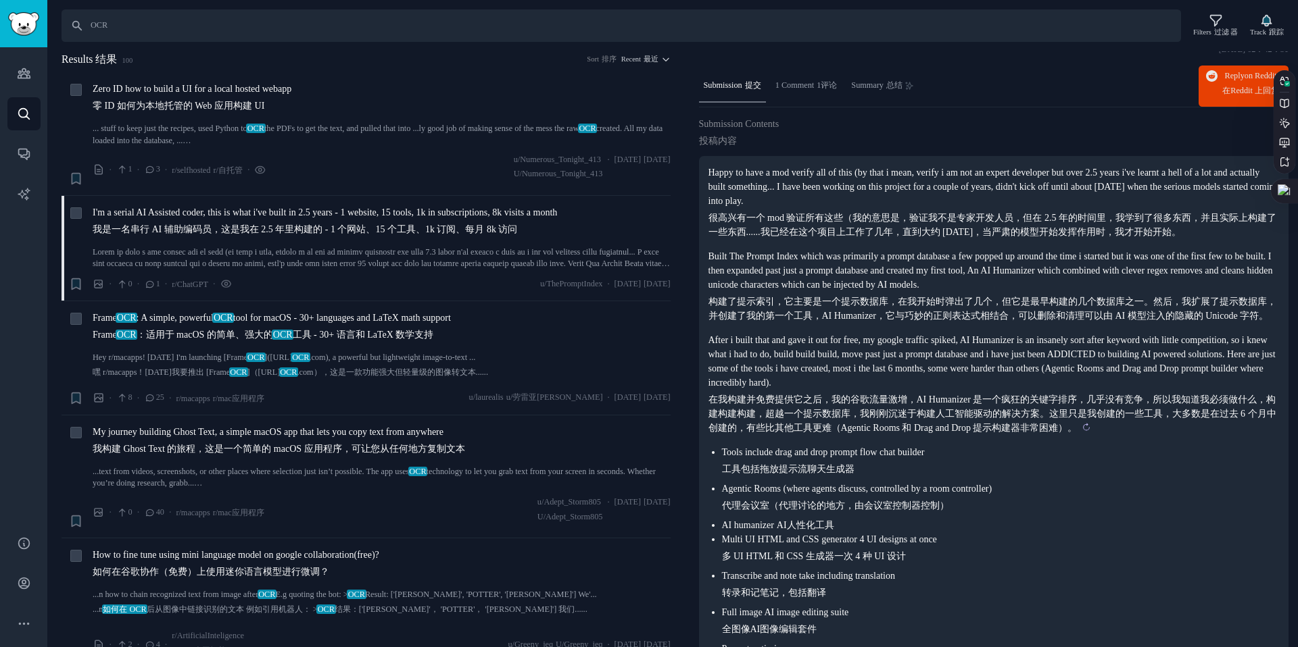
scroll to position [115, 0]
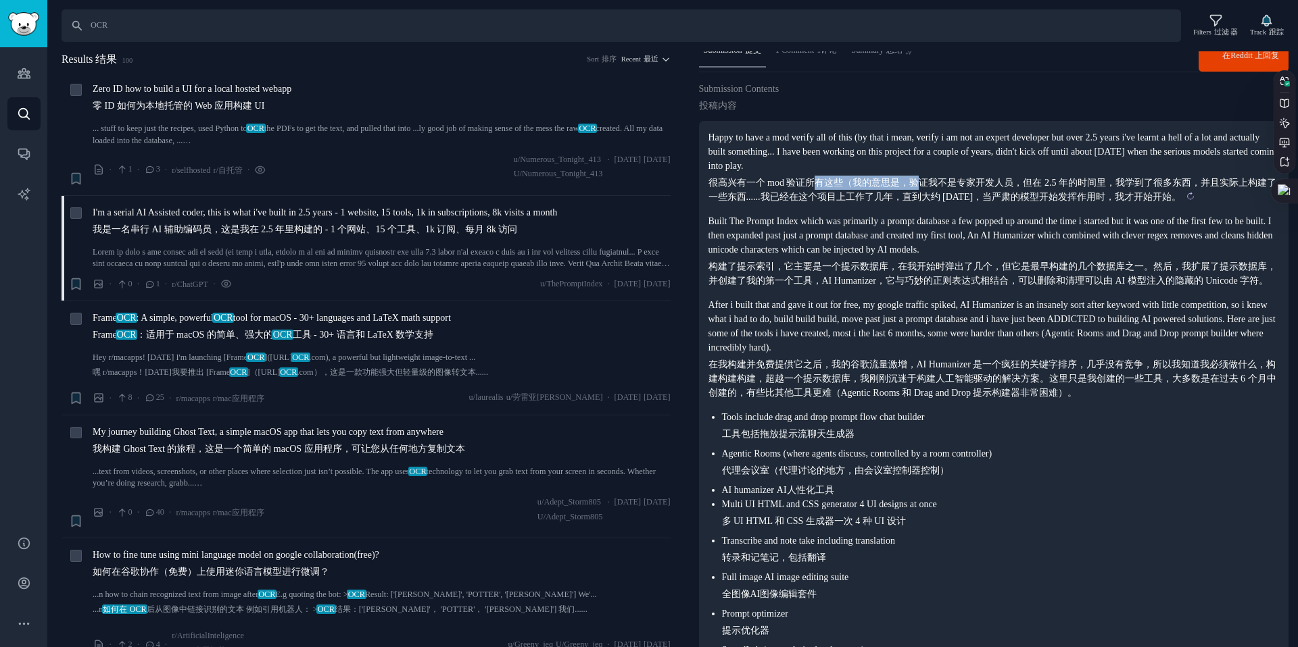
drag, startPoint x: 814, startPoint y: 180, endPoint x: 918, endPoint y: 176, distance: 104.8
click at [918, 178] on sider-trans-text "很高兴有一个 mod 验证所有这些（我的意思是，验证我不是专家开发人员，但在 2.5 年的时间里，我学到了很多东西，并且实际上构建了一些东西......我已经…" at bounding box center [992, 190] width 568 height 24
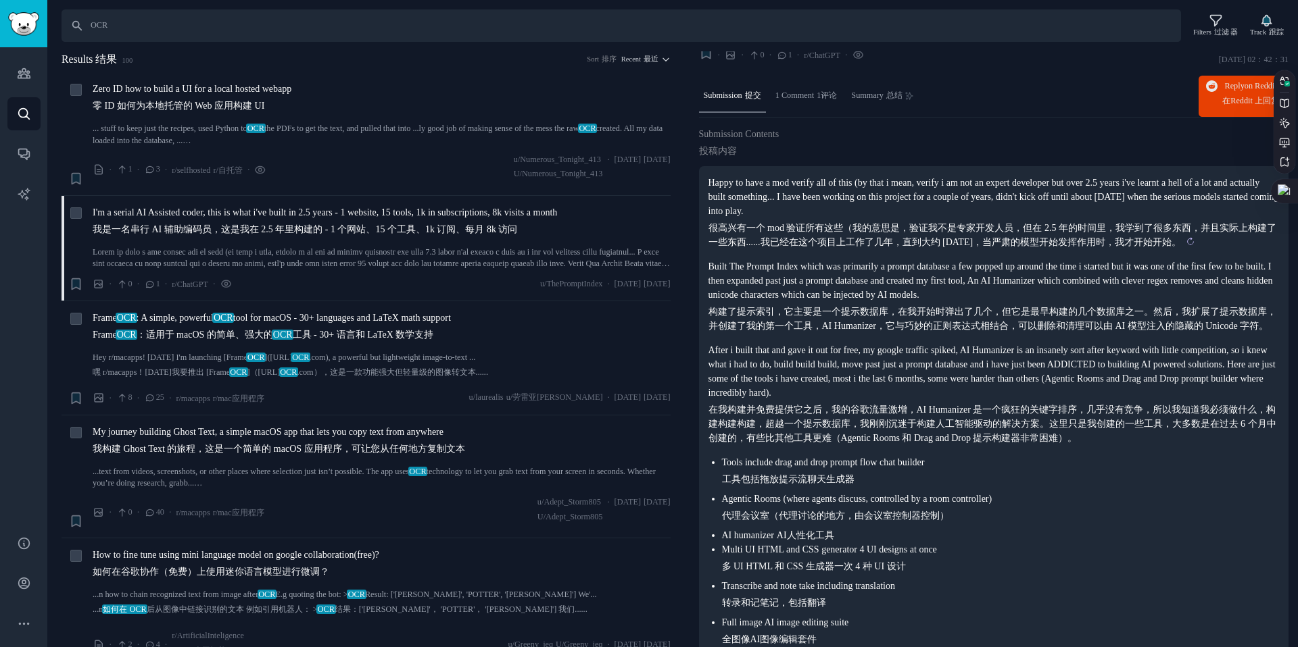
scroll to position [58, 0]
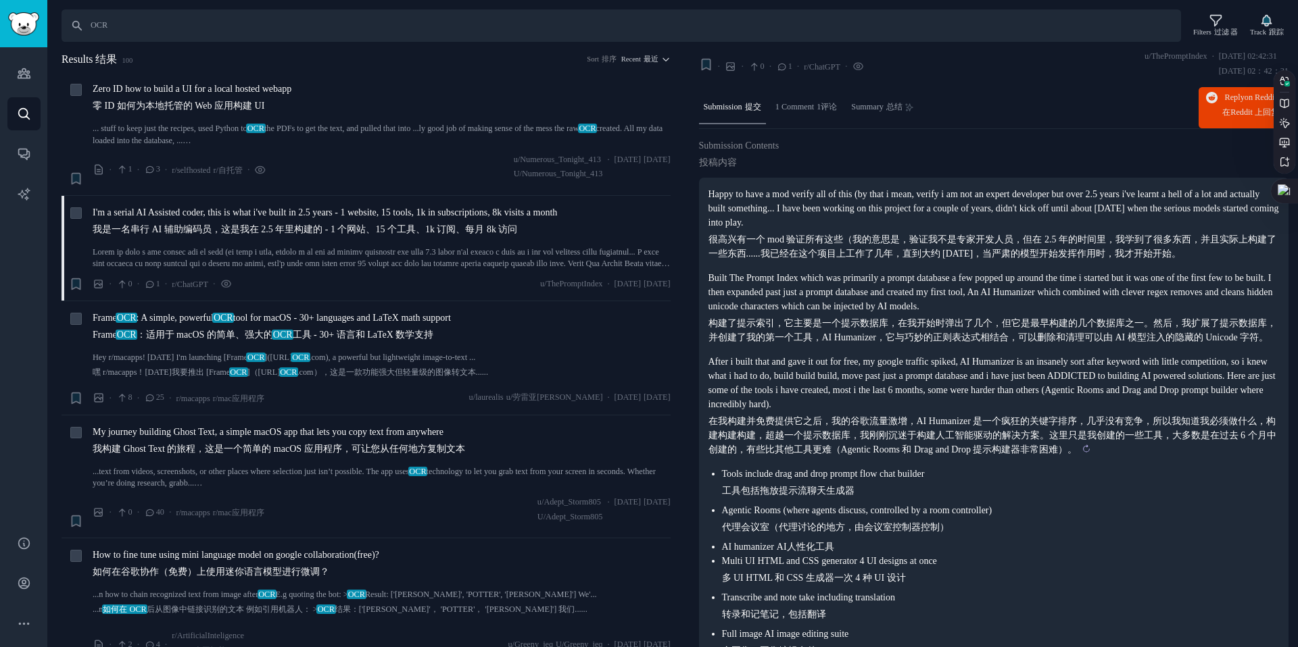
click at [1118, 449] on sider-trans-text "在我构建并免费提供它之后，我的谷歌流量激增，AI Humanizer 是一个疯狂的关键字排序，几乎没有竞争，所以我知道我必须做什么，构建构建构建，超越一个提示…" at bounding box center [992, 435] width 568 height 39
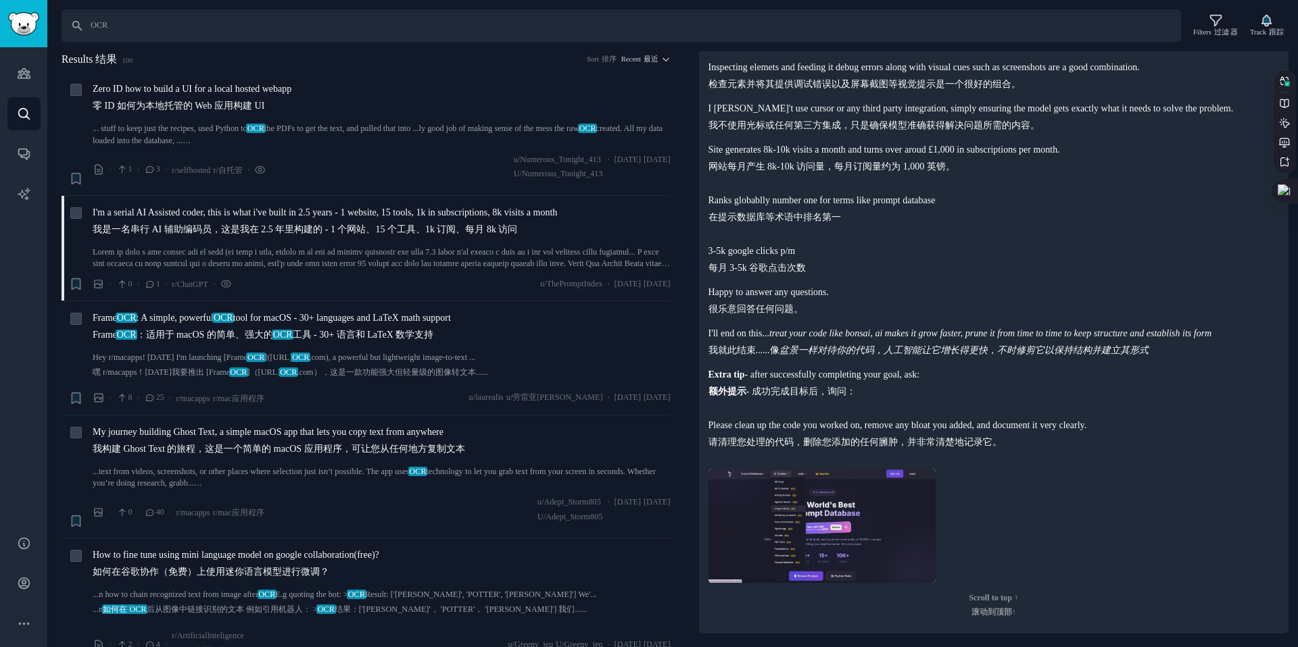
scroll to position [986, 0]
click at [842, 542] on img at bounding box center [821, 526] width 227 height 114
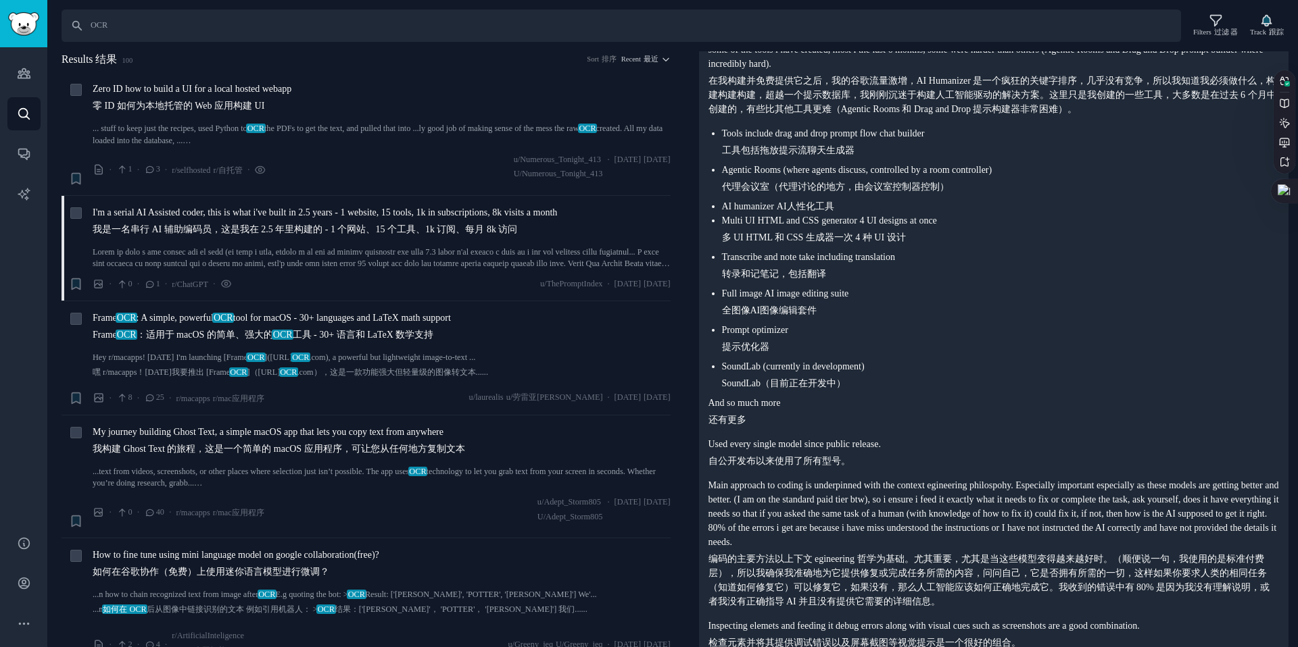
scroll to position [392, 0]
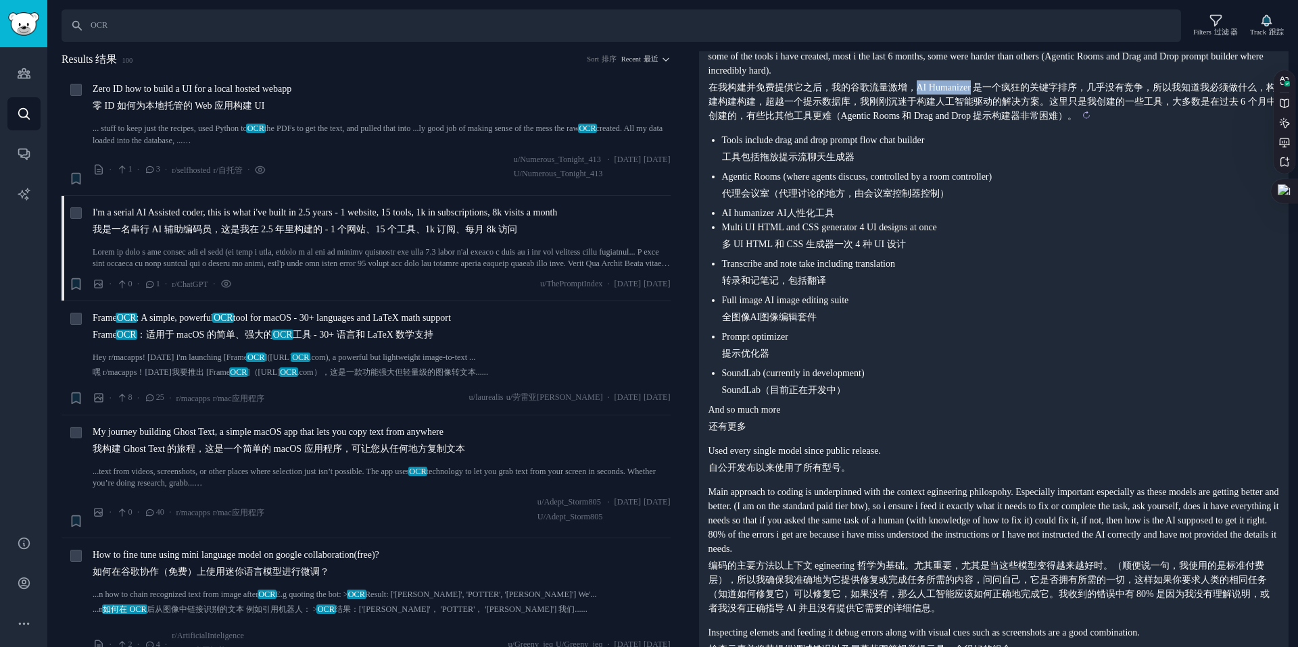
drag, startPoint x: 917, startPoint y: 96, endPoint x: 975, endPoint y: 94, distance: 58.2
click at [975, 94] on sider-trans-text "在我构建并免费提供它之后，我的谷歌流量激增，AI Humanizer 是一个疯狂的关键字排序，几乎没有竞争，所以我知道我必须做什么，构建构建构建，超越一个提示…" at bounding box center [992, 101] width 568 height 39
copy sider-trans-text "AI Humanizer"
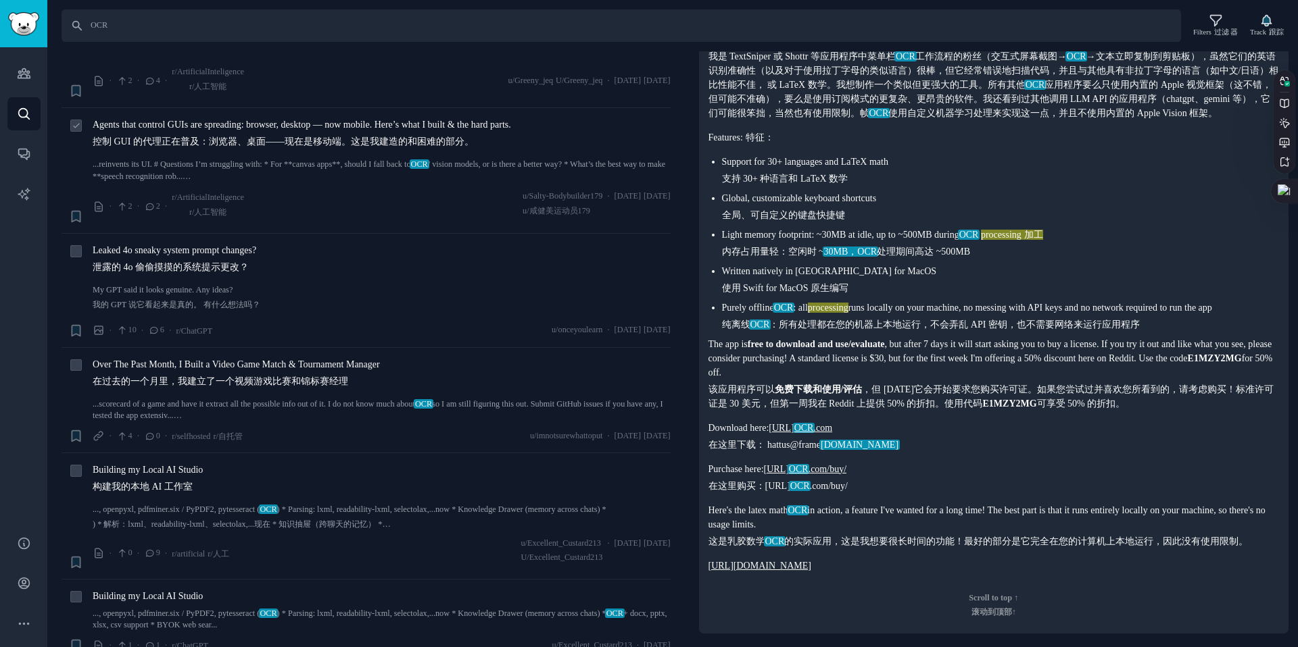
scroll to position [620, 0]
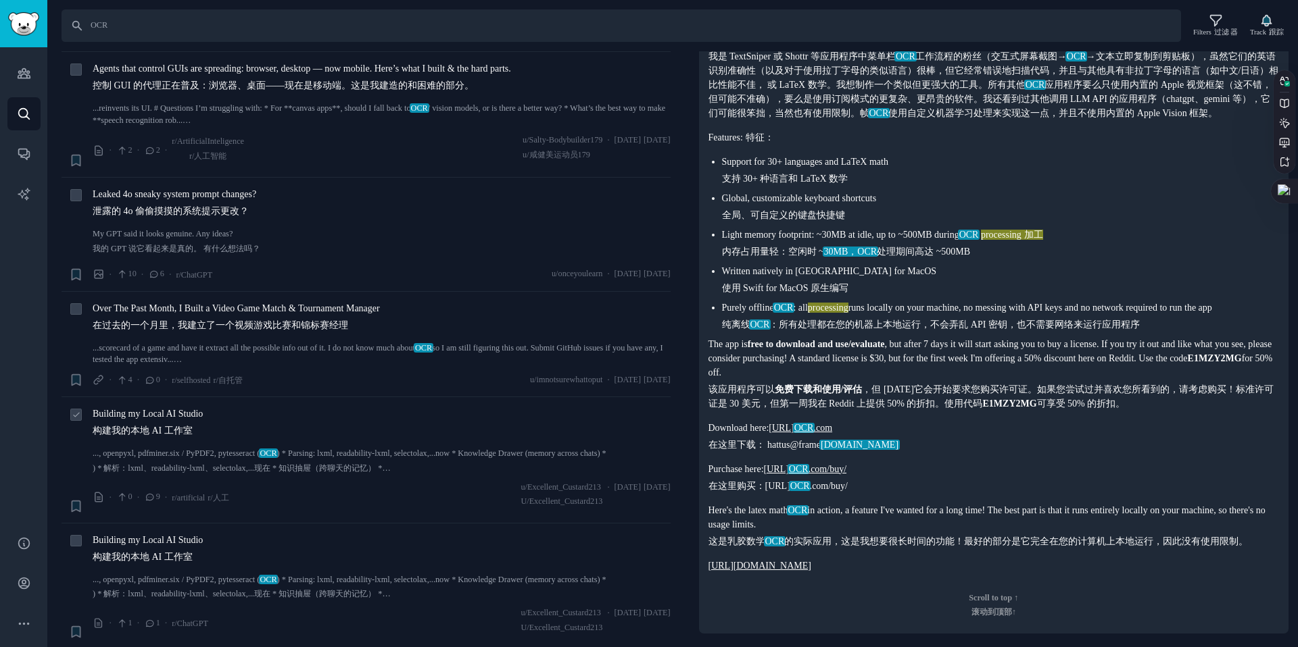
click at [159, 410] on span "Building my Local AI Studio 构建我的本地 AI 工作室" at bounding box center [148, 425] width 110 height 36
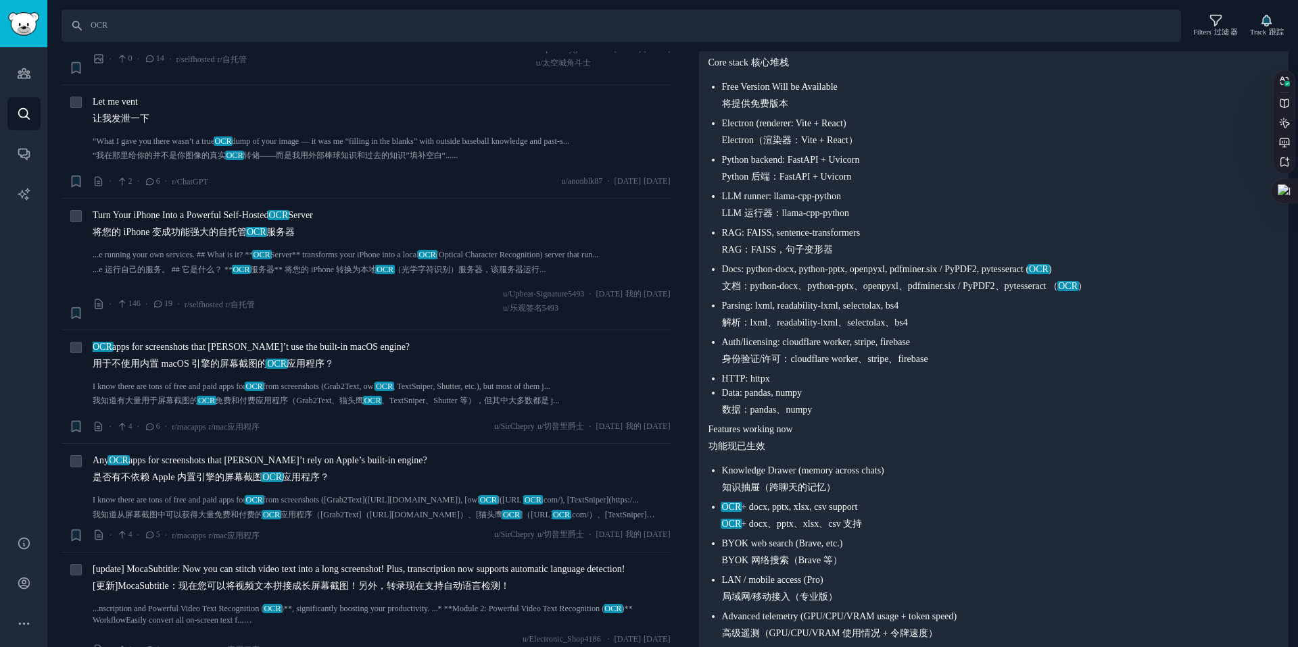
scroll to position [1297, 0]
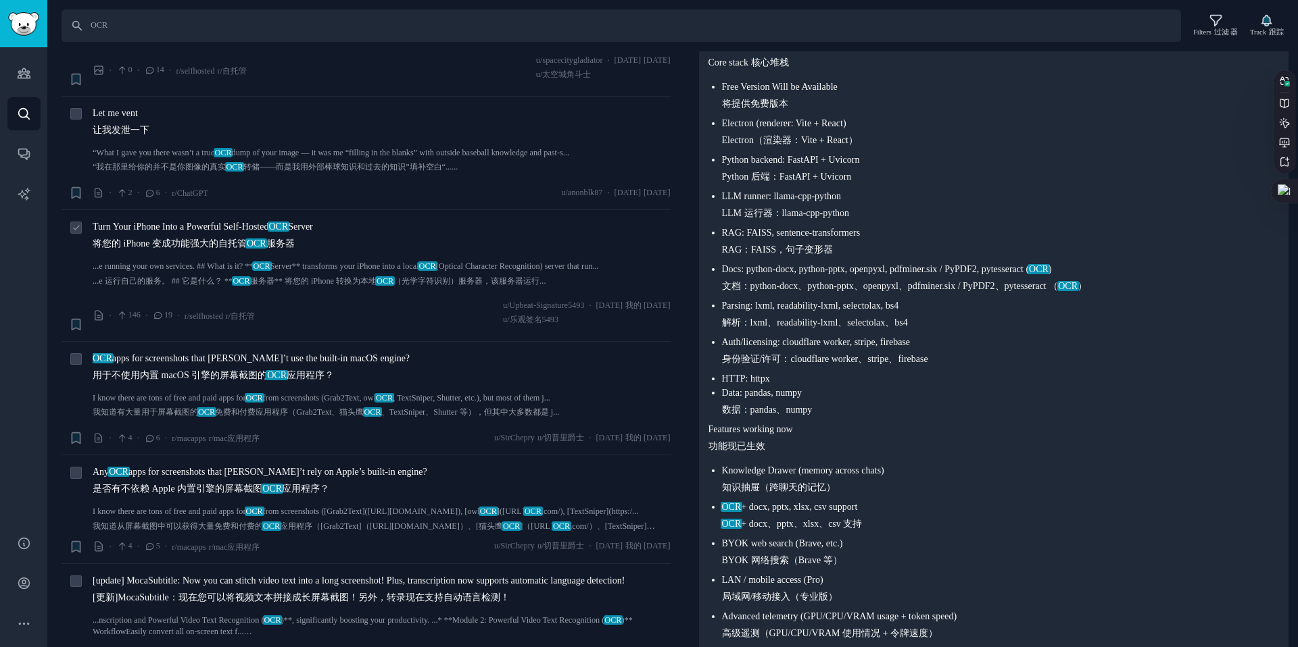
click at [170, 226] on span "Turn Your iPhone Into a Powerful Self-Hosted OCR Server 将您的 iPhone 变成功能强大的自托管 O…" at bounding box center [203, 238] width 220 height 36
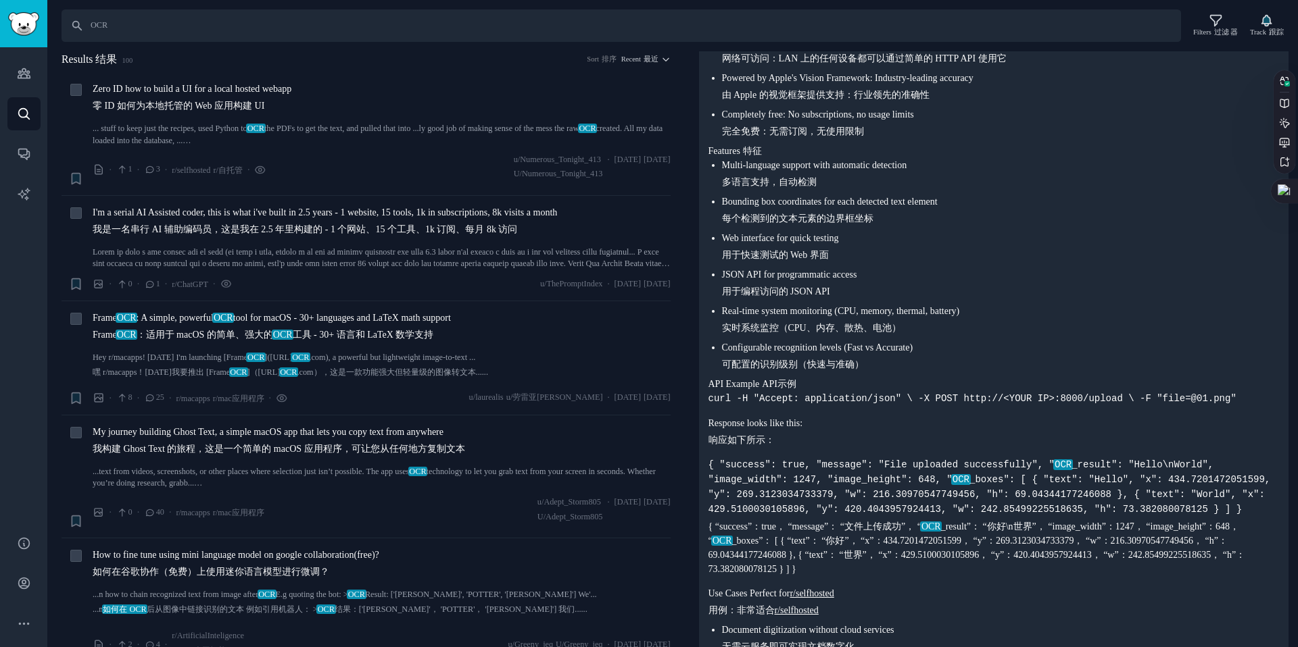
click at [42, 84] on div "Audiences 观众 Search 搜索 Conversations 对话 AI Reports 人工智能报告" at bounding box center [23, 283] width 47 height 472
click at [31, 39] on link "Sidebar" at bounding box center [23, 23] width 47 height 47
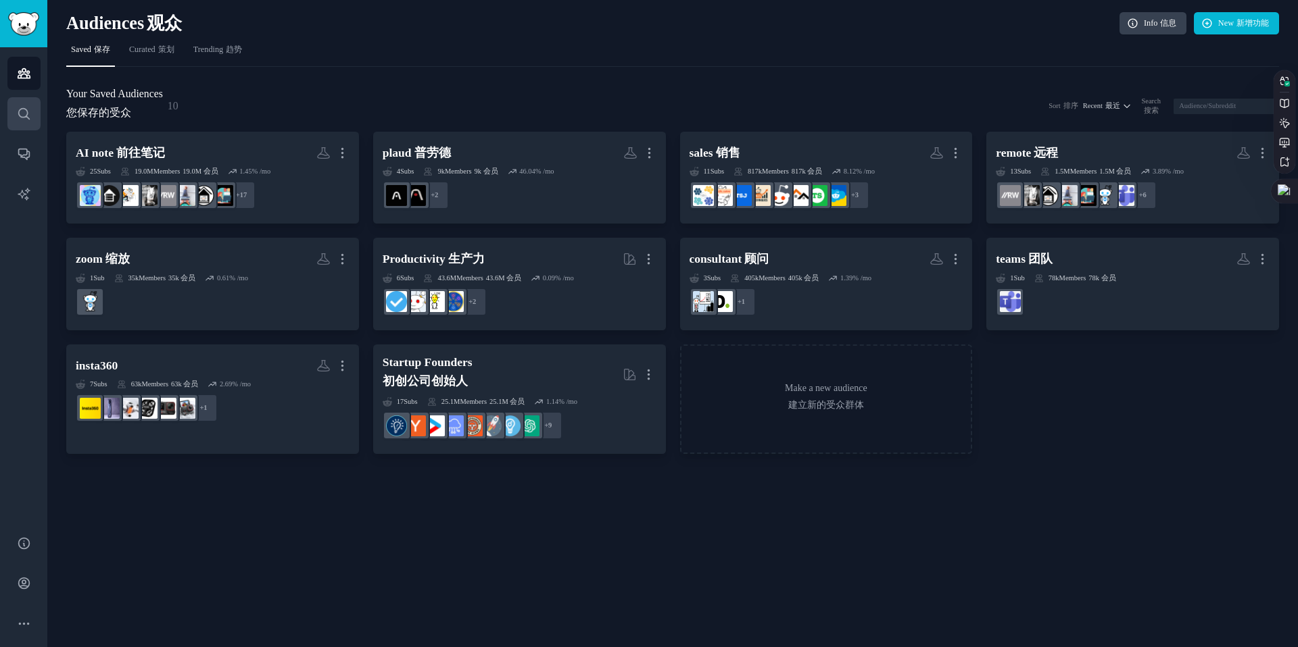
click at [37, 109] on link "Search 搜索" at bounding box center [23, 113] width 33 height 33
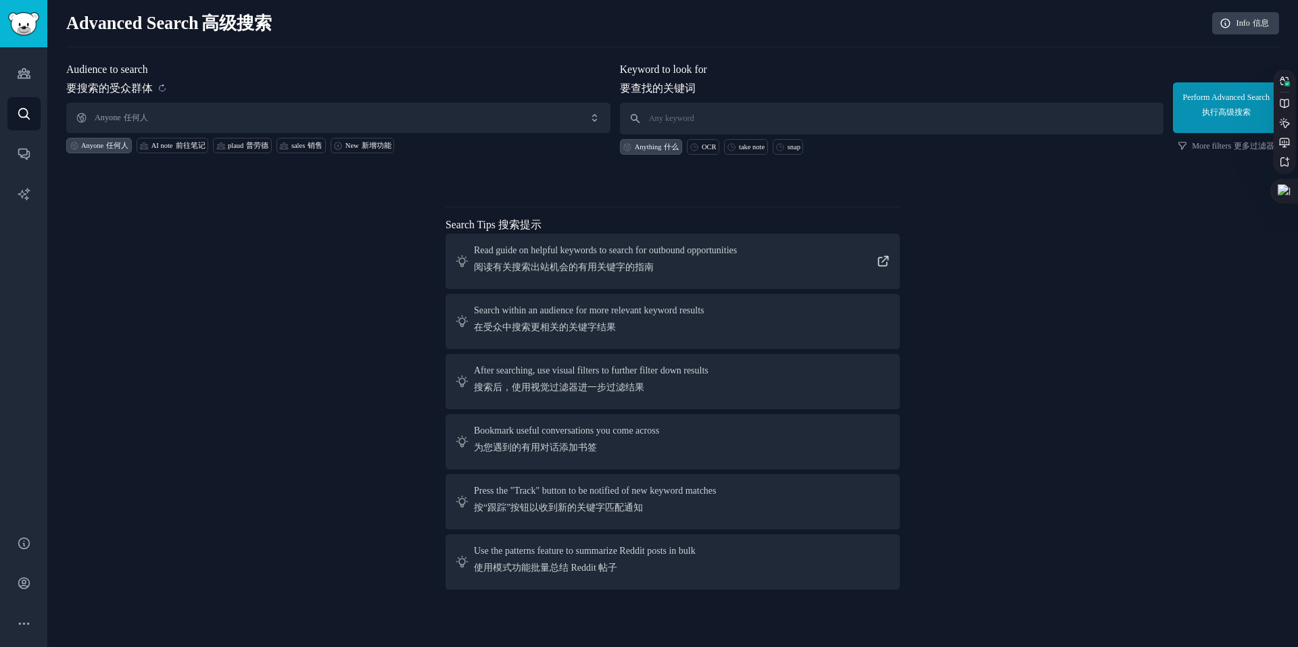
click at [145, 87] on sider-trans-text "要搜索的受众群体" at bounding box center [109, 87] width 87 height 11
click at [380, 95] on sider-trans-block "要搜索的受众群体" at bounding box center [338, 88] width 544 height 17
click at [676, 116] on input "text" at bounding box center [892, 119] width 544 height 32
type input "OCR"
click button "Perform Advanced Search 执行高级搜索" at bounding box center [1226, 107] width 106 height 51
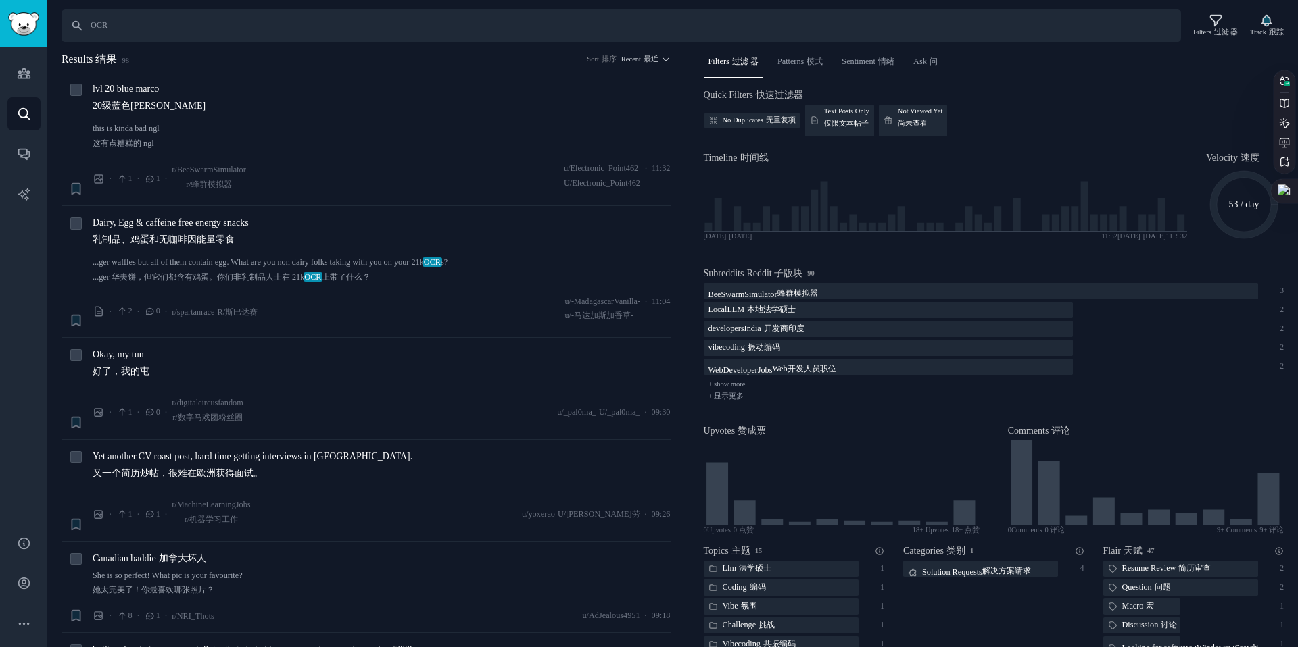
click at [32, 55] on div "Audiences 观众 Search 搜索 Conversations 对话 AI Reports 人工智能报告" at bounding box center [23, 283] width 47 height 472
click at [22, 26] on img "Sidebar" at bounding box center [23, 24] width 31 height 24
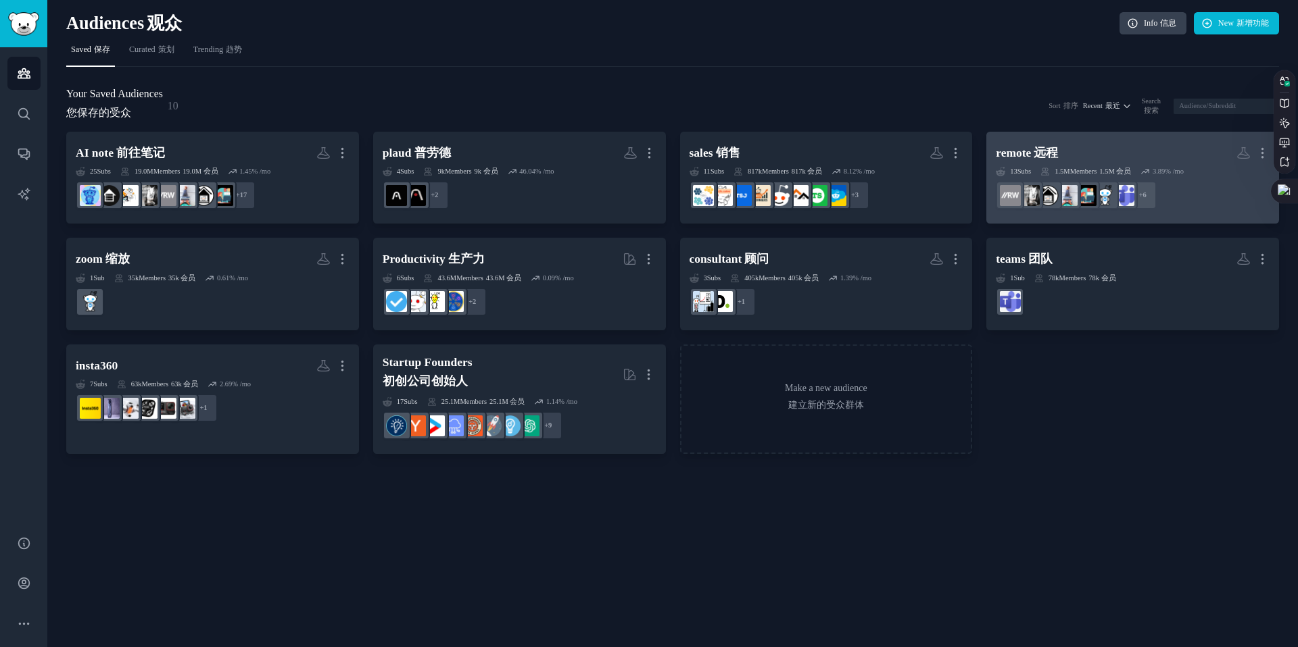
click at [1043, 166] on div "remote 远程 More 更多 13 Sub s 1.5M Members 1.5M 会员 3.89 % /mo + 6" at bounding box center [1133, 178] width 274 height 74
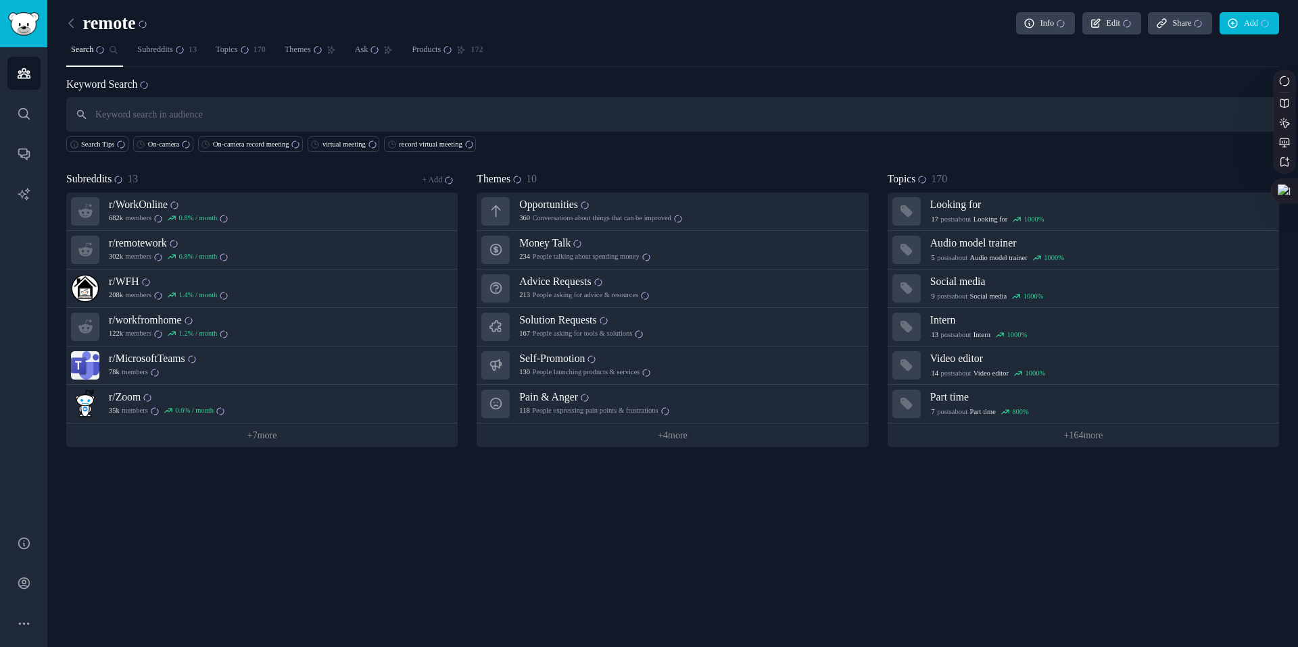
click at [358, 124] on input "text" at bounding box center [672, 114] width 1212 height 34
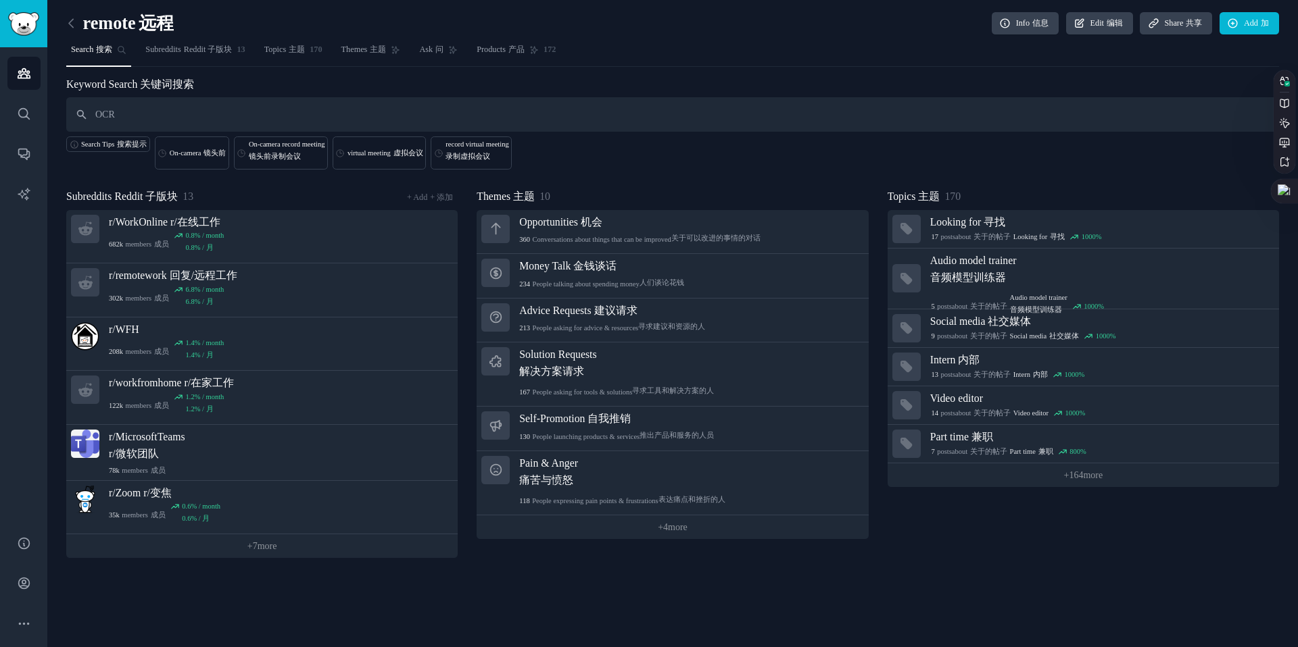
type input "OCR"
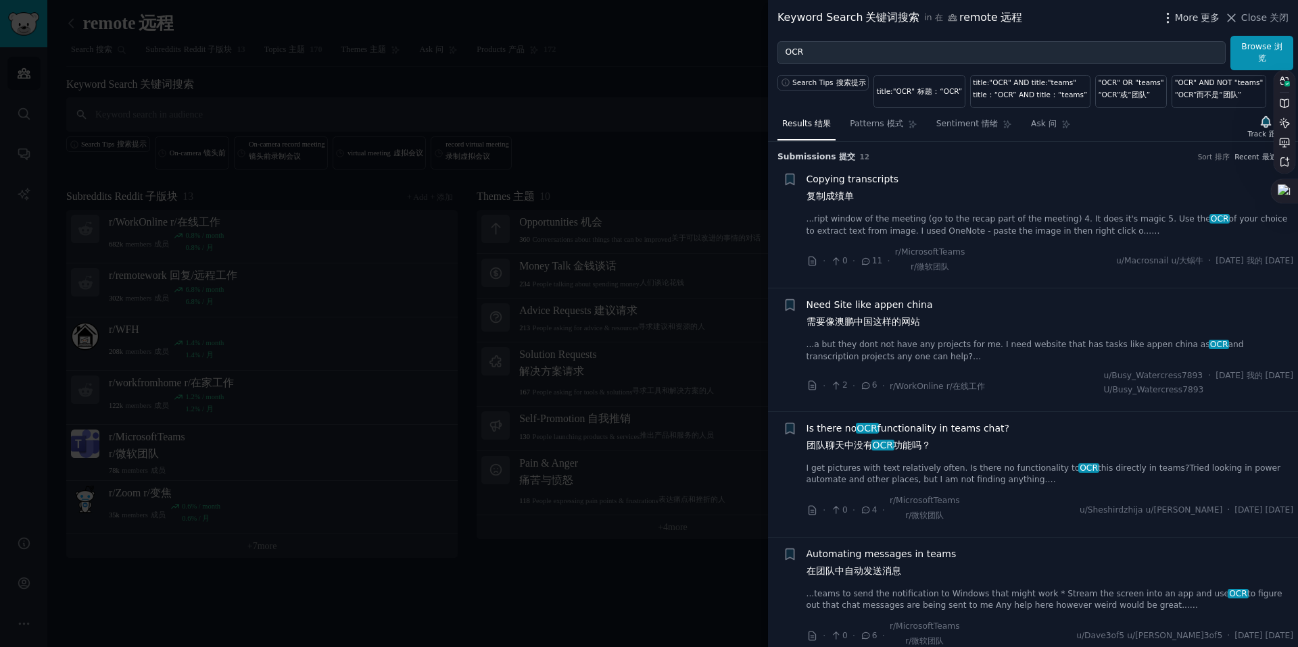
click at [1193, 21] on span "More 更多" at bounding box center [1197, 18] width 45 height 14
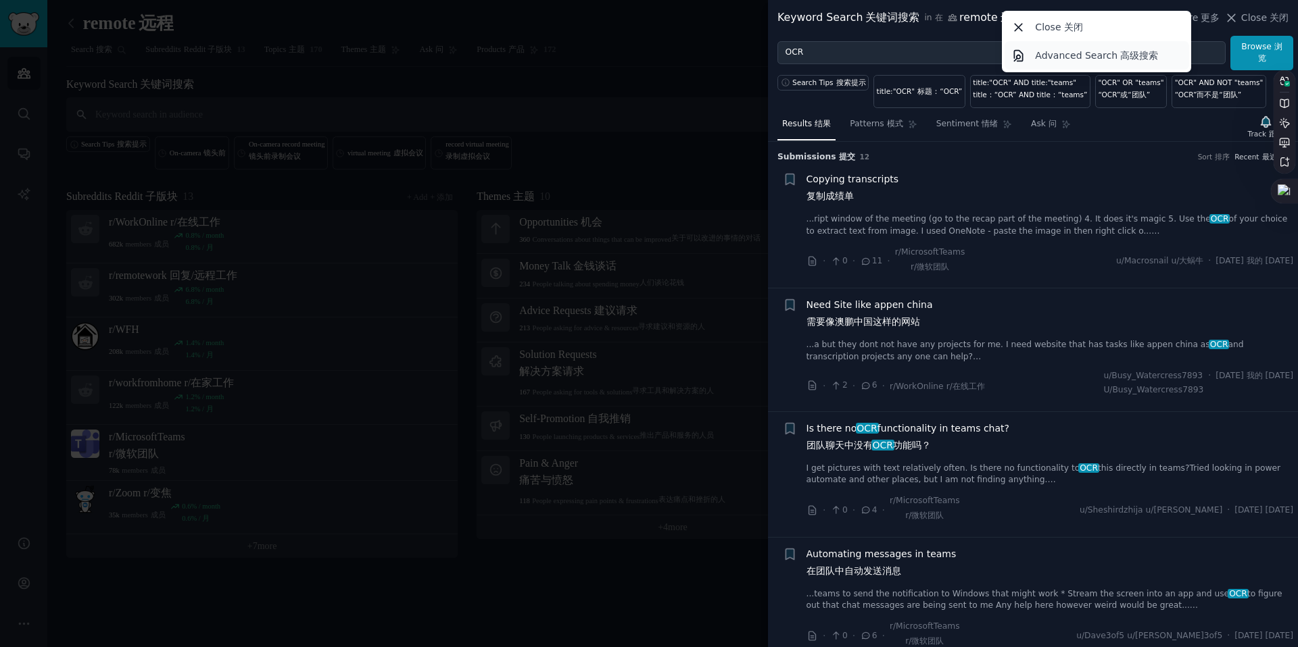
click at [1078, 55] on p "Advanced Search 高级搜索" at bounding box center [1096, 56] width 123 height 14
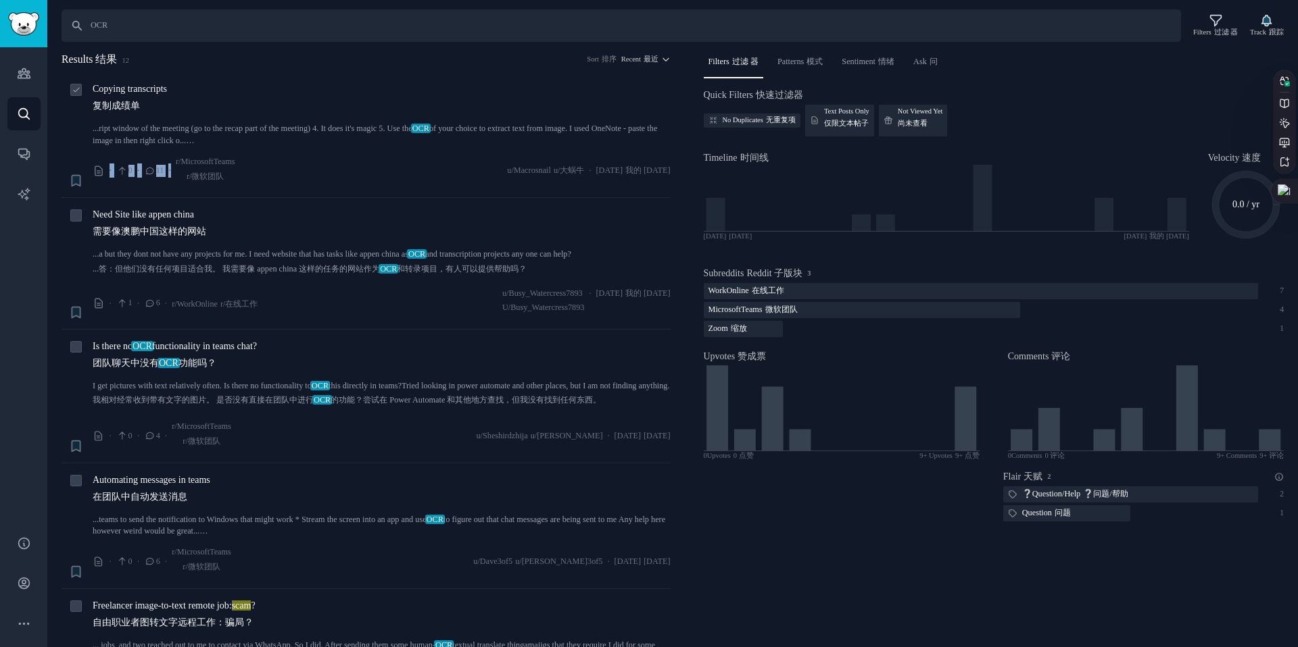
click at [310, 151] on div "Copying transcripts 复制成绩单 ...ript window of the meeting (go to the recap part o…" at bounding box center [382, 135] width 578 height 106
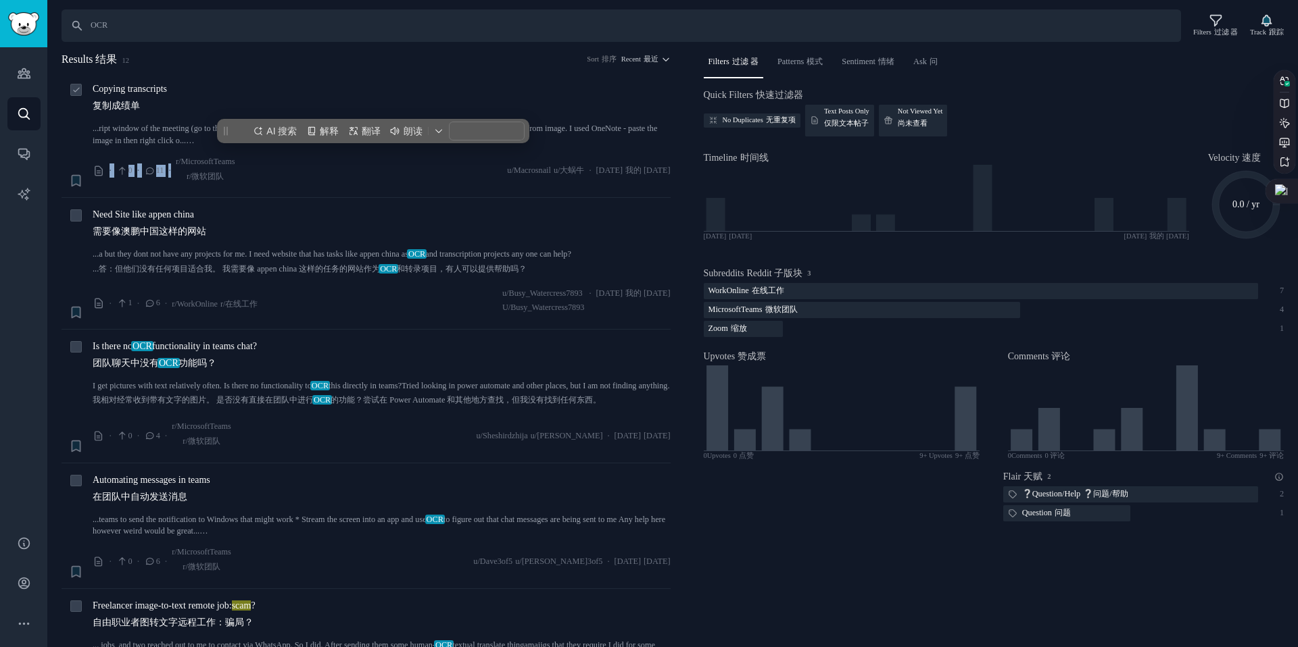
click at [157, 124] on link "...ript window of the meeting (go to the recap part of the meeting) 4. It does …" at bounding box center [382, 135] width 578 height 24
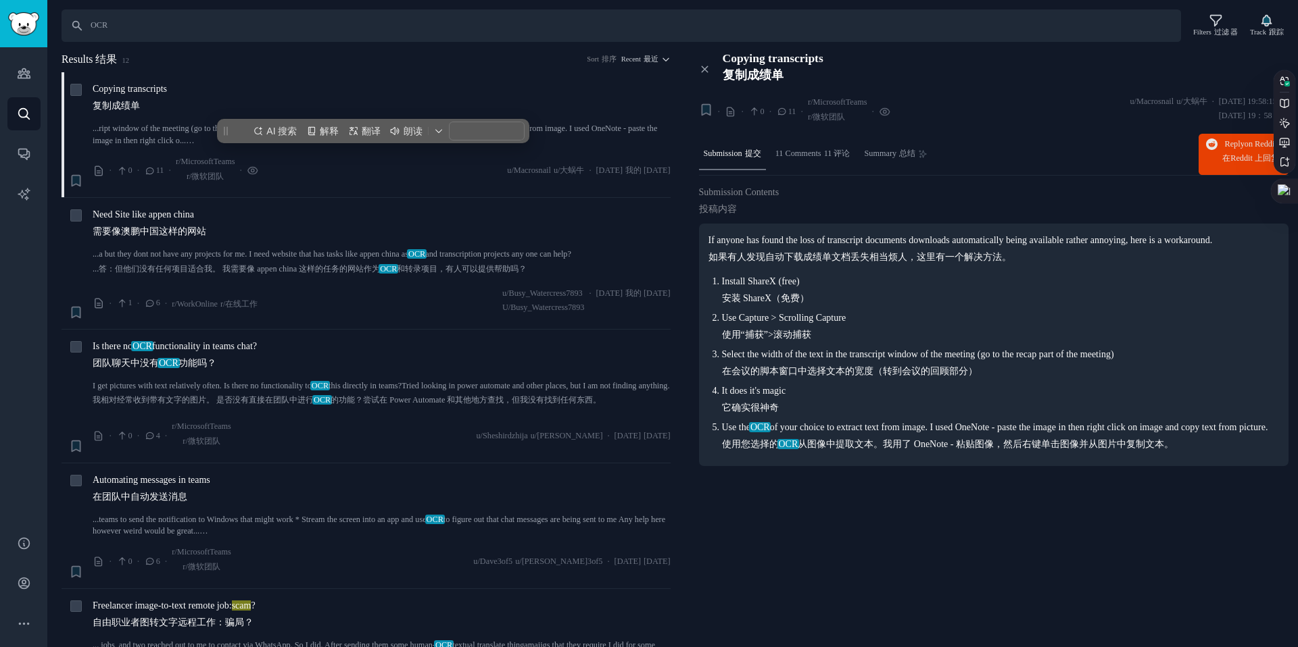
click at [898, 358] on ol "Install ShareX (free) 安装 ShareX（免费） Use Capture > Scrolling Capture 使用“捕获”>滚动捕获…" at bounding box center [993, 362] width 571 height 177
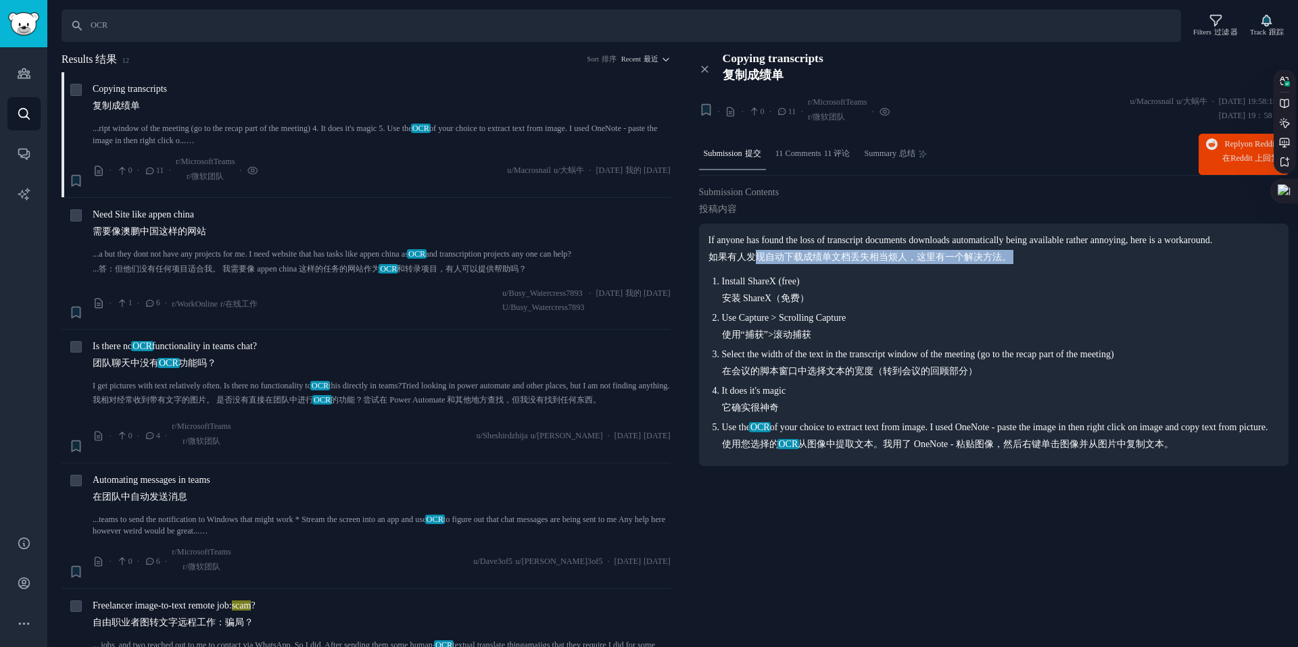
drag, startPoint x: 753, startPoint y: 264, endPoint x: 923, endPoint y: 278, distance: 170.9
click at [923, 278] on div "If anyone has found the loss of transcript documents downloads automatically be…" at bounding box center [993, 342] width 571 height 218
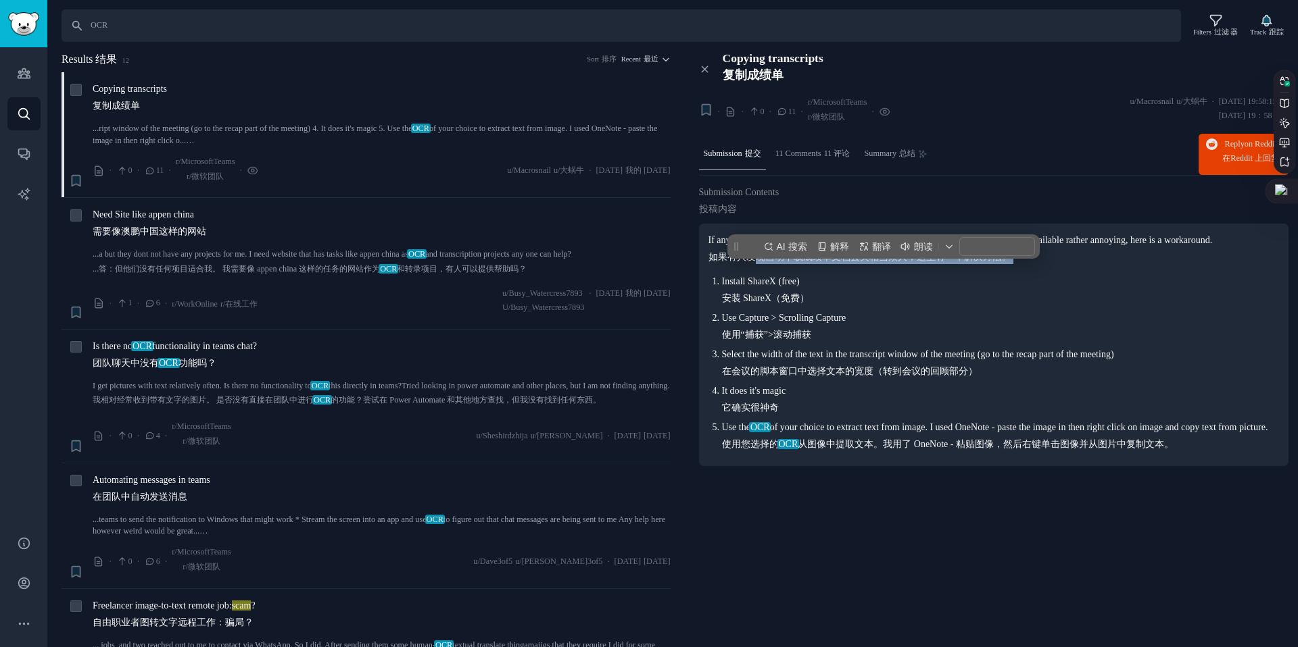
click at [923, 278] on div "If anyone has found the loss of transcript documents downloads automatically be…" at bounding box center [993, 342] width 571 height 218
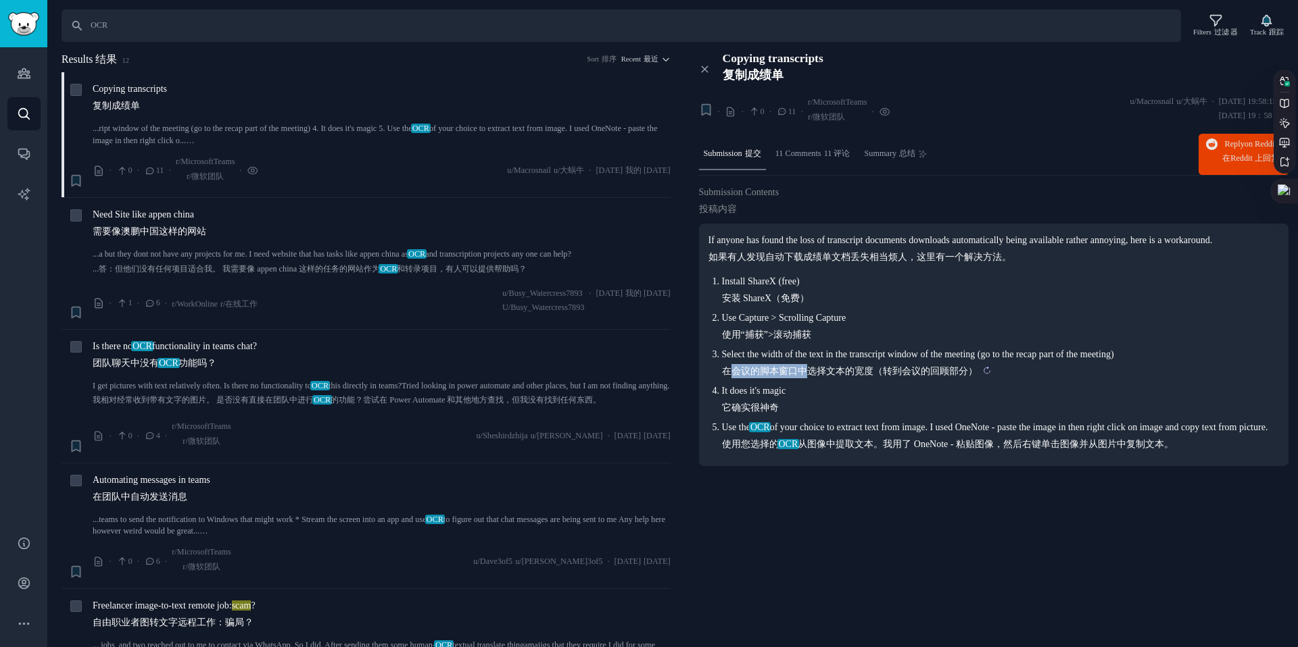
drag, startPoint x: 729, startPoint y: 385, endPoint x: 808, endPoint y: 391, distance: 79.3
click at [808, 376] on sider-trans-text "在会议的脚本窗口中选择文本的宽度（转到会议的回顾部分）" at bounding box center [849, 371] width 255 height 10
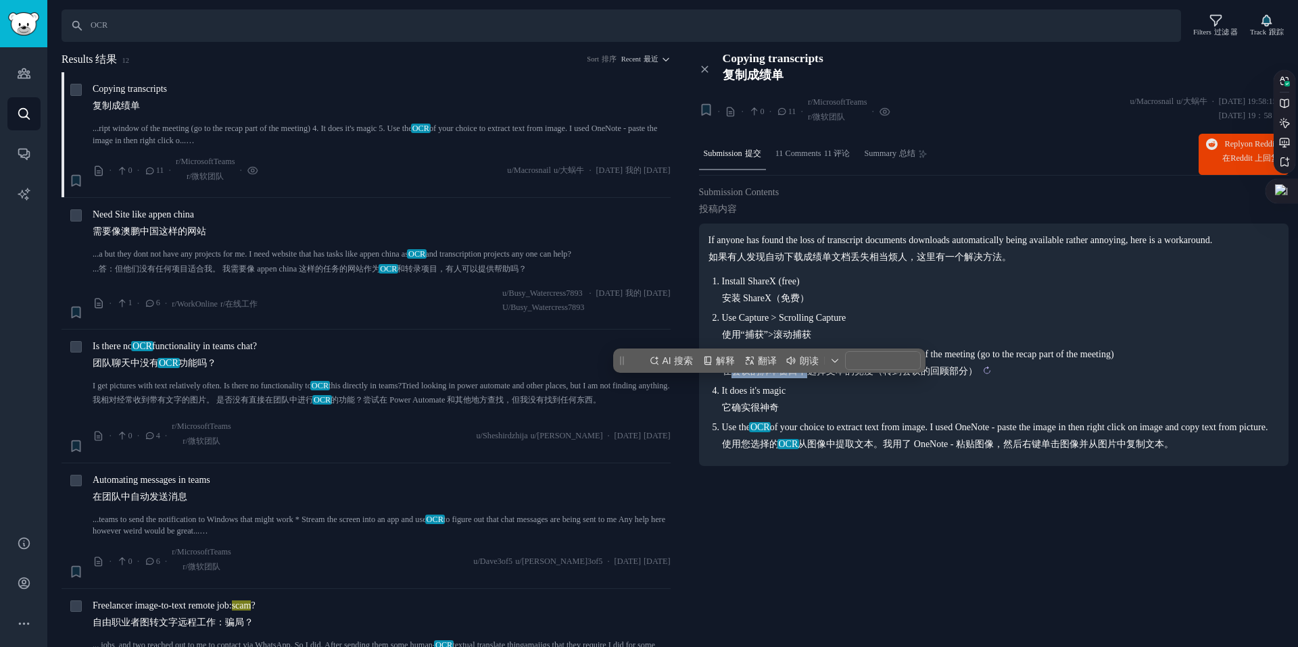
click at [808, 376] on sider-trans-text "在会议的脚本窗口中选择文本的宽度（转到会议的回顾部分）" at bounding box center [849, 371] width 255 height 10
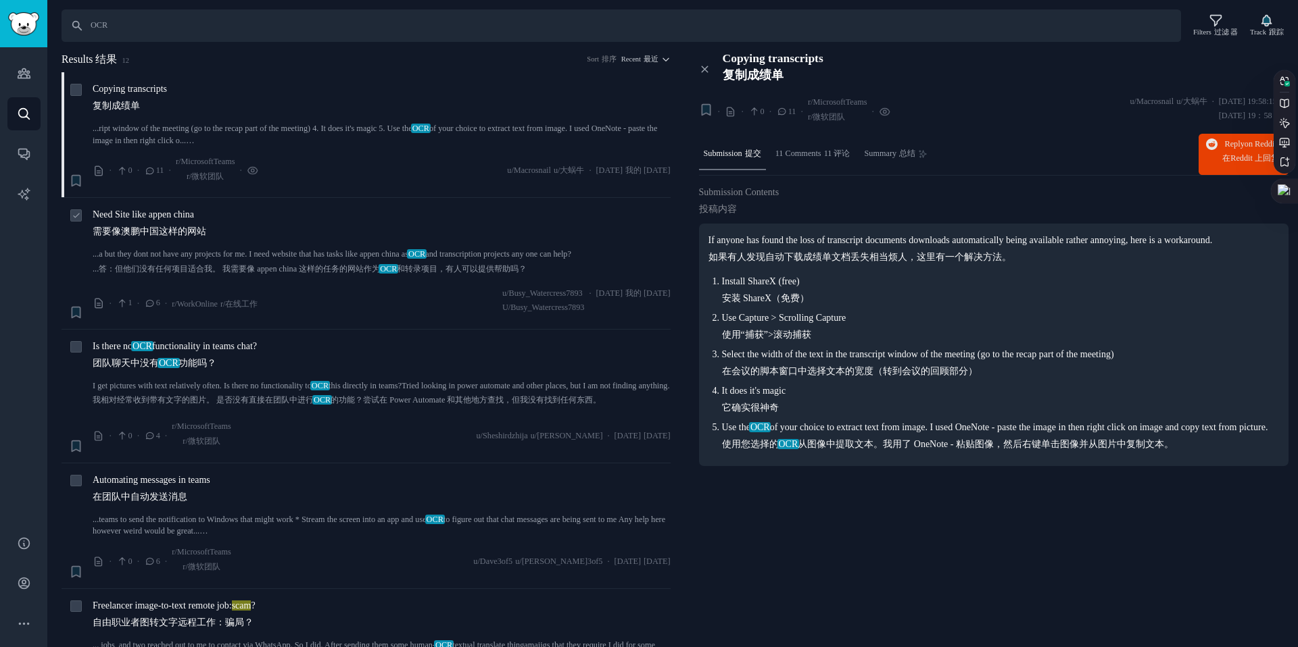
click at [327, 205] on li "+ Need Site like appen china 需要像澳鹏中国这样的网站 ...a but they dont not have any proje…" at bounding box center [366, 263] width 609 height 131
click at [336, 227] on div "Need Site like appen china 需要像澳鹏中国这样的网站" at bounding box center [382, 225] width 578 height 36
click at [364, 253] on link "...a but they dont not have any projects for me. I need website that has tasks …" at bounding box center [382, 265] width 578 height 32
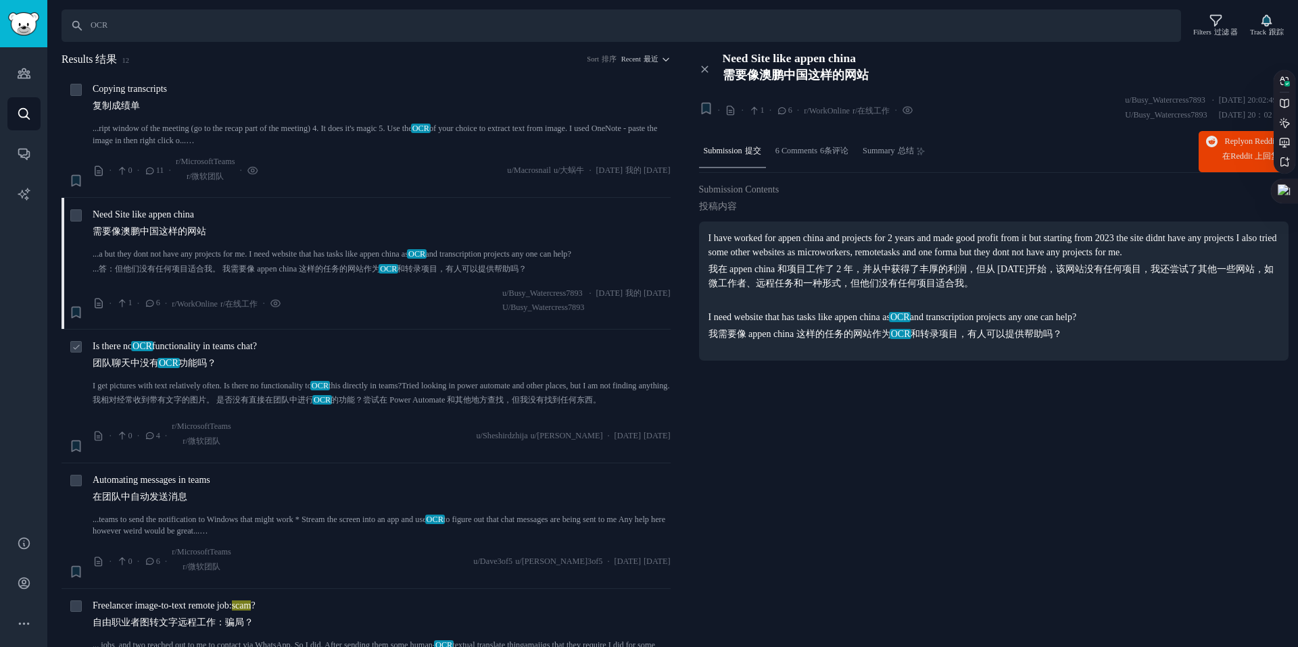
click at [297, 356] on div "Is there no OCR functionality in teams chat? 团队聊天中没有 OCR 功能吗？" at bounding box center [382, 357] width 578 height 36
click at [257, 356] on sider-trans-block "团队聊天中没有 OCR 功能吗？" at bounding box center [175, 363] width 164 height 14
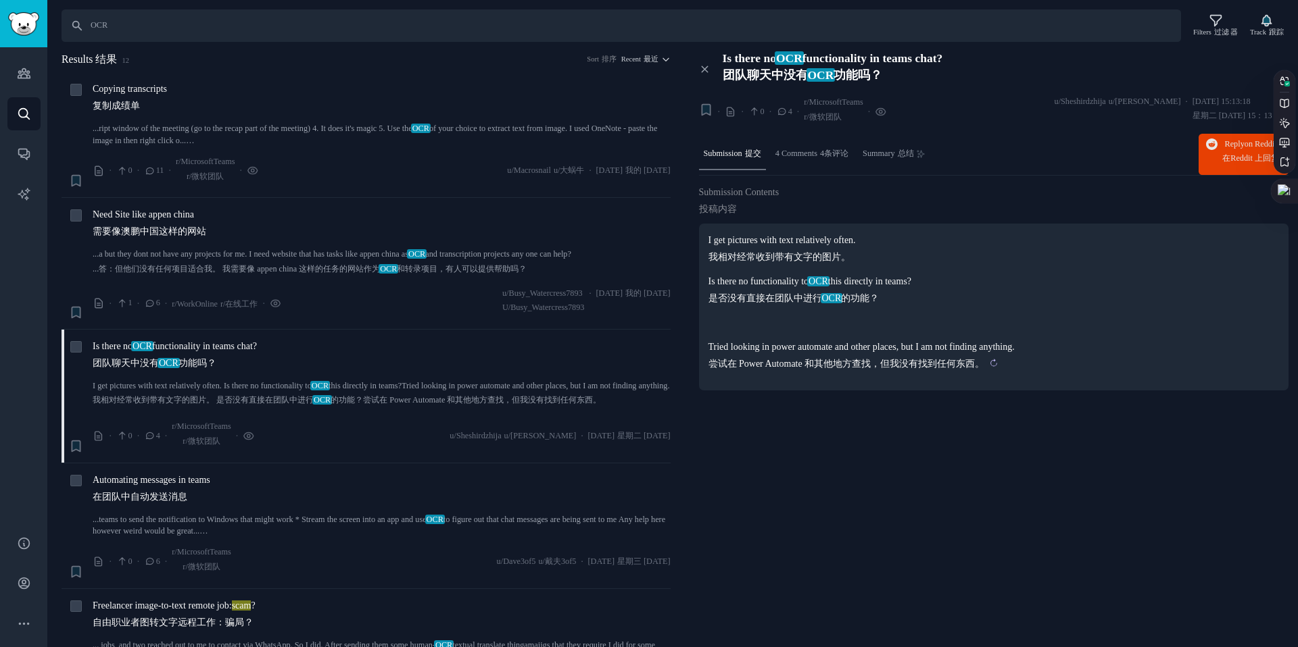
click at [741, 366] on p "Tried looking in power automate and other places, but I am not finding anything…" at bounding box center [993, 355] width 571 height 31
click at [729, 376] on div "I get pictures with text relatively often. 我相对经常收到带有文字的图片。 Is there no function…" at bounding box center [994, 307] width 590 height 167
click at [349, 494] on div "Automating messages in teams 在团队中自动发送消息" at bounding box center [382, 491] width 578 height 36
click at [346, 514] on link "...teams to send the notification to Windows that might work * Stream the scree…" at bounding box center [382, 526] width 578 height 24
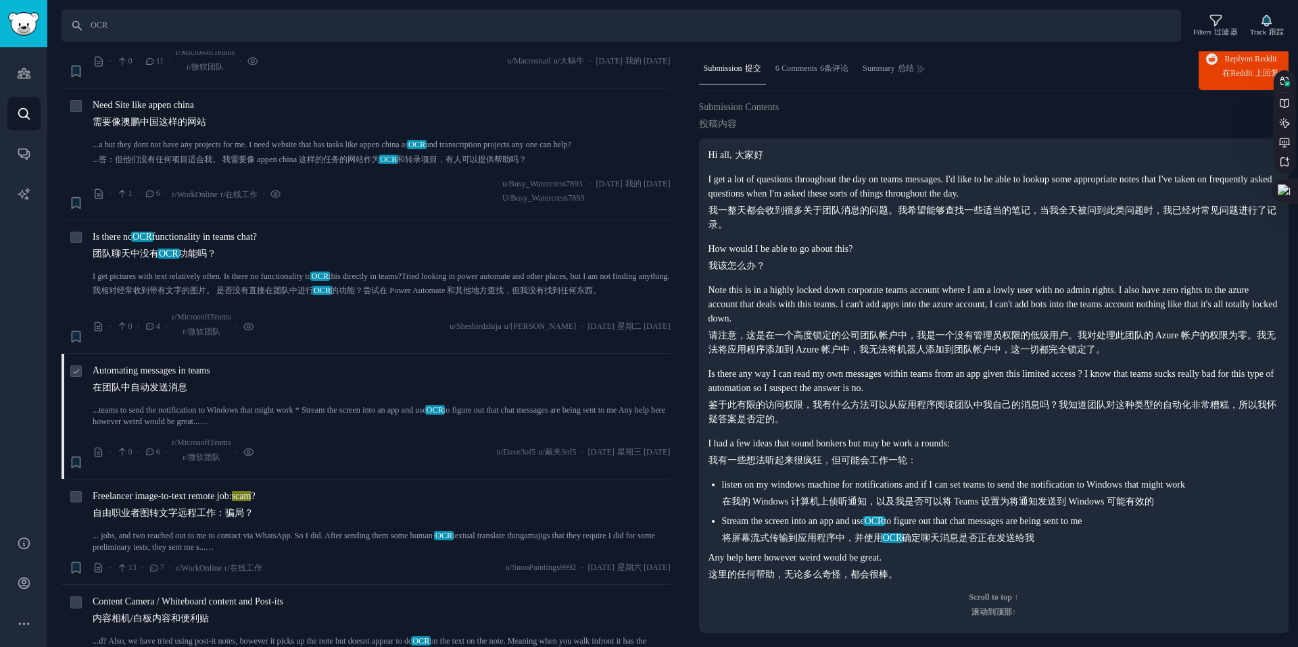
scroll to position [103, 0]
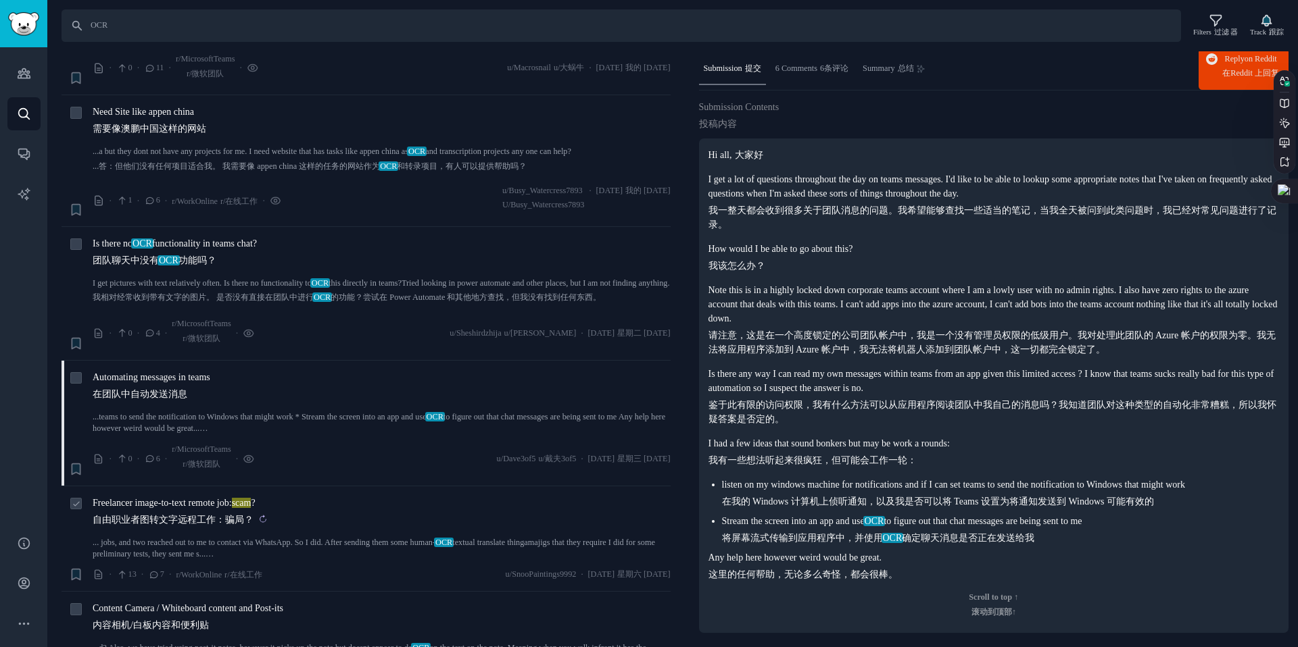
click at [204, 515] on sider-trans-text "自由职业者图转文字远程工作：骗局？" at bounding box center [173, 520] width 161 height 10
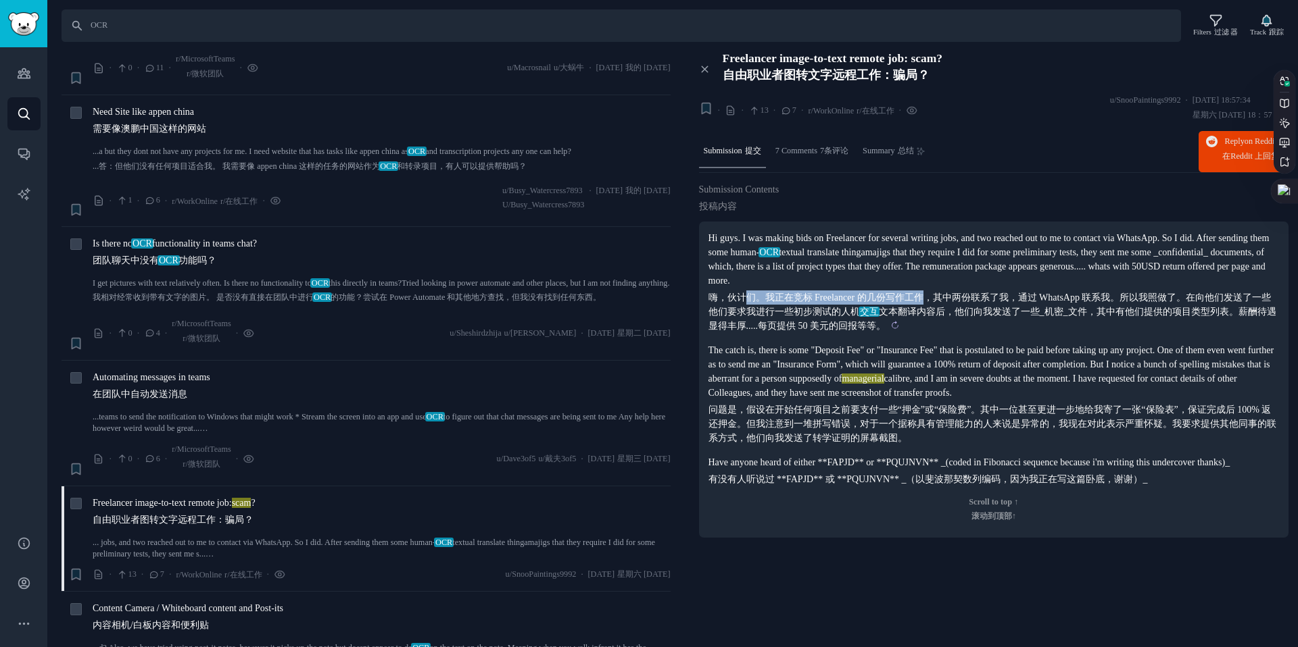
drag, startPoint x: 741, startPoint y: 303, endPoint x: 931, endPoint y: 299, distance: 190.0
click at [931, 299] on sider-trans-text "嗨，伙计们。我正在竞标 Freelancer 的几份写作工作，其中两份联系了我，通过 WhatsApp 联系我。所以我照做了。在向他们发送了一些他们要求我进行…" at bounding box center [992, 312] width 568 height 39
drag, startPoint x: 1033, startPoint y: 301, endPoint x: 1189, endPoint y: 299, distance: 155.5
click at [1189, 299] on sider-trans-text "嗨，伙计们。我正在竞标 Freelancer 的几份写作工作，其中两份联系了我，通过 WhatsApp 联系我。所以我照做了。在向他们发送了一些他们要求我进行…" at bounding box center [992, 312] width 568 height 39
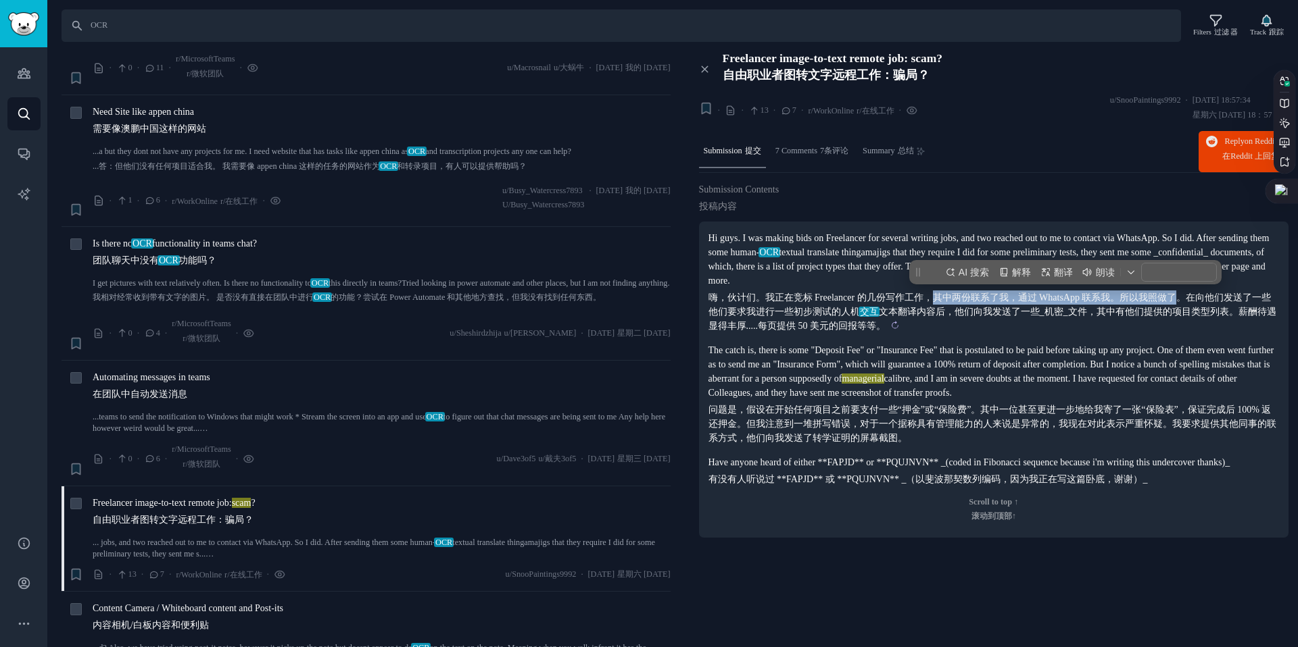
click at [1189, 299] on sider-trans-text "嗨，伙计们。我正在竞标 Freelancer 的几份写作工作，其中两份联系了我，通过 WhatsApp 联系我。所以我照做了。在向他们发送了一些他们要求我进行…" at bounding box center [992, 312] width 568 height 39
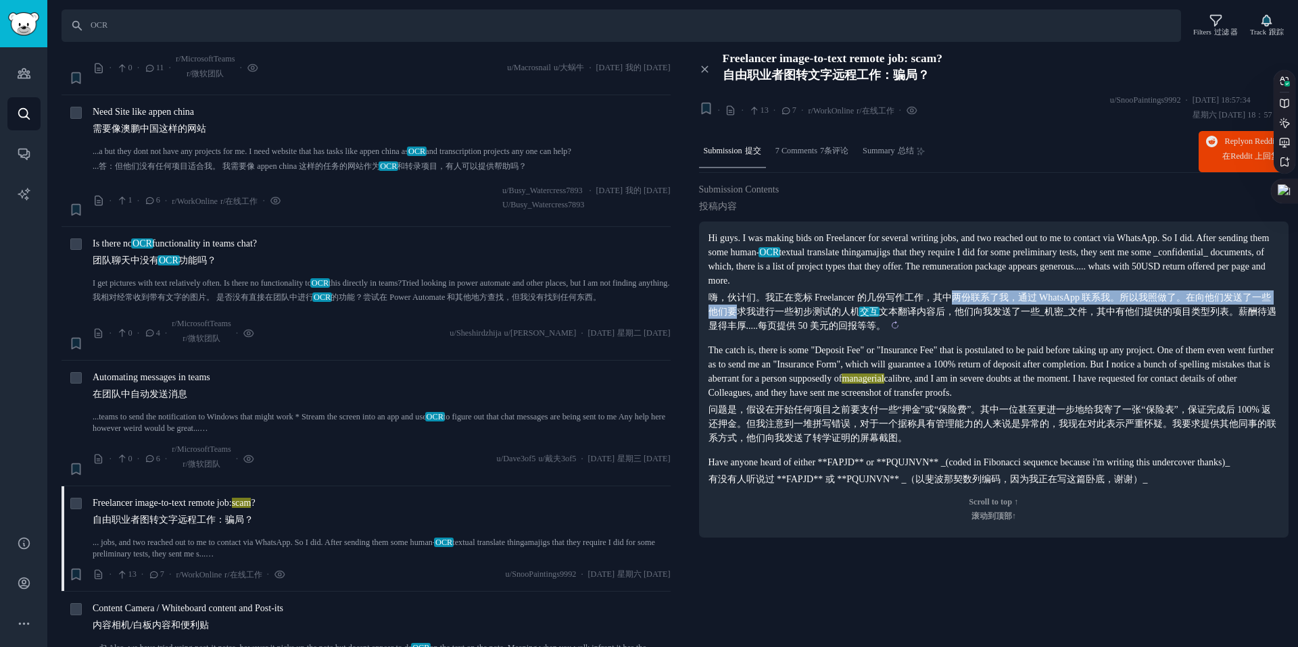
drag, startPoint x: 743, startPoint y: 317, endPoint x: 958, endPoint y: 303, distance: 214.7
click at [958, 303] on sider-trans-text "嗨，伙计们。我正在竞标 Freelancer 的几份写作工作，其中两份联系了我，通过 WhatsApp 联系我。所以我照做了。在向他们发送了一些他们要求我进行…" at bounding box center [992, 312] width 568 height 39
click at [970, 303] on sider-trans-text "嗨，伙计们。我正在竞标 Freelancer 的几份写作工作，其中两份联系了我，通过 WhatsApp 联系我。所以我照做了。在向他们发送了一些他们要求我进行…" at bounding box center [992, 312] width 568 height 39
drag, startPoint x: 950, startPoint y: 323, endPoint x: 1126, endPoint y: 329, distance: 176.5
click at [1126, 329] on sider-trans-block "嗨，伙计们。我正在竞标 Freelancer 的几份写作工作，其中两份联系了我，通过 WhatsApp 联系我。所以我照做了。在向他们发送了一些他们要求我进行…" at bounding box center [993, 312] width 571 height 43
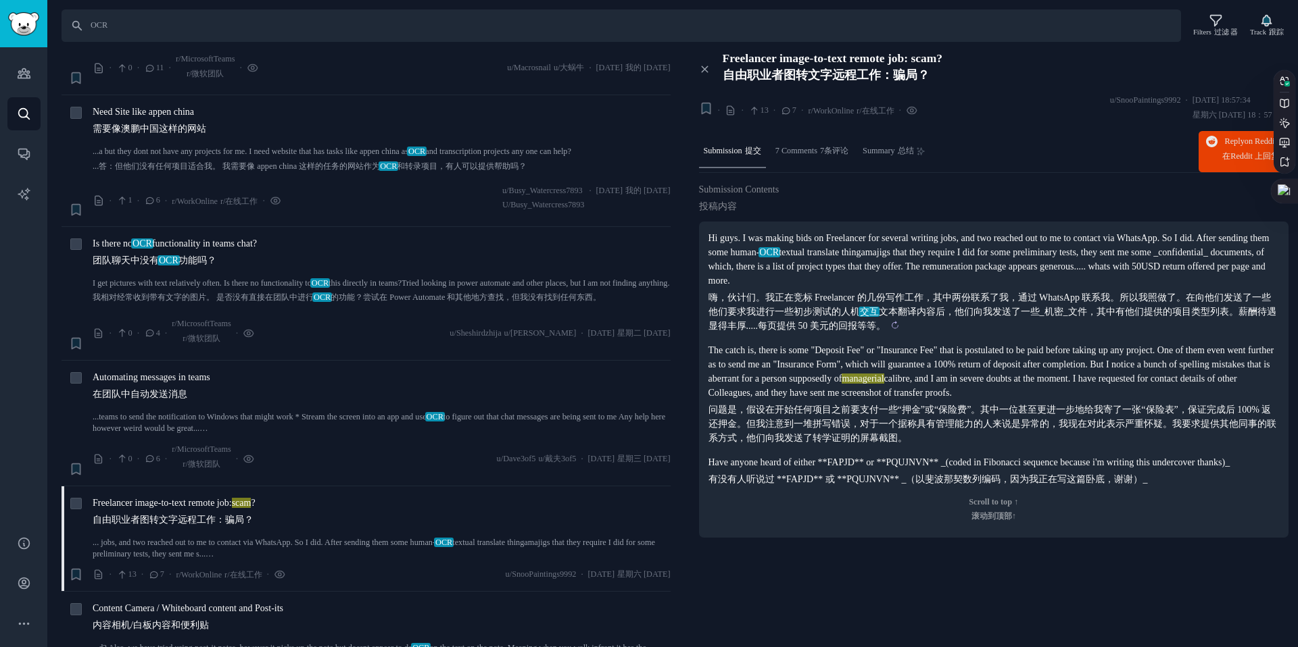
click at [1126, 329] on sider-trans-block "嗨，伙计们。我正在竞标 Freelancer 的几份写作工作，其中两份联系了我，通过 WhatsApp 联系我。所以我照做了。在向他们发送了一些他们要求我进行…" at bounding box center [993, 312] width 571 height 43
drag, startPoint x: 787, startPoint y: 414, endPoint x: 1118, endPoint y: 392, distance: 331.2
click at [1114, 392] on p "The catch is, there is some "Deposit Fee" or "Insurance Fee" that is postulated…" at bounding box center [993, 394] width 571 height 102
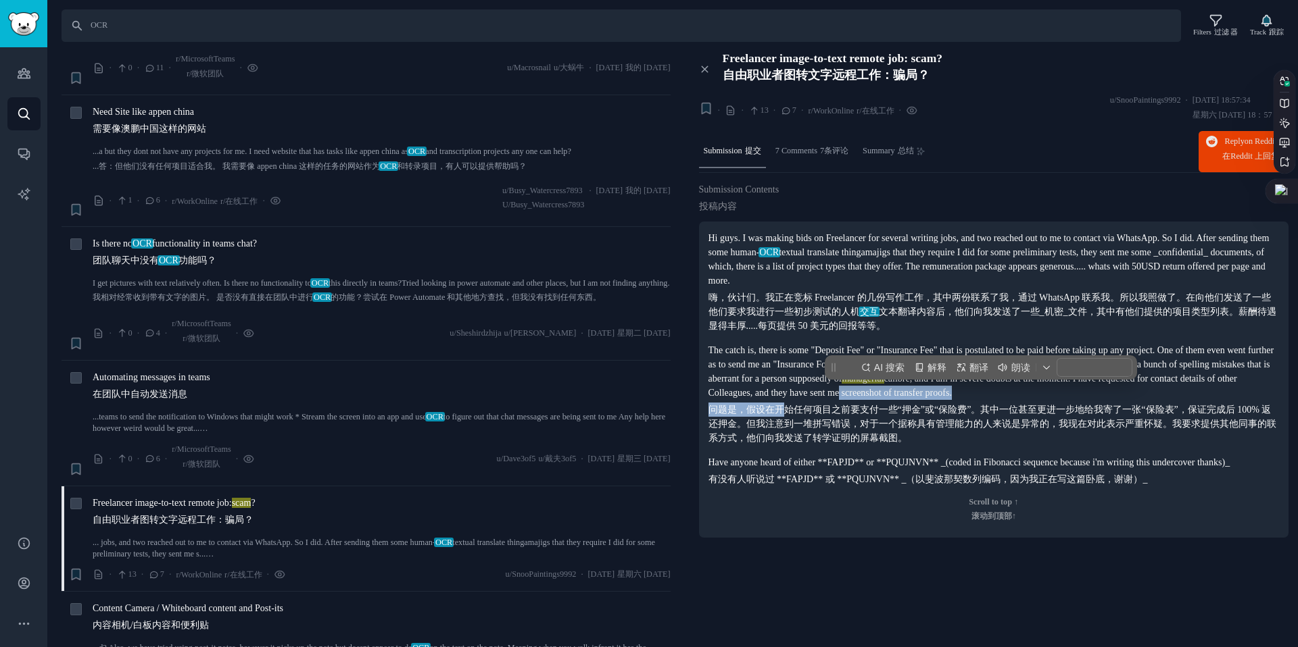
click at [1118, 392] on p "The catch is, there is some "Deposit Fee" or "Insurance Fee" that is postulated…" at bounding box center [993, 394] width 571 height 102
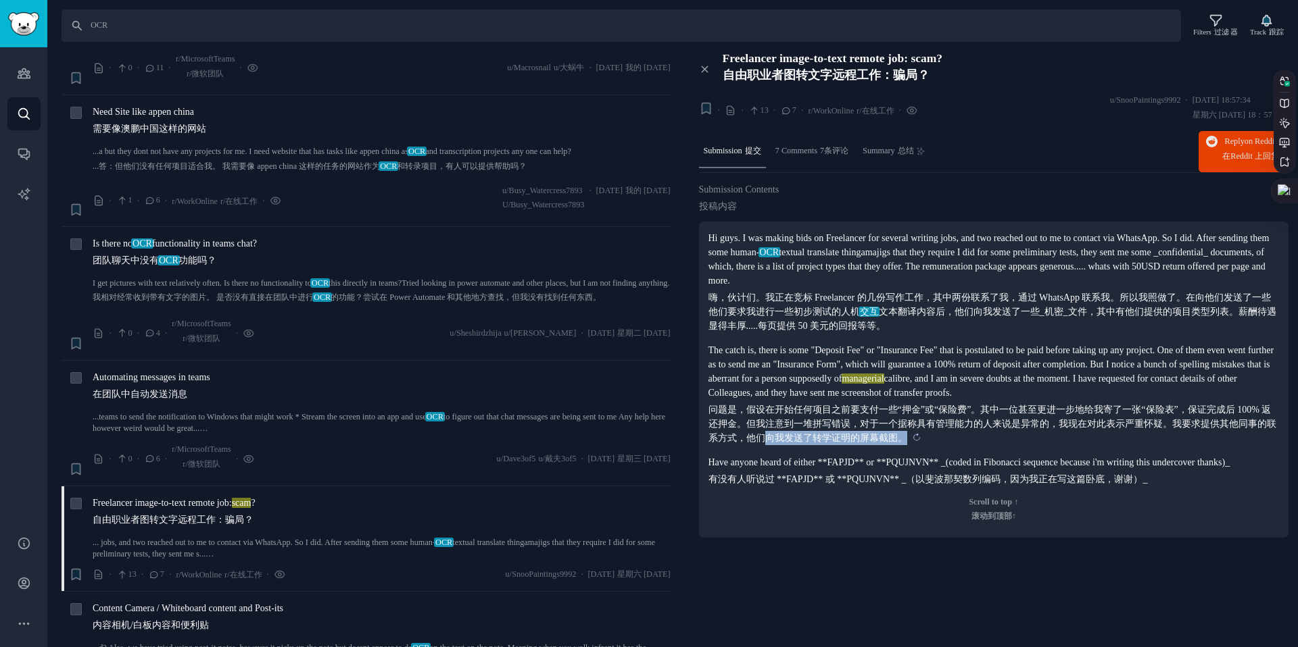
drag, startPoint x: 777, startPoint y: 435, endPoint x: 1029, endPoint y: 433, distance: 252.1
click at [1029, 433] on sider-trans-block "问题是，假设在开始任何项目之前要支付一些“押金”或“保险费”。其中一位甚至更进一步地给我寄了一张“保险表”，保证完成后 100% 返还押金。但我注意到一堆拼写…" at bounding box center [993, 424] width 571 height 43
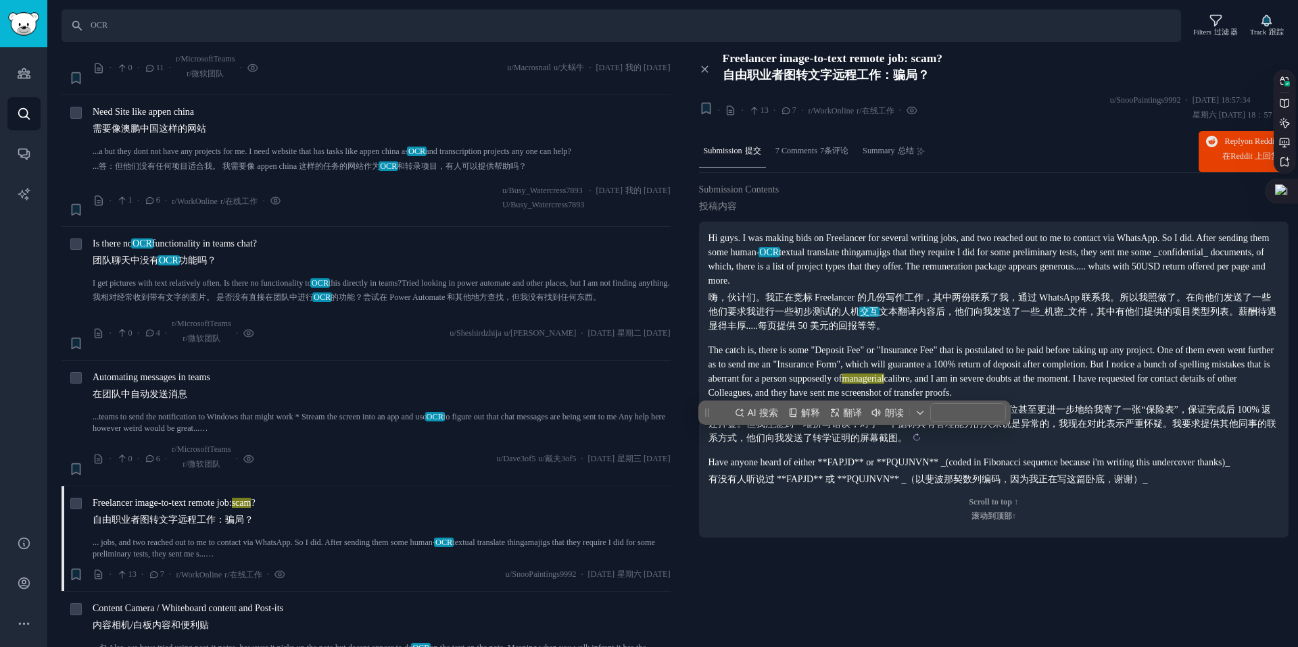
click at [1126, 424] on sider-trans-text "问题是，假设在开始任何项目之前要支付一些“押金”或“保险费”。其中一位甚至更进一步地给我寄了一张“保险表”，保证完成后 100% 返还押金。但我注意到一堆拼写…" at bounding box center [992, 424] width 568 height 39
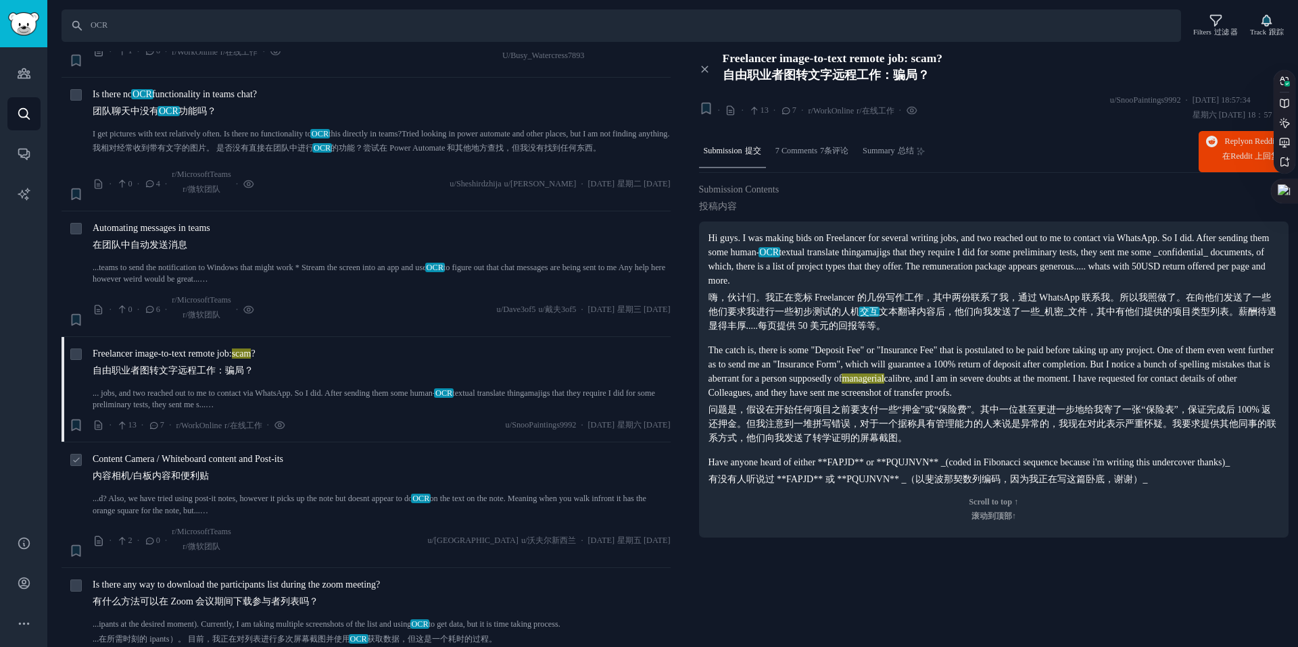
scroll to position [247, 0]
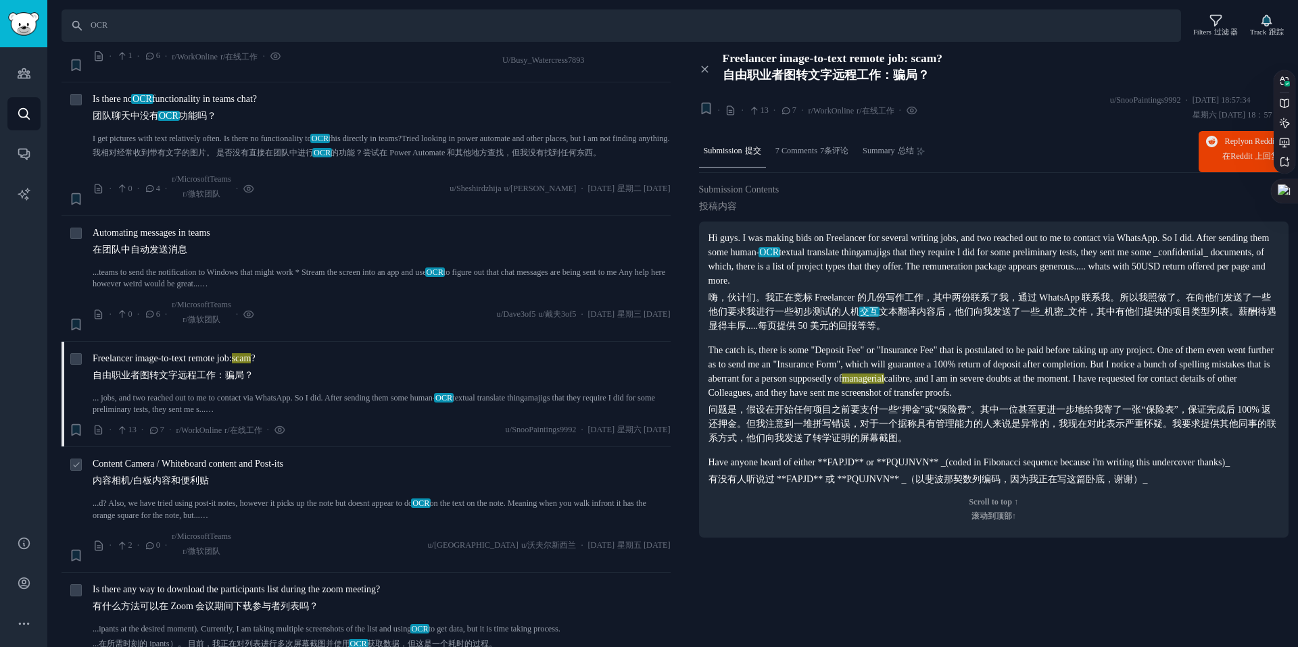
click at [272, 459] on span "Content Camera / Whiteboard content and Post-its 内容相机/白板内容和便利贴" at bounding box center [188, 475] width 191 height 36
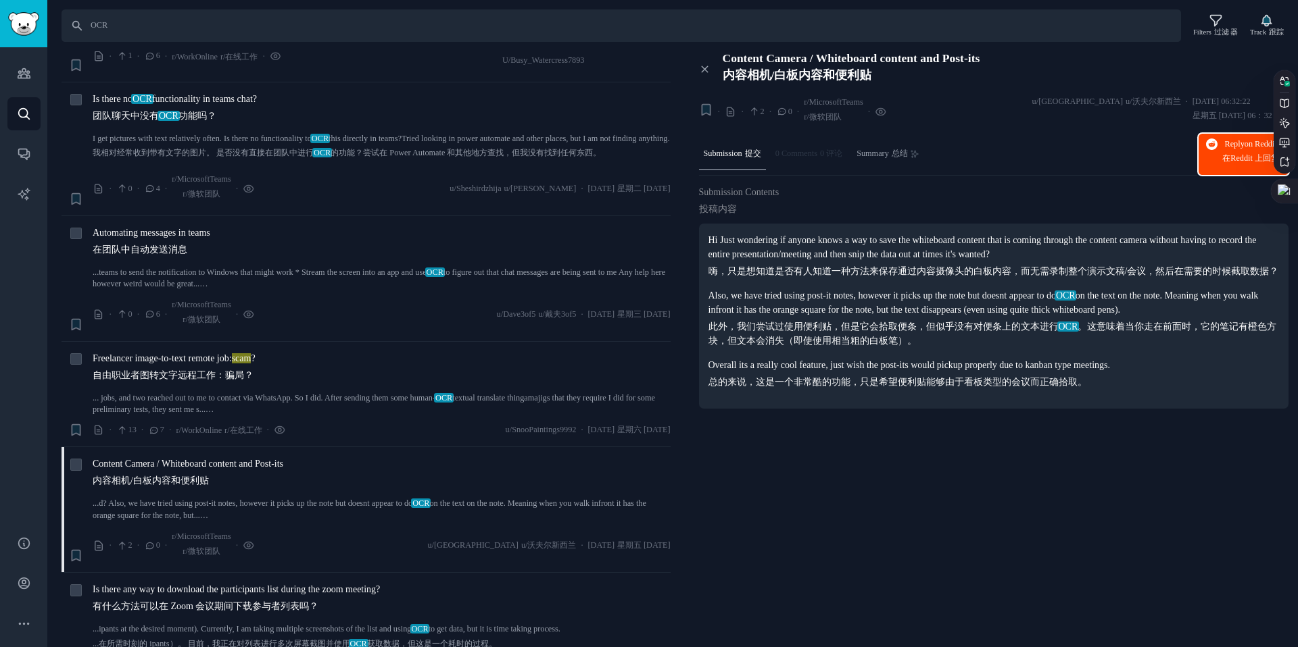
click at [1233, 148] on span "Reply on Reddit 在 Reddit 上 回复" at bounding box center [1250, 155] width 57 height 32
drag, startPoint x: 724, startPoint y: 312, endPoint x: 948, endPoint y: 312, distance: 223.0
click at [948, 312] on p "Also, we have tried using post-it notes, however it picks up the note but doesn…" at bounding box center [993, 318] width 571 height 59
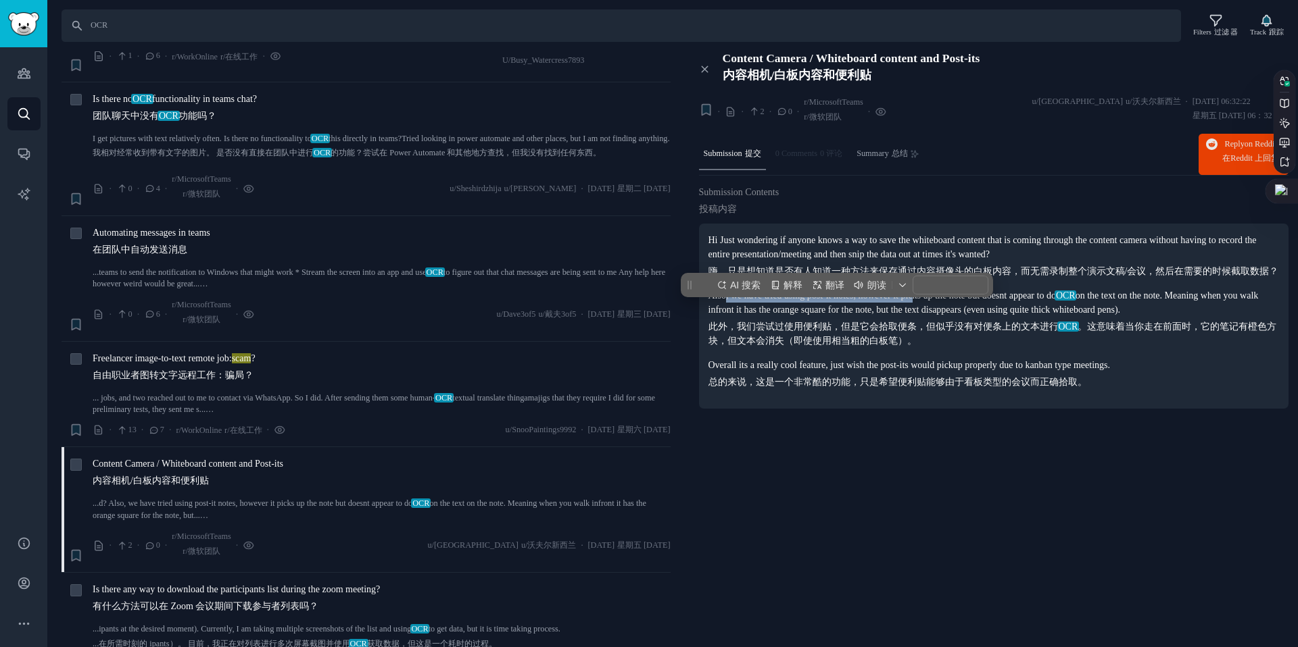
click at [948, 312] on p "Also, we have tried using post-it notes, however it picks up the note but doesn…" at bounding box center [993, 318] width 571 height 59
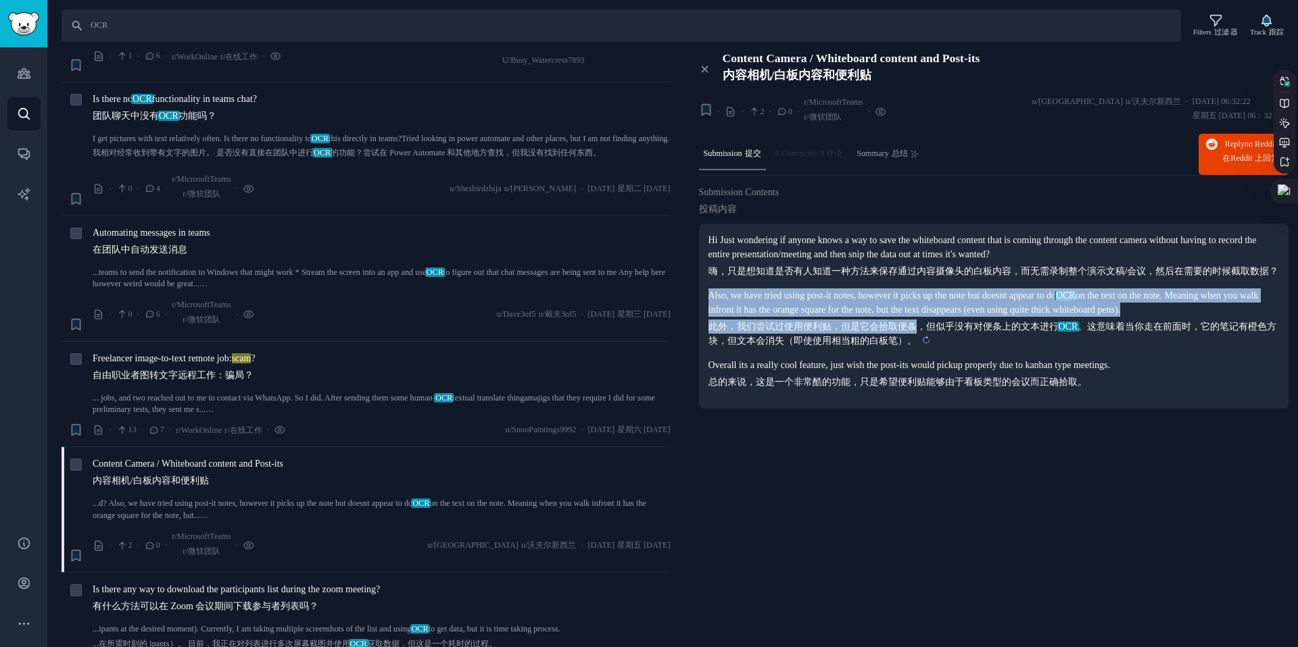
drag, startPoint x: 709, startPoint y: 312, endPoint x: 910, endPoint y: 351, distance: 205.2
click at [910, 348] on p "Also, we have tried using post-it notes, however it picks up the note but doesn…" at bounding box center [993, 318] width 571 height 59
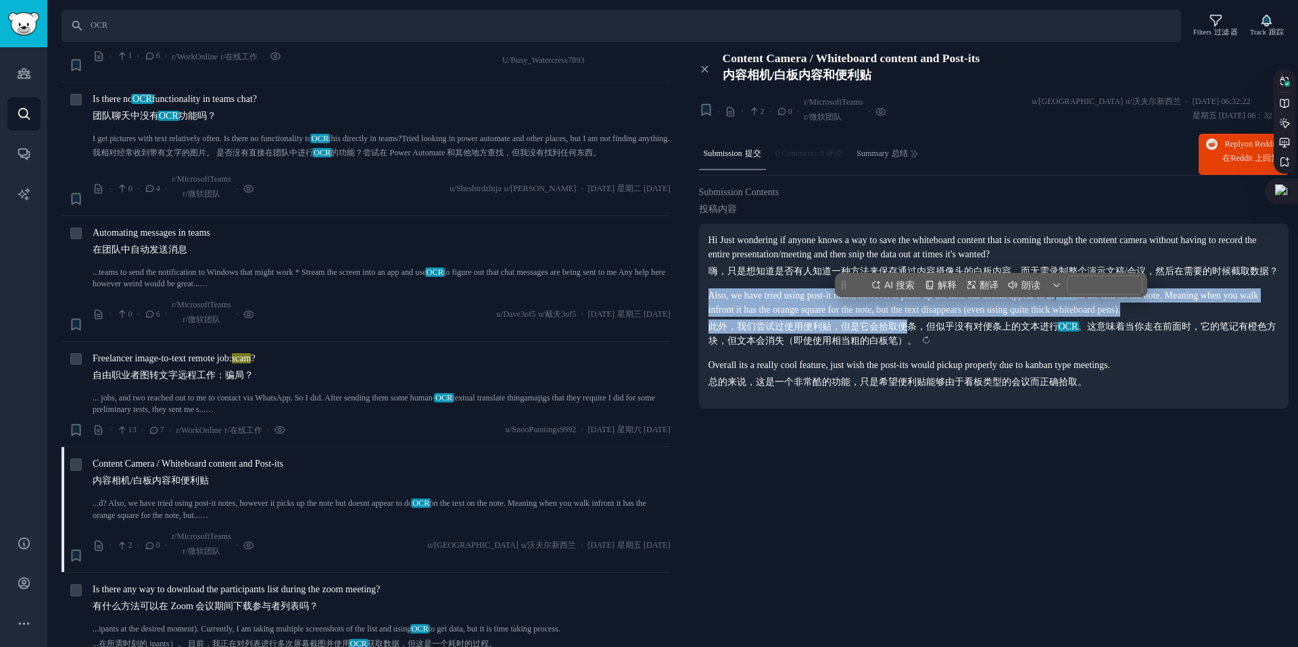
click at [910, 346] on sider-trans-text "此外，我们尝试过使用便利贴，但是它会拾取便条，但似乎没有对便条上的文本进行 OCR 。这意味着当你走在前面时，它的笔记有橙色方块，但文本会消失（即使使用相当粗…" at bounding box center [992, 334] width 568 height 24
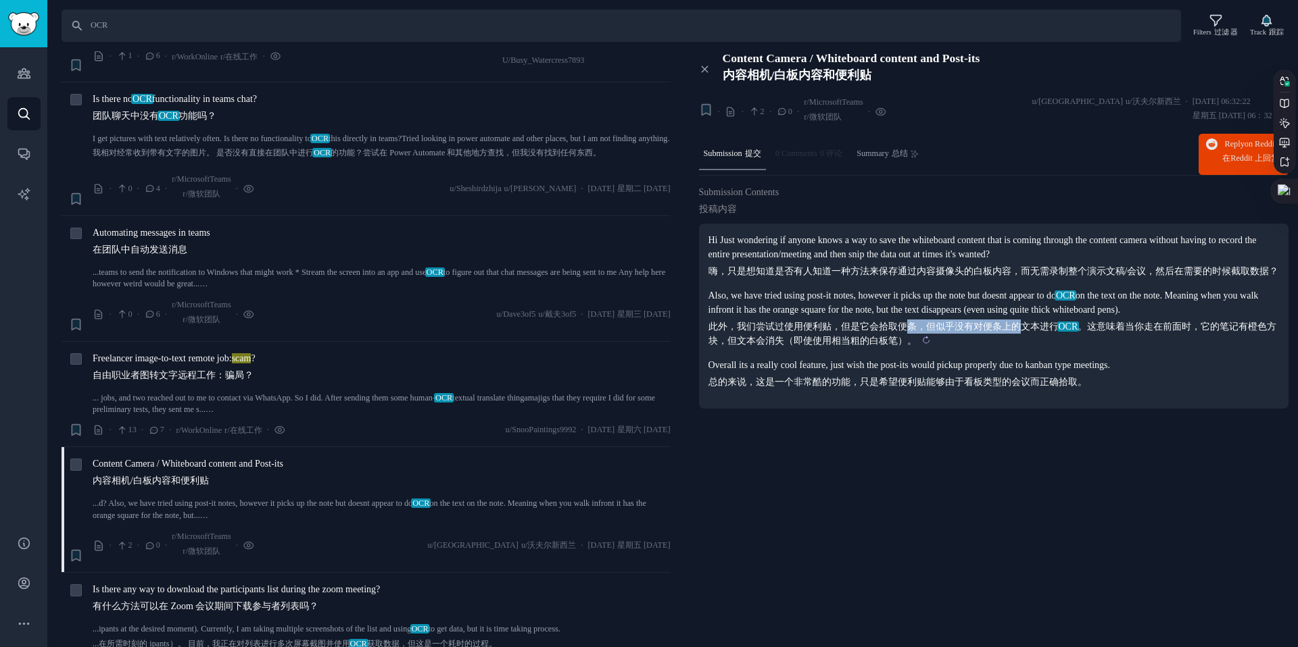
drag, startPoint x: 910, startPoint y: 351, endPoint x: 1023, endPoint y: 351, distance: 112.2
click at [1023, 346] on sider-trans-text "此外，我们尝试过使用便利贴，但是它会拾取便条，但似乎没有对便条上的文本进行 OCR 。这意味着当你走在前面时，它的笔记有橙色方块，但文本会消失（即使使用相当粗…" at bounding box center [992, 334] width 568 height 24
click at [1210, 152] on button "Reply on Reddit 在 Reddit 上 回复" at bounding box center [1243, 154] width 90 height 41
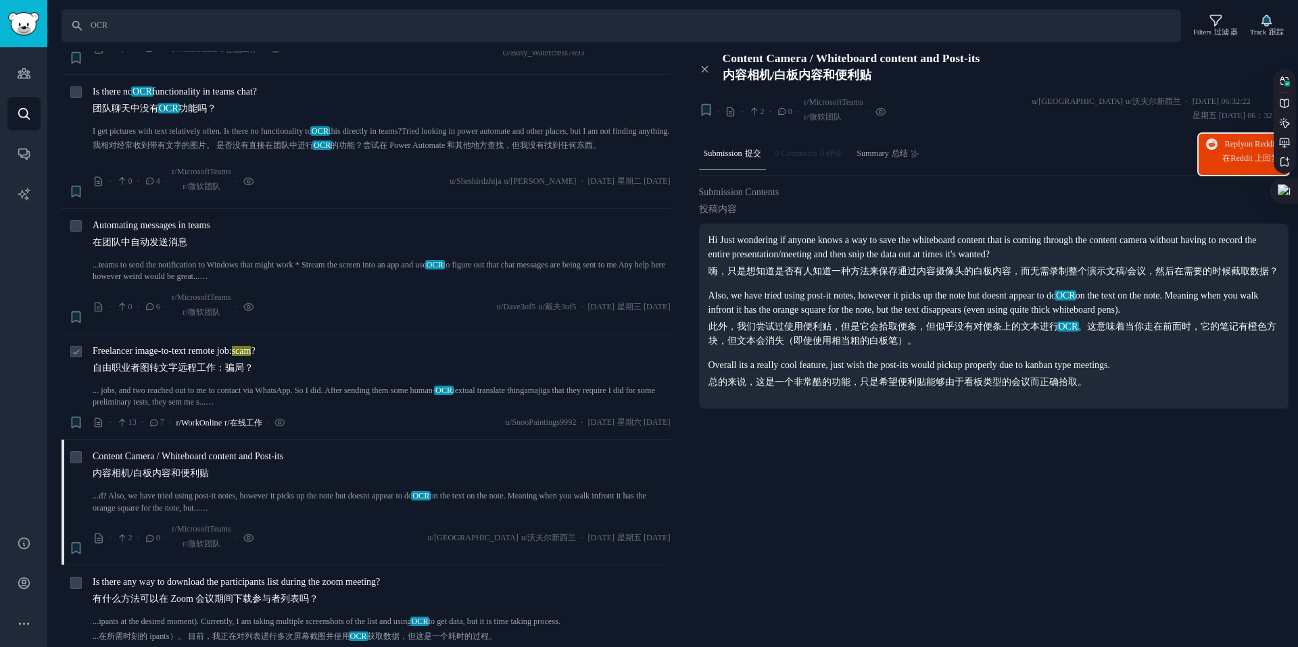
scroll to position [250, 0]
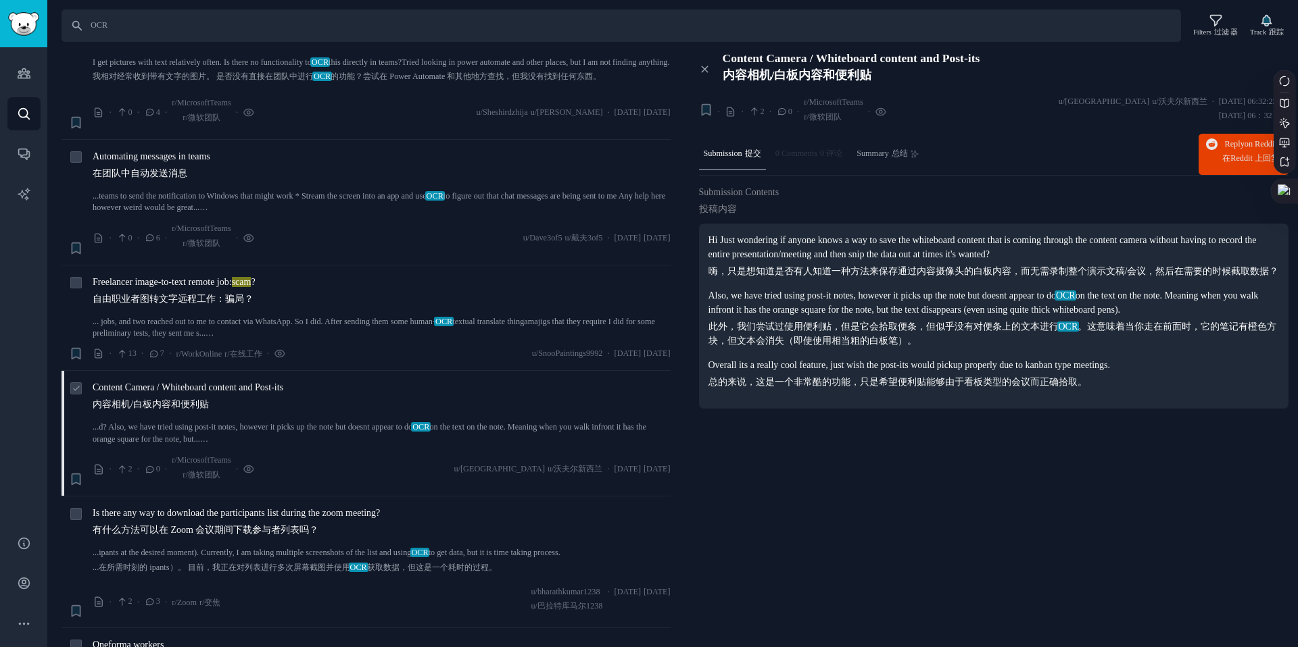
scroll to position [320, 0]
click at [234, 516] on span "Is there any way to download the participants list during the zoom meeting? 有什么…" at bounding box center [236, 528] width 287 height 36
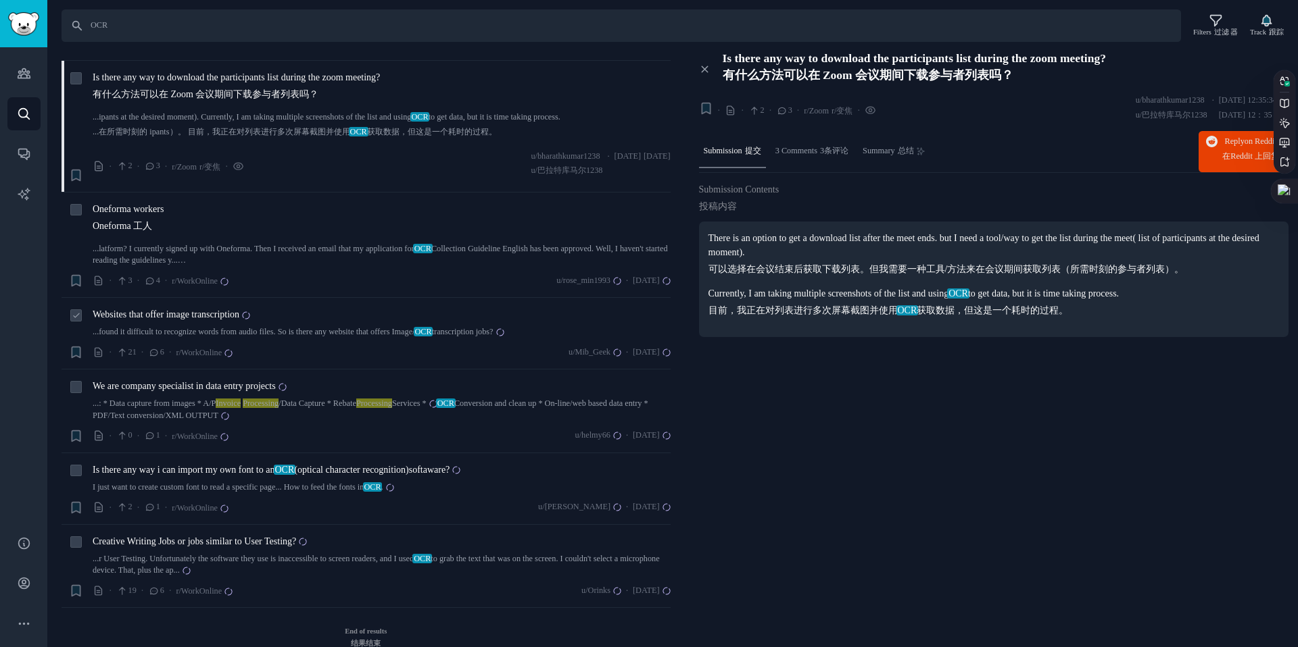
scroll to position [761, 0]
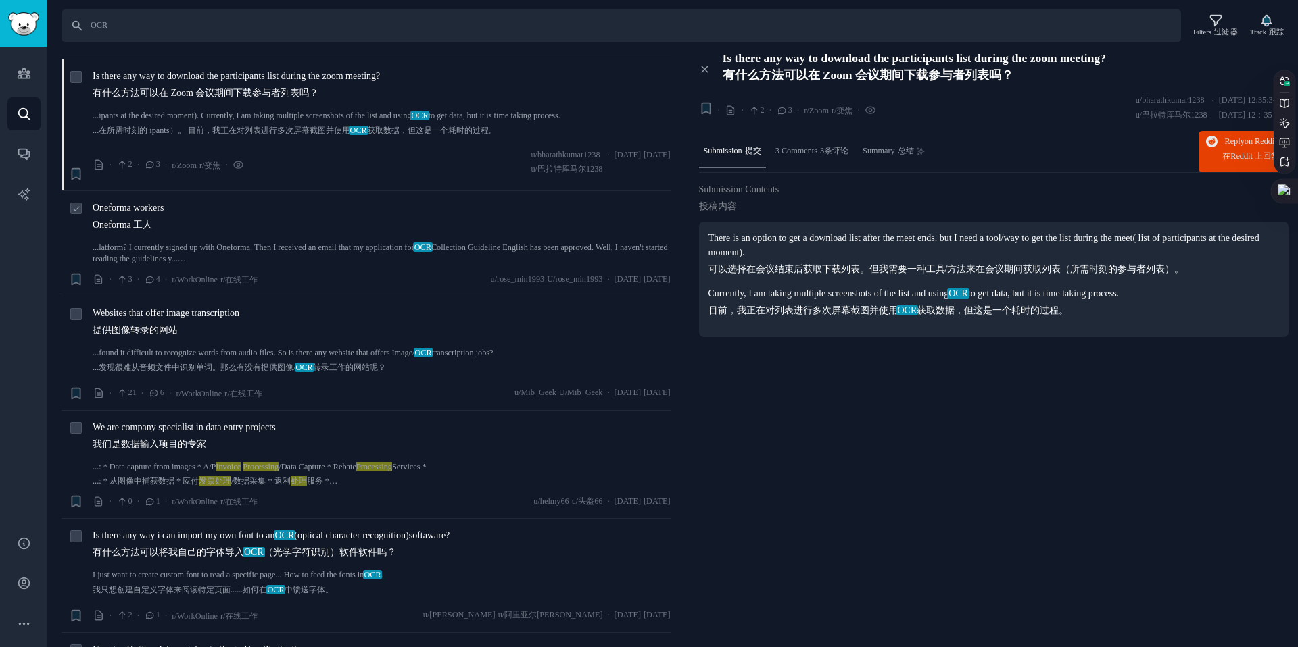
click at [239, 245] on link "...latform? I currently signed up with Oneforma. Then I received an email that …" at bounding box center [382, 254] width 578 height 24
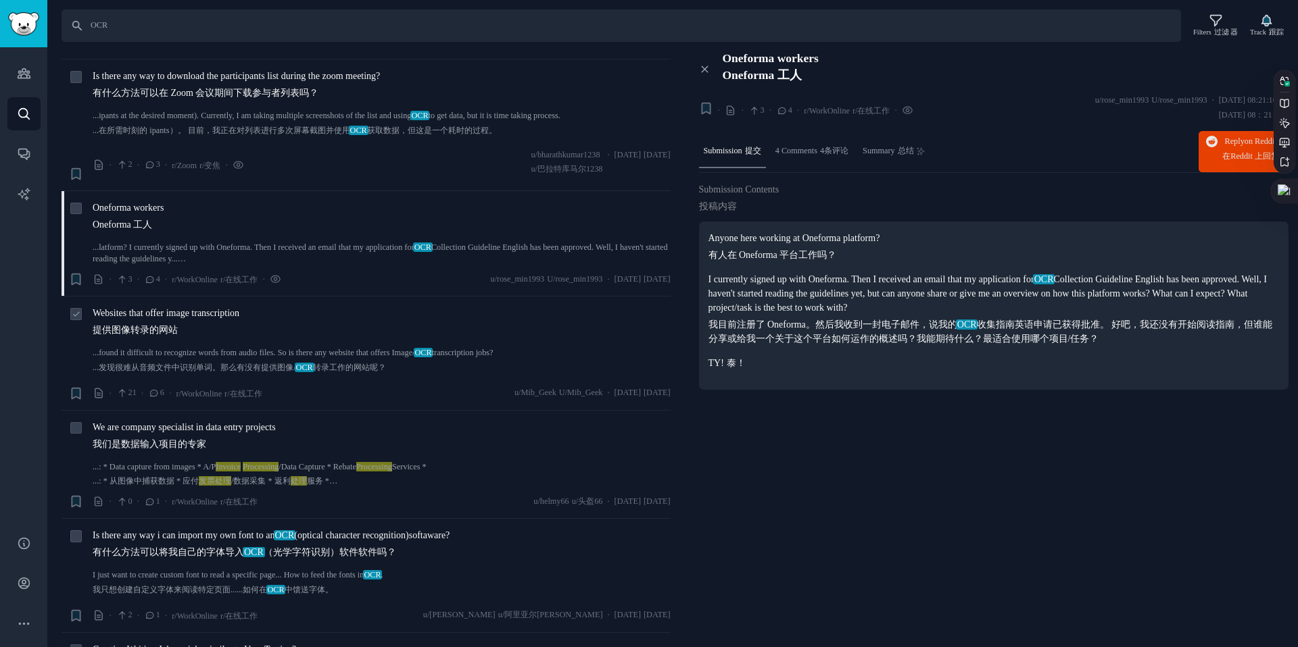
click at [307, 351] on link "...found it difficult to recognize words from audio files. So is there any webs…" at bounding box center [382, 363] width 578 height 32
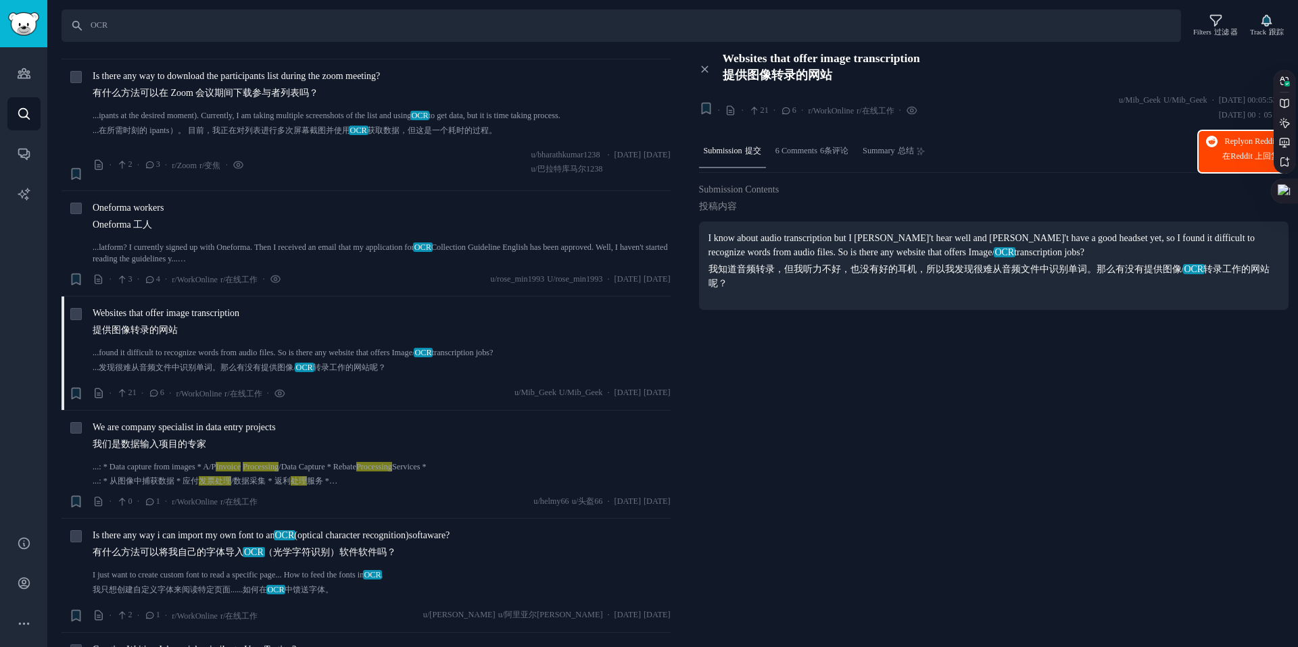
click at [1207, 152] on button "Reply on Reddit 在 Reddit 上 回复" at bounding box center [1243, 151] width 90 height 41
click at [226, 314] on span "Websites that offer image transcription 提供图像转录的网站" at bounding box center [166, 324] width 147 height 36
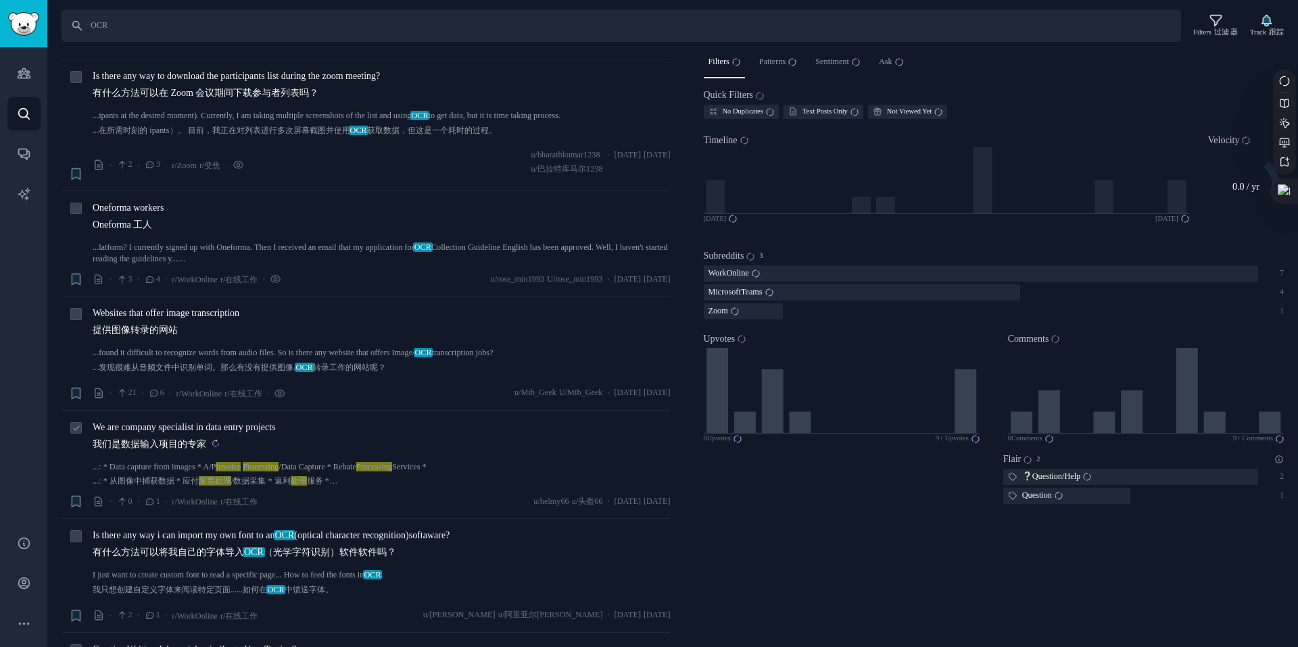
click at [234, 443] on sider-trans-block "我们是数据输入项目的专家" at bounding box center [184, 444] width 183 height 14
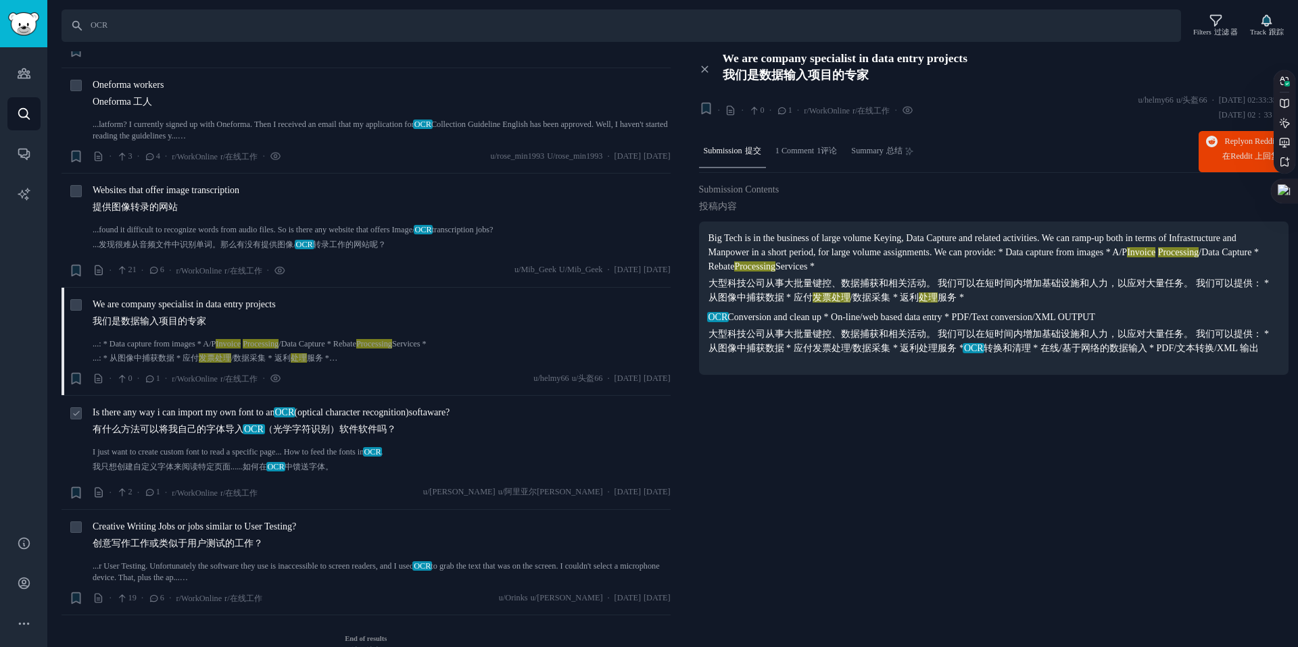
scroll to position [888, 0]
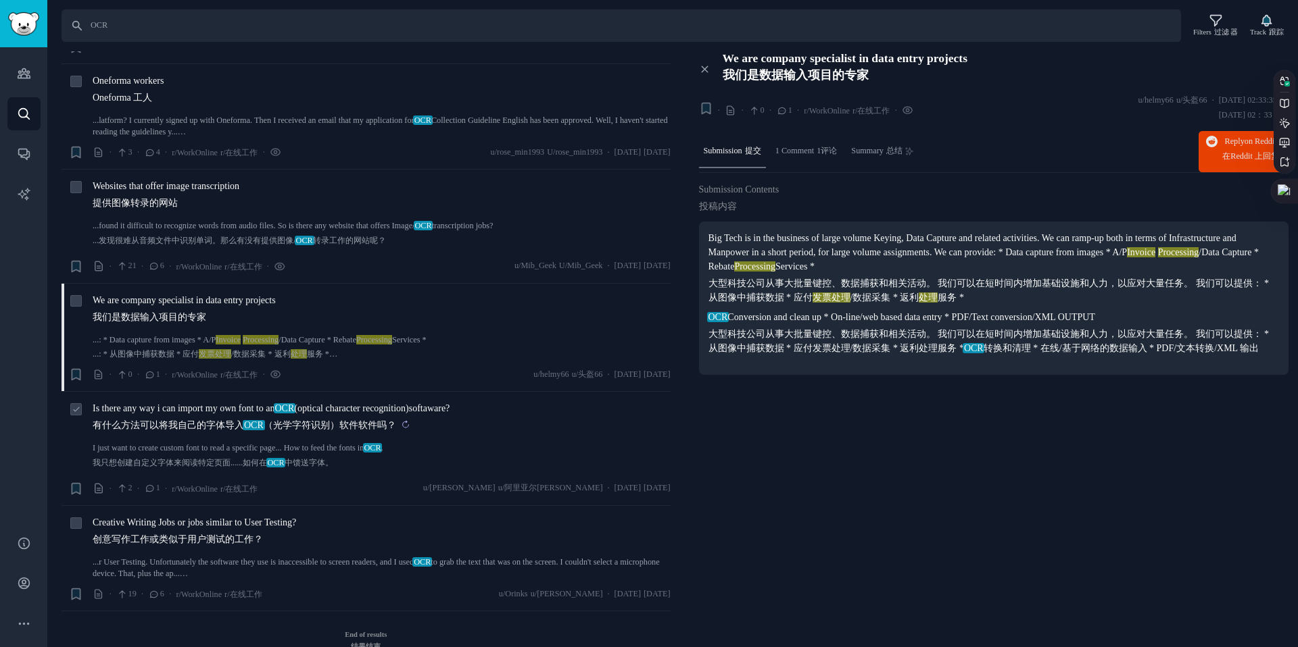
click at [182, 420] on sider-trans-text "有什么方法可以将我自己的字体导入 OCR （光学字符识别）软件软件吗？" at bounding box center [244, 425] width 303 height 10
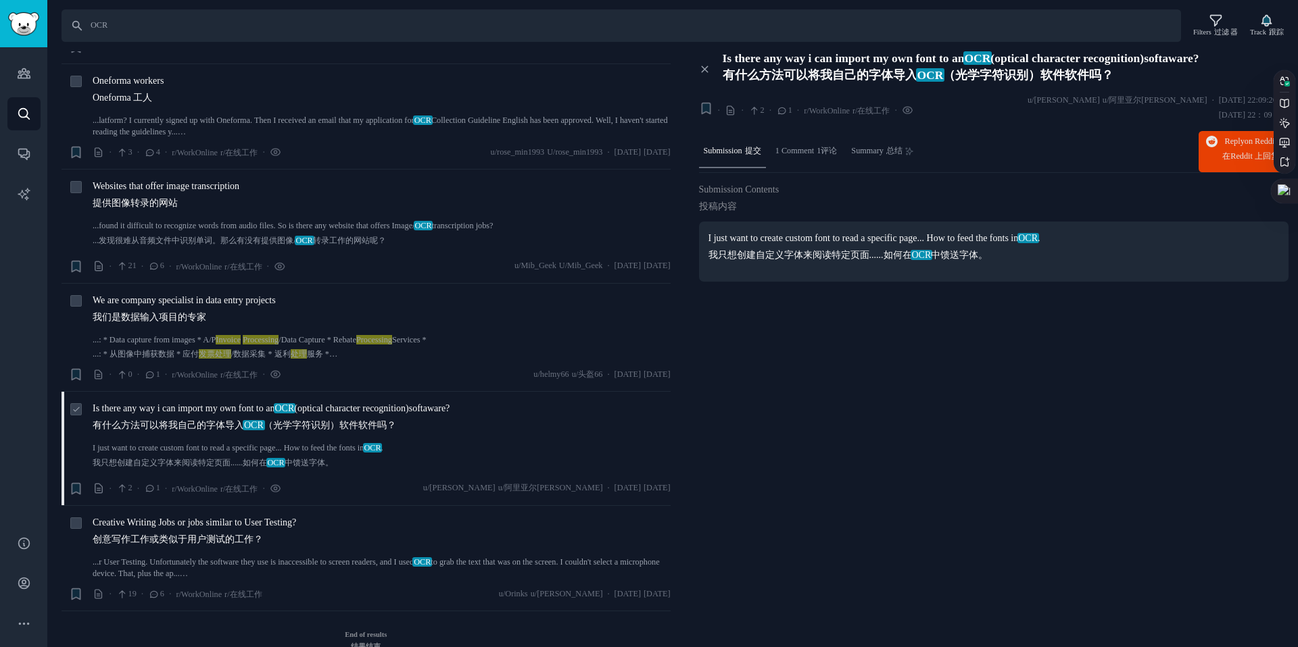
scroll to position [909, 0]
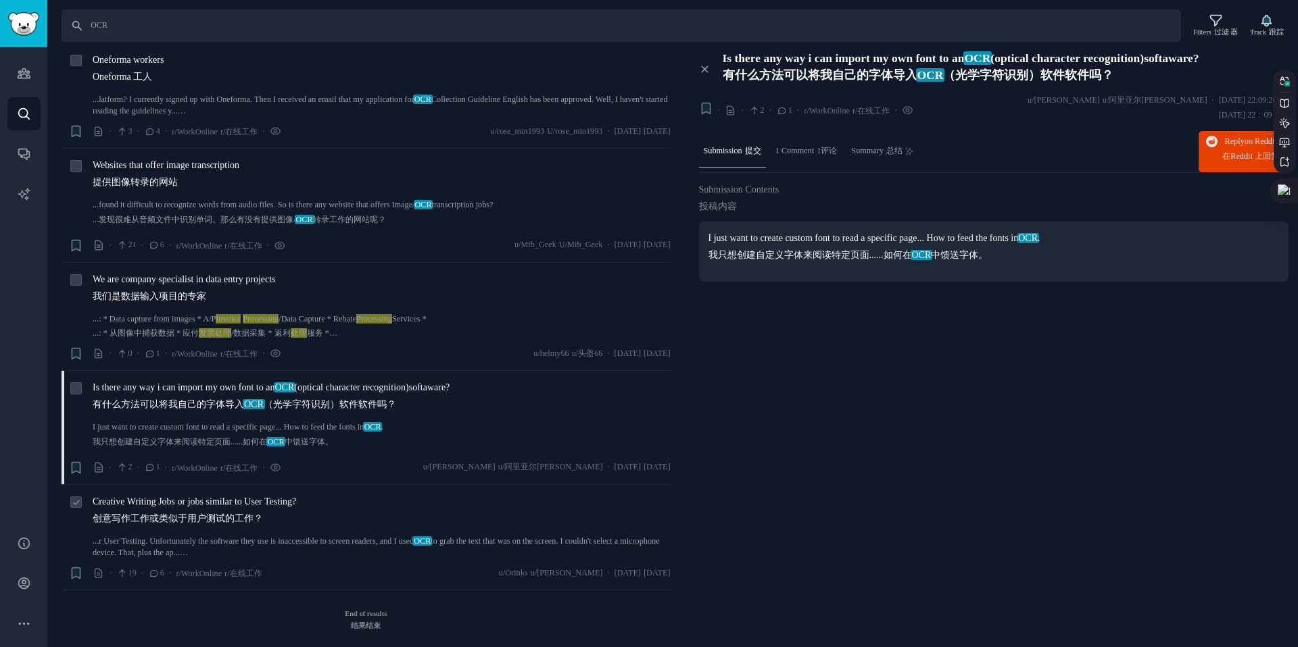
click at [368, 506] on div "Creative Writing Jobs or jobs similar to User Testing? 创意写作工作或类似于用户测试的工作？" at bounding box center [382, 513] width 578 height 36
click at [321, 485] on li "+ Creative Writing Jobs or jobs similar to User Testing? 创意写作工作或类似于用户测试的工作？ ...…" at bounding box center [366, 537] width 609 height 105
click at [262, 514] on sider-trans-text "创意写作工作或类似于用户测试的工作？" at bounding box center [178, 519] width 170 height 10
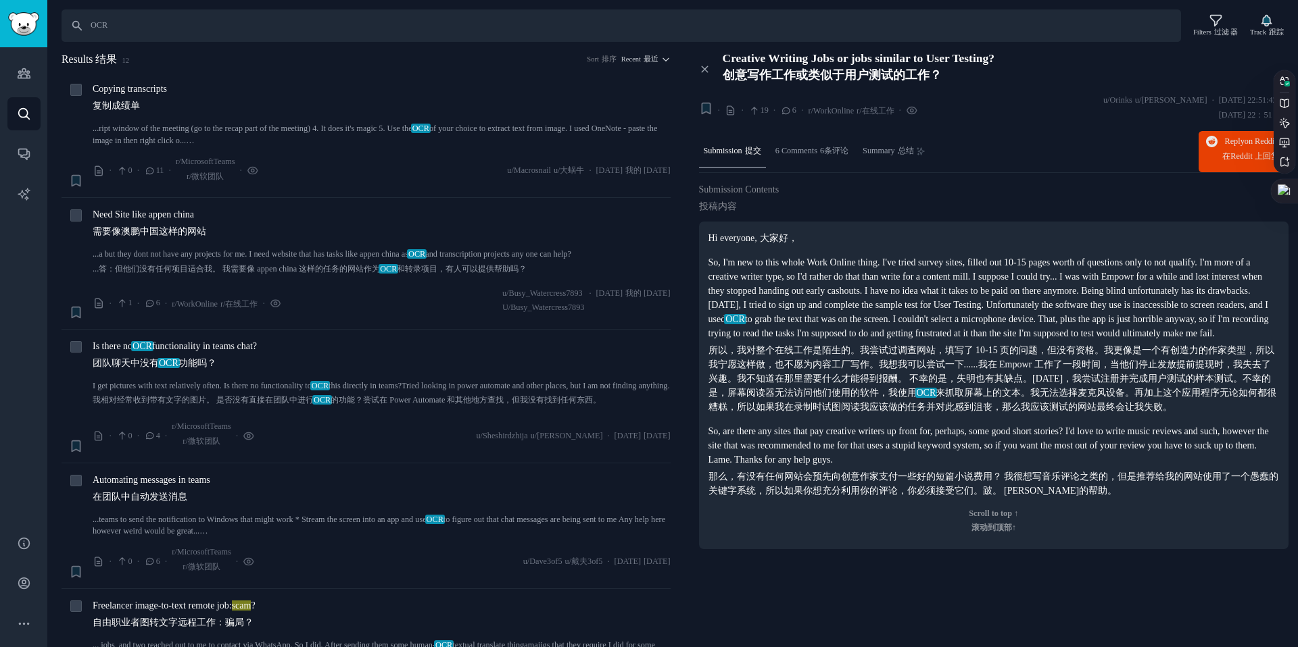
click at [660, 48] on div "Search 搜索 OCR Filters 过滤 器 Track 跟踪 Results 结果 12 Sort 排序 Recent 最近 + Copying t…" at bounding box center [672, 323] width 1250 height 647
click at [646, 60] on icon "button" at bounding box center [650, 59] width 8 height 8
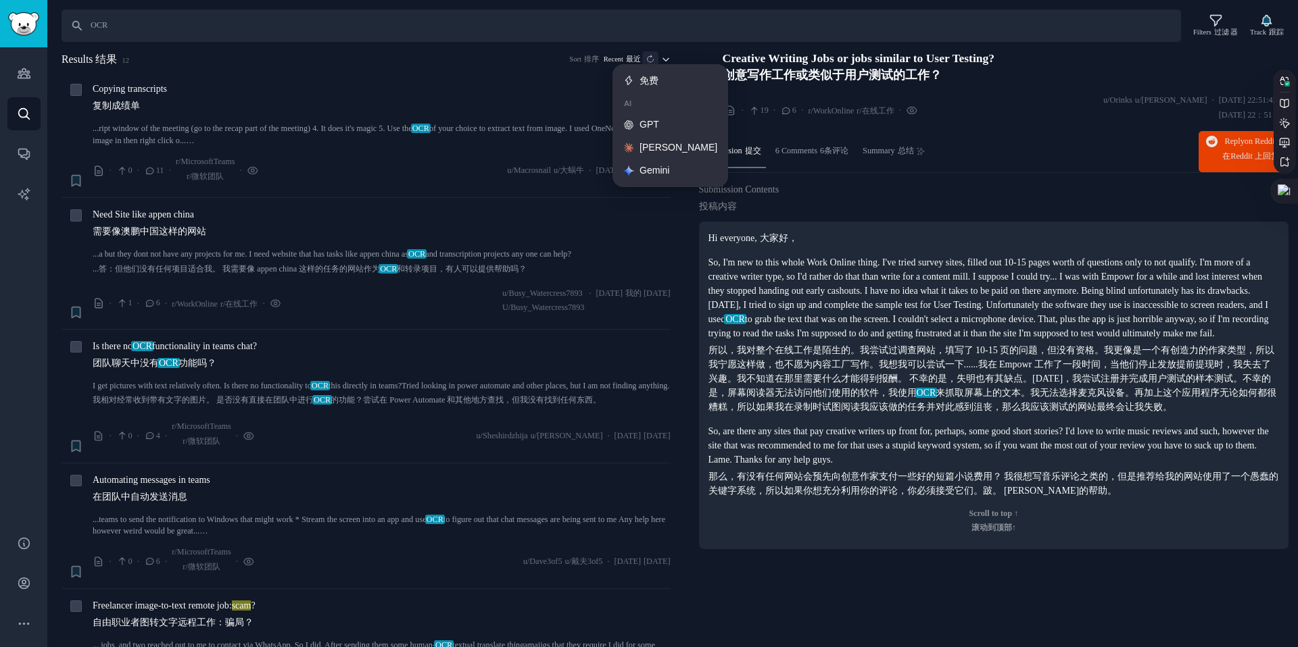
click at [646, 60] on icon "button" at bounding box center [650, 59] width 8 height 8
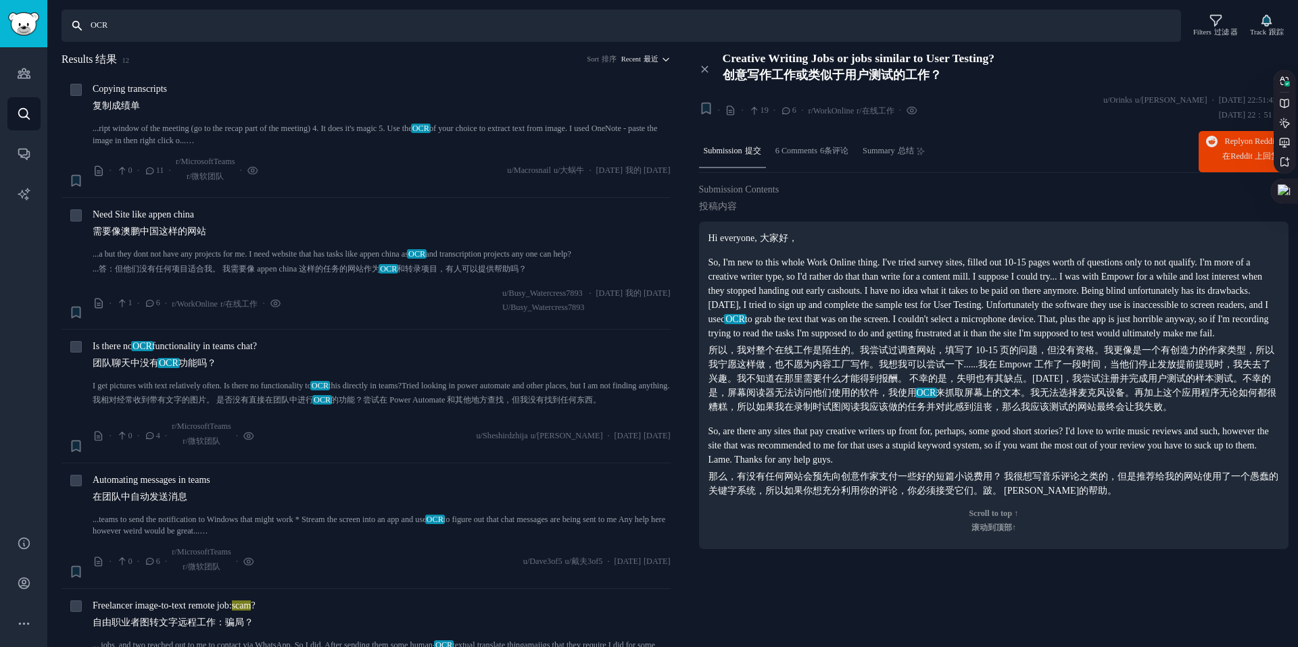
click at [116, 15] on input "OCR" at bounding box center [621, 25] width 1119 height 32
drag, startPoint x: 120, startPoint y: 22, endPoint x: 78, endPoint y: 24, distance: 42.0
click at [78, 24] on input "OCR" at bounding box center [621, 25] width 1119 height 32
type input "photo"
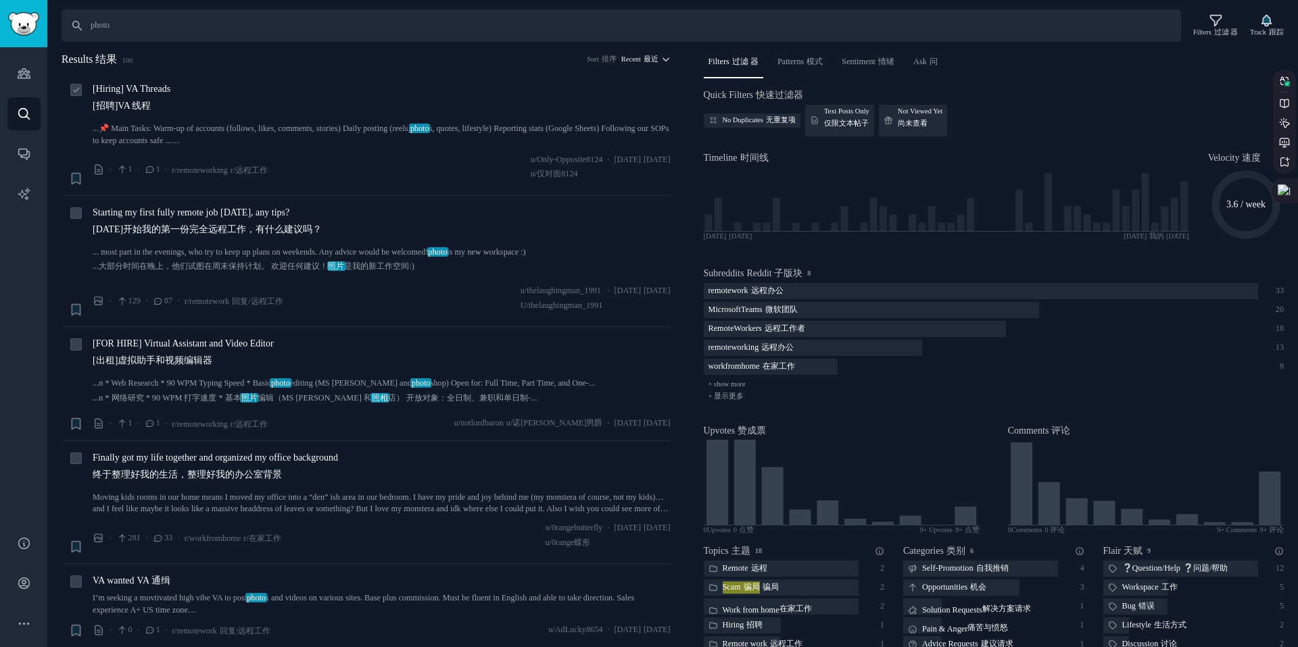
click at [287, 133] on link "...📌 Main Tasks: Warm-up of accounts (follows, likes, comments, stories) Daily …" at bounding box center [382, 135] width 578 height 24
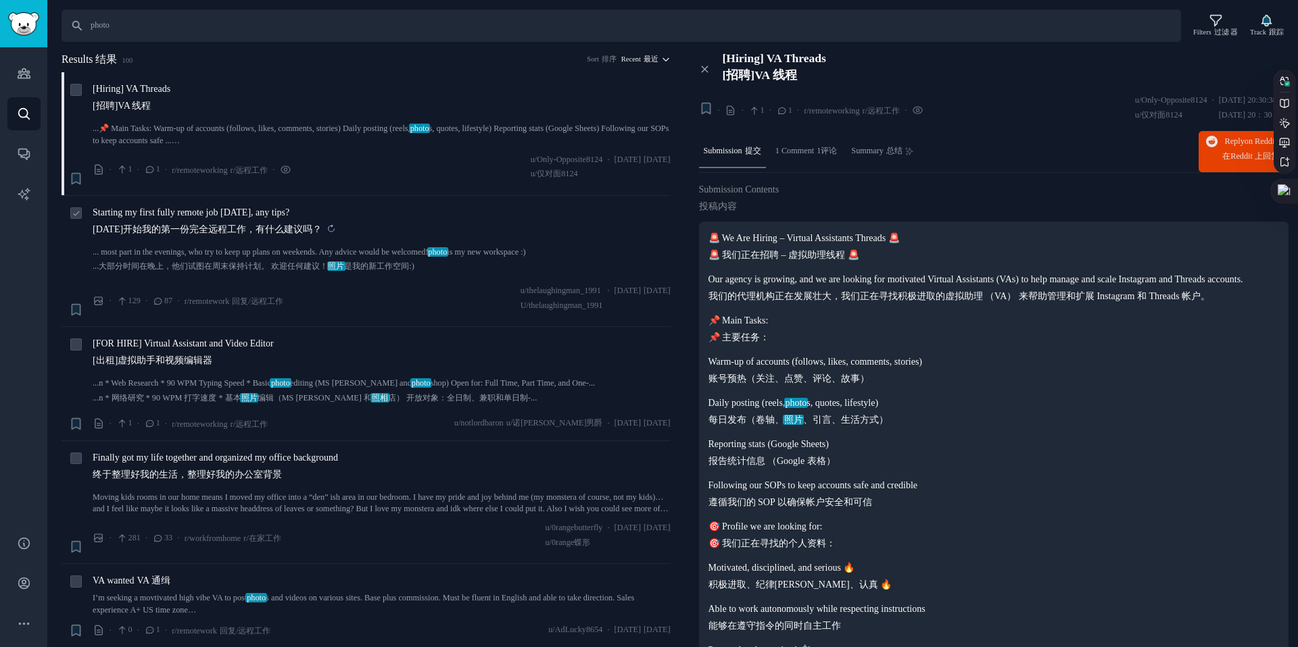
click at [237, 224] on sider-trans-text "[DATE]开始我的第一份完全远程工作，有什么建议吗？" at bounding box center [207, 229] width 229 height 10
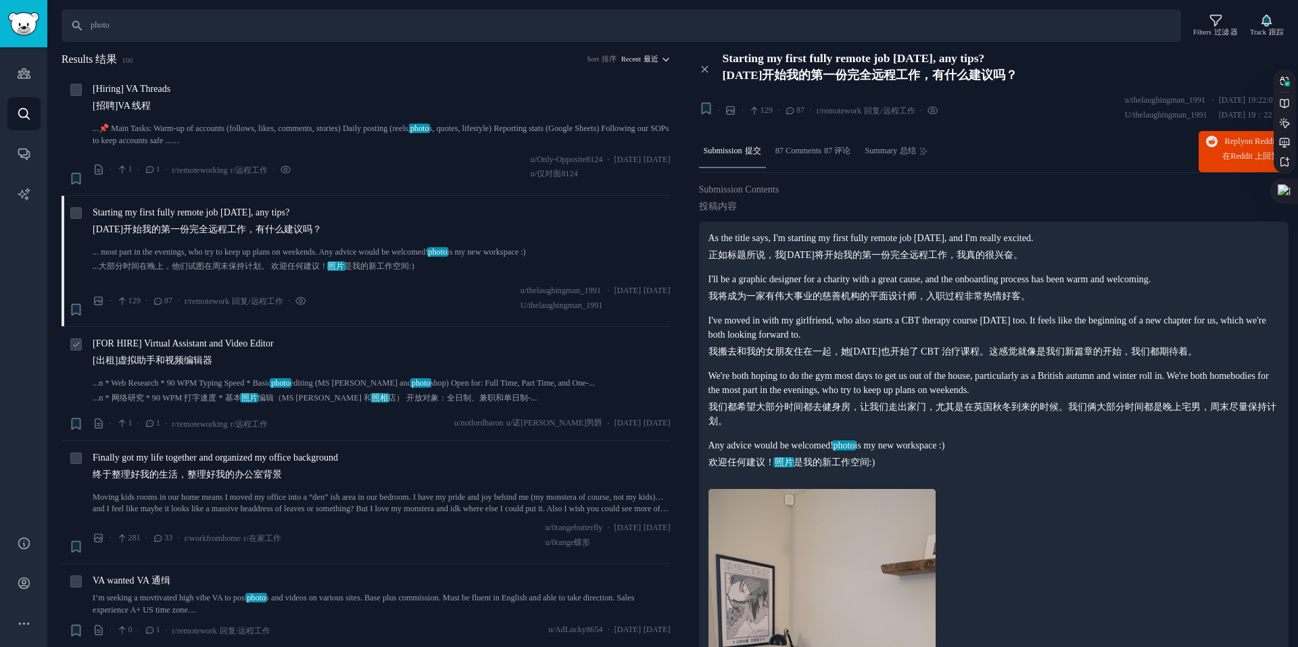
click at [251, 346] on span "[FOR HIRE] Virtual Assistant and Video Editor [出租]虚拟助手和视频编辑器" at bounding box center [183, 355] width 181 height 36
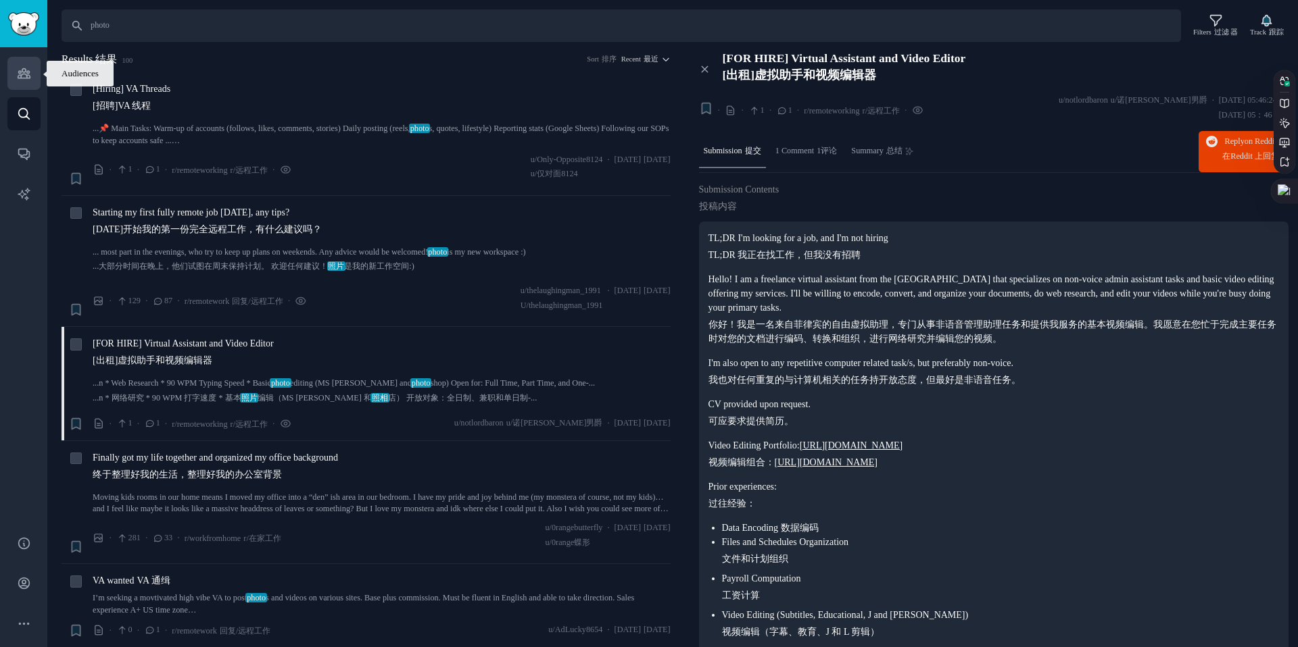
click at [33, 85] on link "Audiences 观众" at bounding box center [23, 73] width 33 height 33
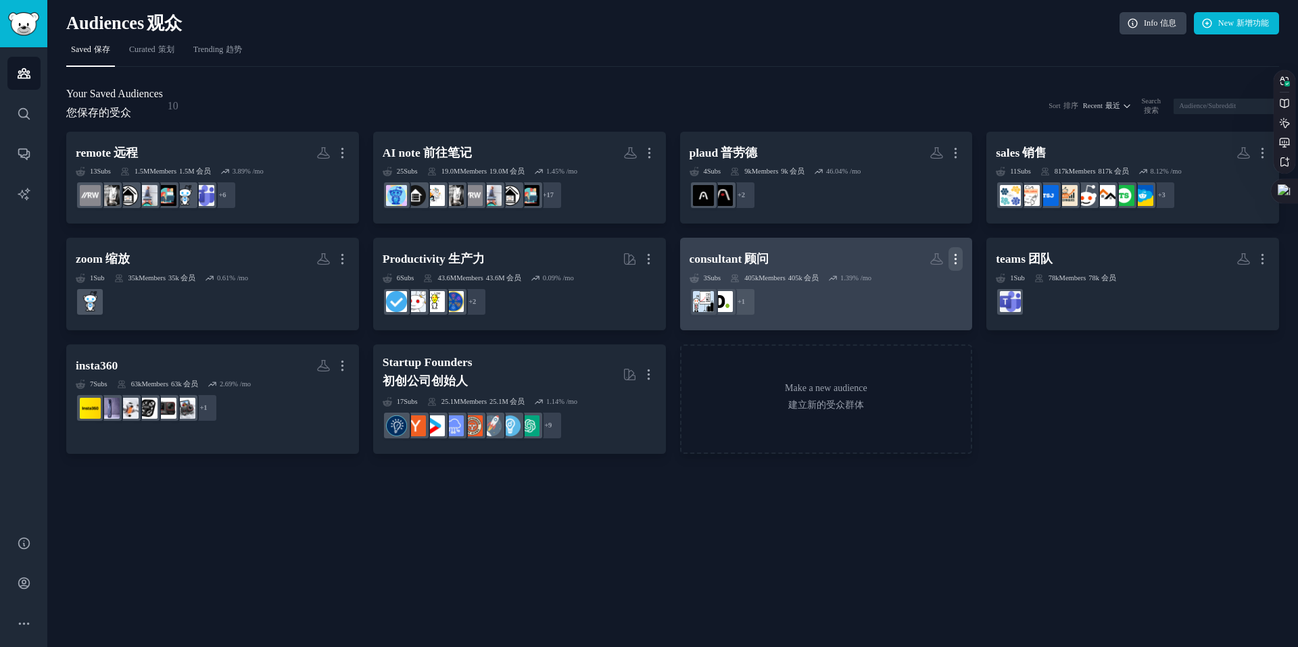
click at [960, 262] on icon "button" at bounding box center [955, 259] width 14 height 14
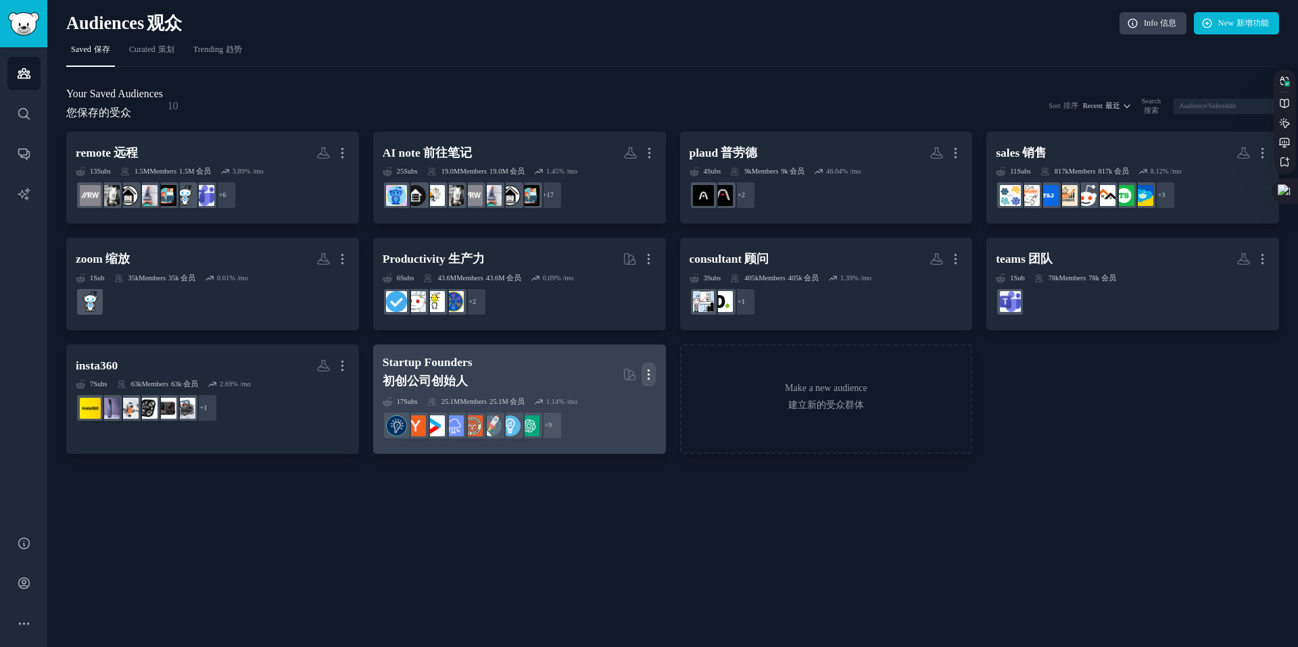
click at [653, 375] on icon "button" at bounding box center [648, 375] width 14 height 14
click at [607, 430] on sider-trans-text "删除" at bounding box center [607, 431] width 19 height 10
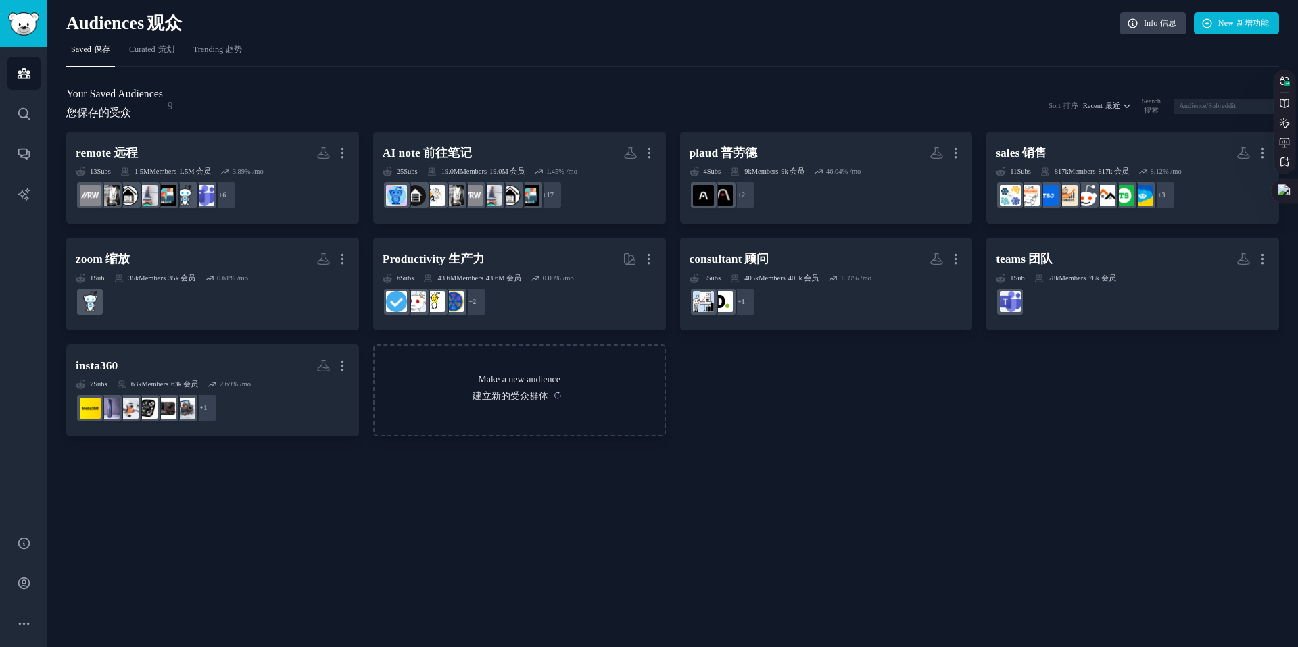
click at [568, 391] on sider-trans-block "建立新的受众群体" at bounding box center [519, 396] width 290 height 14
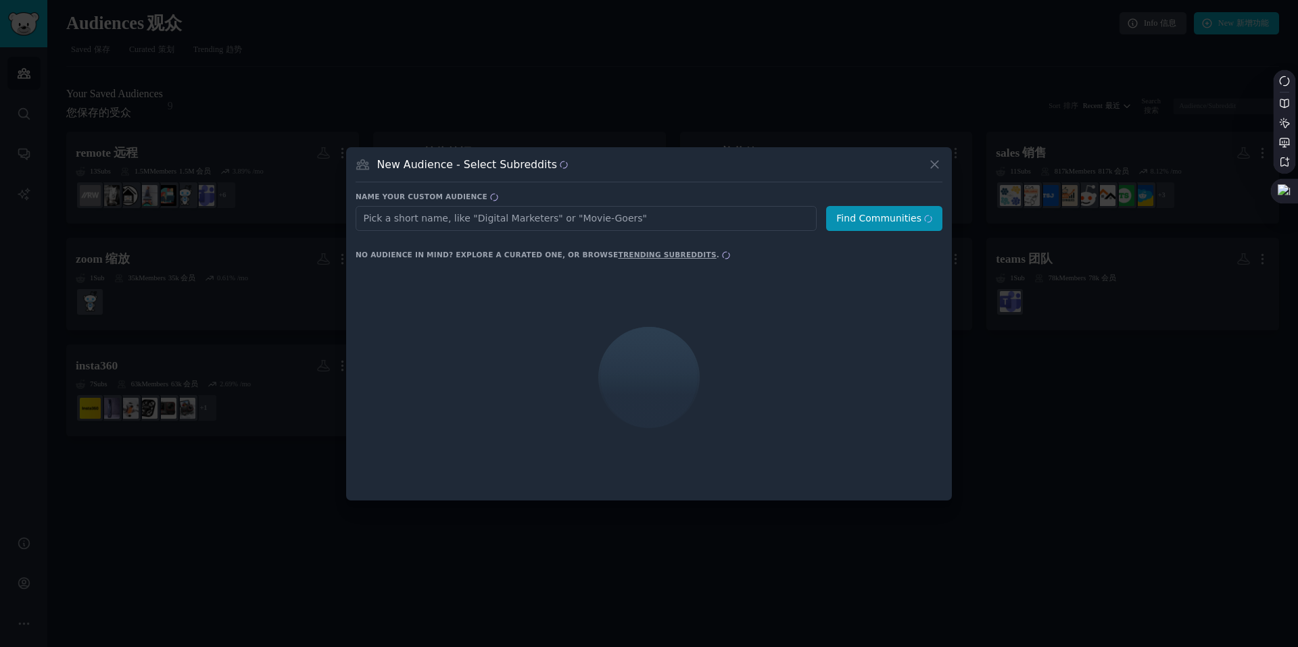
click at [558, 213] on form "Audience Name Find Communities" at bounding box center [648, 218] width 587 height 25
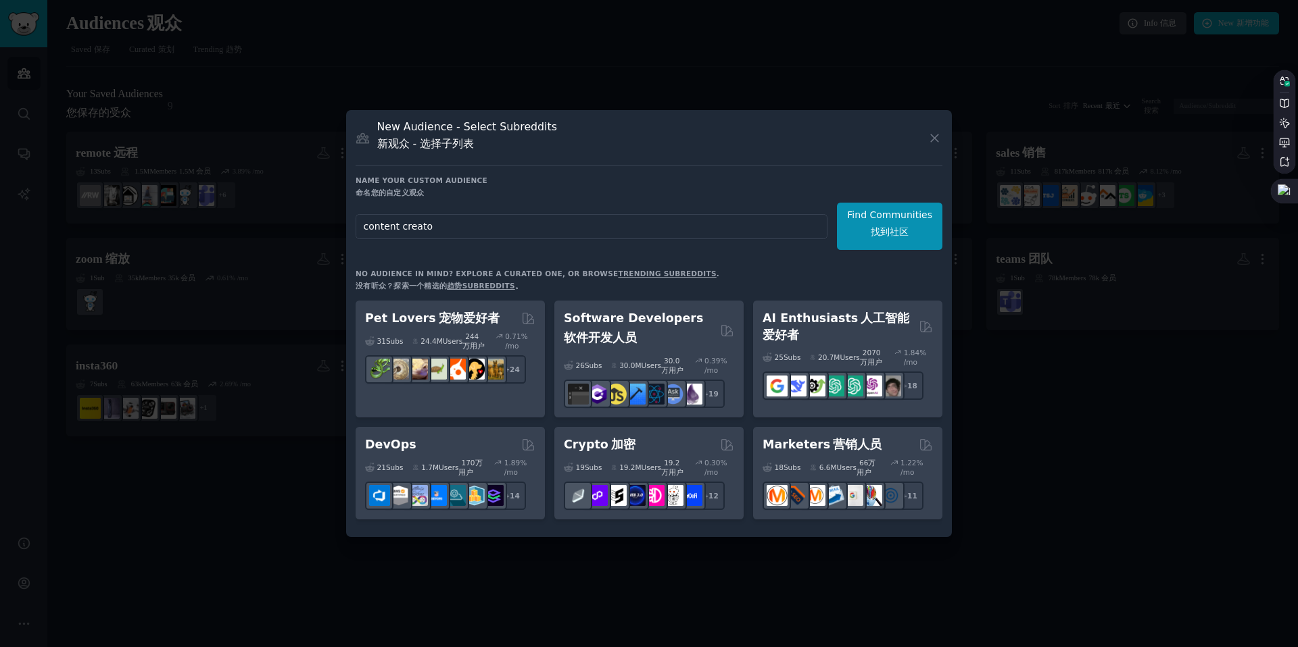
type input "content creator"
click button "Find Communities 找到社区" at bounding box center [889, 226] width 105 height 47
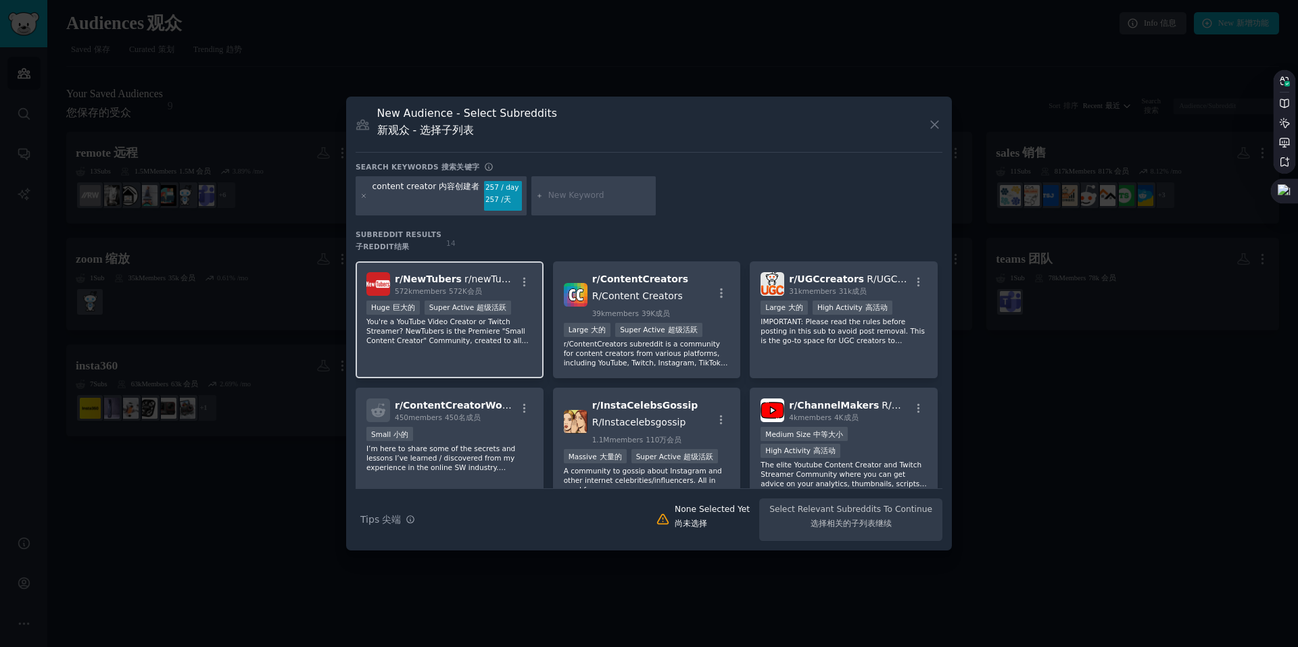
click at [451, 281] on span "r/ NewTubers" at bounding box center [428, 279] width 67 height 11
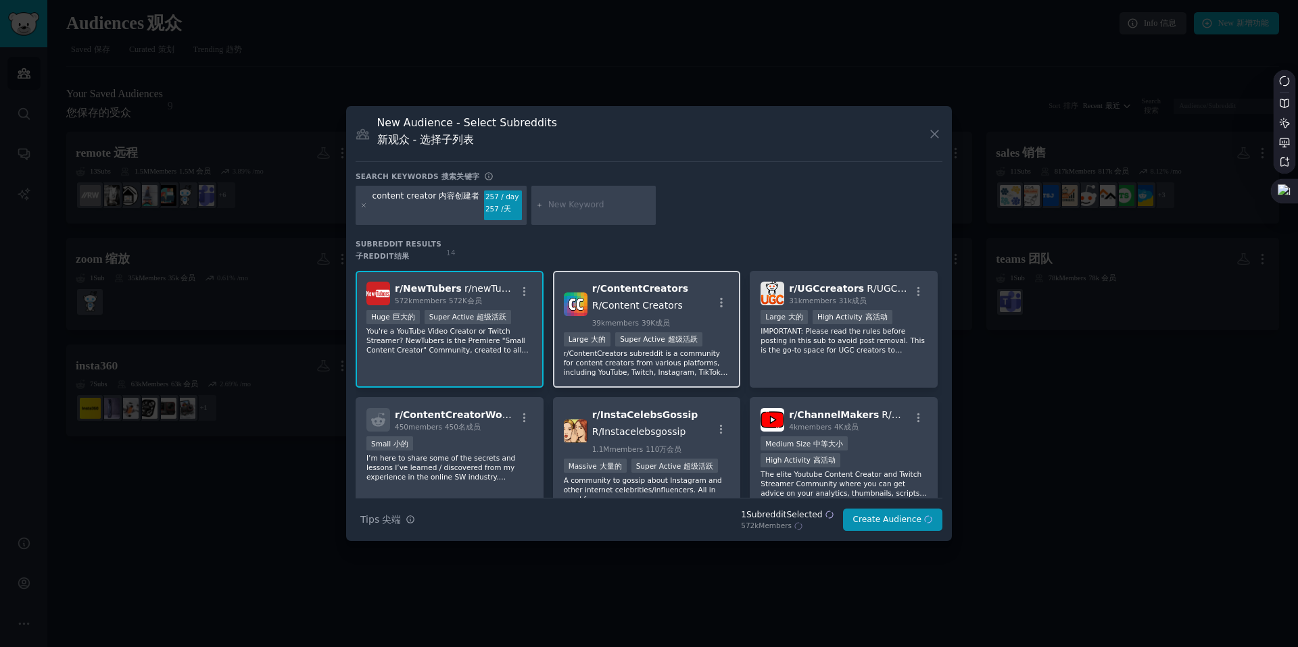
click at [621, 283] on span "r/ ContentCreators" at bounding box center [640, 288] width 96 height 11
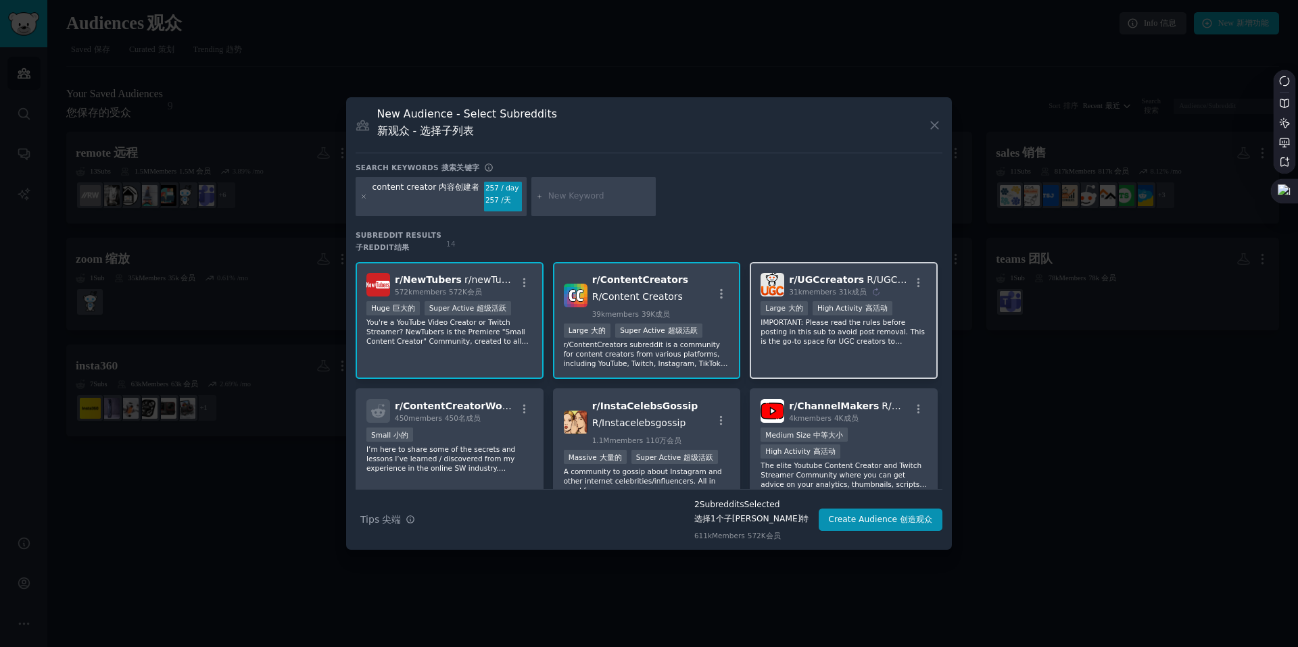
click at [839, 289] on sider-trans-text "31k成员" at bounding box center [853, 292] width 28 height 8
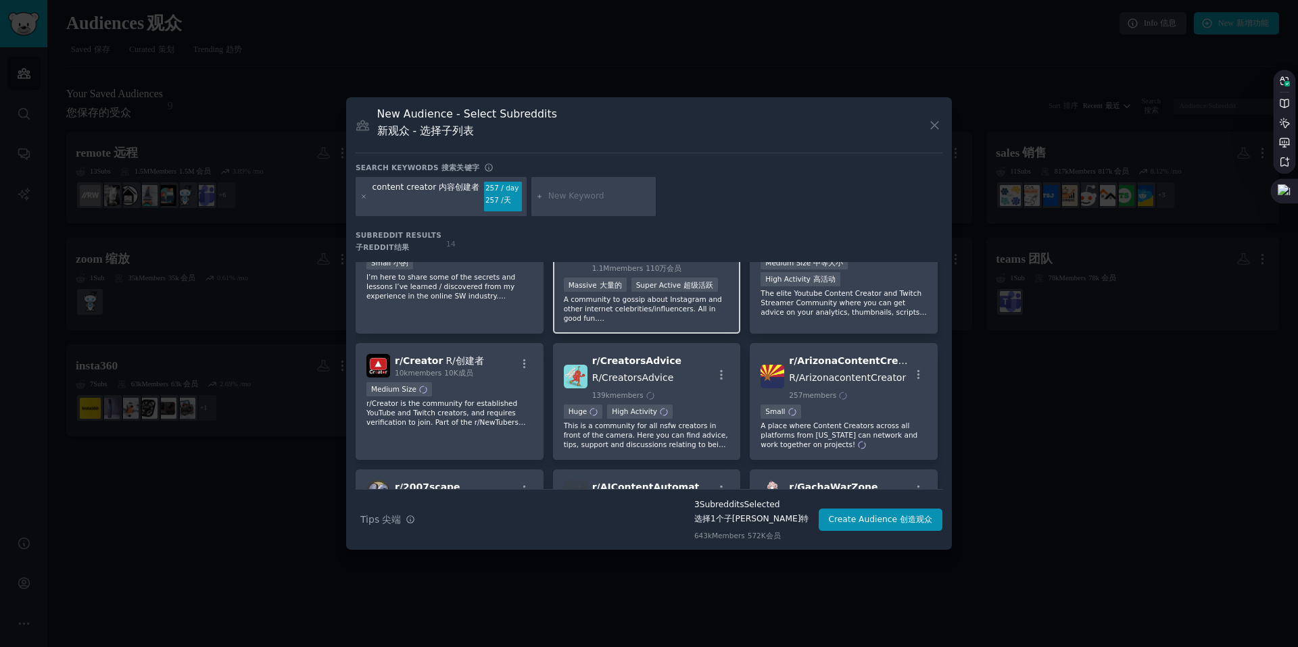
scroll to position [180, 0]
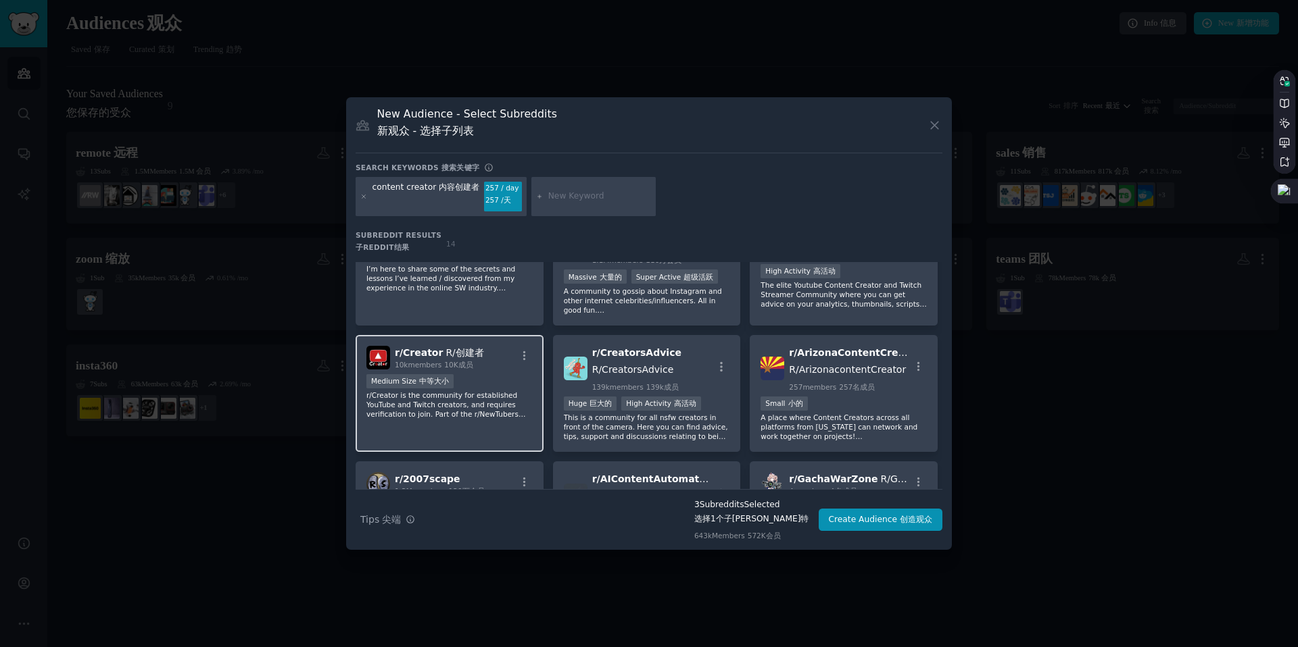
click at [418, 361] on span "10k members" at bounding box center [418, 365] width 47 height 8
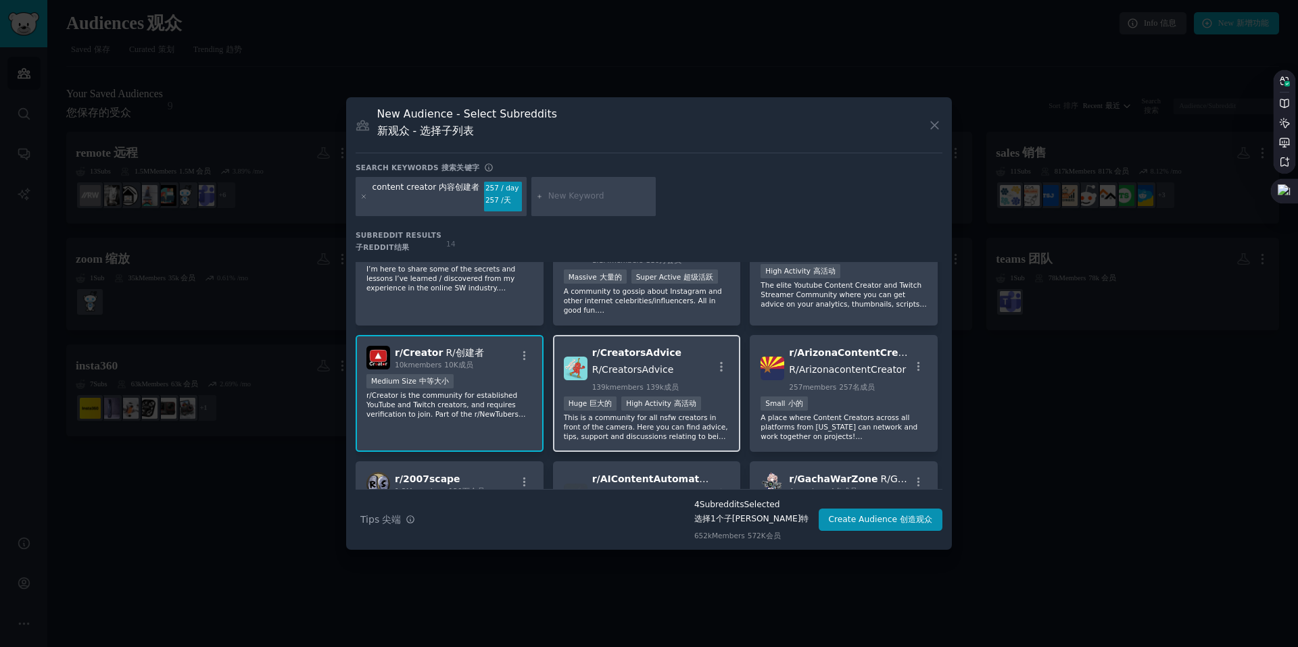
click at [631, 357] on span "r/ CreatorsAdvice" at bounding box center [636, 352] width 89 height 11
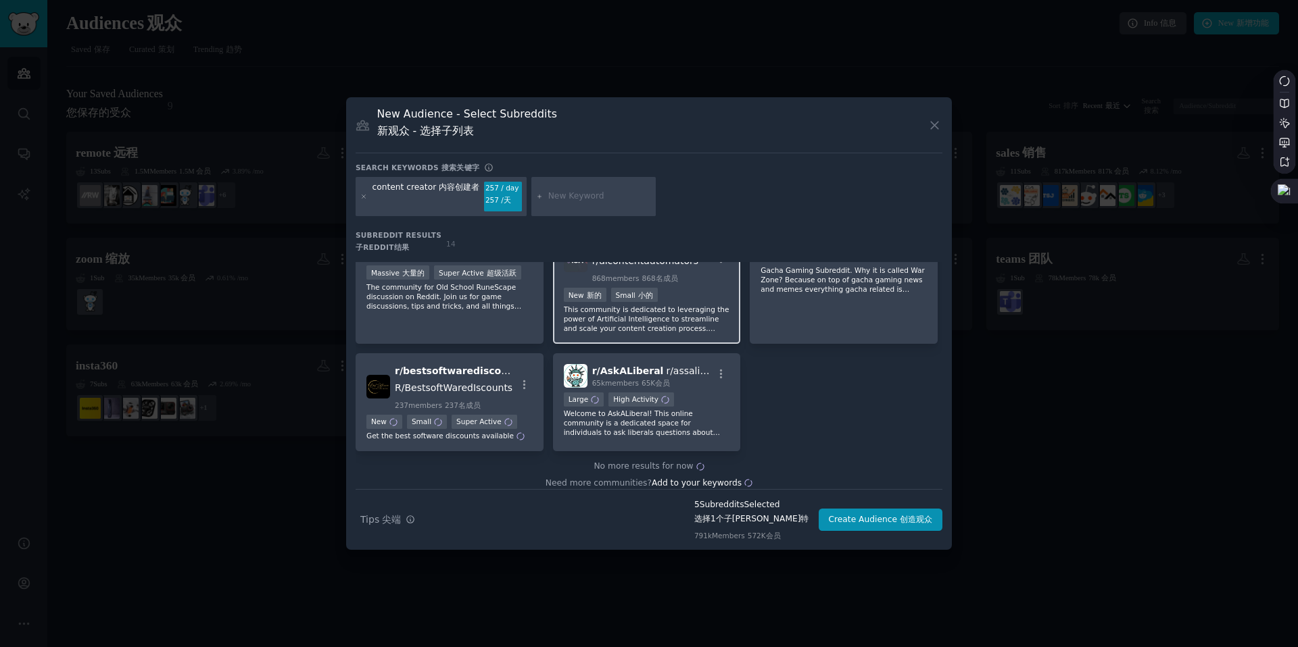
scroll to position [425, 0]
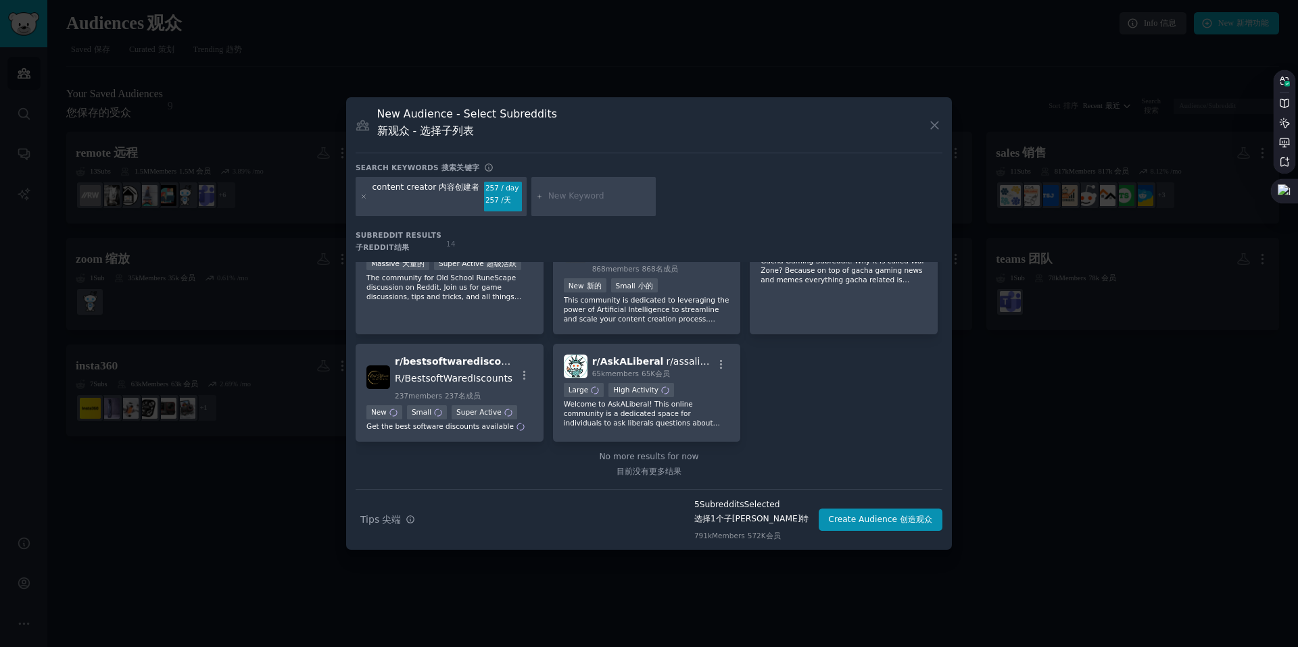
click at [562, 195] on input "text" at bounding box center [599, 197] width 103 height 12
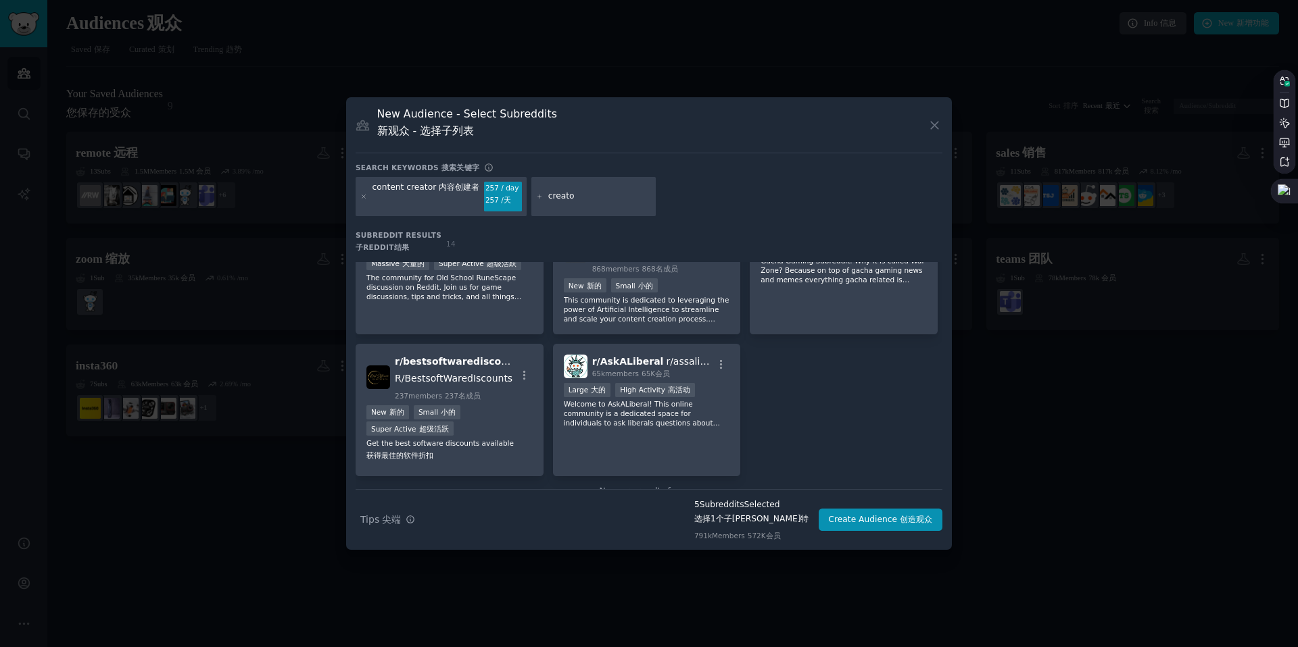
type input "creator"
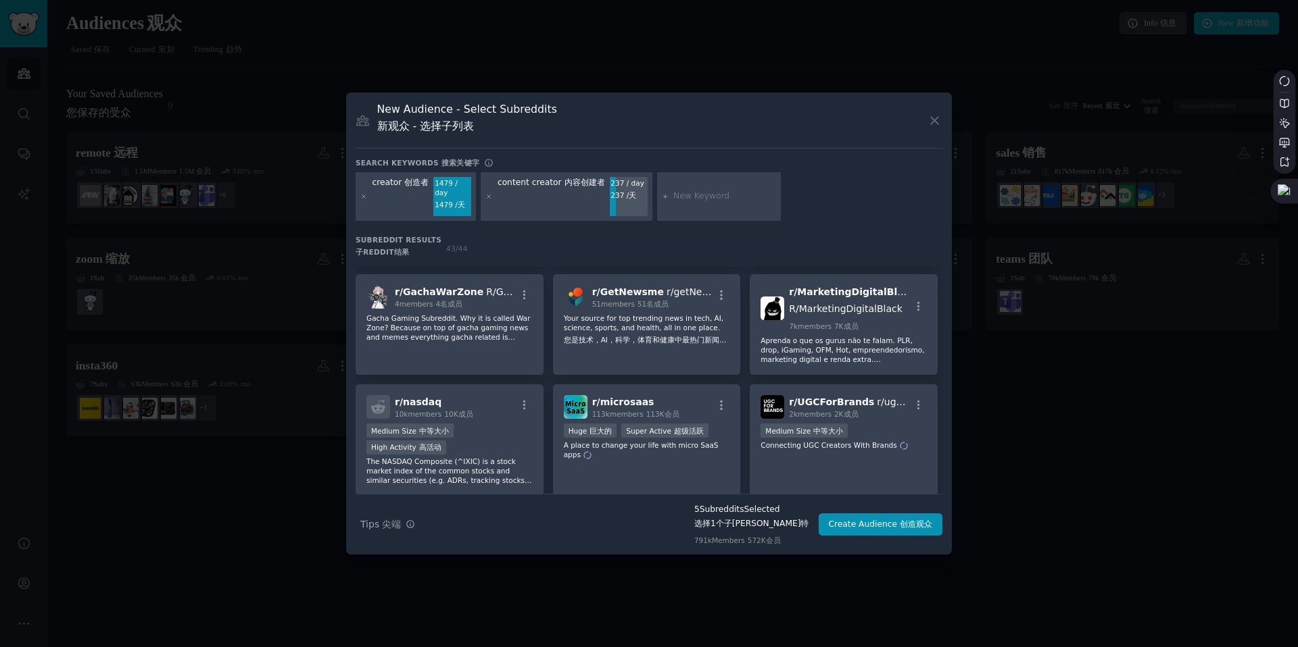
scroll to position [727, 0]
click at [683, 191] on input "text" at bounding box center [724, 197] width 103 height 12
type input "teacher"
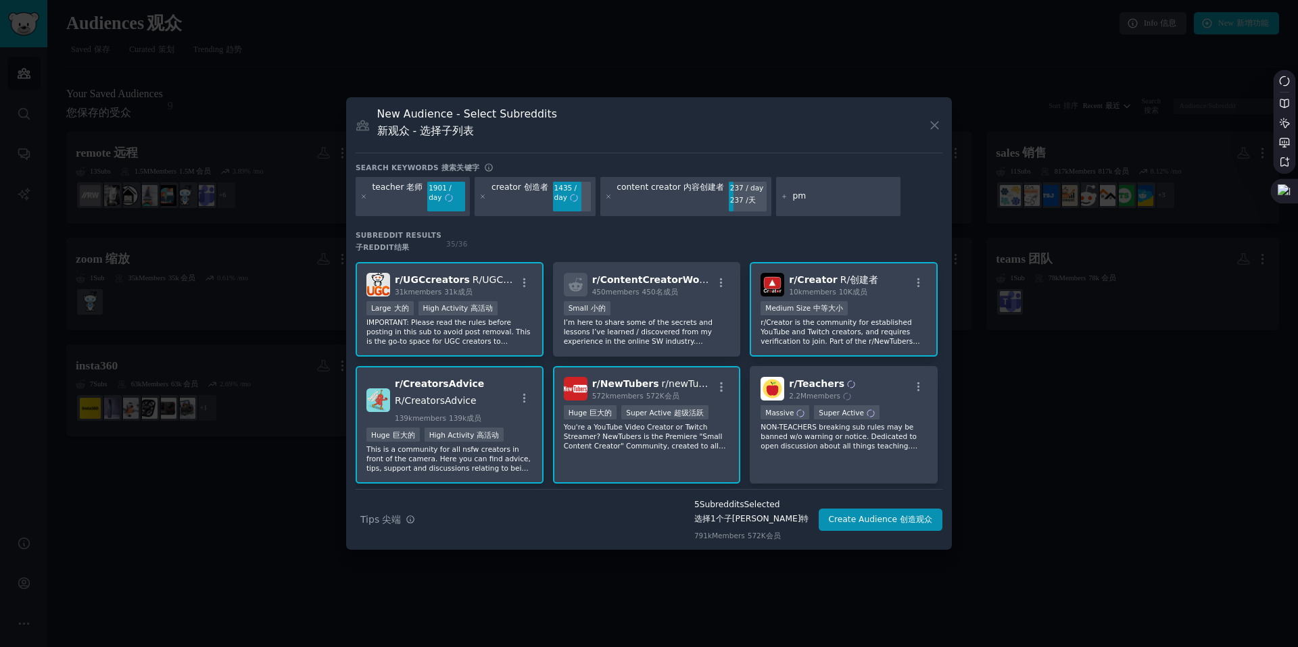
type input "p"
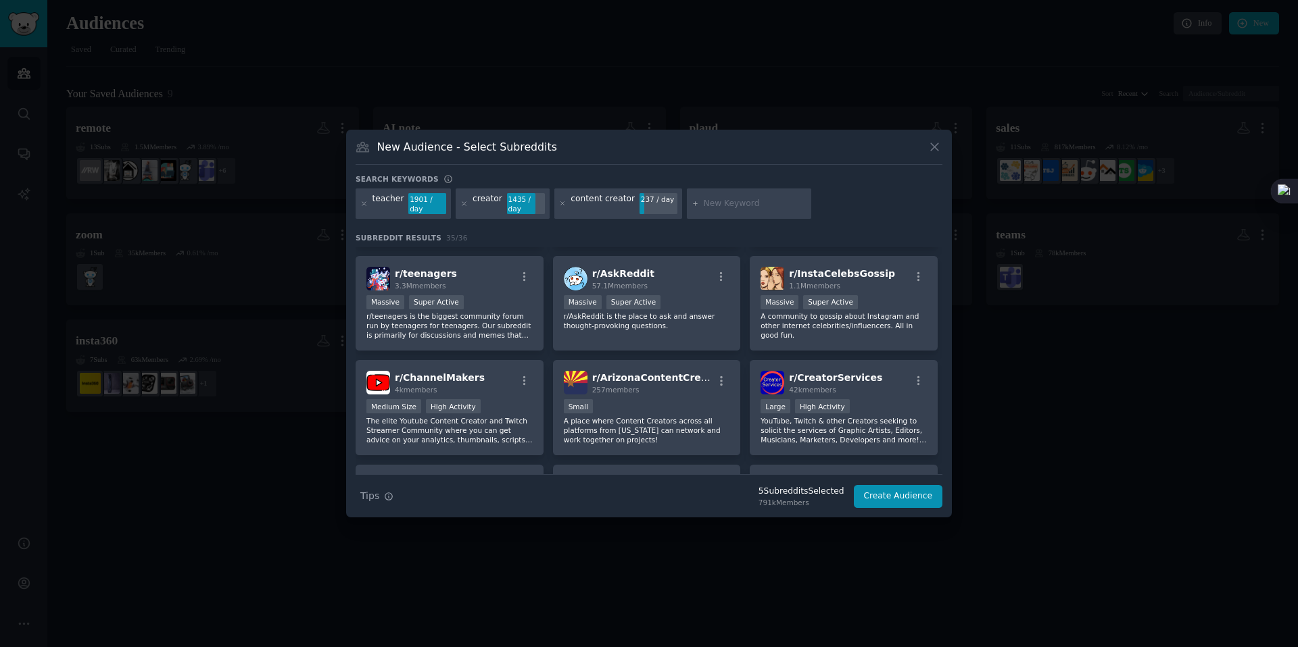
scroll to position [313, 0]
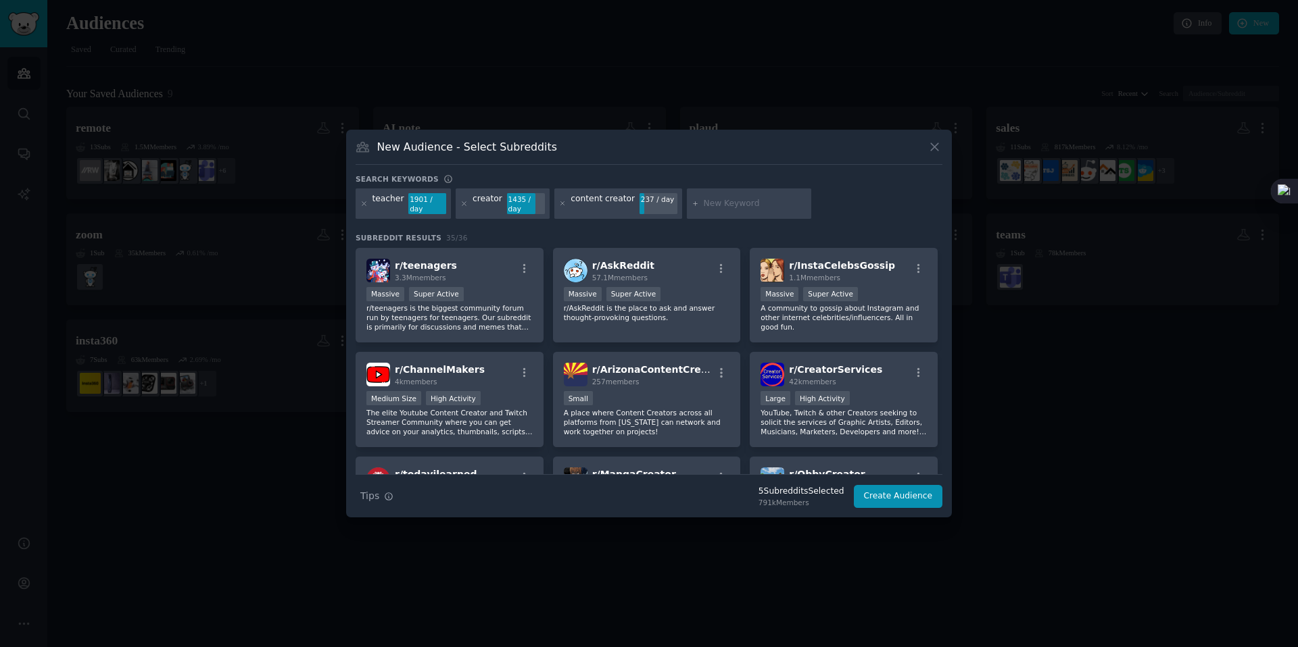
click at [714, 202] on input "text" at bounding box center [755, 204] width 103 height 12
type input "online course"
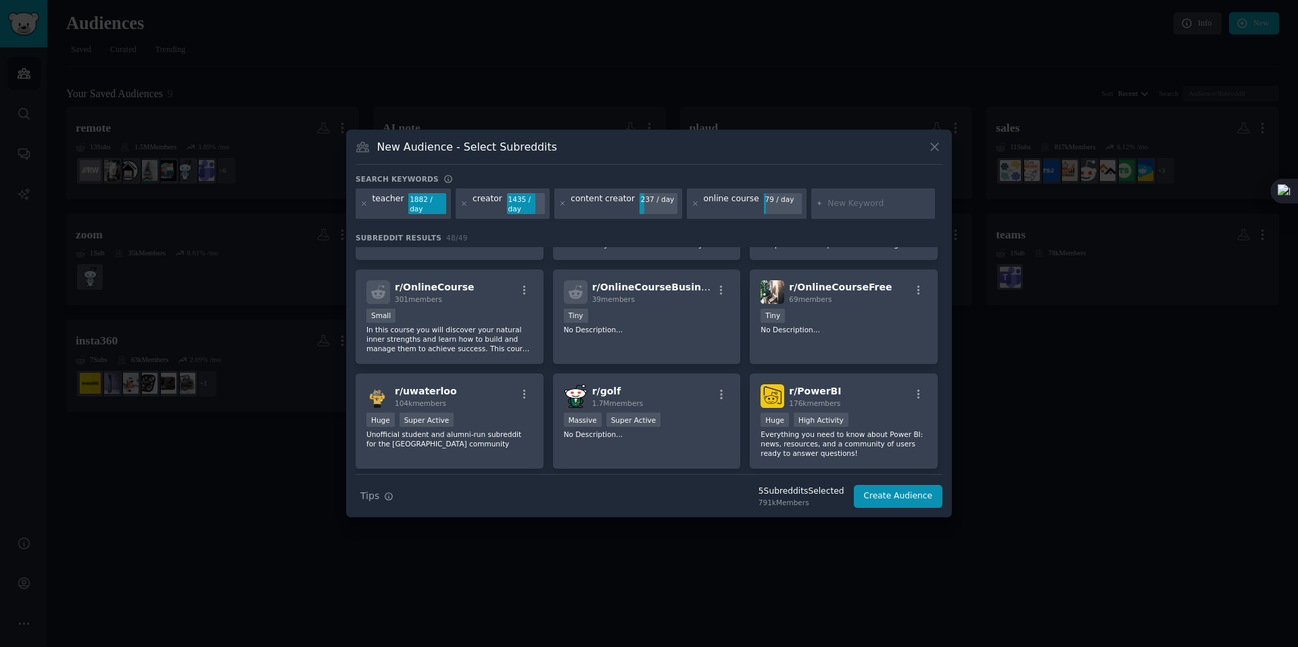
scroll to position [911, 0]
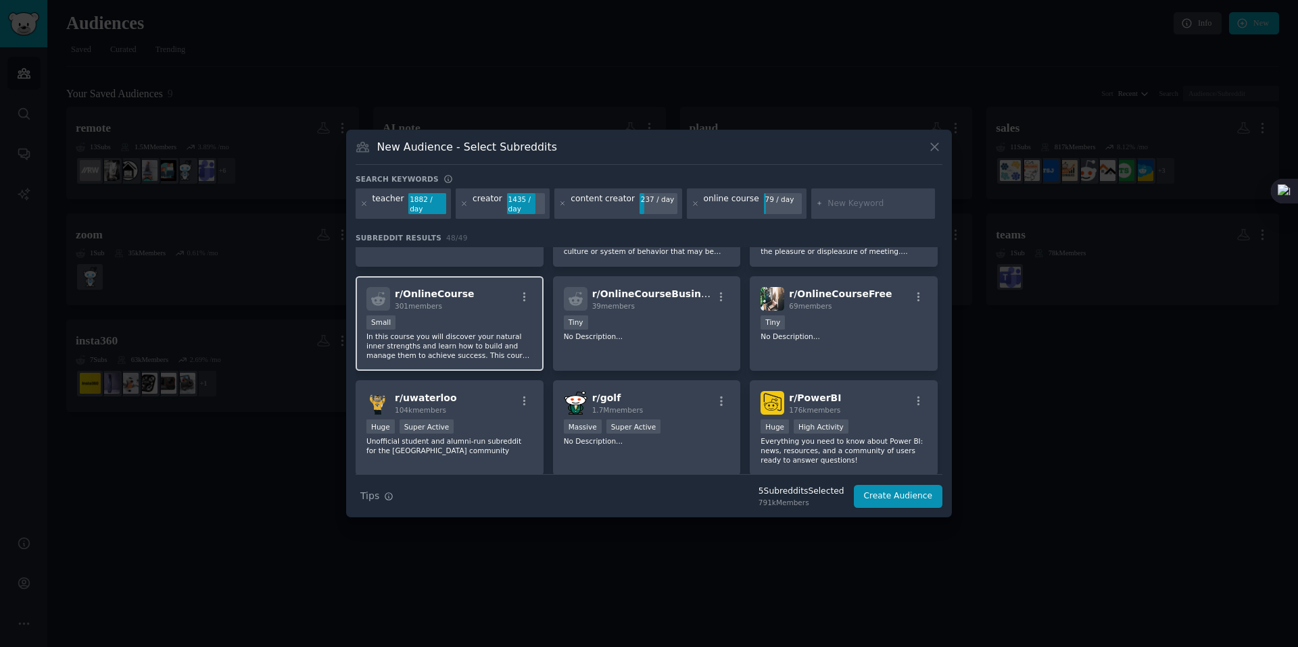
click at [404, 287] on h2 "r/ OnlineCourse 301 members" at bounding box center [435, 299] width 80 height 24
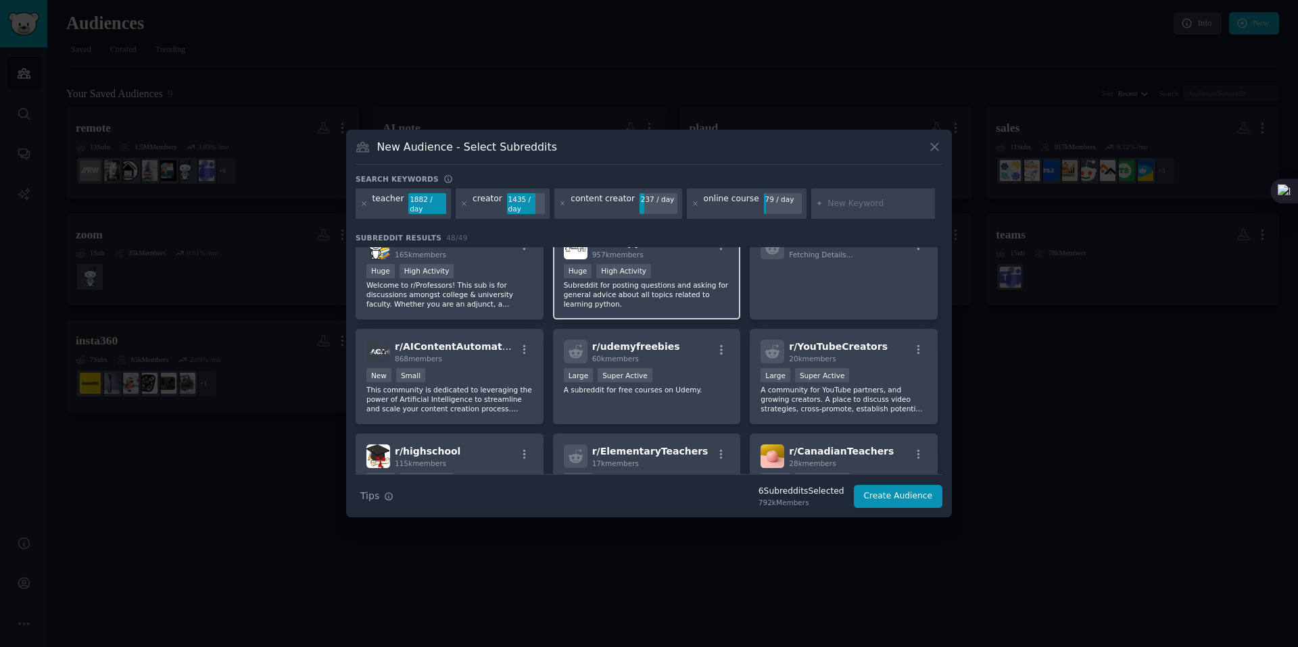
scroll to position [1168, 0]
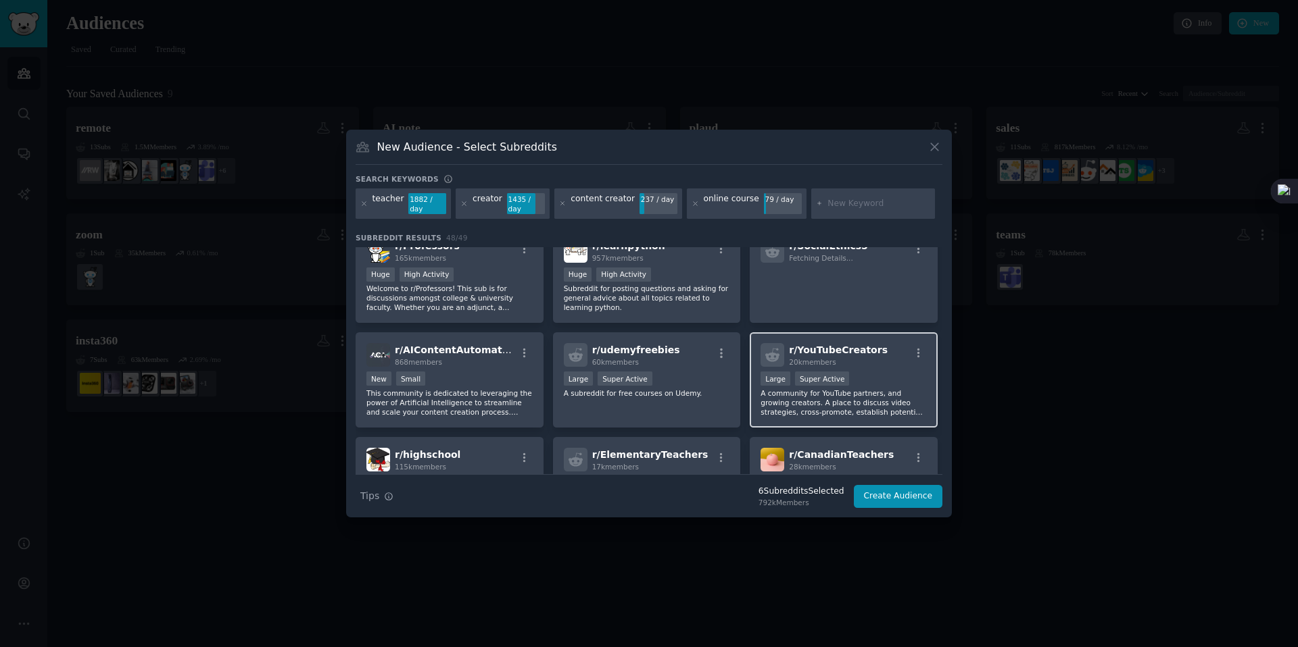
click at [893, 333] on div "r/ YouTubeCreators 20k members Large Super Active A community for YouTube partn…" at bounding box center [843, 380] width 188 height 95
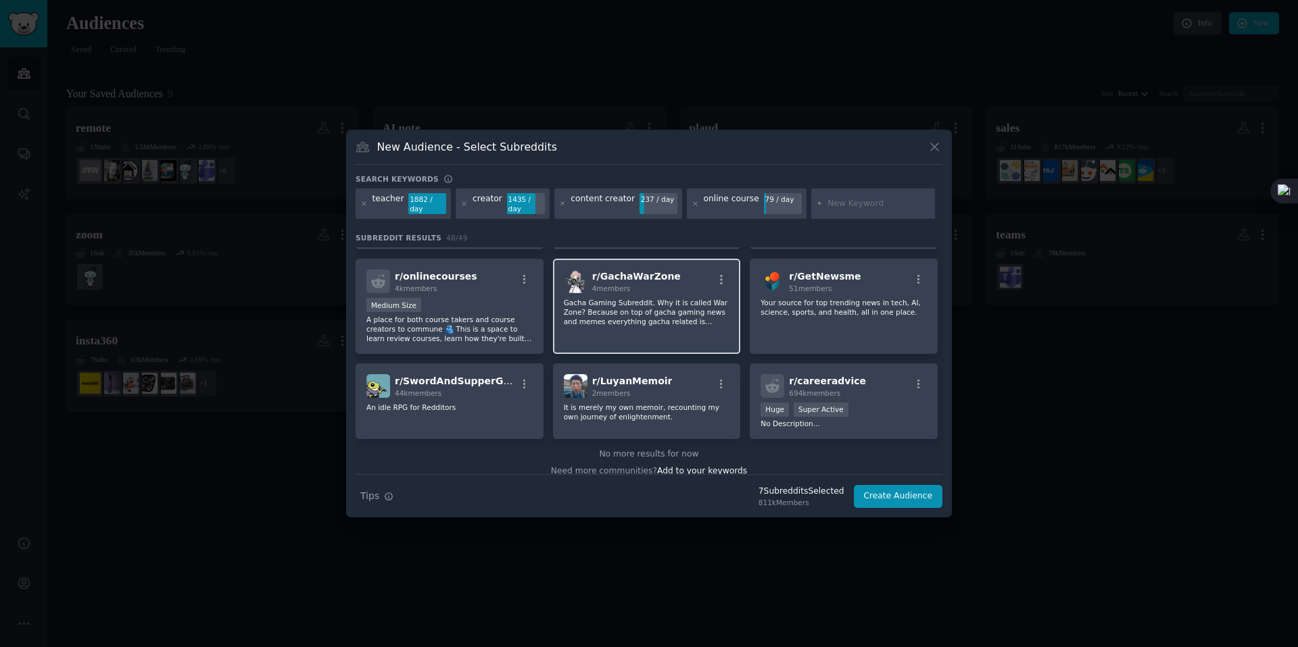
scroll to position [1463, 0]
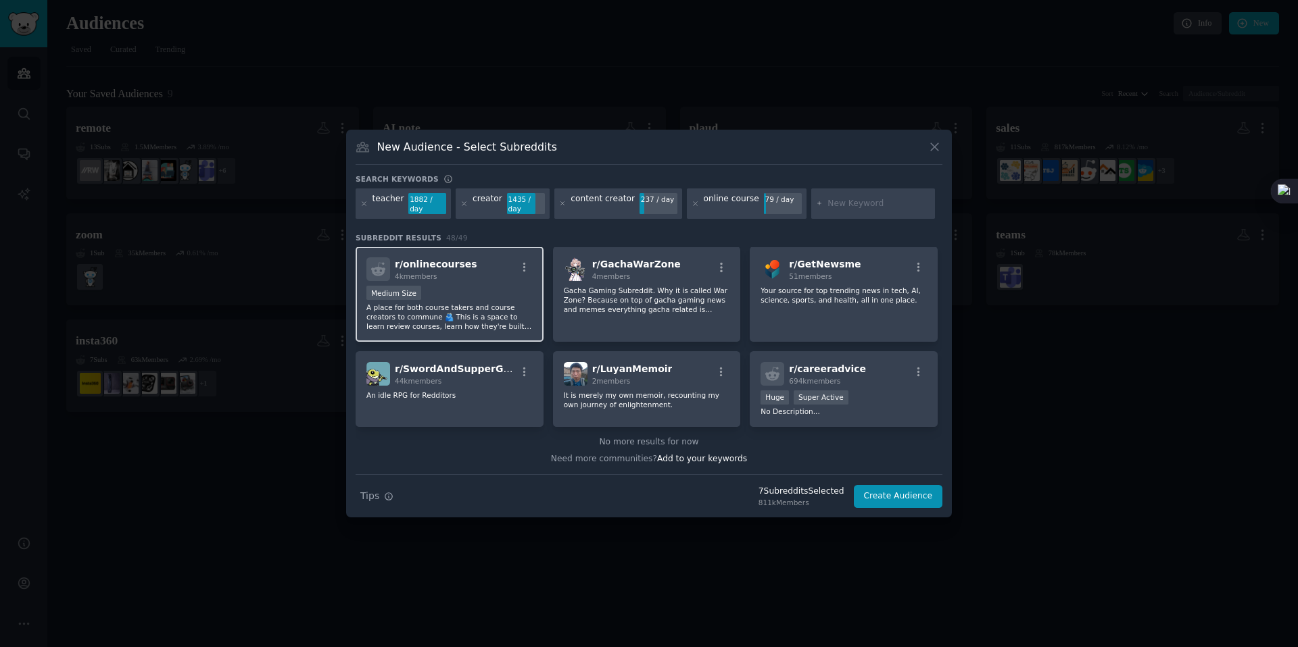
click at [448, 274] on div "4k members" at bounding box center [436, 276] width 82 height 9
click at [888, 497] on button "Create Audience" at bounding box center [898, 496] width 89 height 23
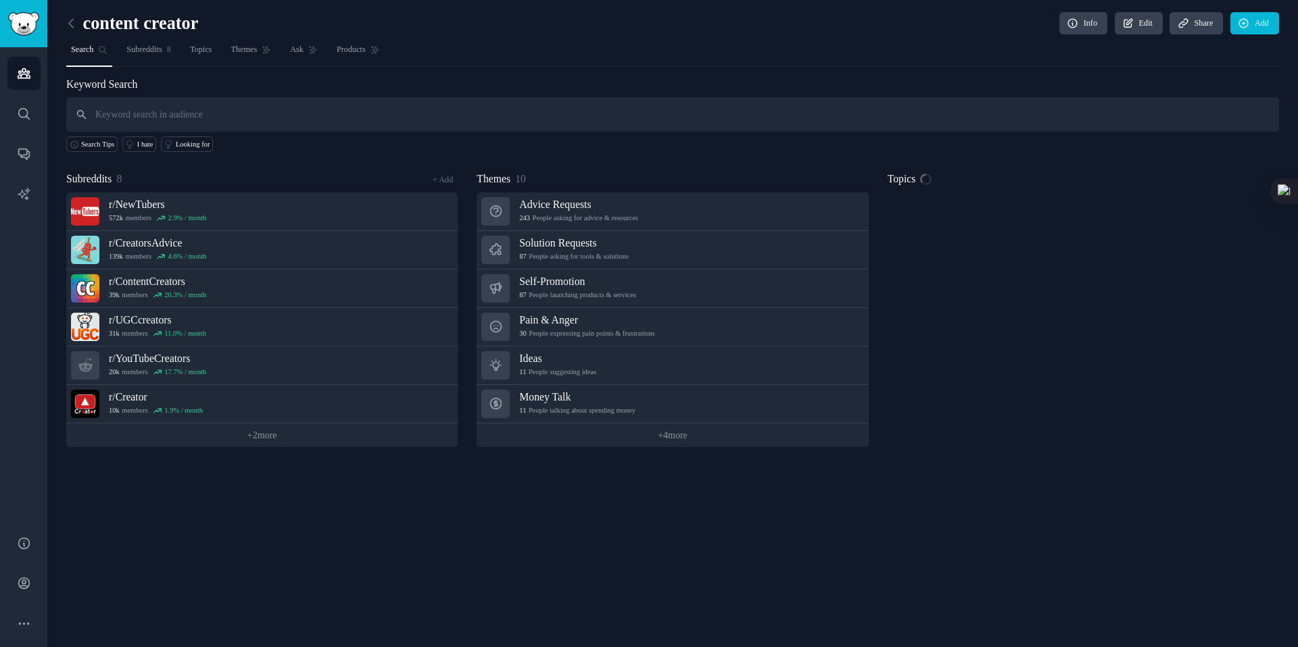
click at [264, 124] on input "text" at bounding box center [672, 114] width 1212 height 34
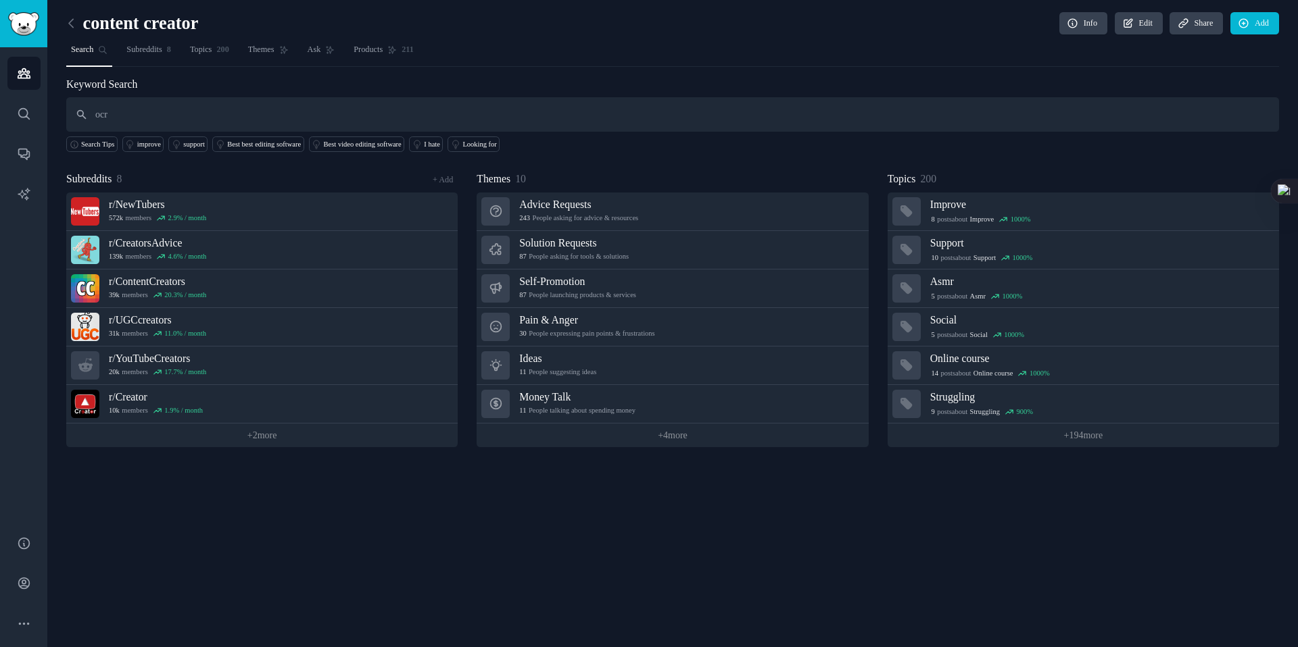
type input "ocr"
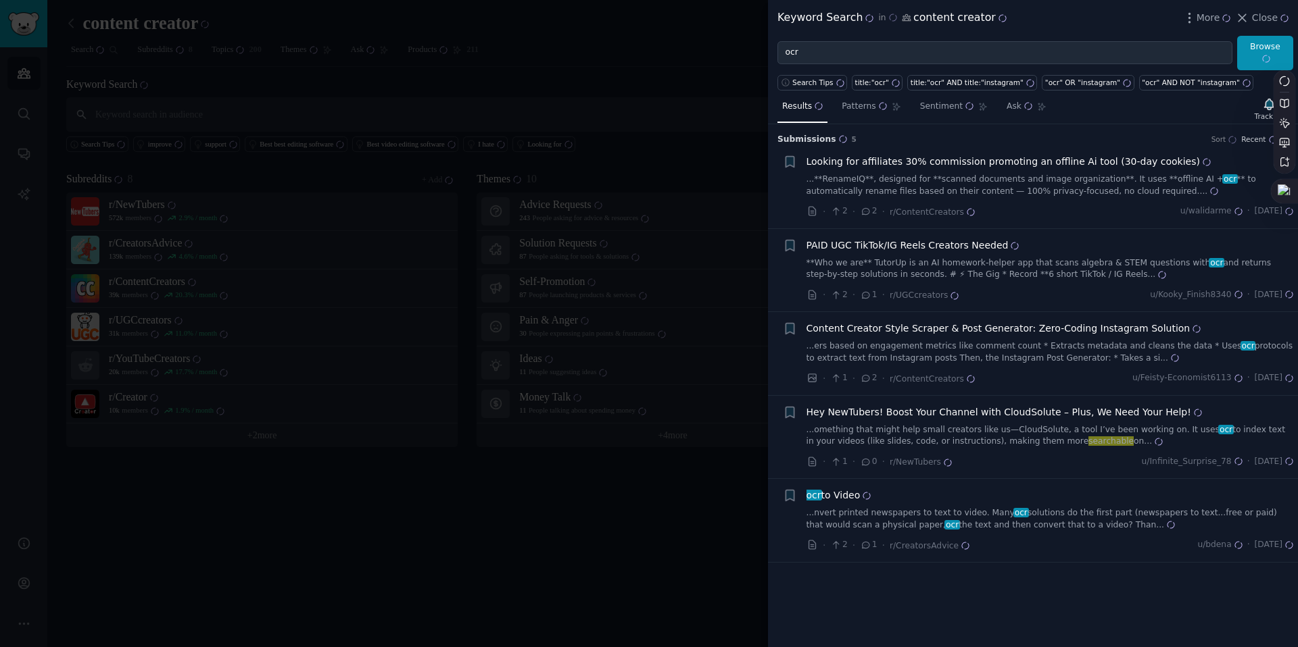
click at [1002, 172] on div "Looking for affiliates 30% commission promoting an offline Ai tool (30-day cook…" at bounding box center [1049, 176] width 487 height 43
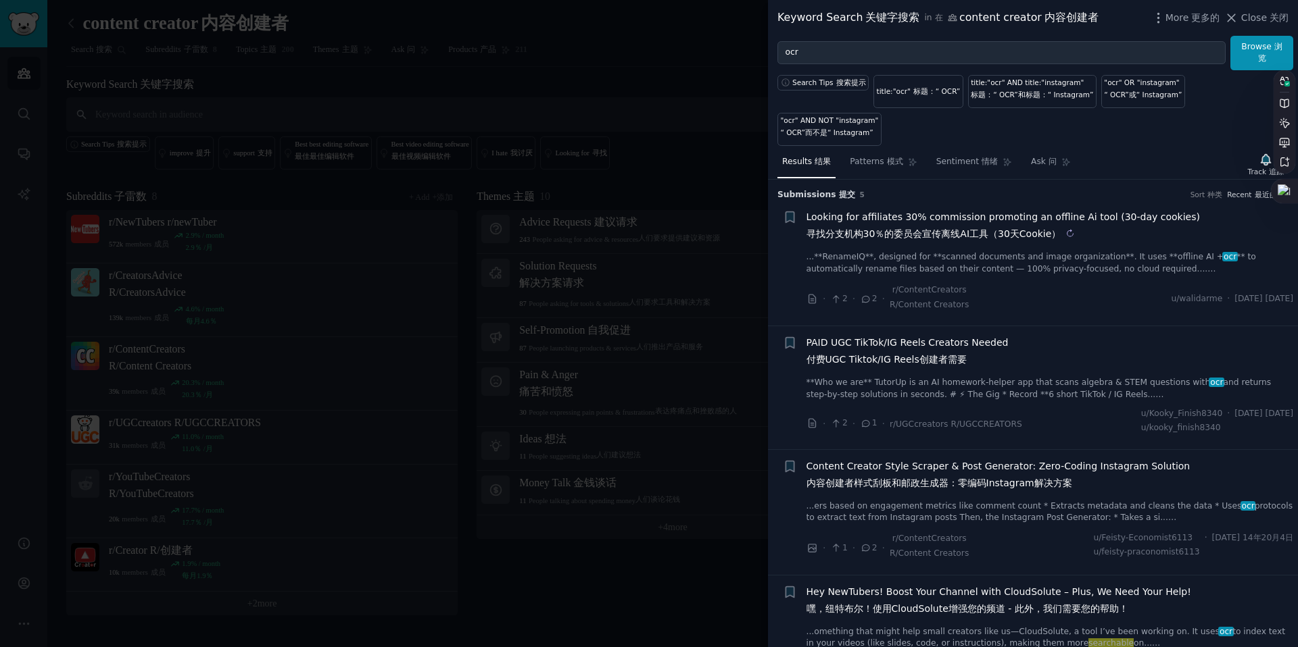
click at [983, 228] on sider-trans-text "寻找分支机构30％的委员会宣传离线AI工具（30天Cookie）" at bounding box center [933, 233] width 255 height 11
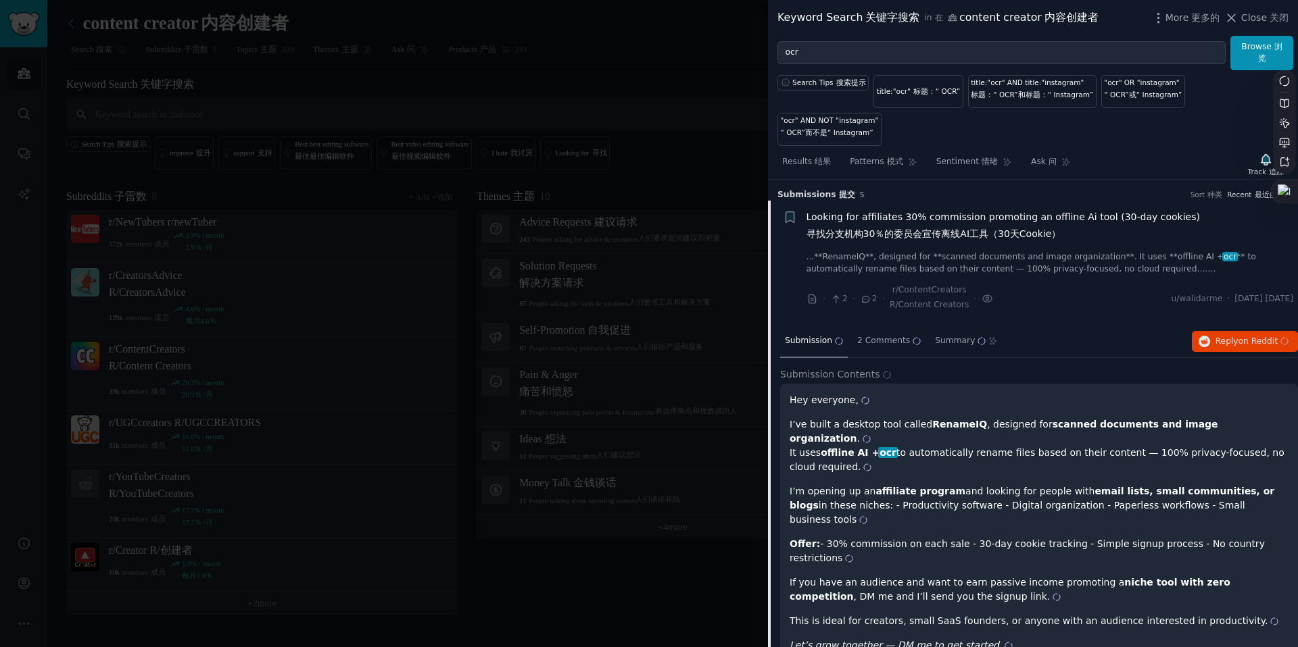
scroll to position [21, 0]
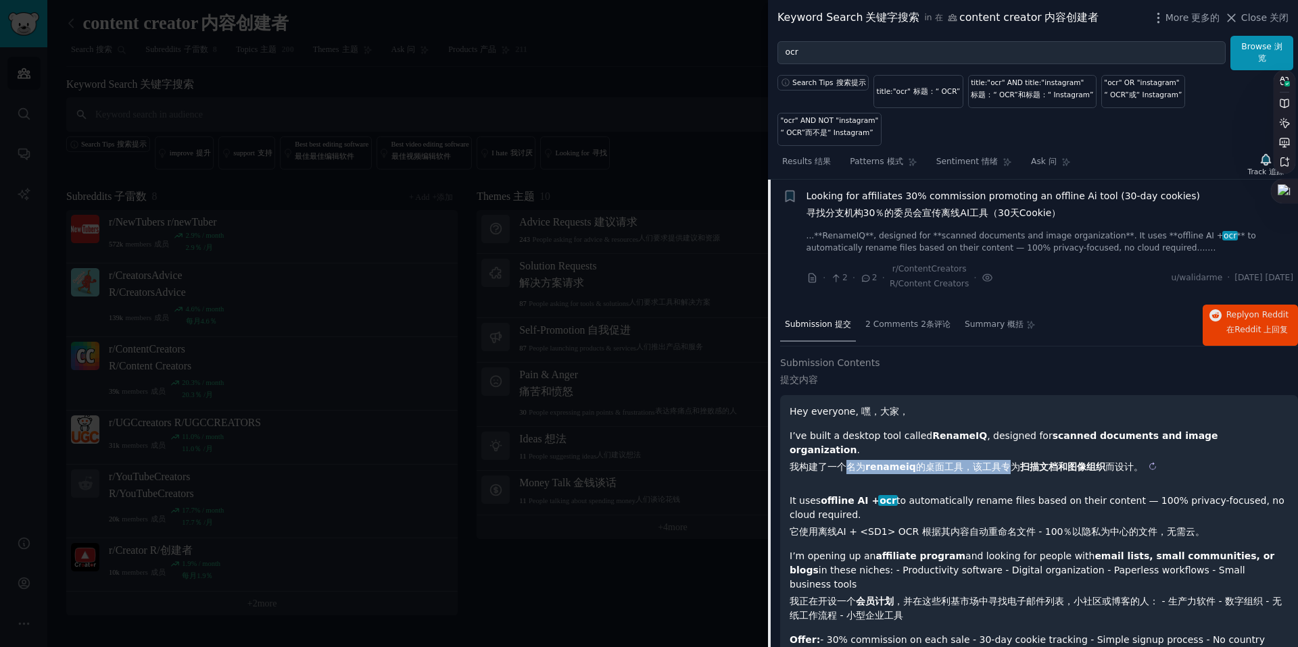
drag, startPoint x: 850, startPoint y: 421, endPoint x: 1012, endPoint y: 412, distance: 162.5
click at [1012, 460] on sider-trans-block "我构建了一个名为 renameiq 的桌面工具，该工具专为 扫描文档和图像组织 而设计。" at bounding box center [1038, 467] width 499 height 14
click at [1012, 462] on sider-trans-text "我构建了一个名为 renameiq 的桌面工具，该工具专为 扫描文档和图像组织 而设计。" at bounding box center [965, 467] width 353 height 11
drag, startPoint x: 864, startPoint y: 417, endPoint x: 909, endPoint y: 411, distance: 45.0
click at [909, 462] on sider-trans-text "我构建了一个名为 renameiq 的桌面工具，该工具专为 扫描文档和图像组织 而设计。" at bounding box center [965, 467] width 353 height 11
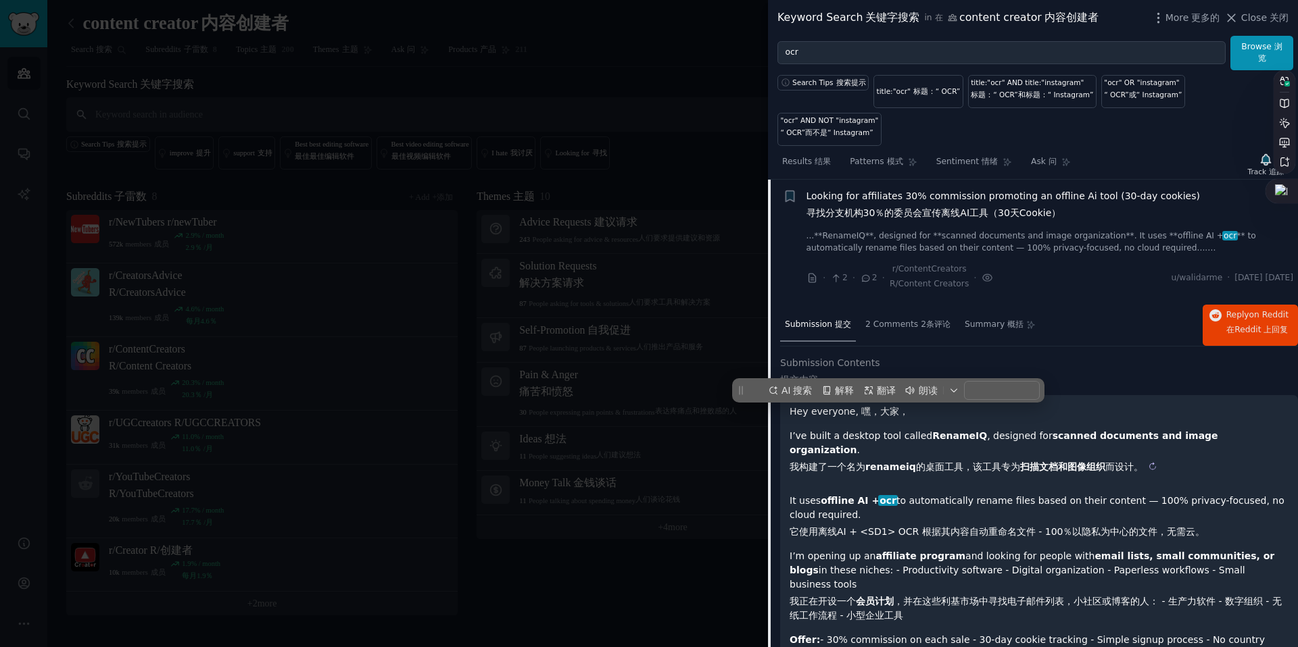
copy strong "renameiq"
click at [989, 525] on sider-trans-block "它使用离线AI + <SD1> OCR 根据其内容自动重命名文件 - 100％以隐私为中心的文件，无需云。" at bounding box center [1038, 532] width 499 height 14
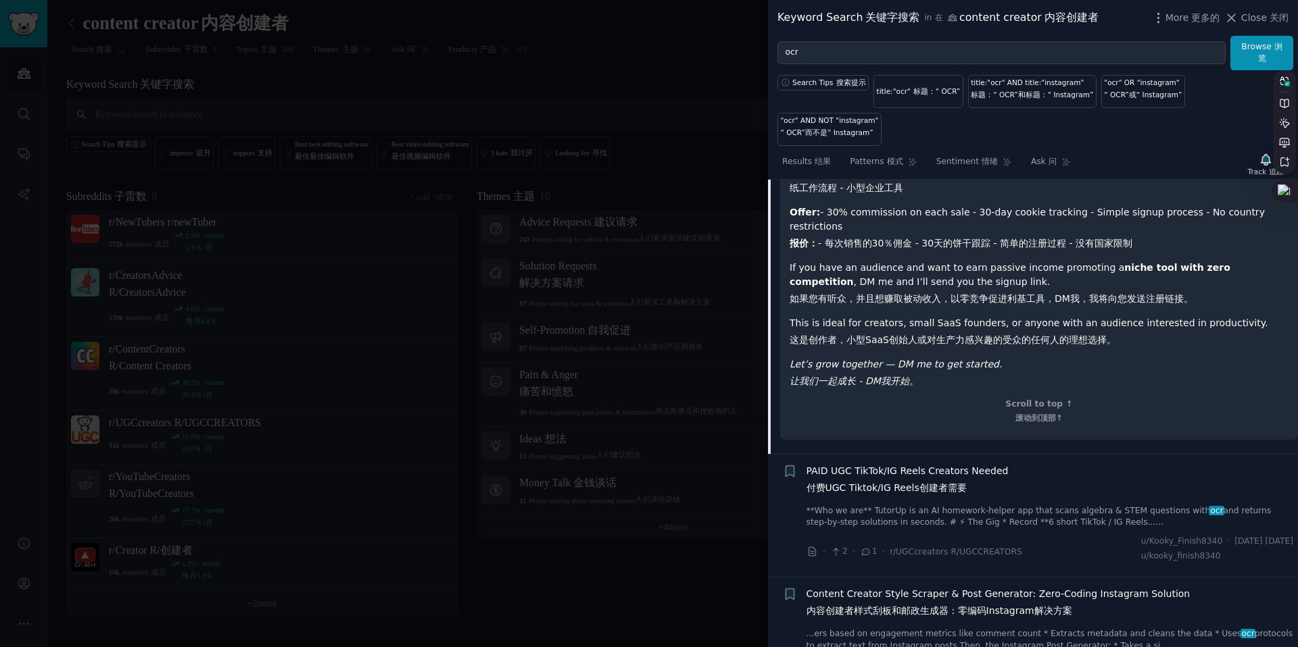
scroll to position [453, 0]
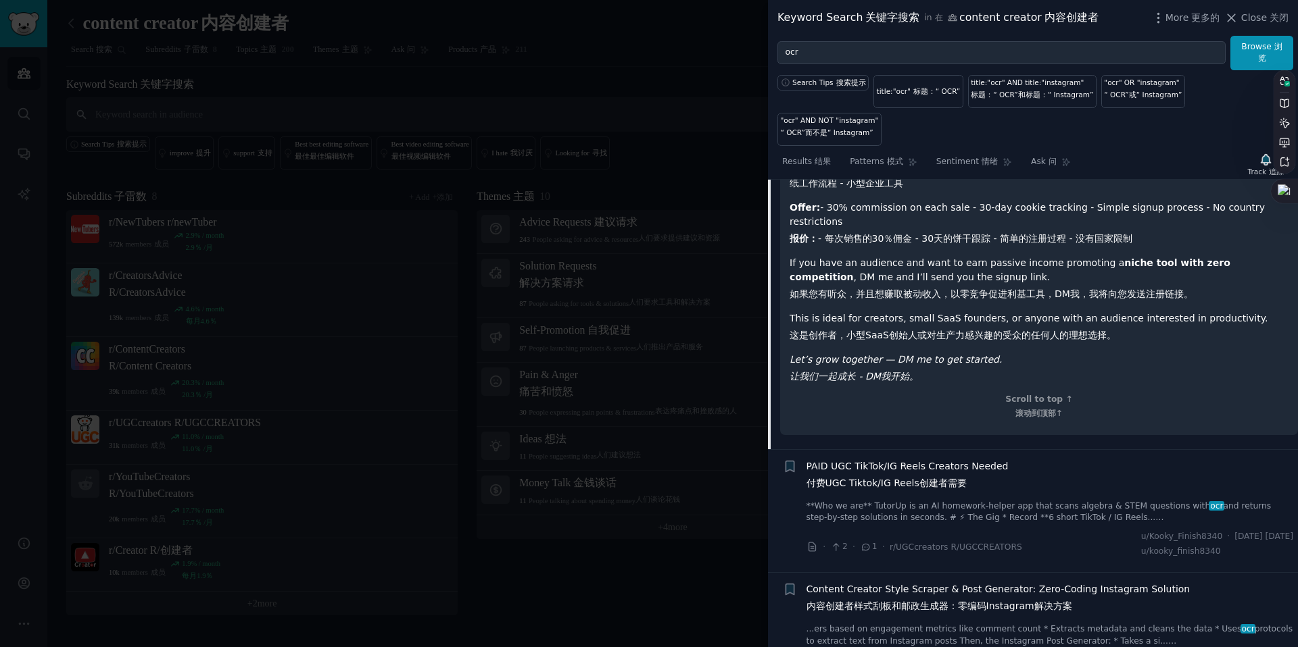
click at [914, 460] on span "PAID UGC TikTok/IG Reels Creators Needed 付费UGC Tiktok/IG Reels创建者需要" at bounding box center [907, 478] width 202 height 36
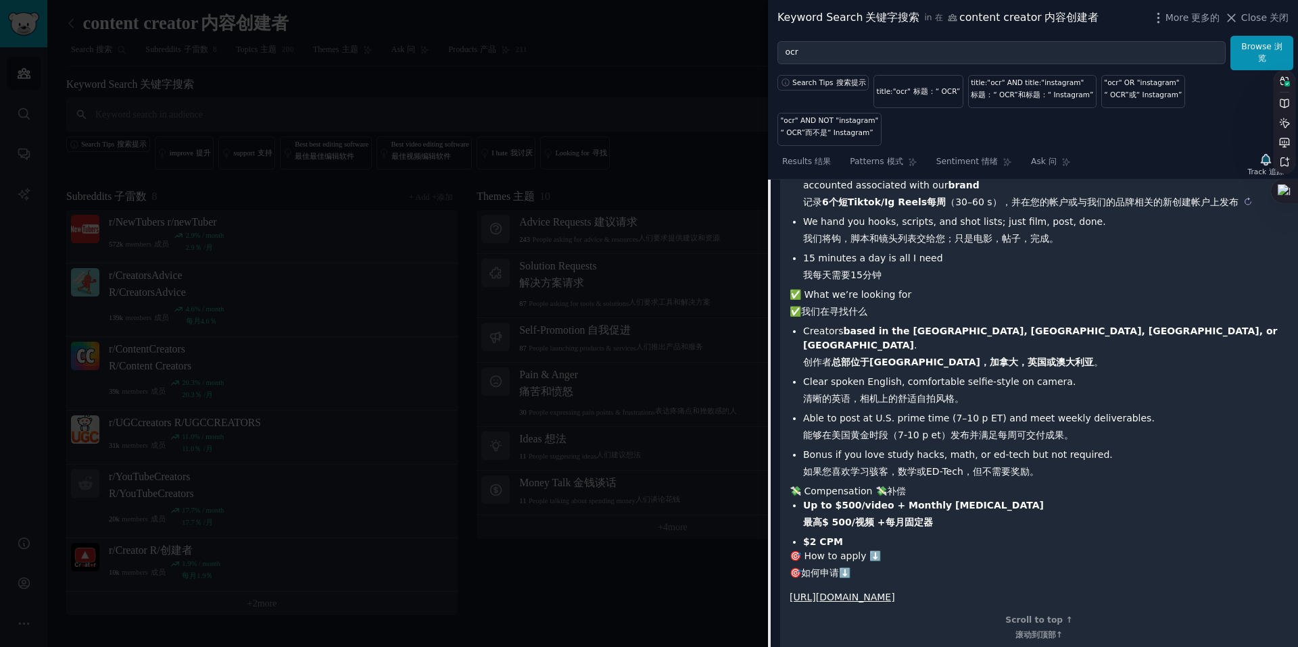
scroll to position [501, 0]
